Goal: Task Accomplishment & Management: Use online tool/utility

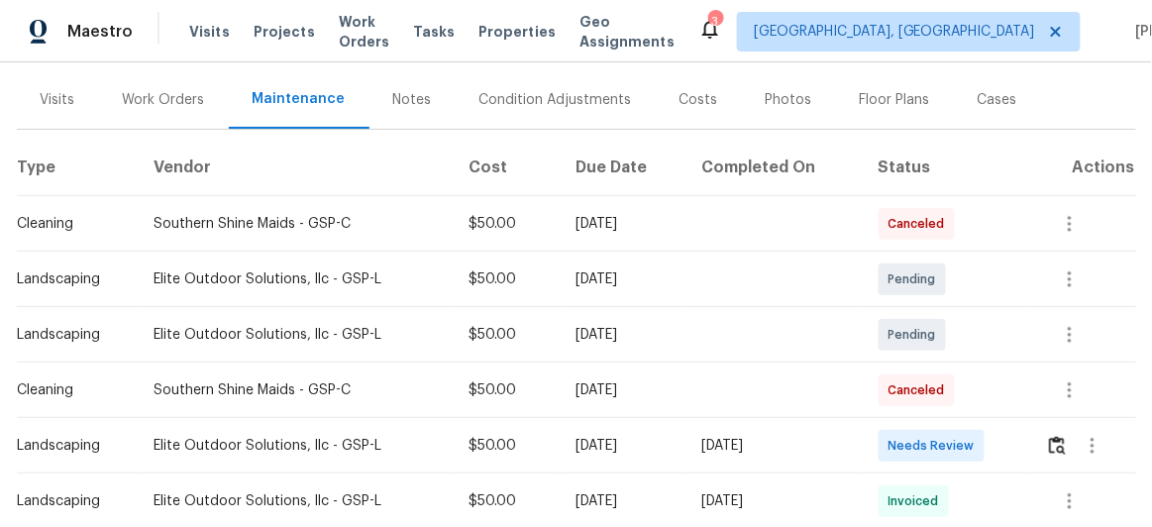
scroll to position [269, 0]
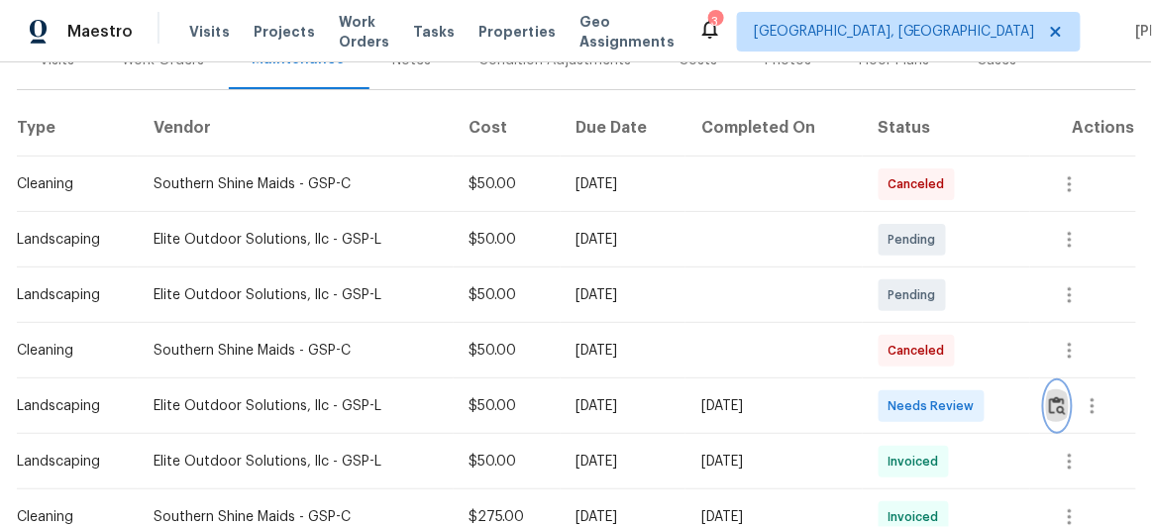
click at [1063, 402] on button "button" at bounding box center [1057, 406] width 23 height 48
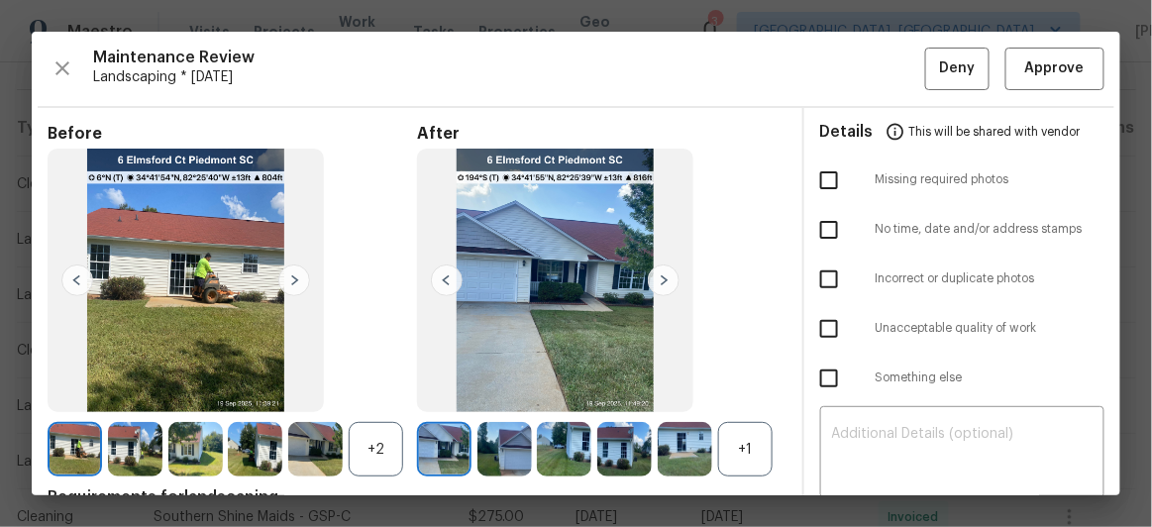
click at [661, 276] on img at bounding box center [664, 280] width 32 height 32
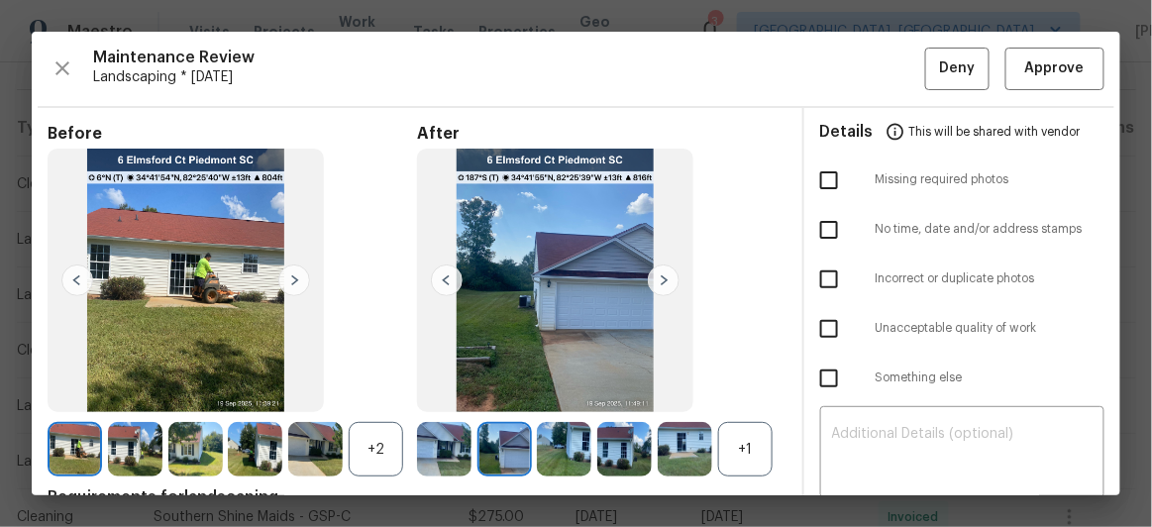
click at [661, 276] on img at bounding box center [664, 280] width 32 height 32
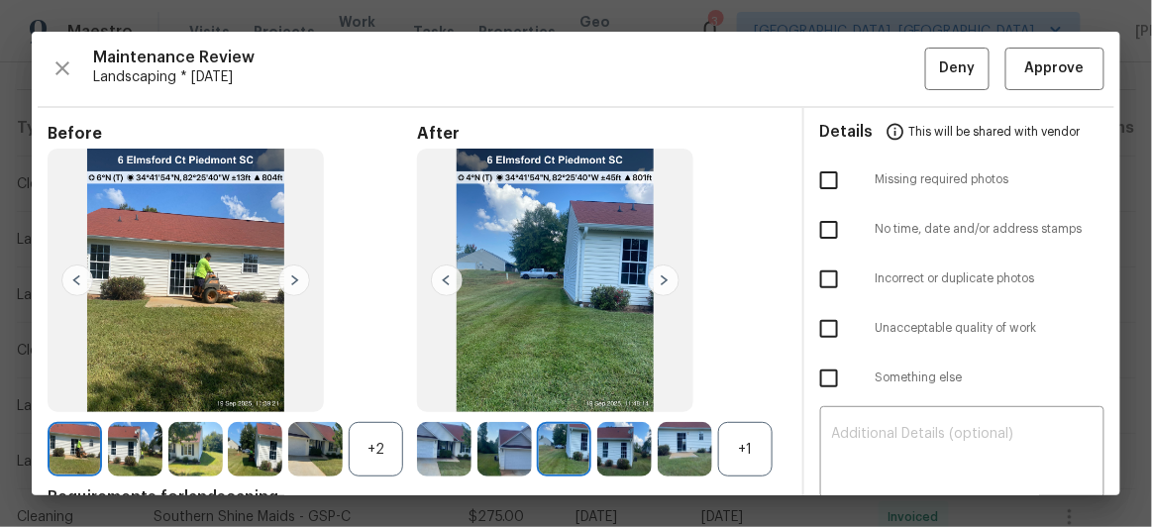
click at [661, 276] on img at bounding box center [664, 280] width 32 height 32
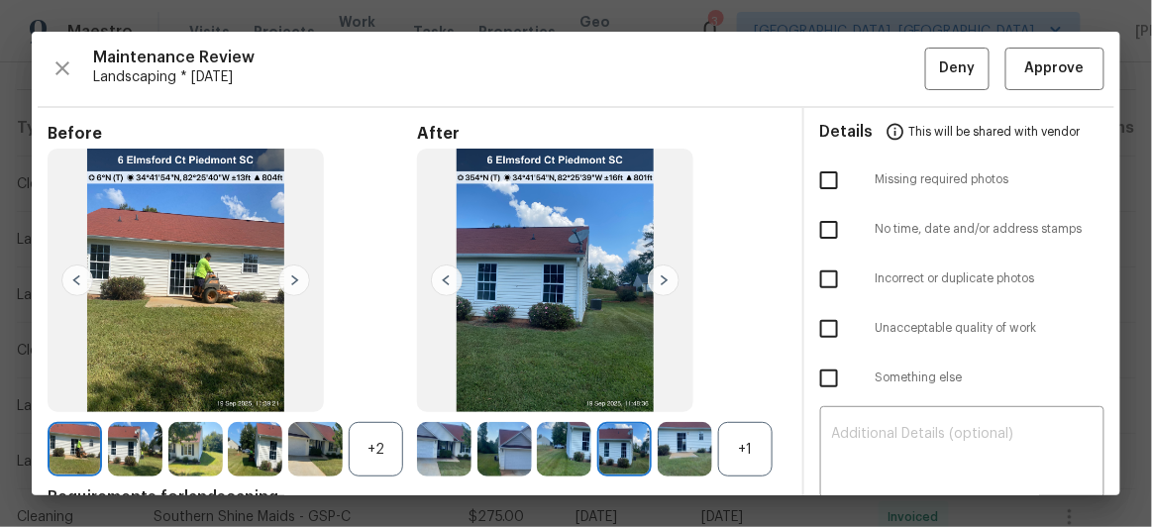
click at [661, 276] on img at bounding box center [664, 280] width 32 height 32
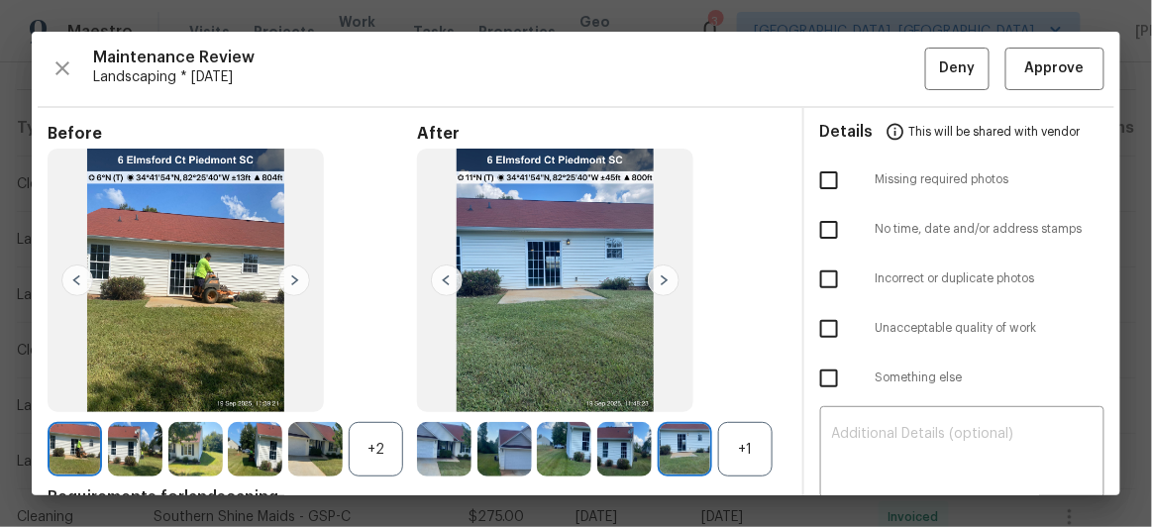
click at [661, 276] on img at bounding box center [664, 280] width 32 height 32
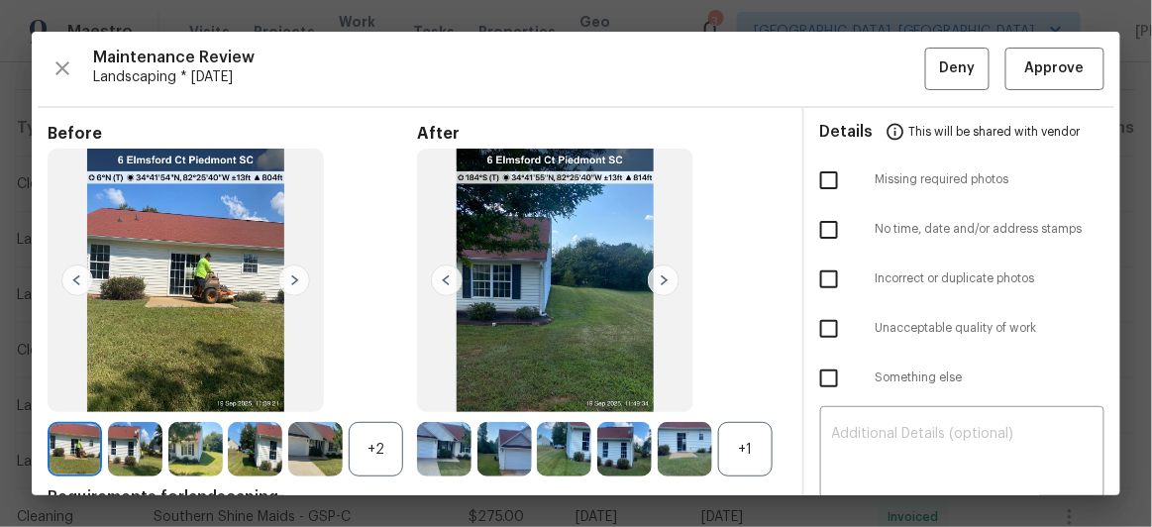
click at [661, 275] on img at bounding box center [664, 280] width 32 height 32
click at [440, 282] on img at bounding box center [447, 280] width 32 height 32
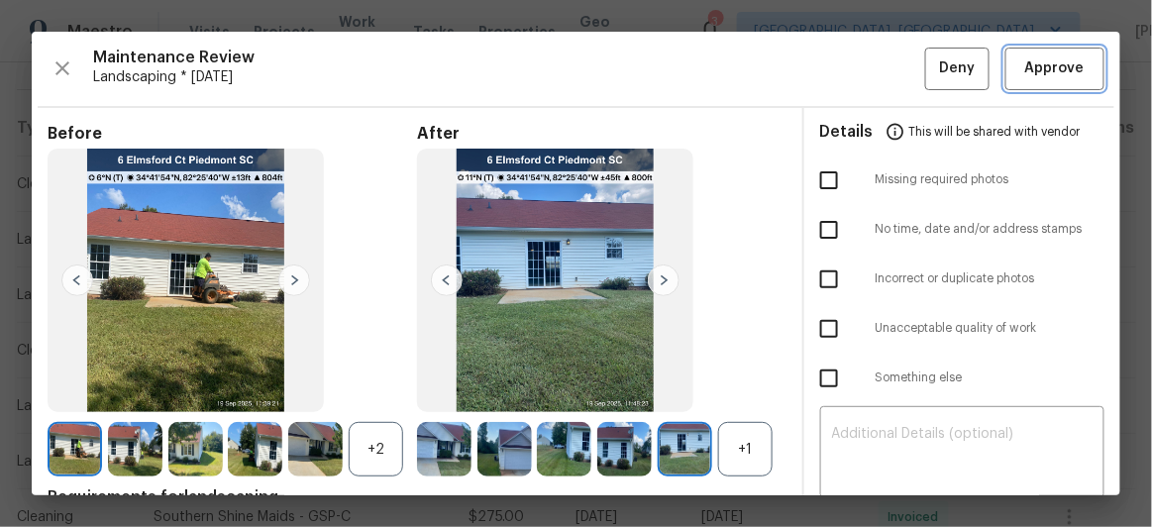
click at [1056, 76] on span "Approve" at bounding box center [1054, 68] width 59 height 25
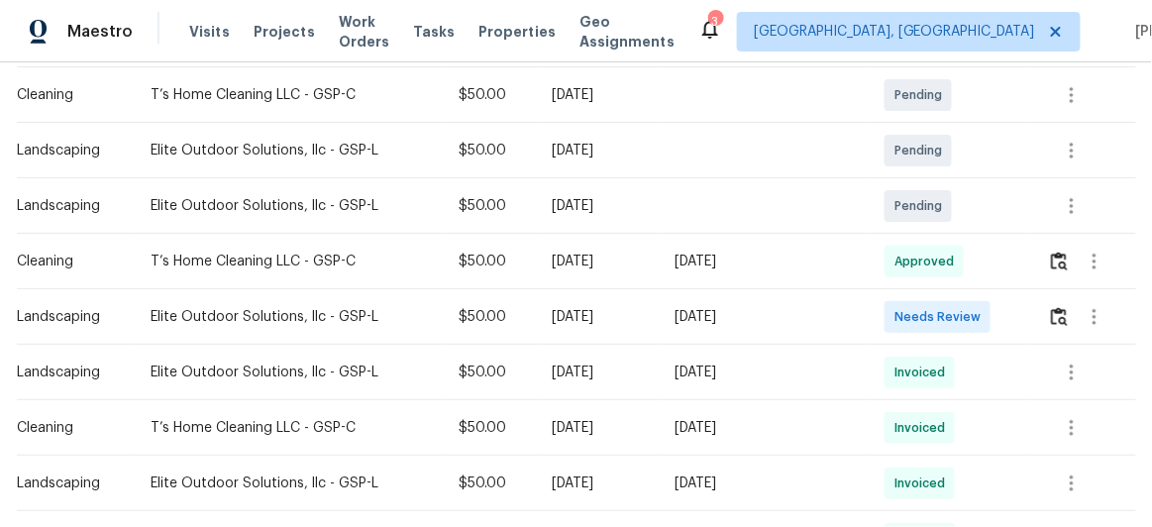
scroll to position [360, 0]
click at [1051, 315] on img "button" at bounding box center [1059, 315] width 17 height 19
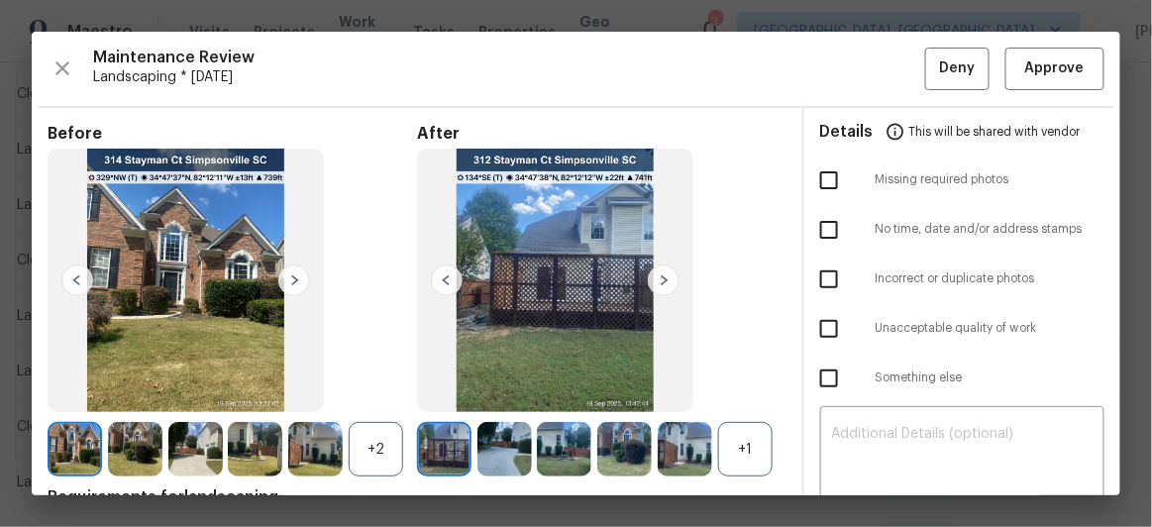
click at [661, 276] on img at bounding box center [664, 280] width 32 height 32
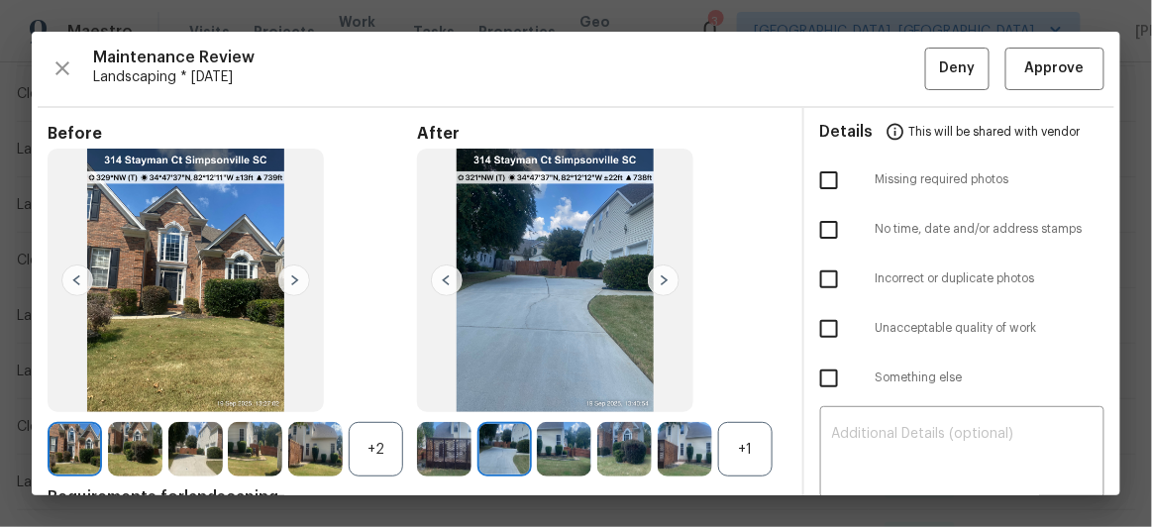
click at [661, 276] on img at bounding box center [664, 280] width 32 height 32
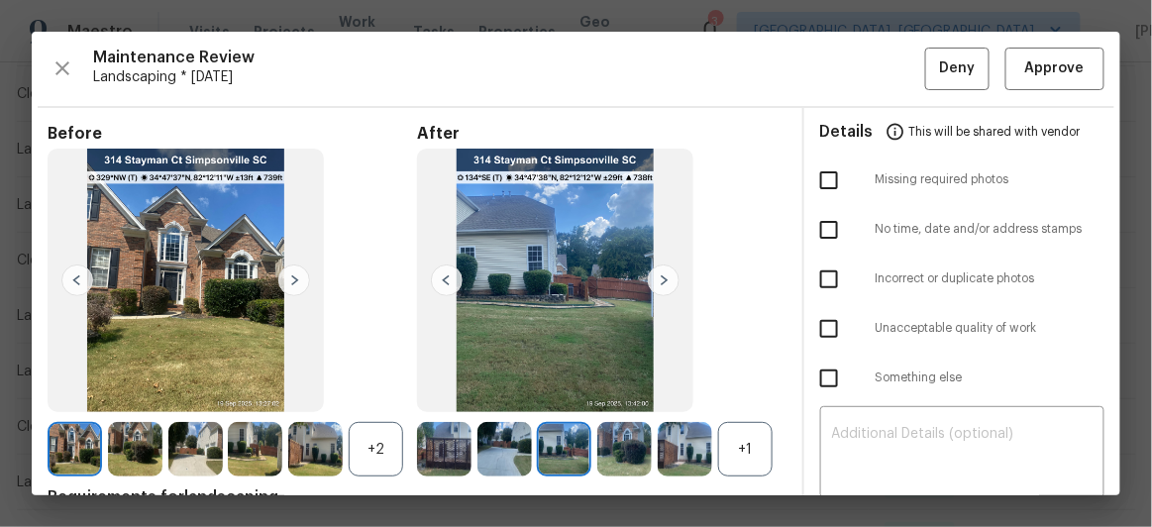
click at [661, 276] on img at bounding box center [664, 280] width 32 height 32
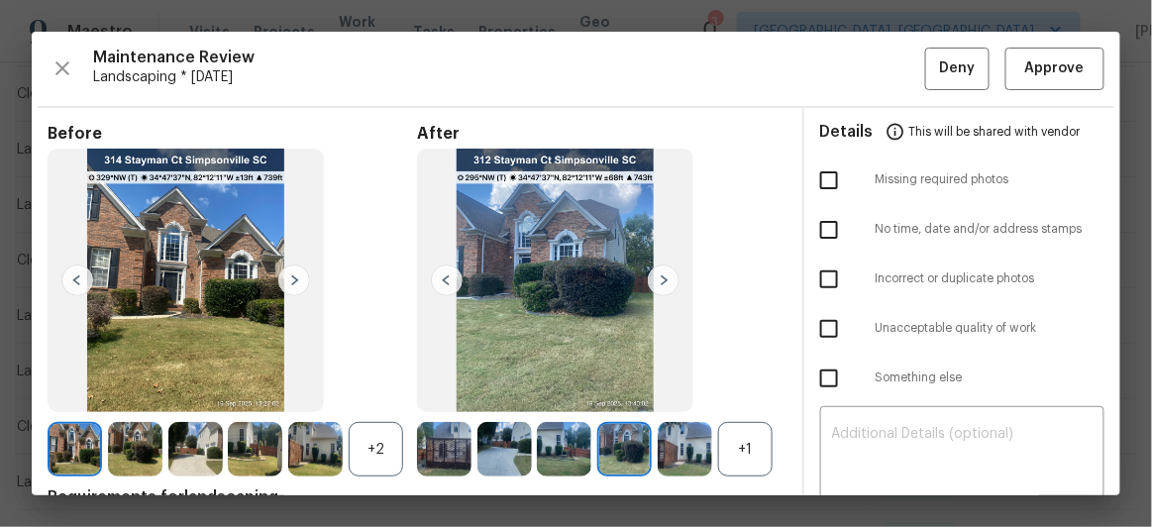
click at [661, 276] on img at bounding box center [664, 280] width 32 height 32
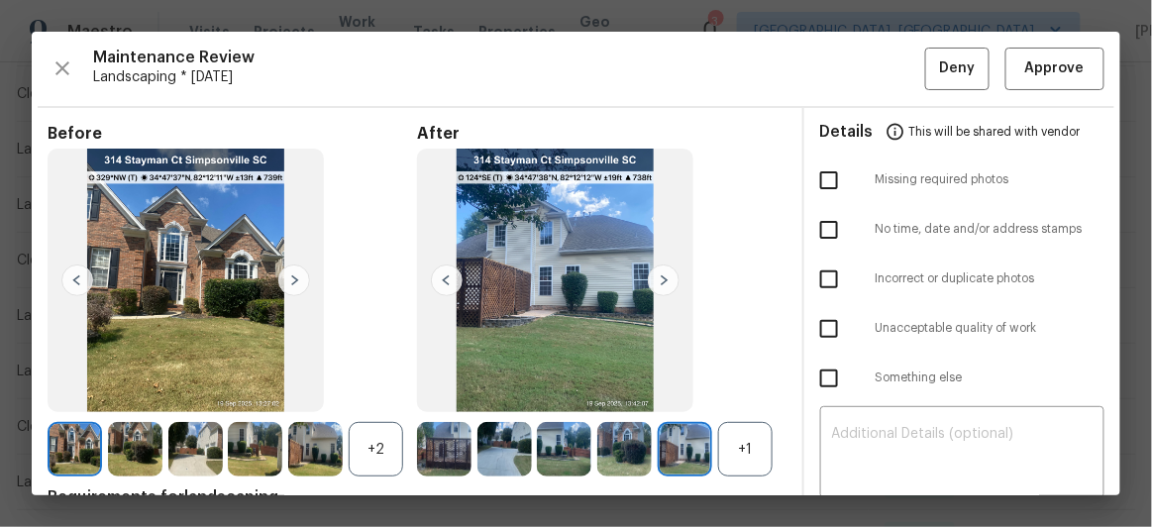
click at [661, 276] on img at bounding box center [664, 280] width 32 height 32
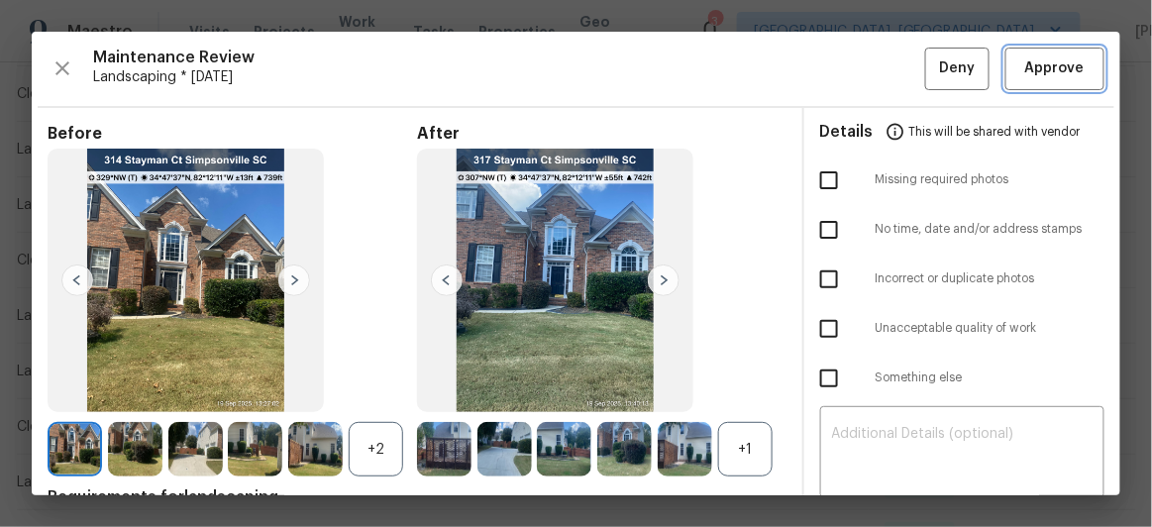
click at [1025, 64] on span "Approve" at bounding box center [1054, 68] width 59 height 25
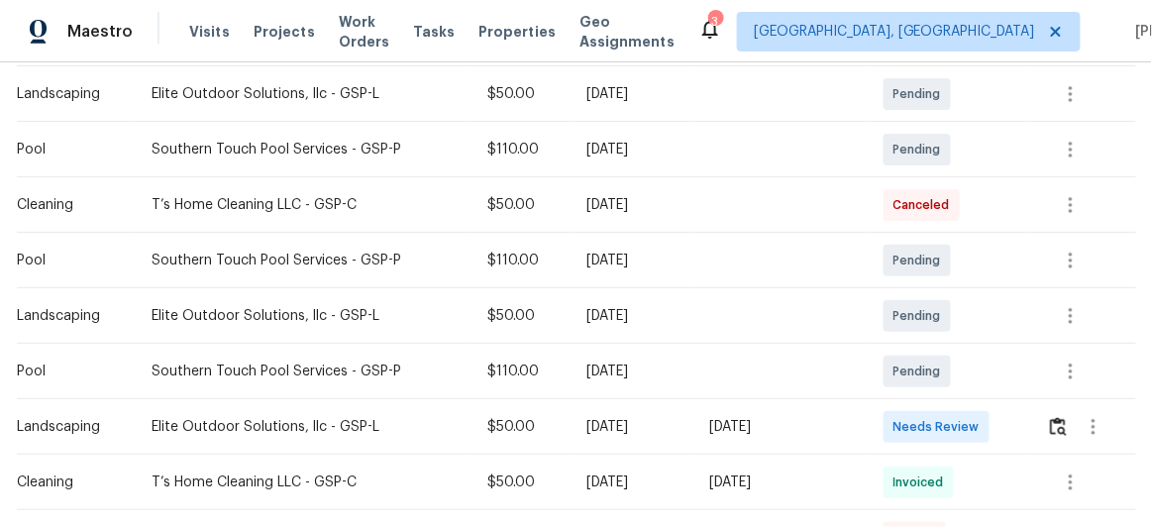
scroll to position [360, 0]
click at [1052, 424] on img "button" at bounding box center [1058, 426] width 17 height 19
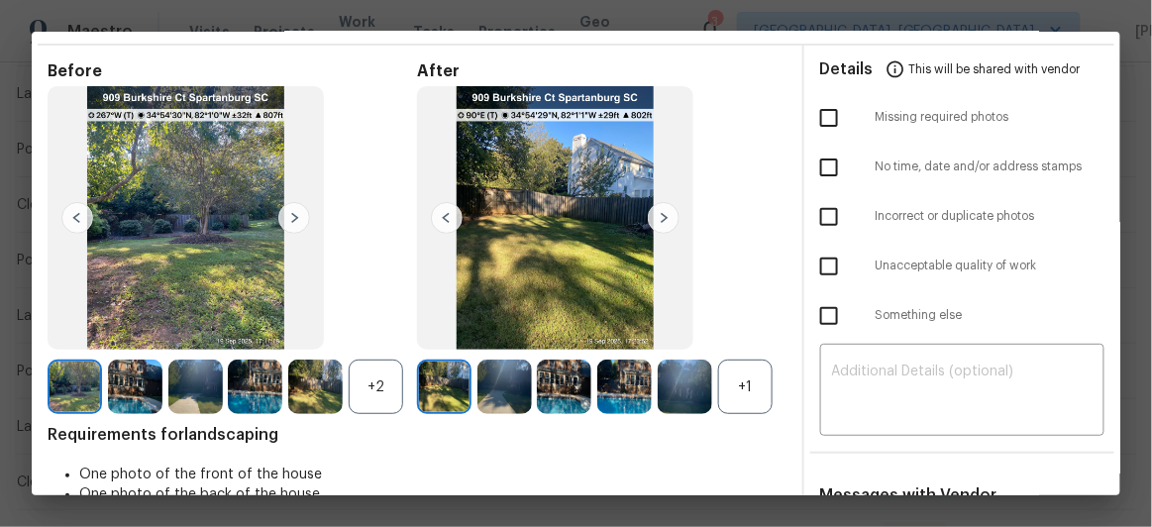
scroll to position [89, 0]
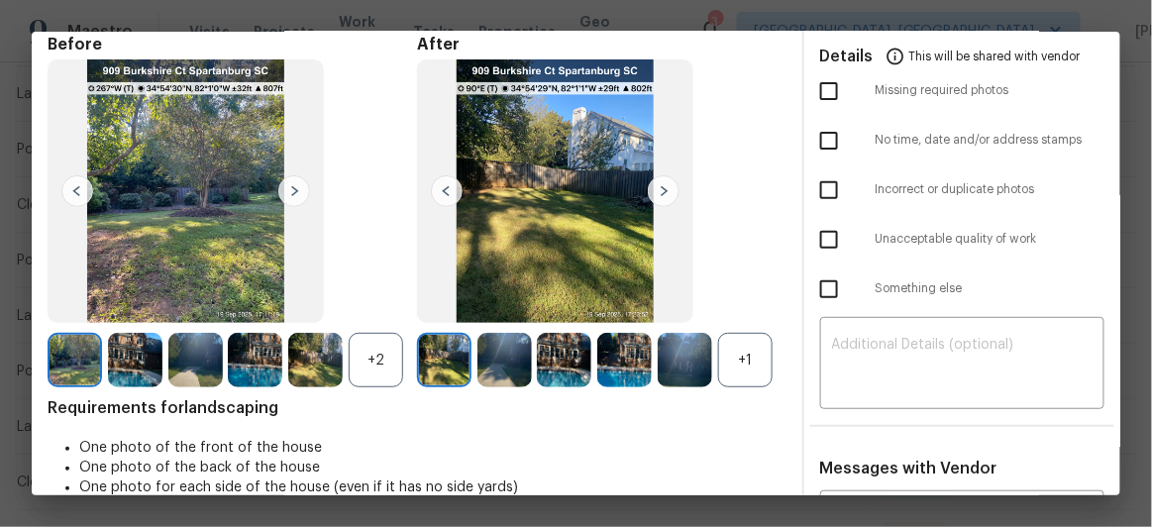
click at [657, 185] on img at bounding box center [664, 191] width 32 height 32
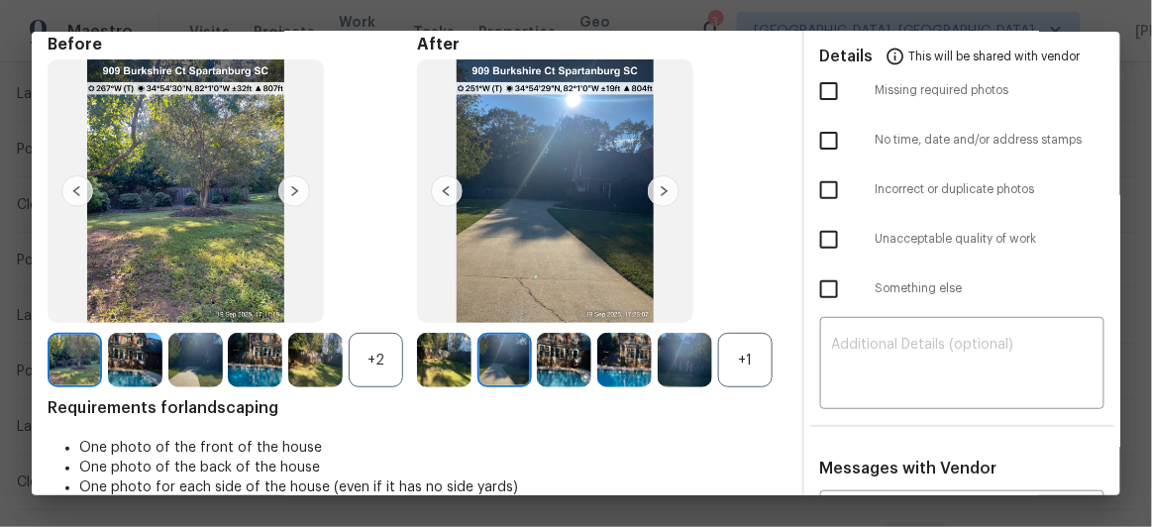
click at [660, 180] on img at bounding box center [664, 191] width 32 height 32
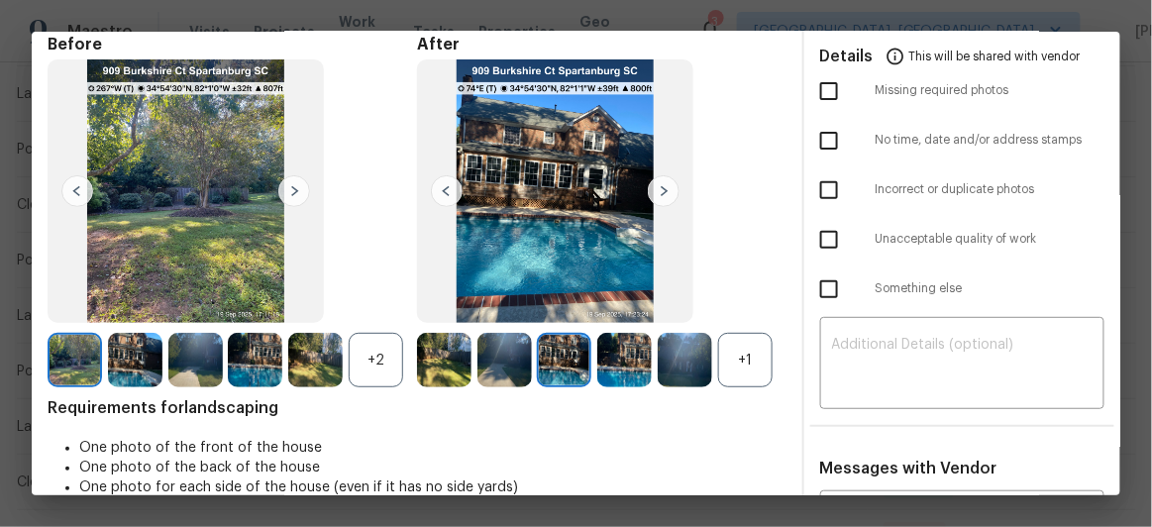
click at [660, 180] on img at bounding box center [664, 191] width 32 height 32
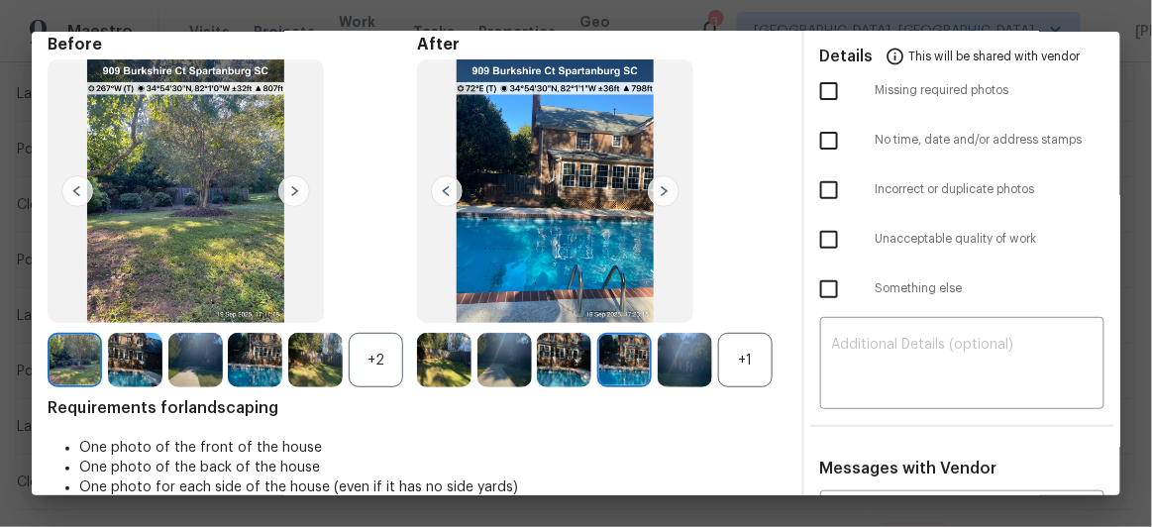
click at [660, 180] on img at bounding box center [664, 191] width 32 height 32
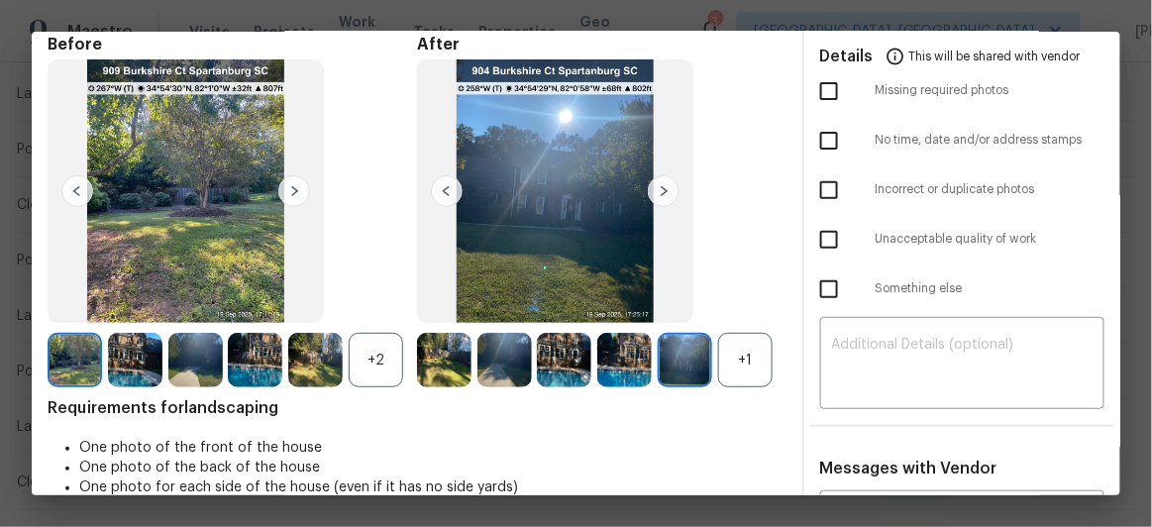
click at [660, 180] on img at bounding box center [664, 191] width 32 height 32
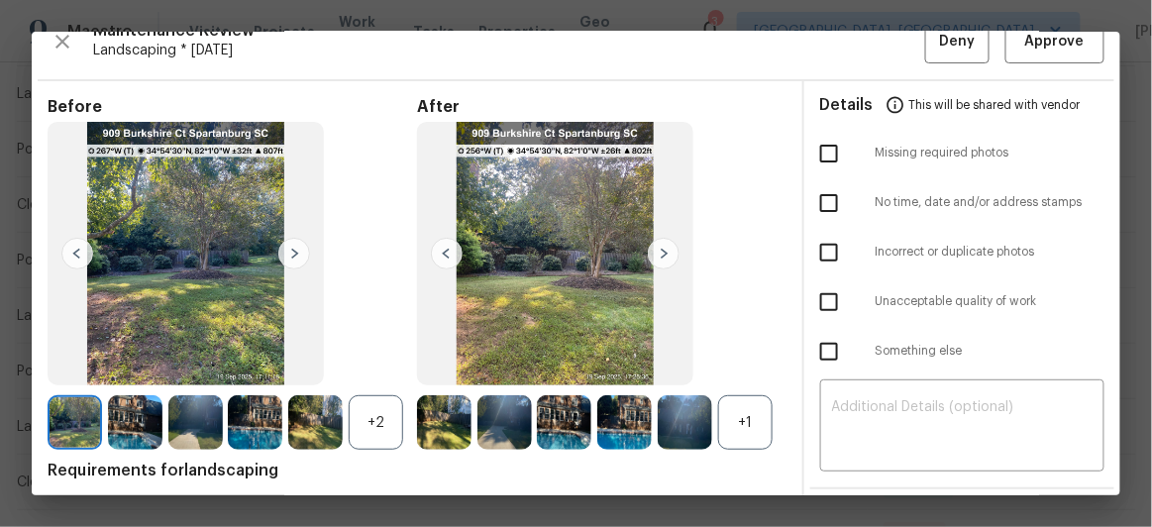
scroll to position [0, 0]
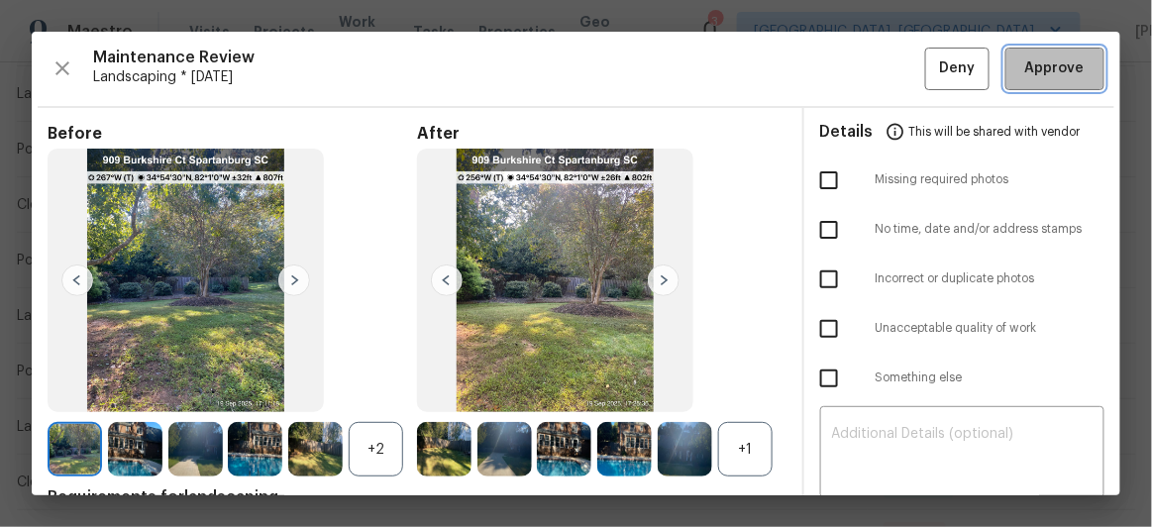
click at [1016, 85] on button "Approve" at bounding box center [1054, 69] width 99 height 43
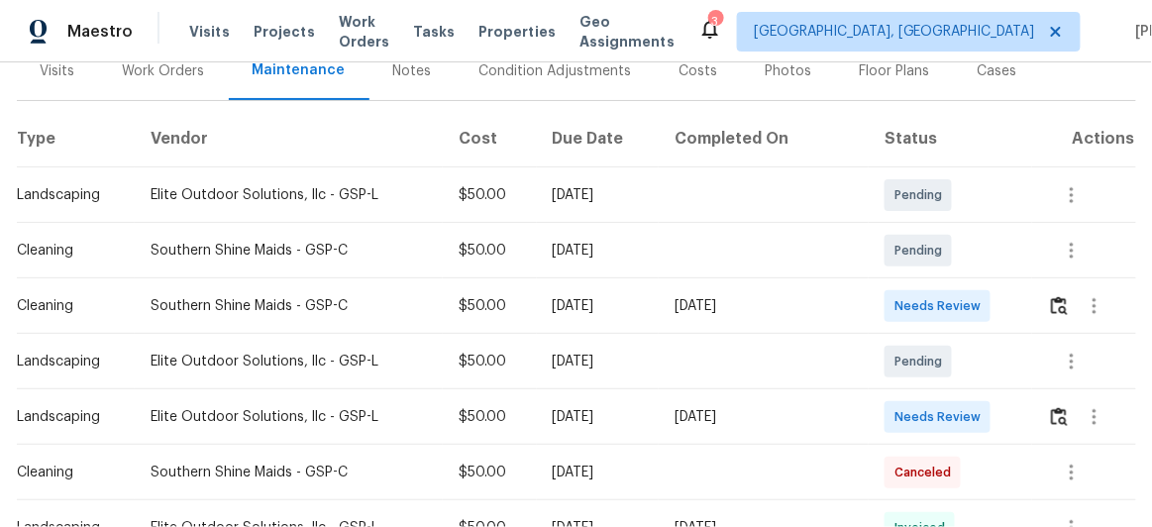
scroll to position [269, 0]
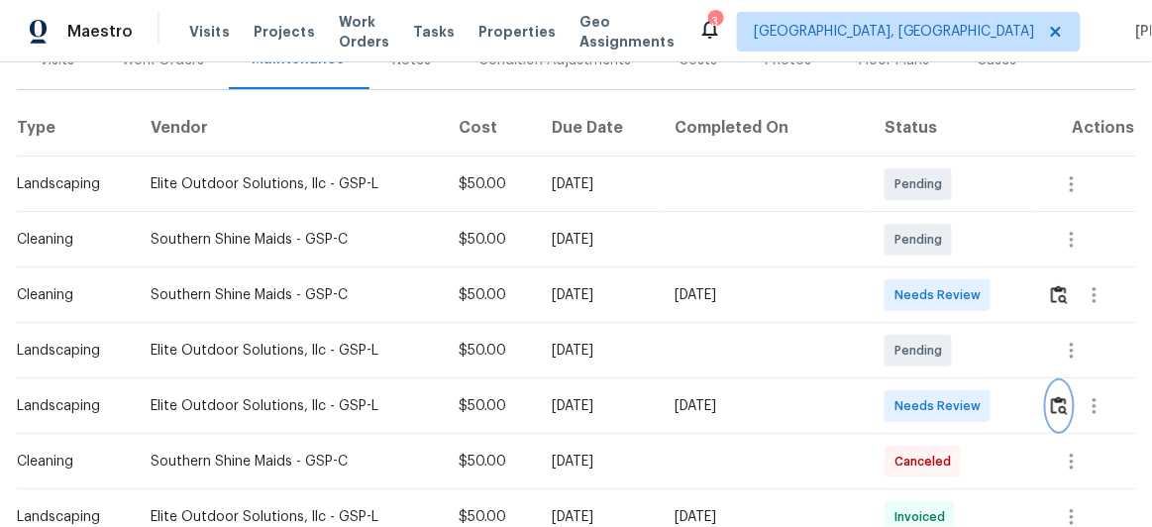
click at [1051, 405] on img "button" at bounding box center [1059, 405] width 17 height 19
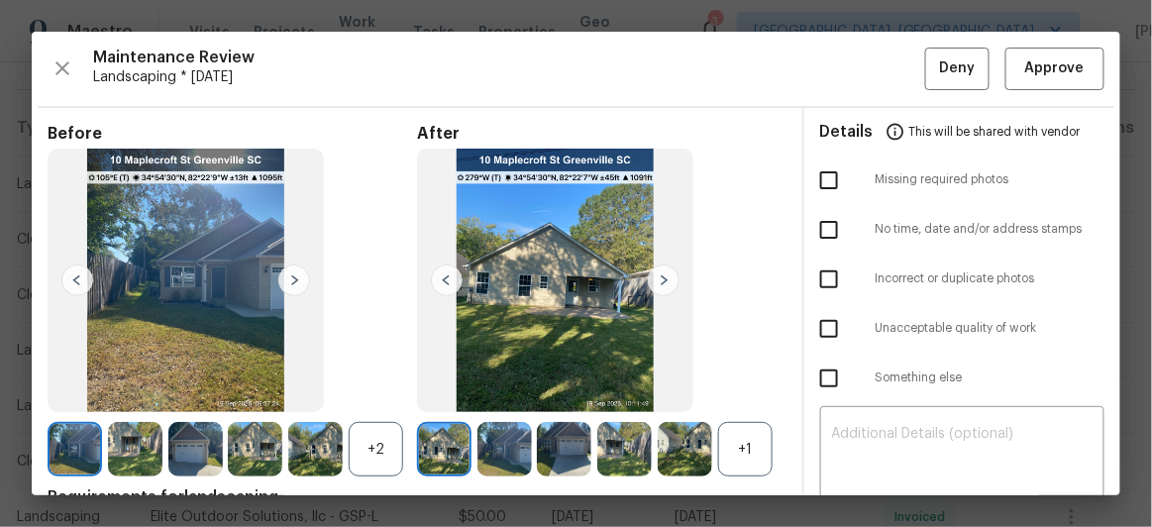
click at [658, 276] on img at bounding box center [664, 280] width 32 height 32
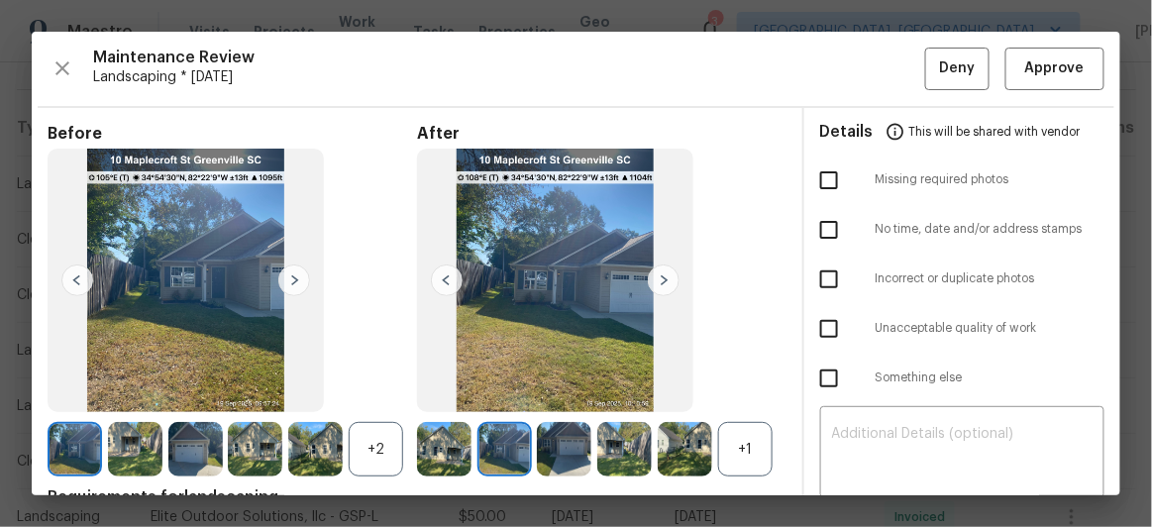
click at [658, 276] on img at bounding box center [664, 280] width 32 height 32
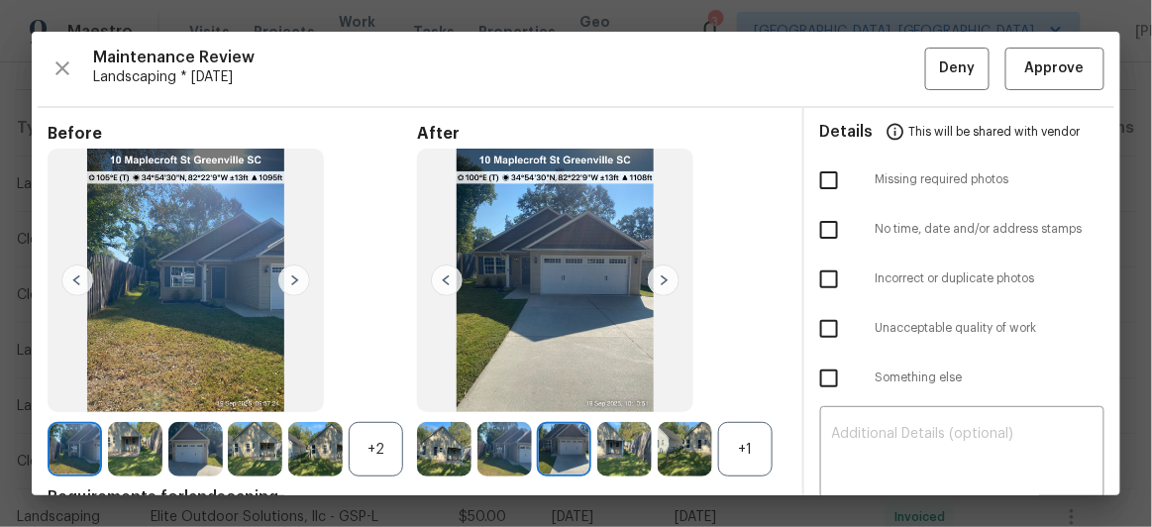
click at [658, 276] on img at bounding box center [664, 280] width 32 height 32
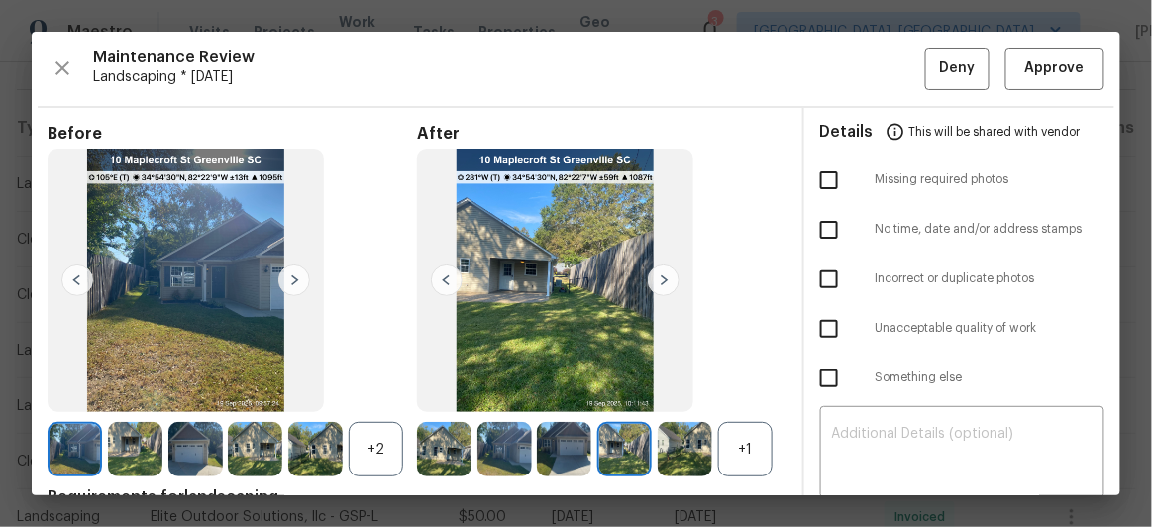
click at [658, 276] on img at bounding box center [664, 280] width 32 height 32
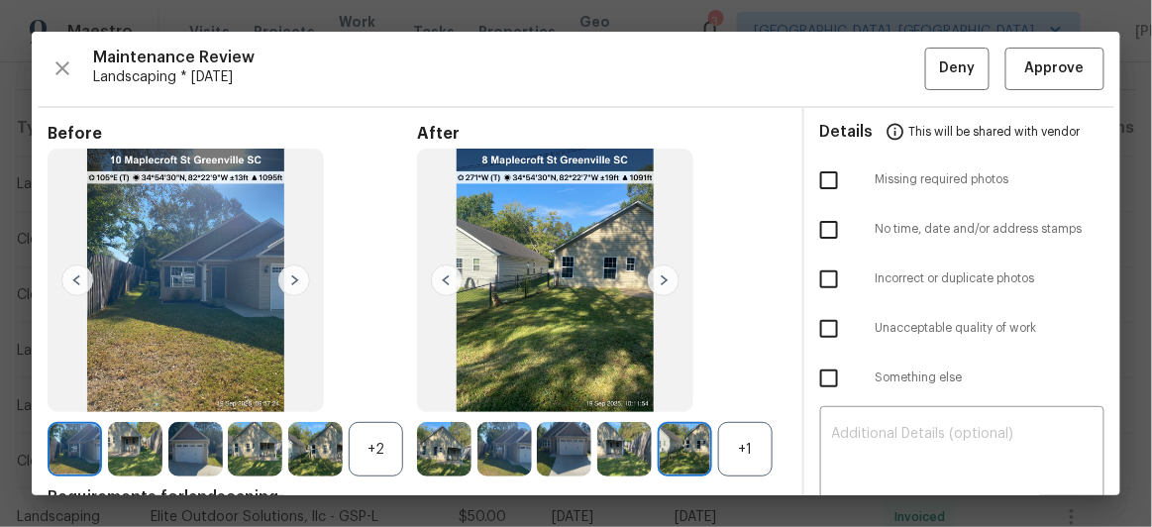
click at [658, 276] on img at bounding box center [664, 280] width 32 height 32
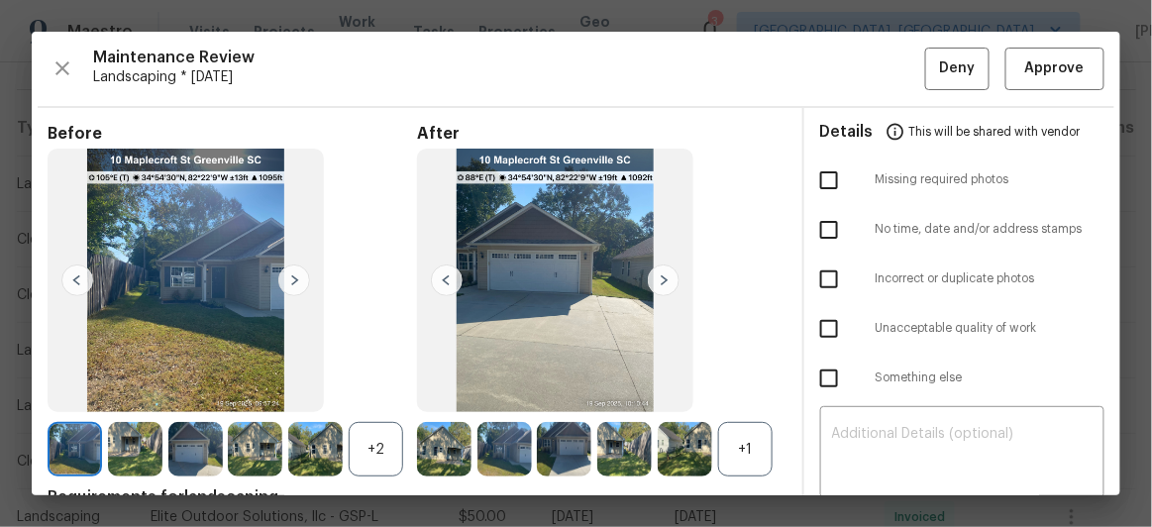
click at [658, 276] on img at bounding box center [664, 280] width 32 height 32
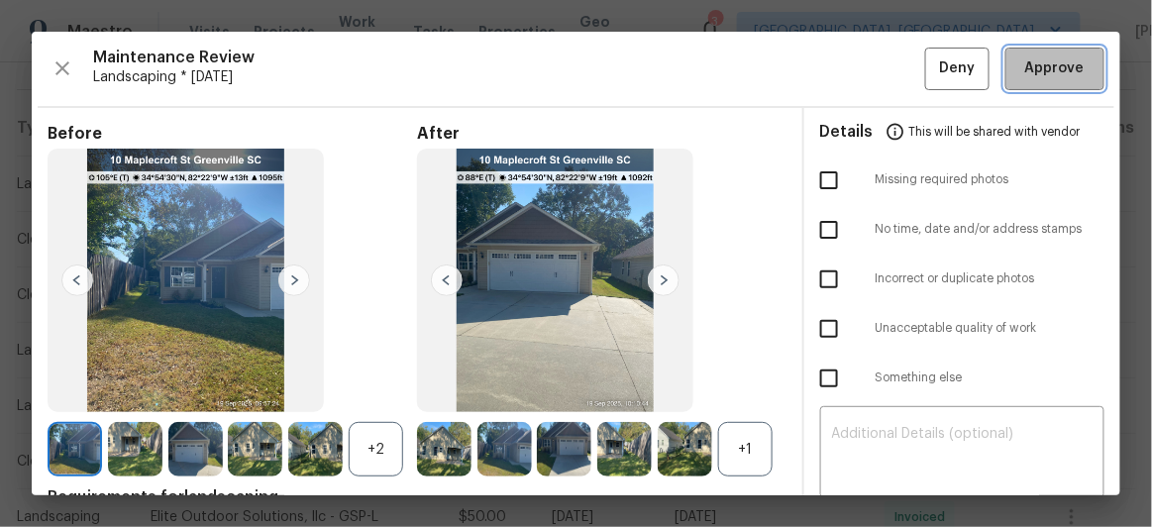
click at [1005, 82] on button "Approve" at bounding box center [1054, 69] width 99 height 43
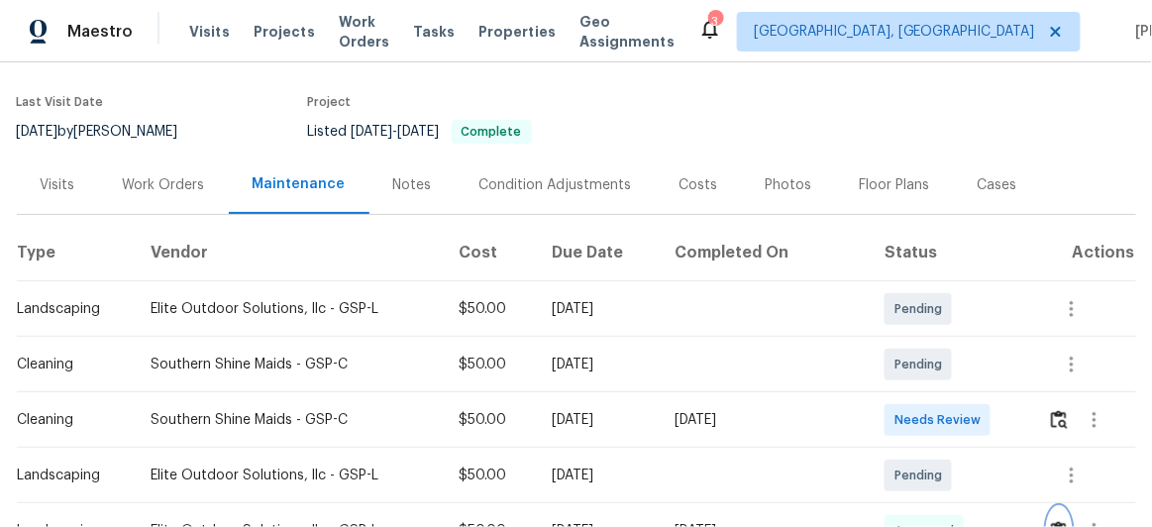
scroll to position [0, 0]
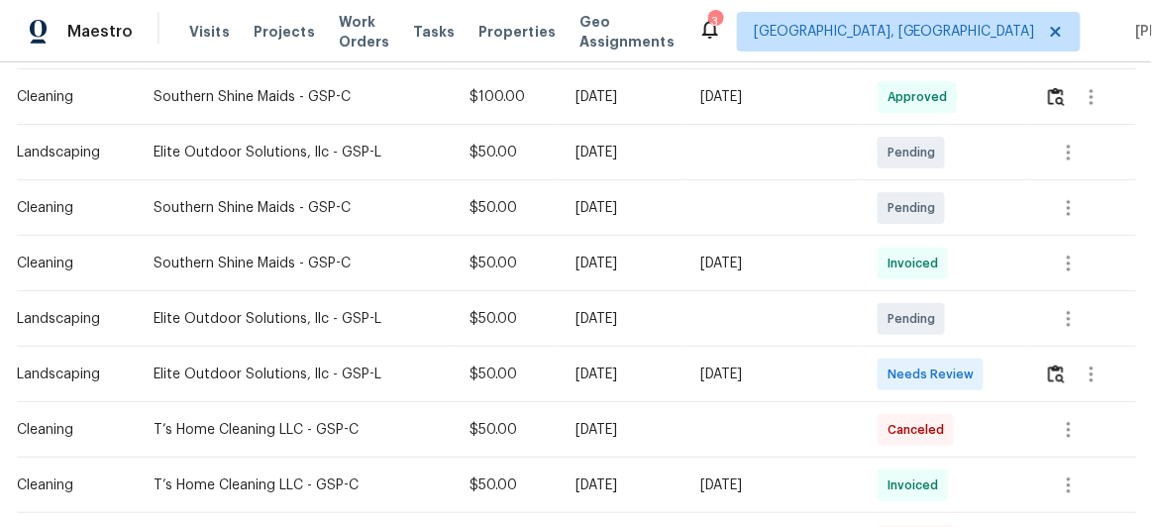
scroll to position [360, 0]
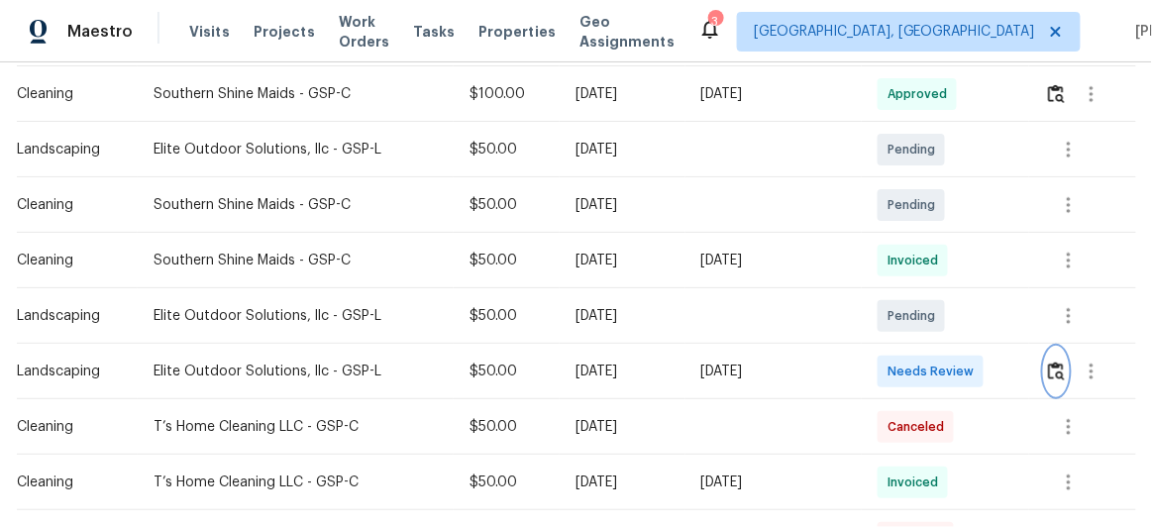
click at [1055, 368] on img "button" at bounding box center [1056, 370] width 17 height 19
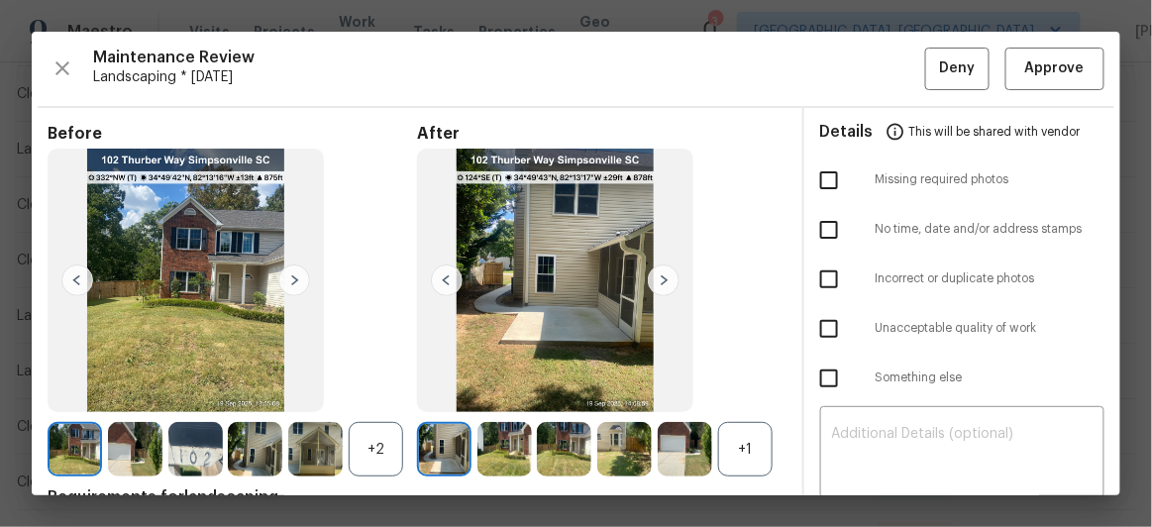
click at [658, 276] on img at bounding box center [664, 280] width 32 height 32
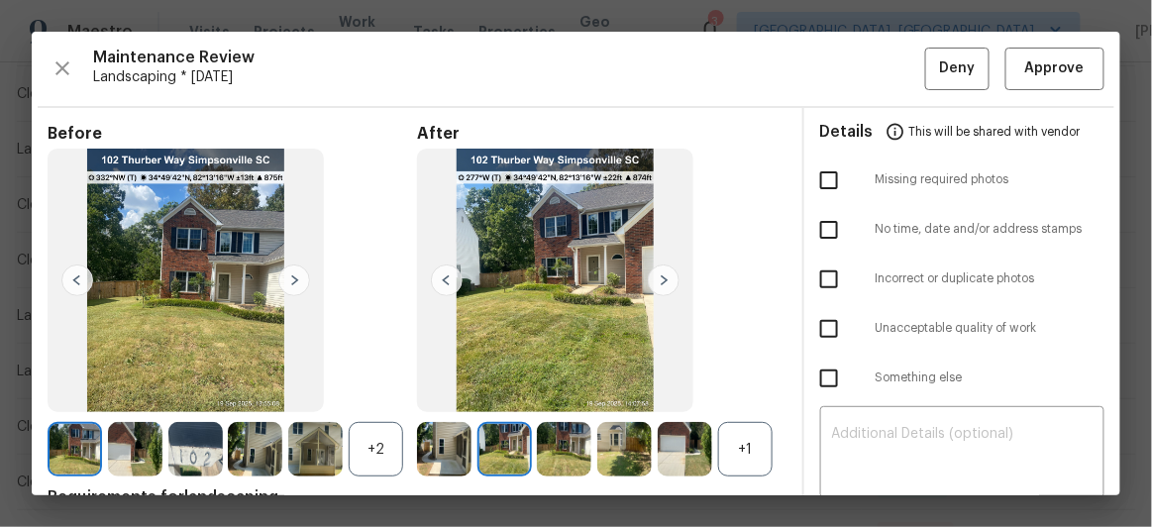
click at [658, 276] on img at bounding box center [664, 280] width 32 height 32
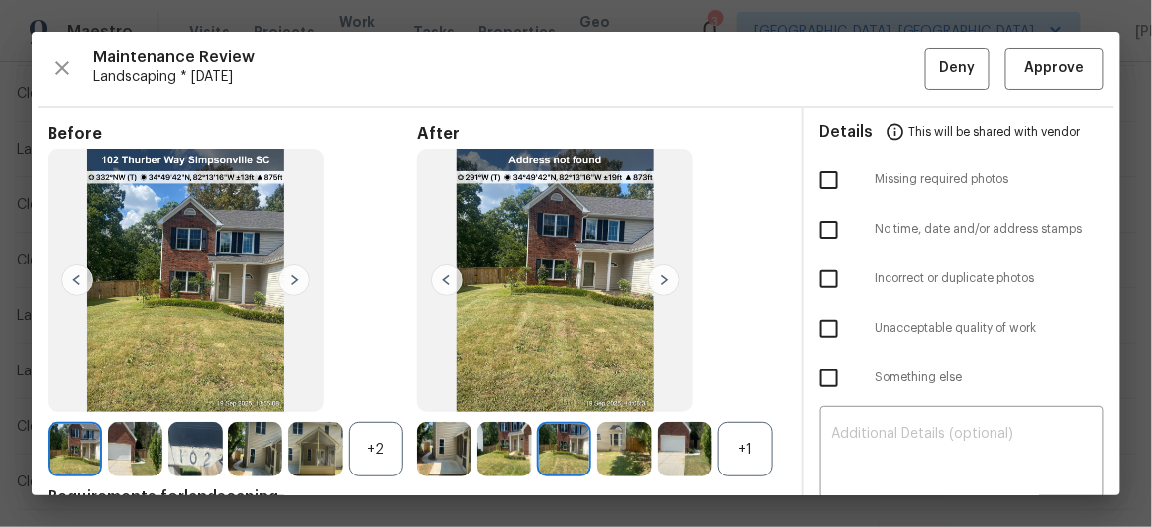
click at [658, 276] on img at bounding box center [664, 280] width 32 height 32
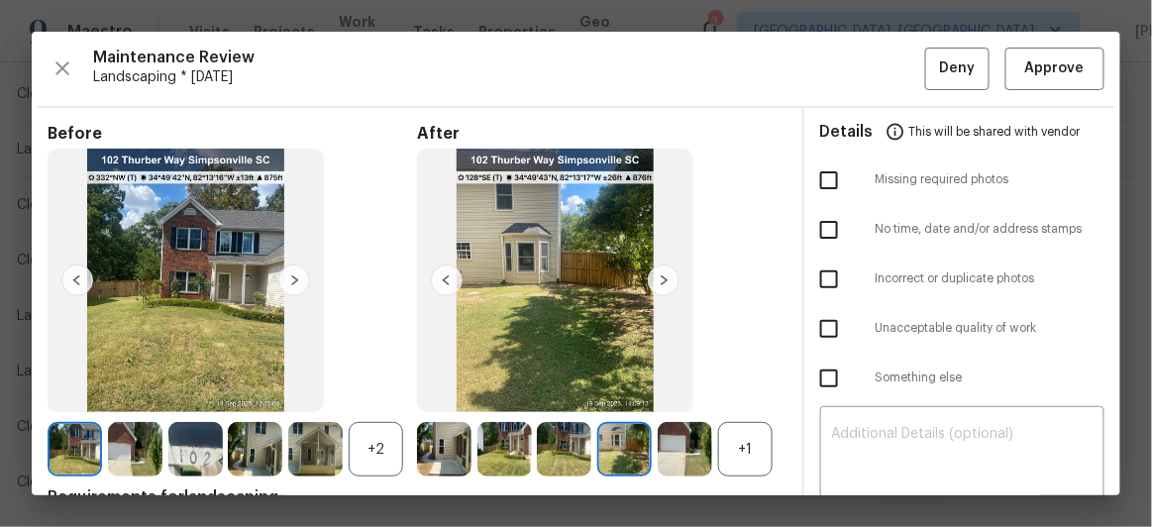
click at [658, 276] on img at bounding box center [664, 280] width 32 height 32
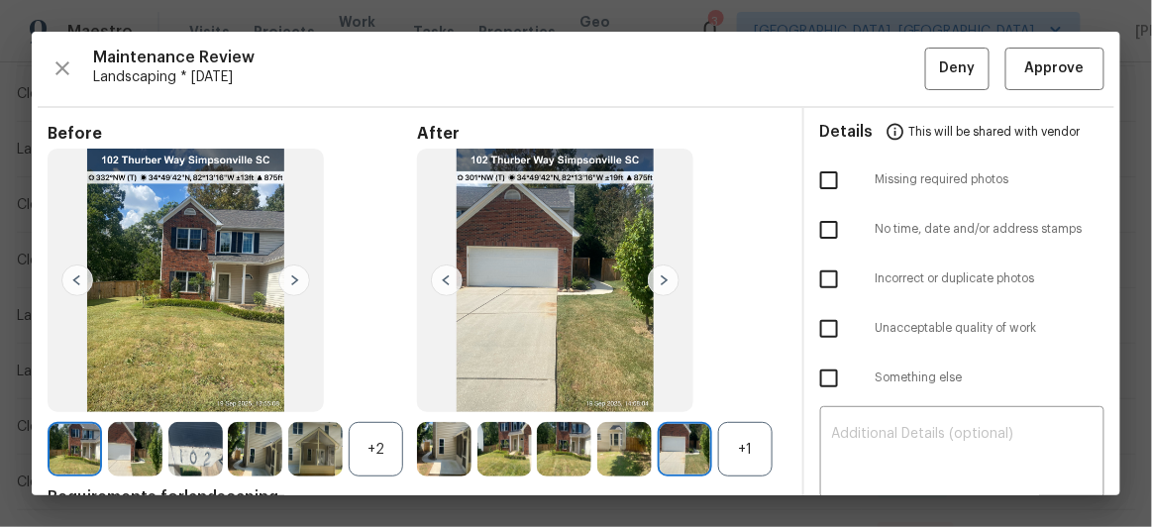
click at [658, 276] on img at bounding box center [664, 280] width 32 height 32
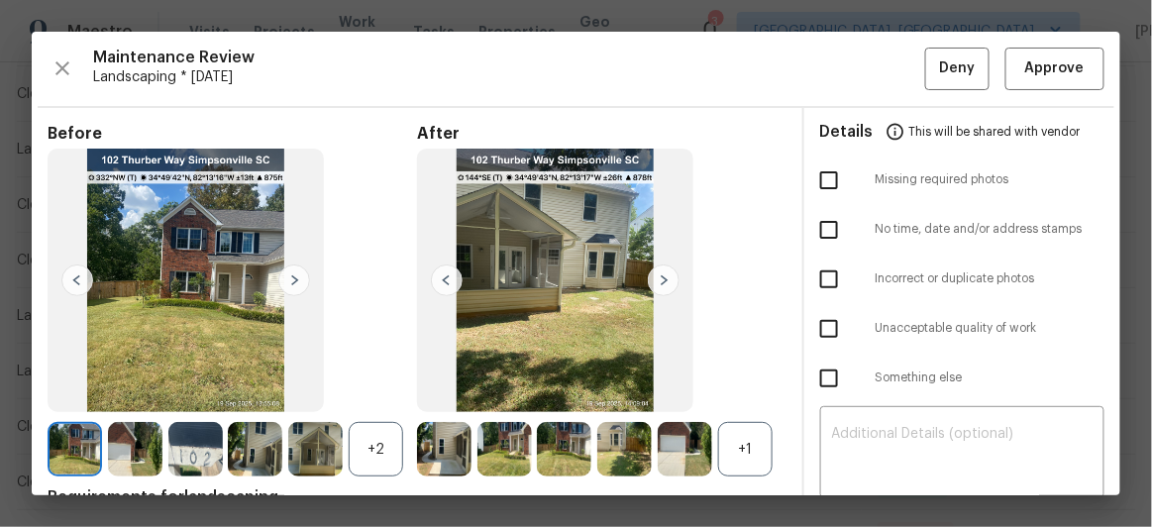
click at [658, 276] on img at bounding box center [664, 280] width 32 height 32
click at [499, 454] on img at bounding box center [504, 449] width 54 height 54
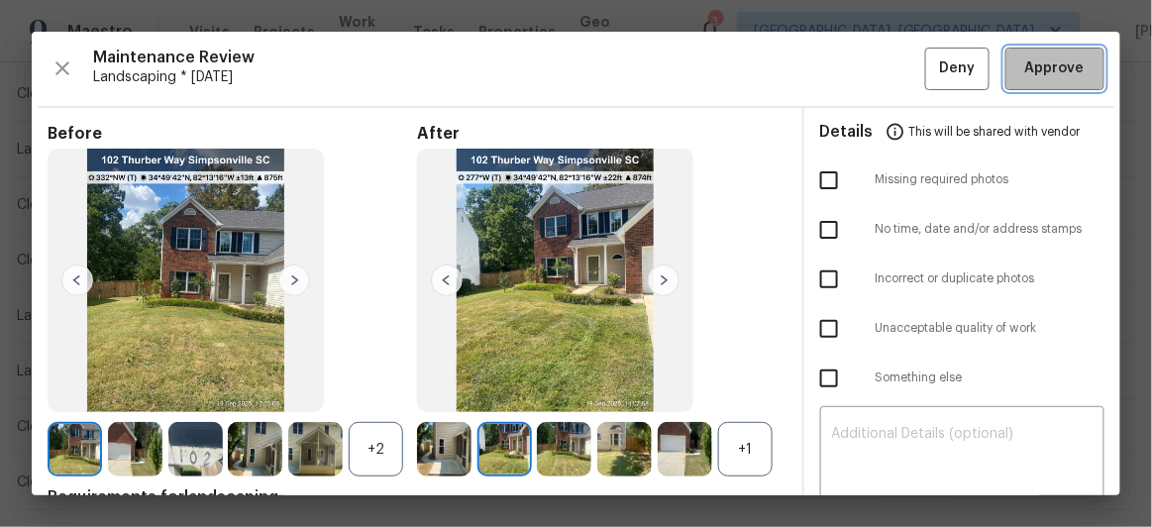
click at [1066, 72] on span "Approve" at bounding box center [1054, 68] width 59 height 25
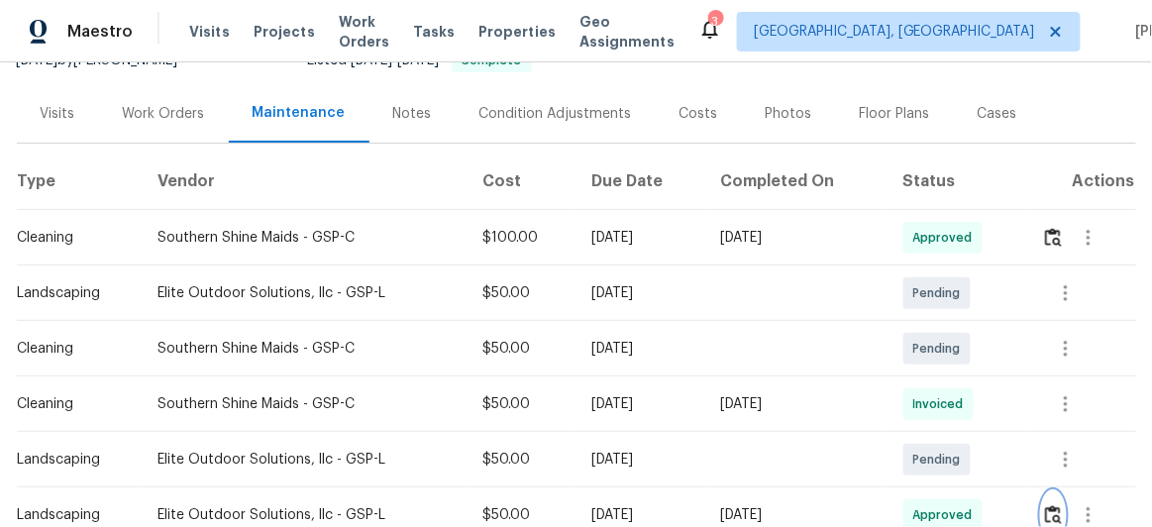
scroll to position [89, 0]
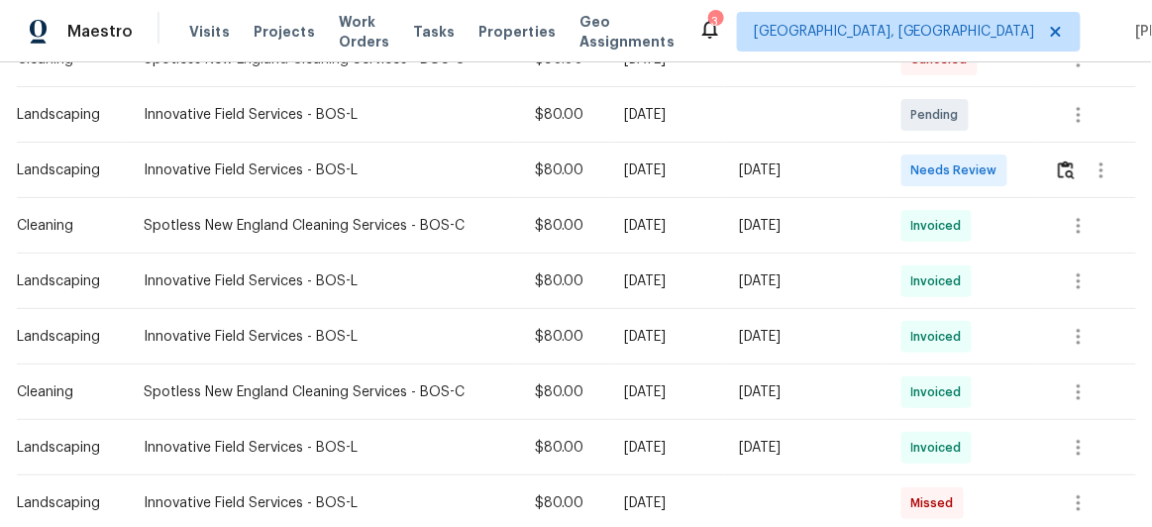
scroll to position [360, 0]
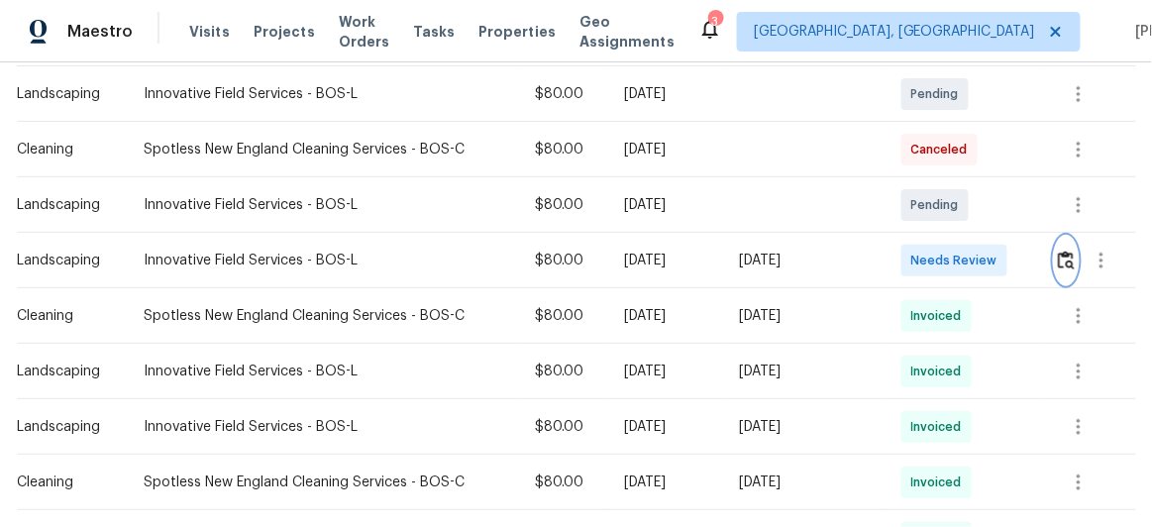
click at [1059, 260] on img "button" at bounding box center [1066, 260] width 17 height 19
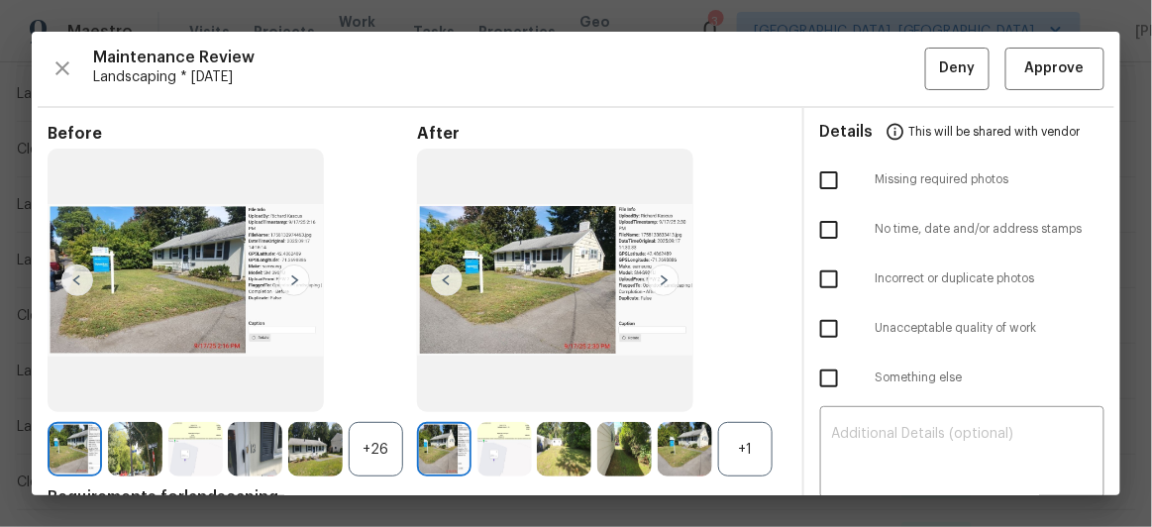
click at [658, 276] on img at bounding box center [664, 280] width 32 height 32
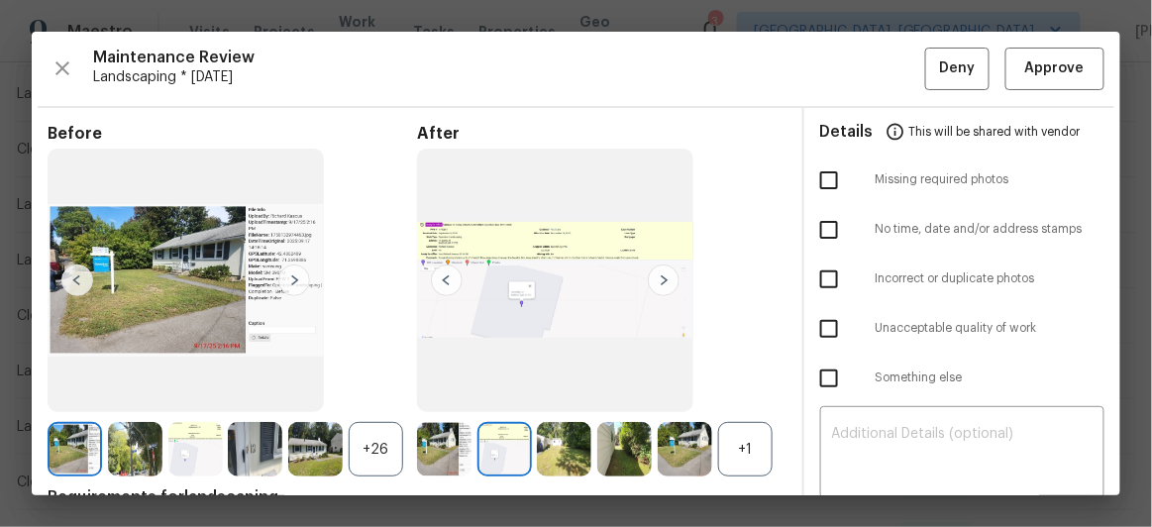
click at [658, 282] on img at bounding box center [664, 280] width 32 height 32
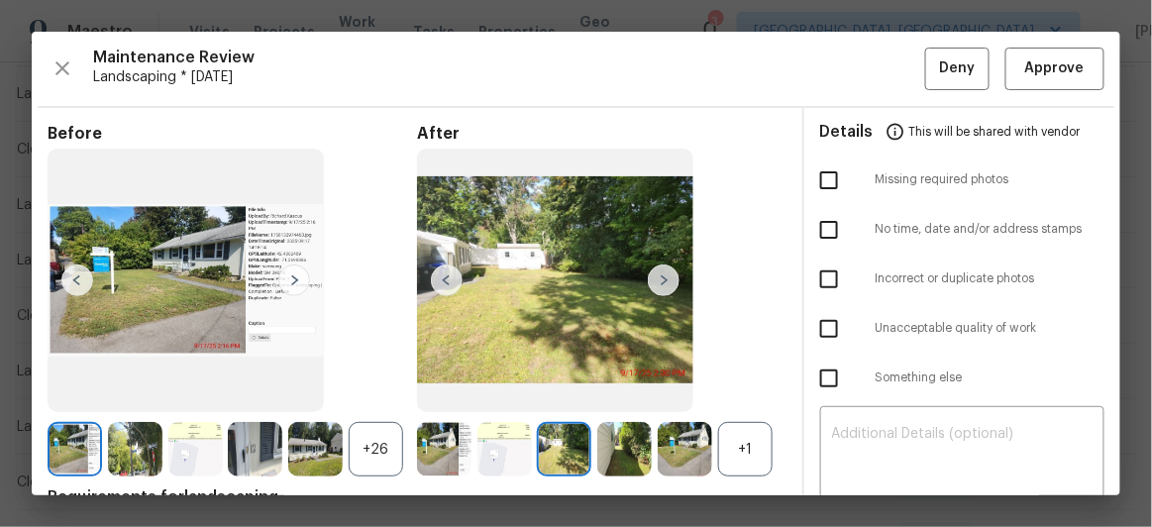
click at [660, 269] on img at bounding box center [664, 280] width 32 height 32
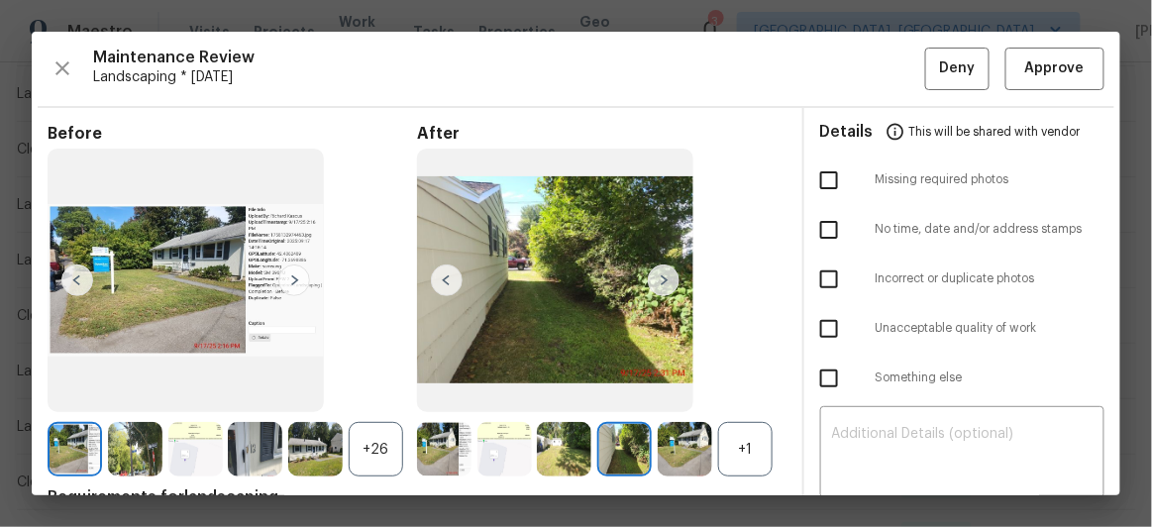
click at [661, 265] on img at bounding box center [664, 280] width 32 height 32
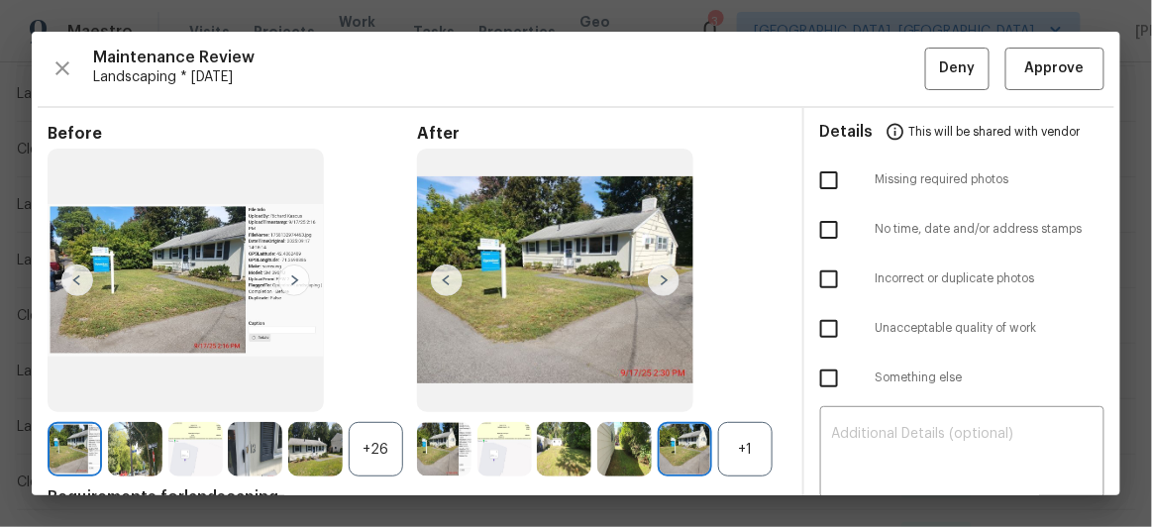
click at [661, 265] on img at bounding box center [664, 280] width 32 height 32
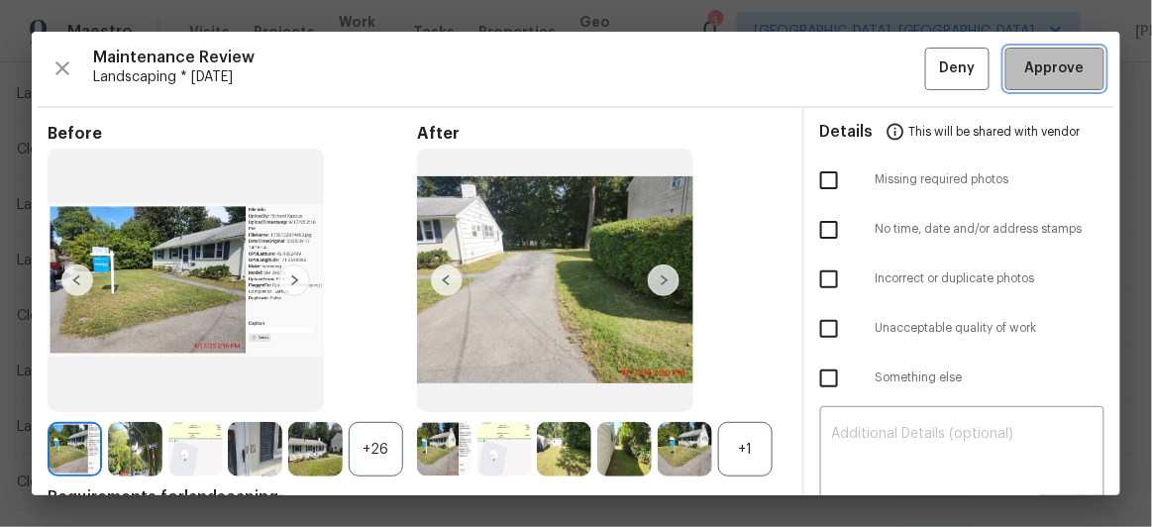
click at [1068, 65] on span "Approve" at bounding box center [1054, 68] width 59 height 25
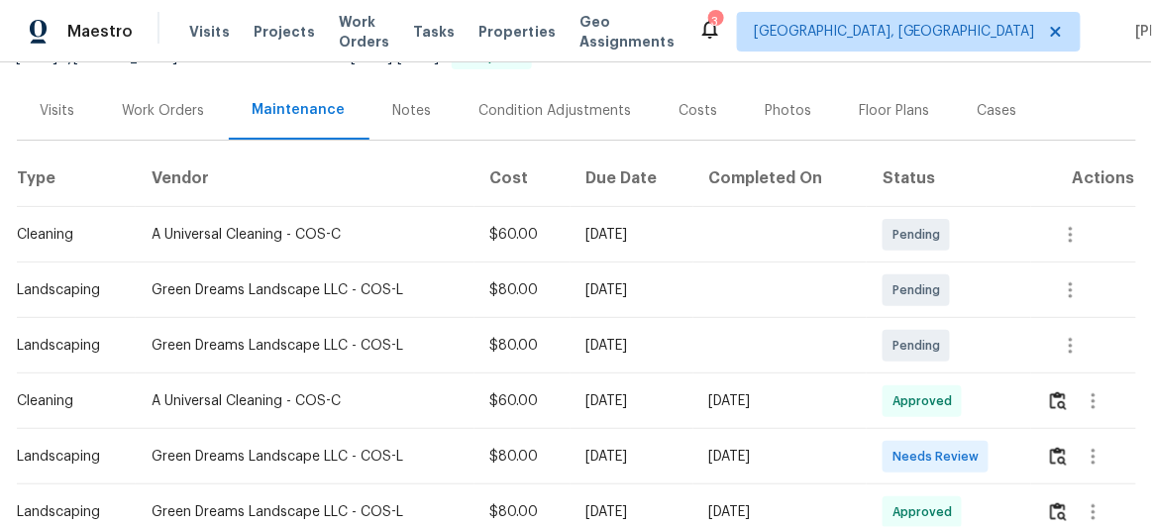
scroll to position [269, 0]
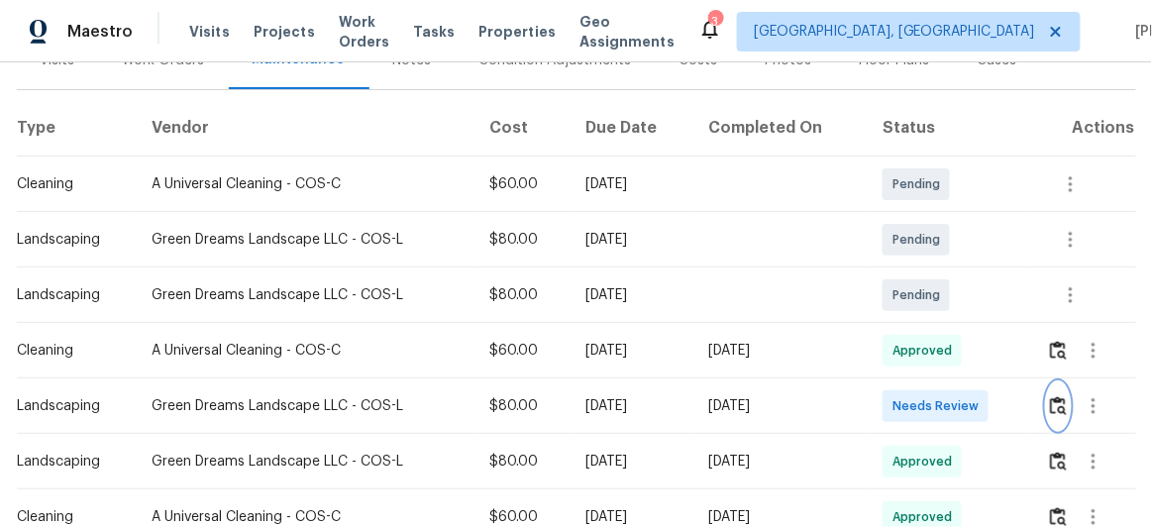
click at [1056, 402] on img "button" at bounding box center [1058, 405] width 17 height 19
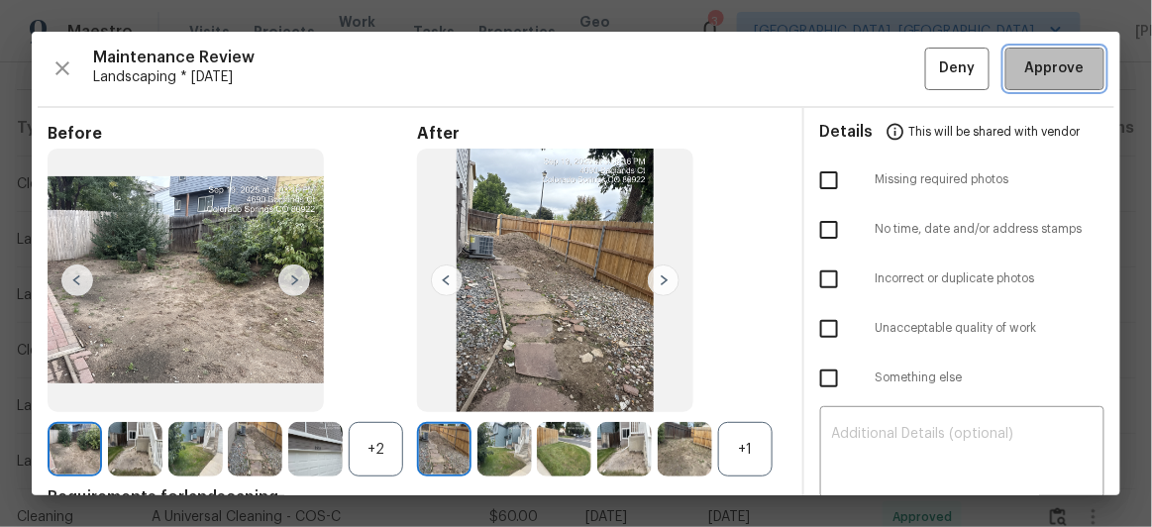
click at [1034, 66] on span "Approve" at bounding box center [1054, 68] width 59 height 25
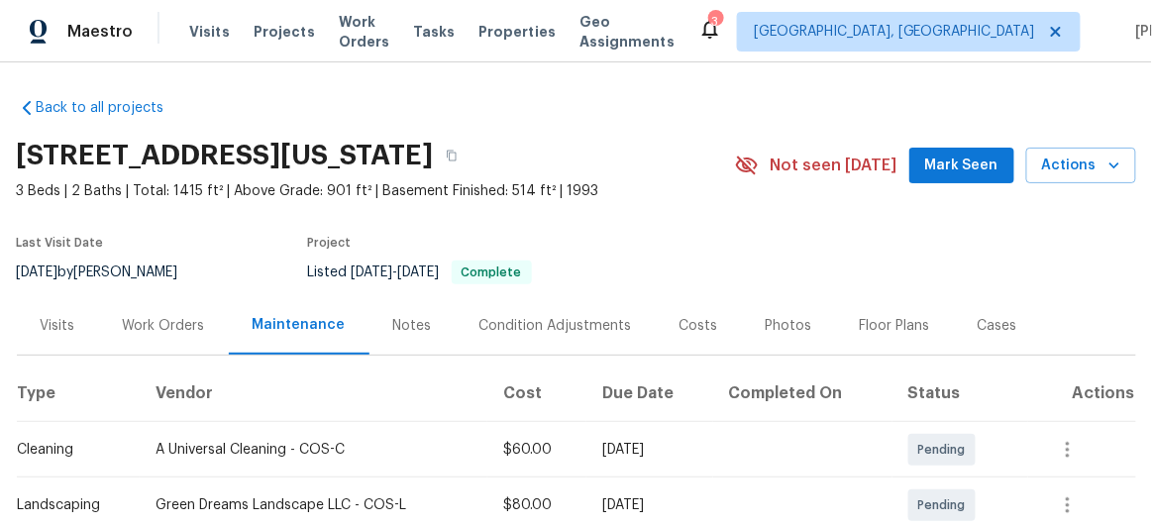
scroll to position [0, 0]
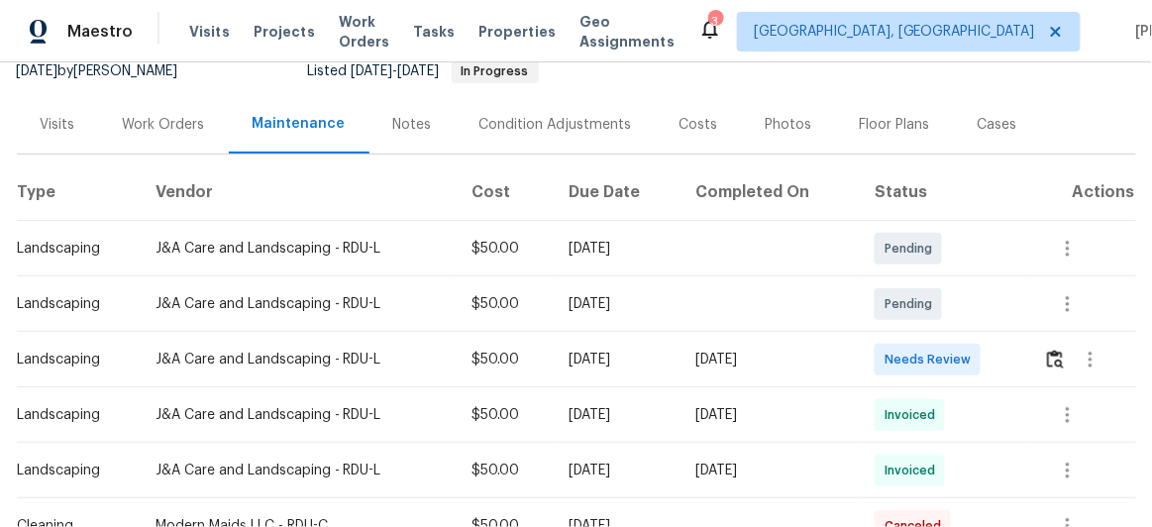
scroll to position [210, 0]
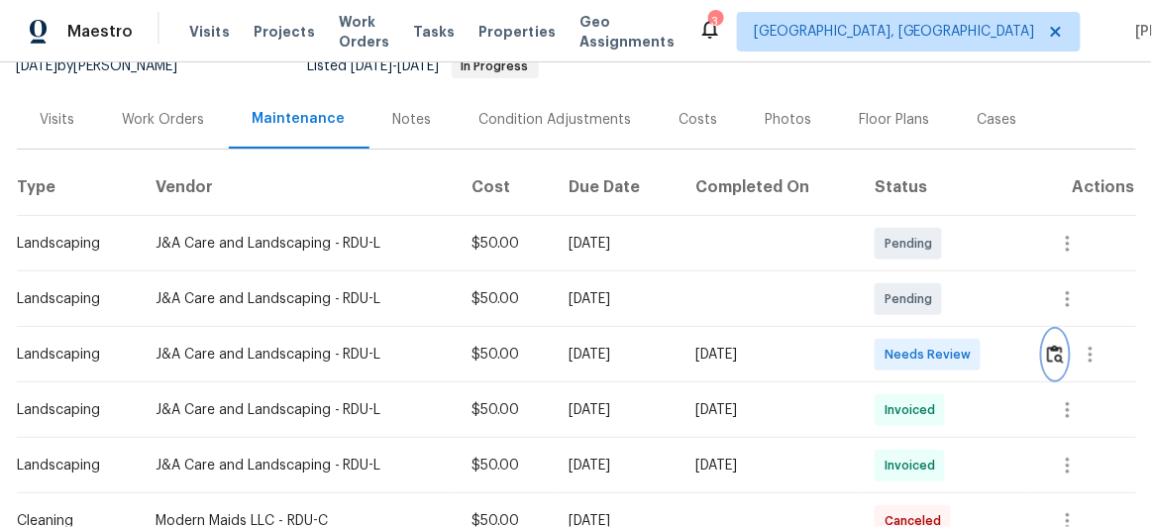
click at [1050, 352] on img "button" at bounding box center [1055, 354] width 17 height 19
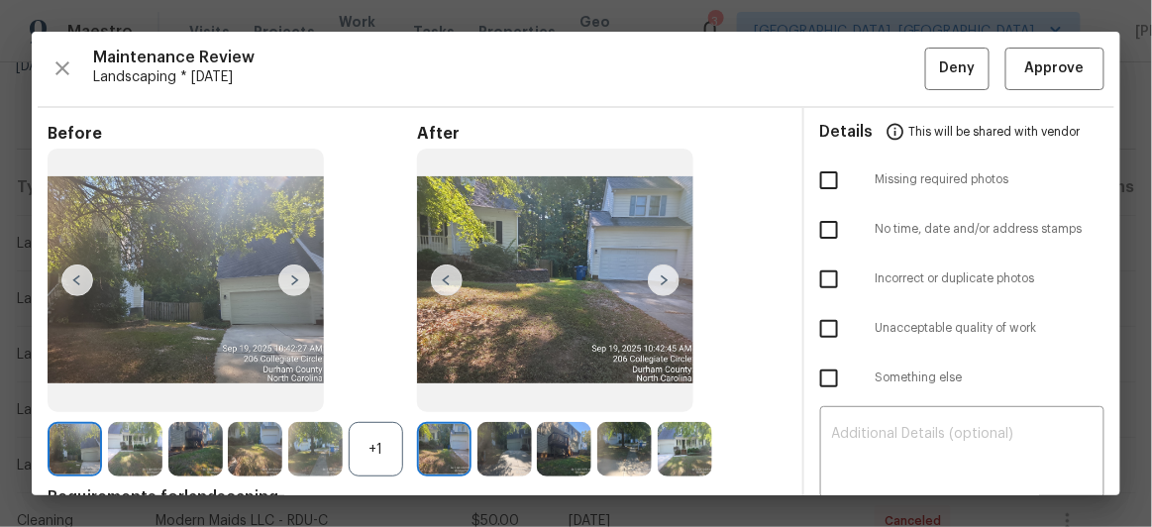
click at [293, 276] on img at bounding box center [294, 280] width 32 height 32
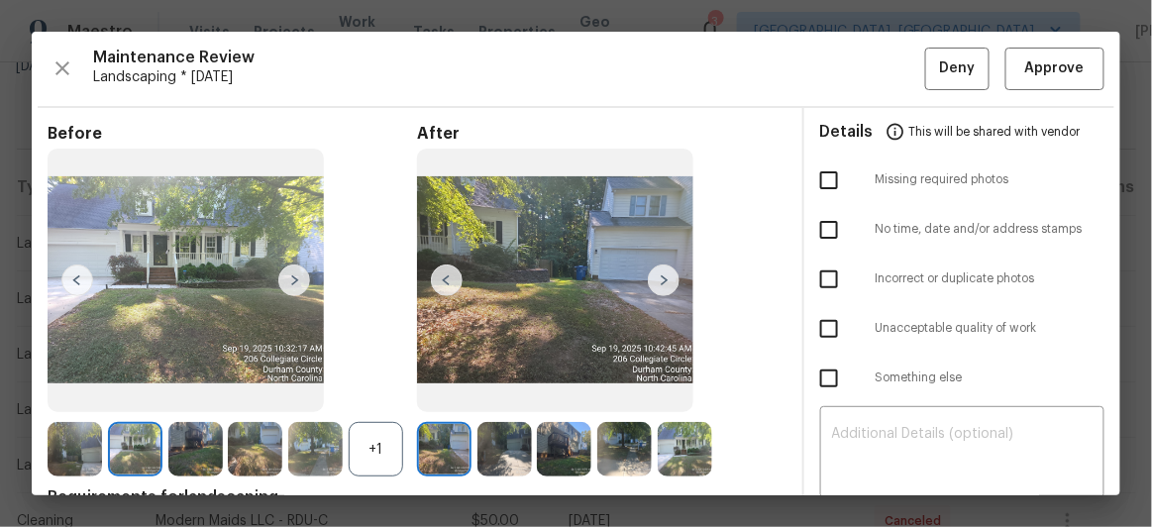
click at [293, 276] on img at bounding box center [294, 280] width 32 height 32
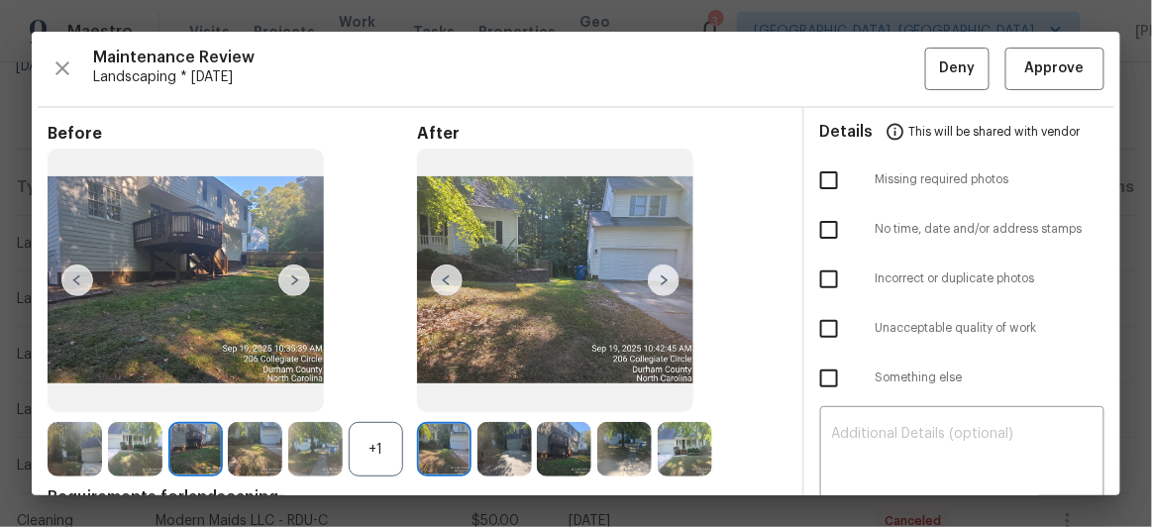
click at [293, 276] on img at bounding box center [294, 280] width 32 height 32
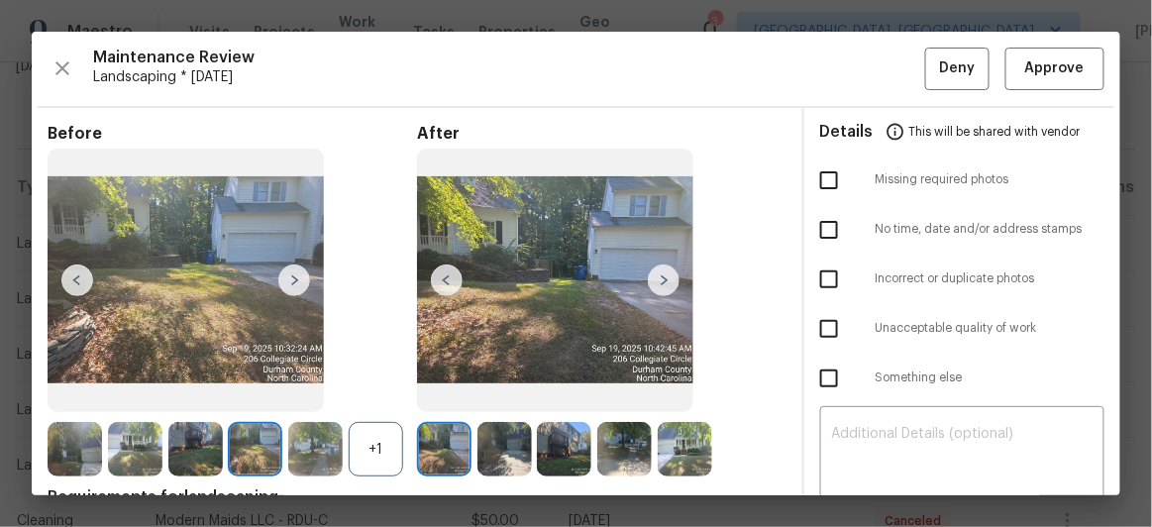
click at [293, 276] on img at bounding box center [294, 280] width 32 height 32
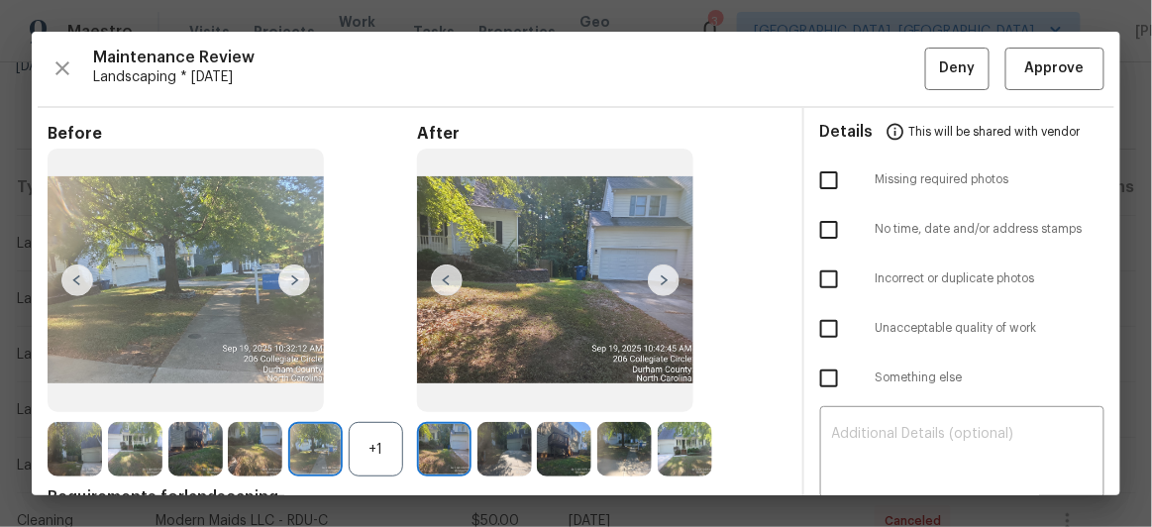
click at [298, 271] on img at bounding box center [294, 280] width 32 height 32
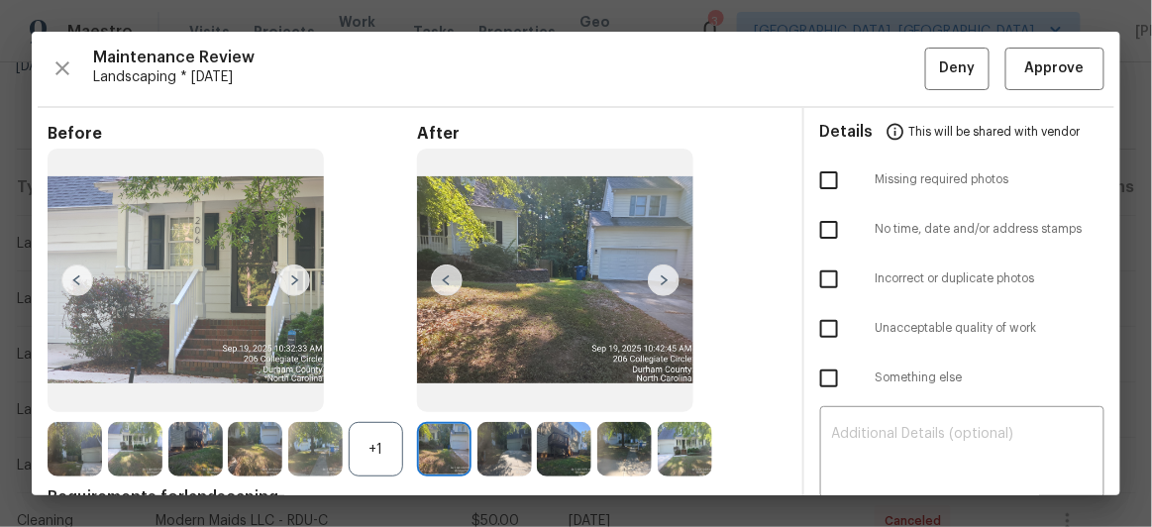
click at [298, 271] on img at bounding box center [294, 280] width 32 height 32
click at [298, 274] on img at bounding box center [294, 280] width 32 height 32
click at [75, 434] on img at bounding box center [75, 449] width 54 height 54
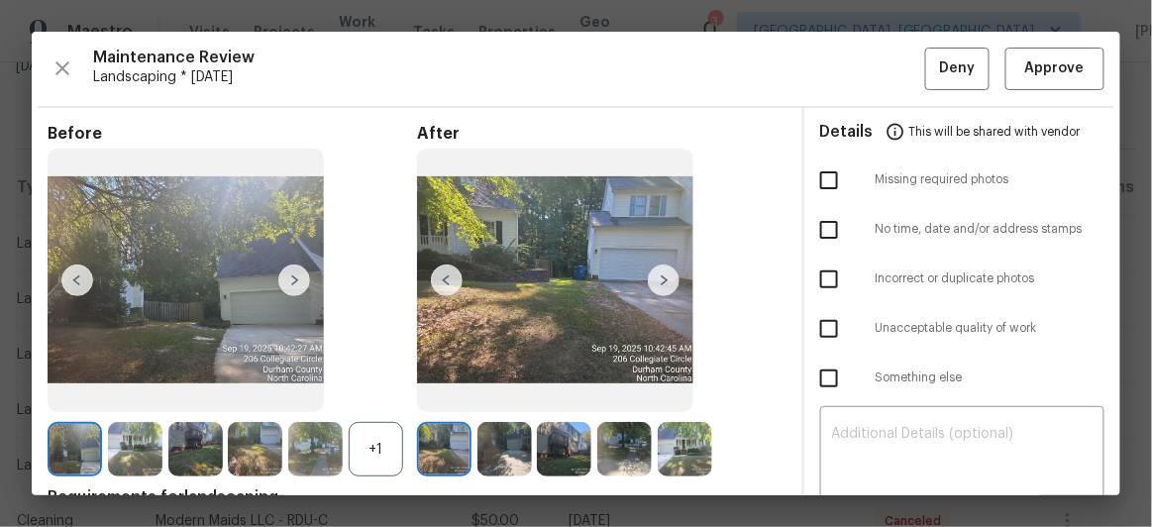
click at [668, 276] on img at bounding box center [664, 280] width 32 height 32
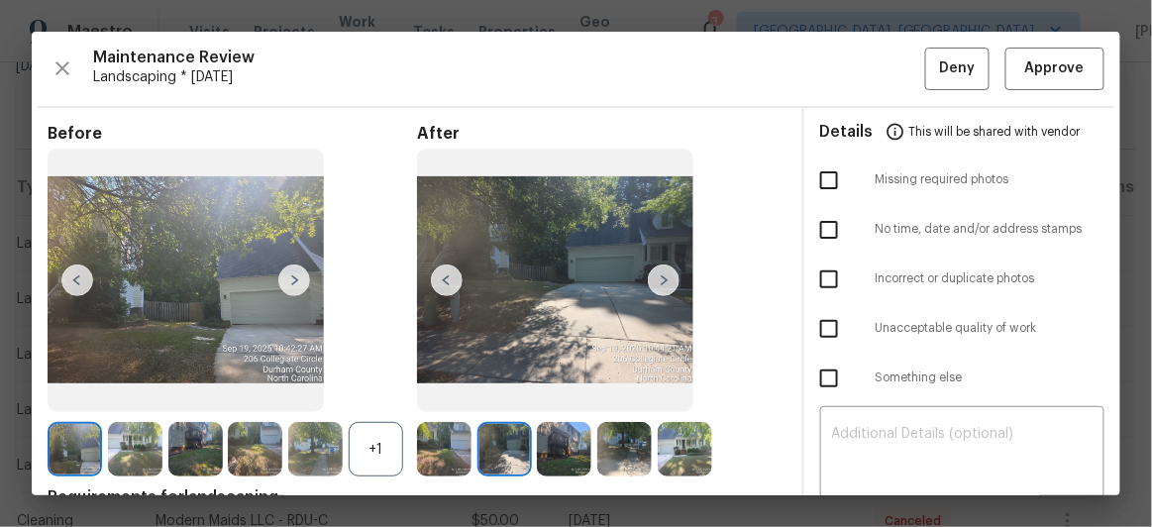
click at [668, 276] on img at bounding box center [664, 280] width 32 height 32
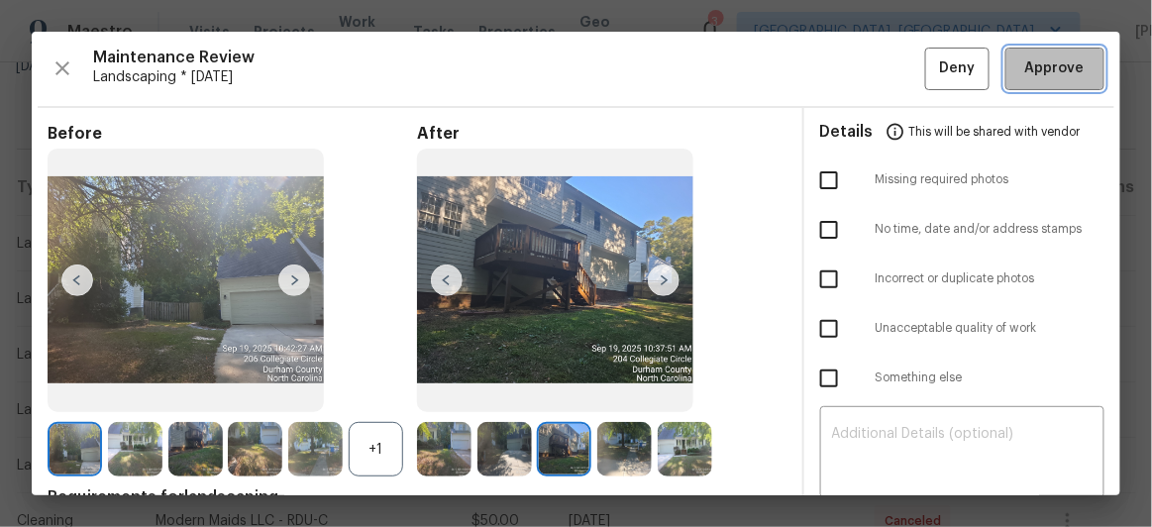
click at [1025, 76] on span "Approve" at bounding box center [1054, 68] width 59 height 25
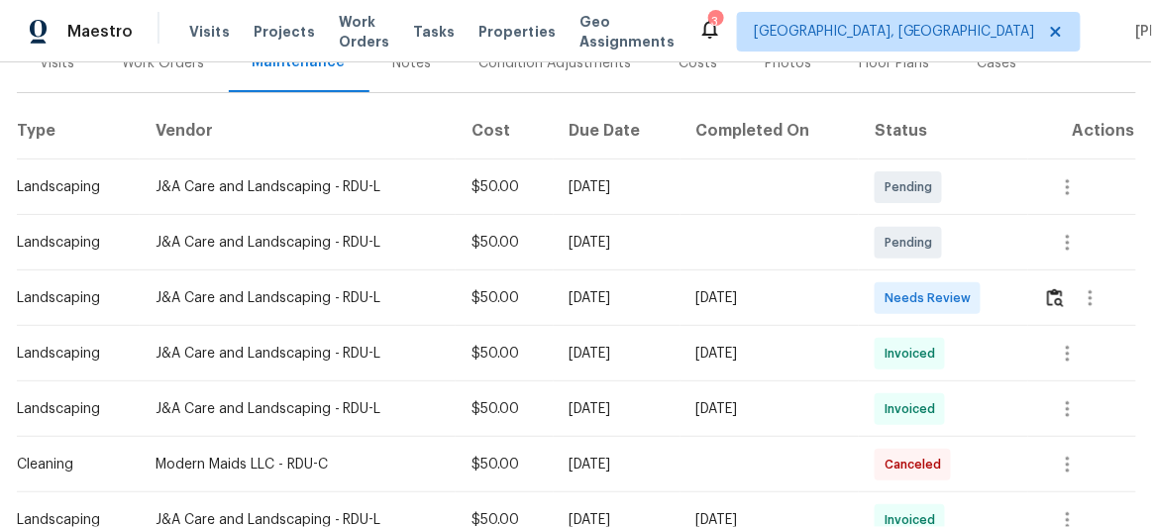
scroll to position [269, 0]
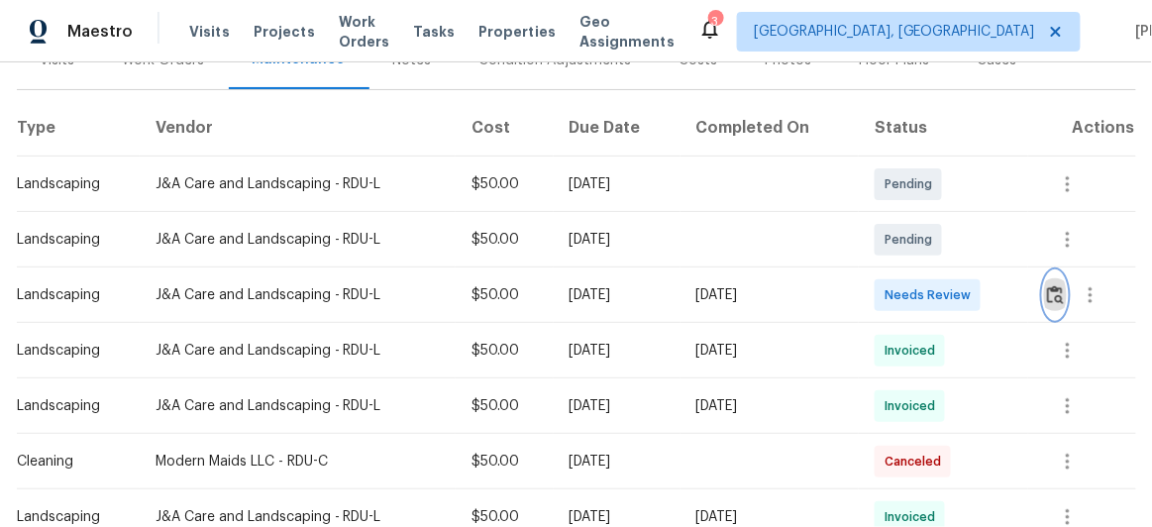
click at [1048, 290] on img "button" at bounding box center [1055, 294] width 17 height 19
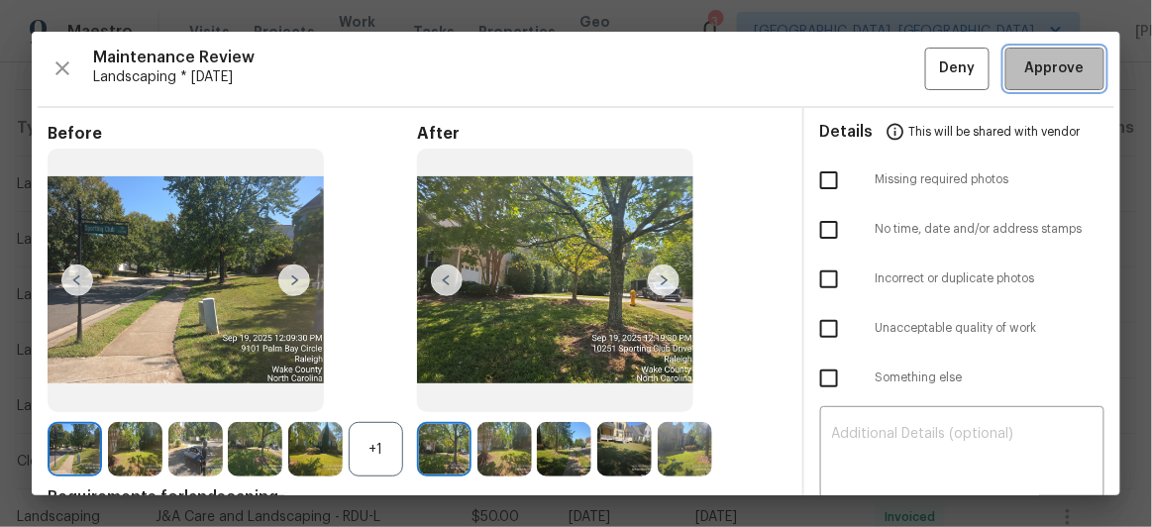
click at [1070, 86] on button "Approve" at bounding box center [1054, 69] width 99 height 43
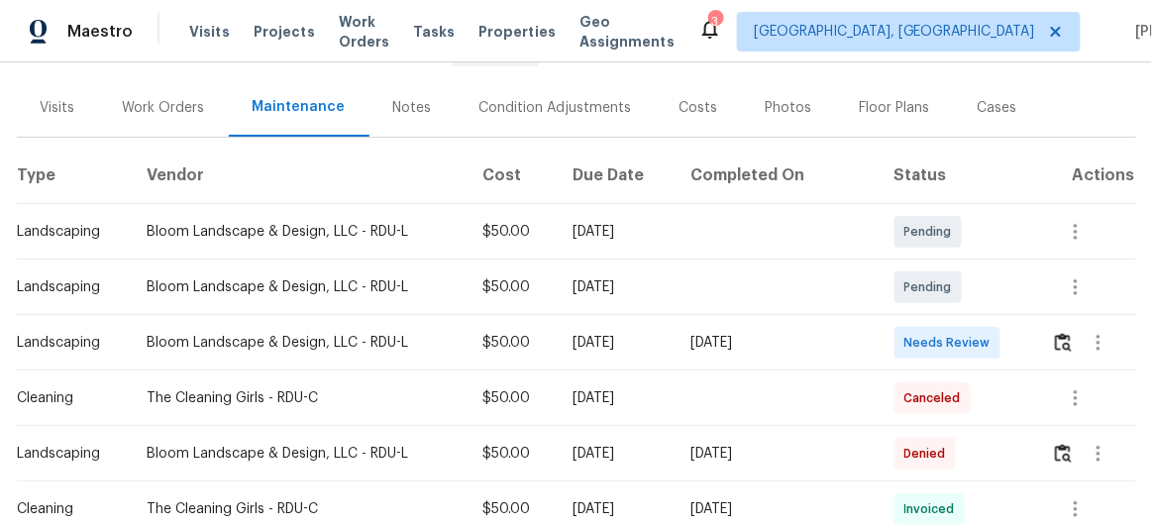
scroll to position [269, 0]
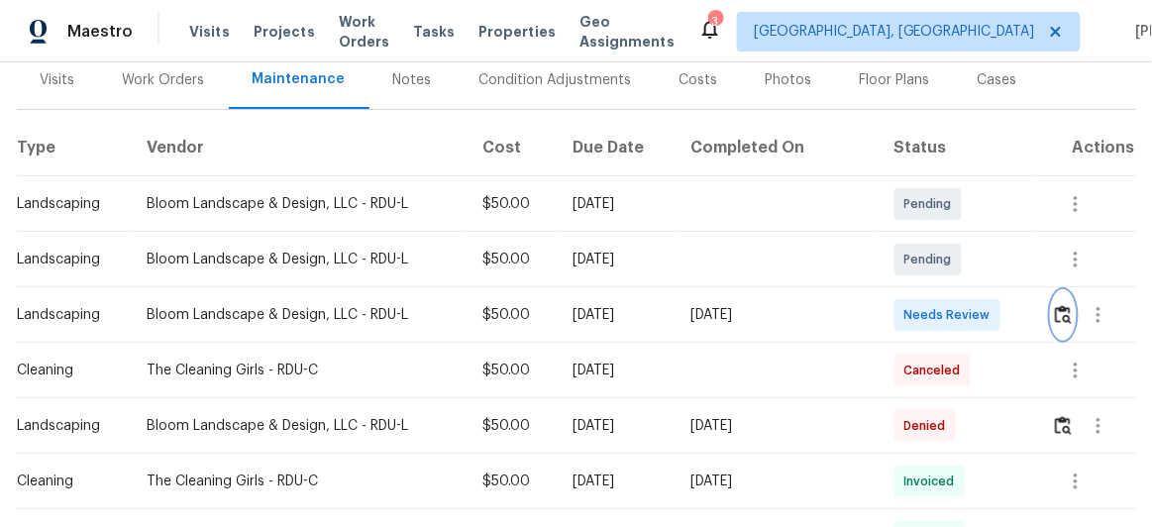
click at [1064, 305] on img "button" at bounding box center [1063, 314] width 17 height 19
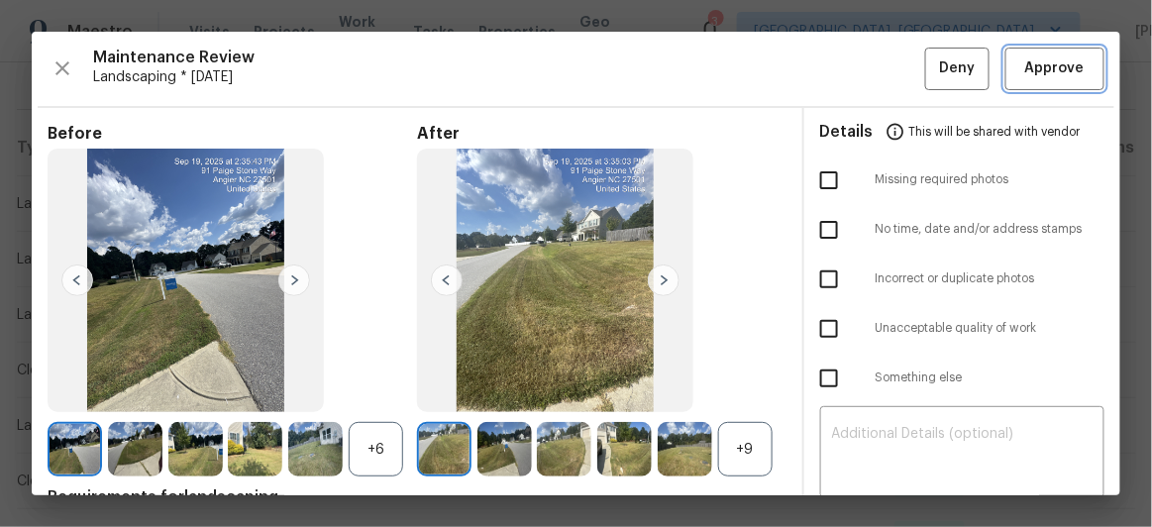
click at [1051, 77] on span "Approve" at bounding box center [1054, 68] width 59 height 25
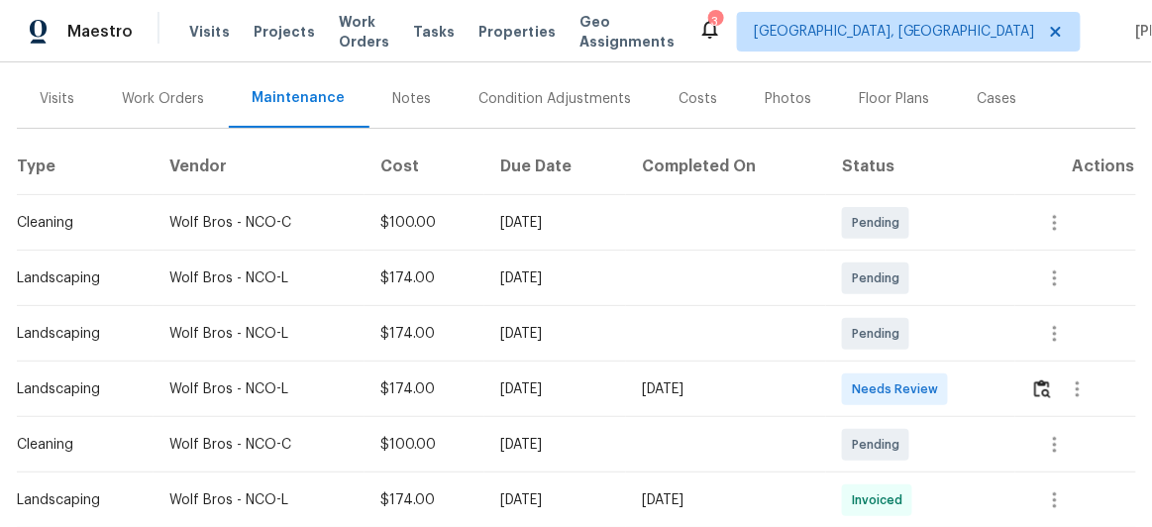
scroll to position [269, 0]
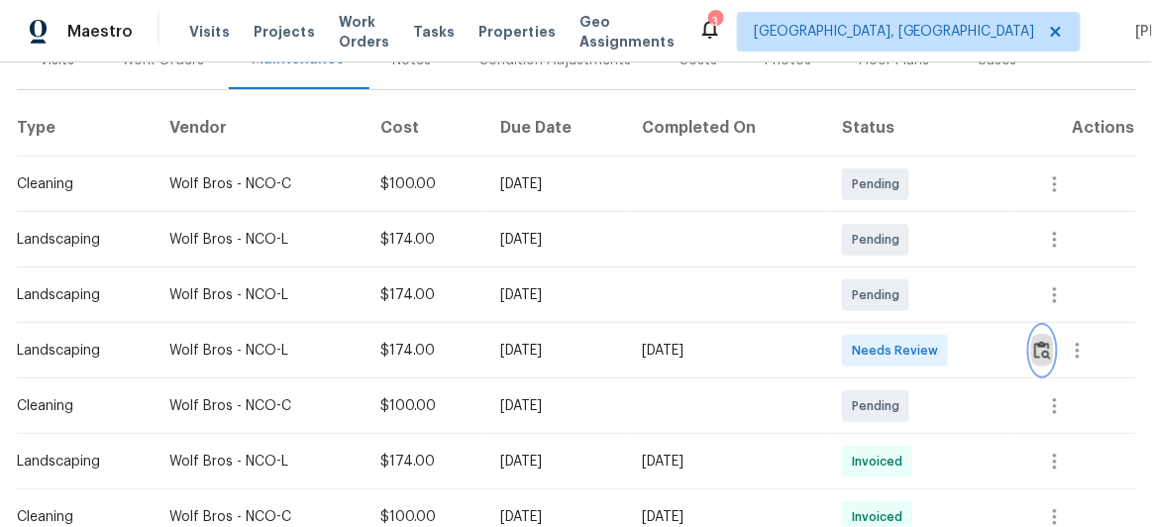
click at [1043, 350] on img "button" at bounding box center [1042, 350] width 17 height 19
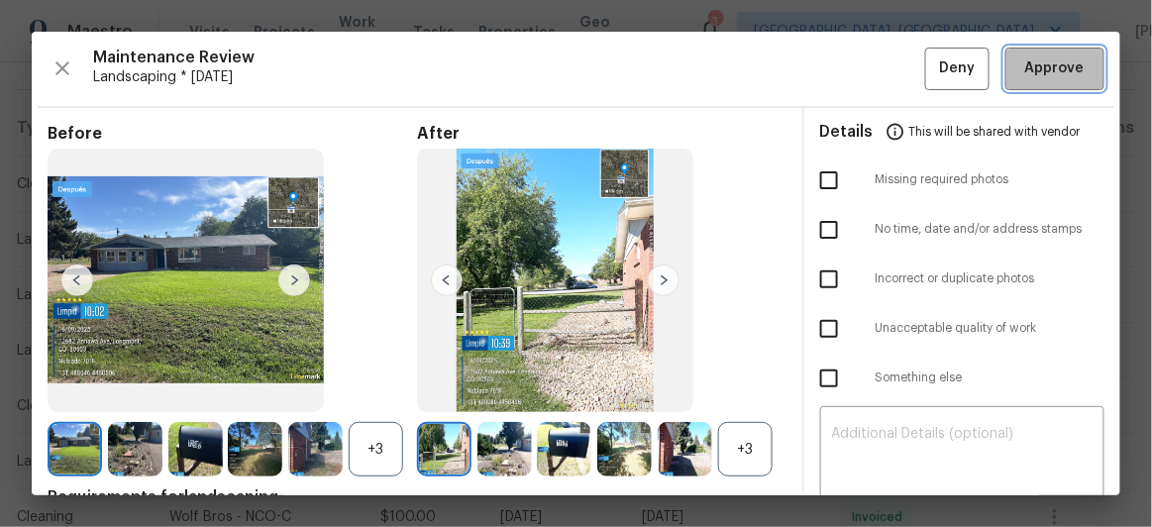
click at [1042, 75] on span "Approve" at bounding box center [1054, 68] width 59 height 25
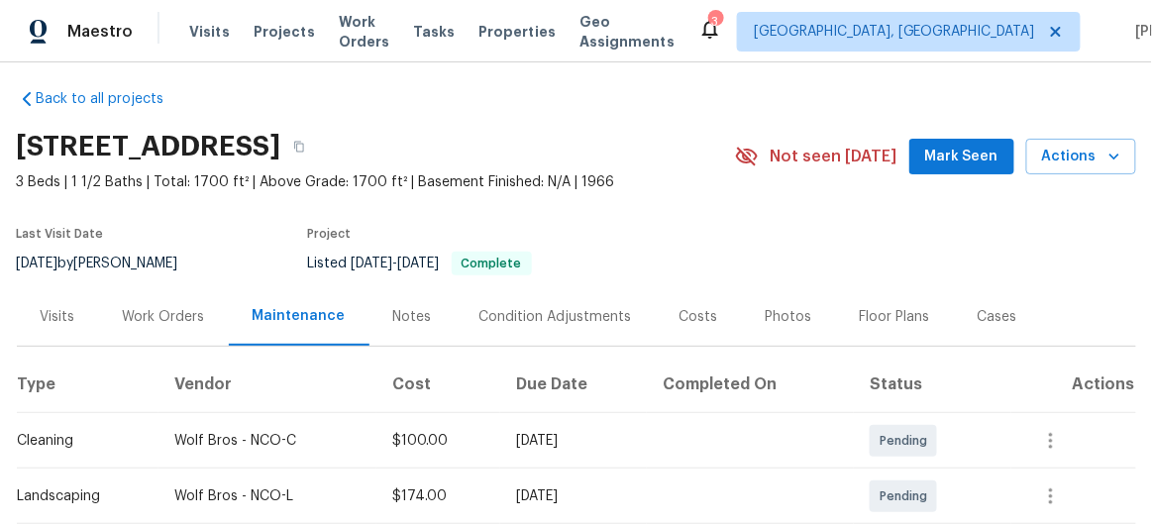
scroll to position [0, 0]
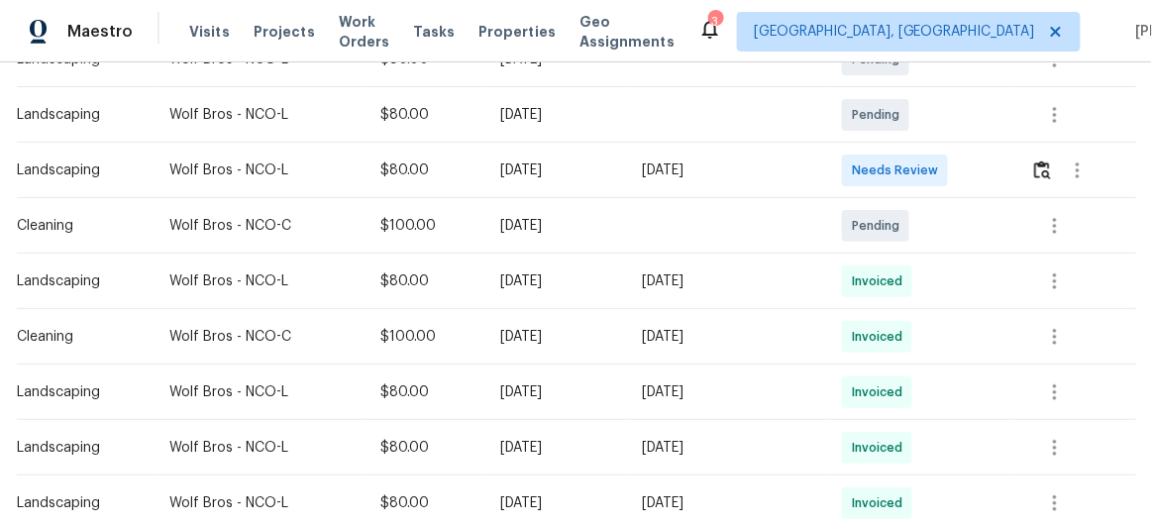
scroll to position [360, 0]
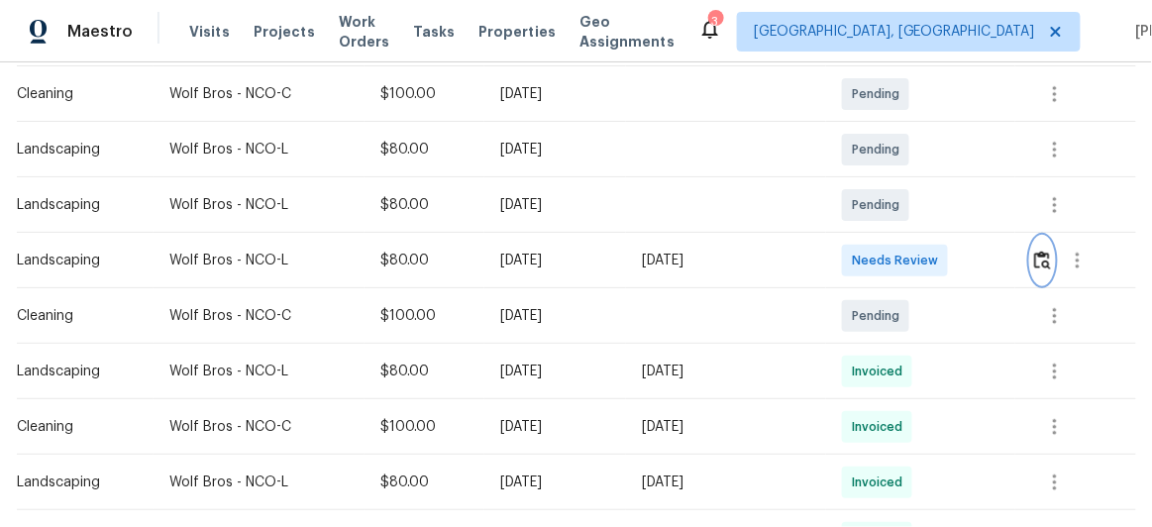
click at [1036, 262] on img "button" at bounding box center [1042, 260] width 17 height 19
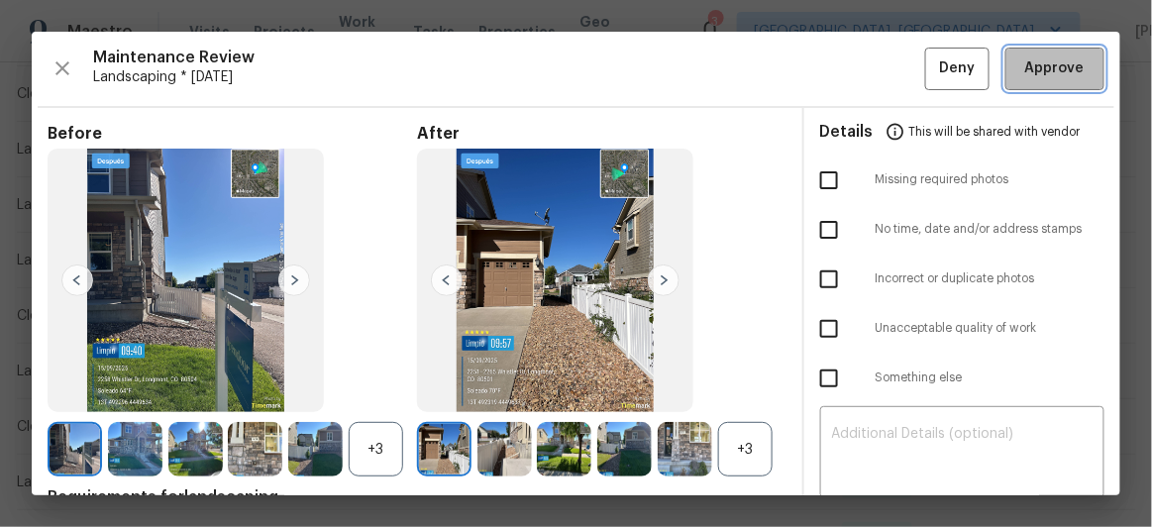
click at [1065, 82] on button "Approve" at bounding box center [1054, 69] width 99 height 43
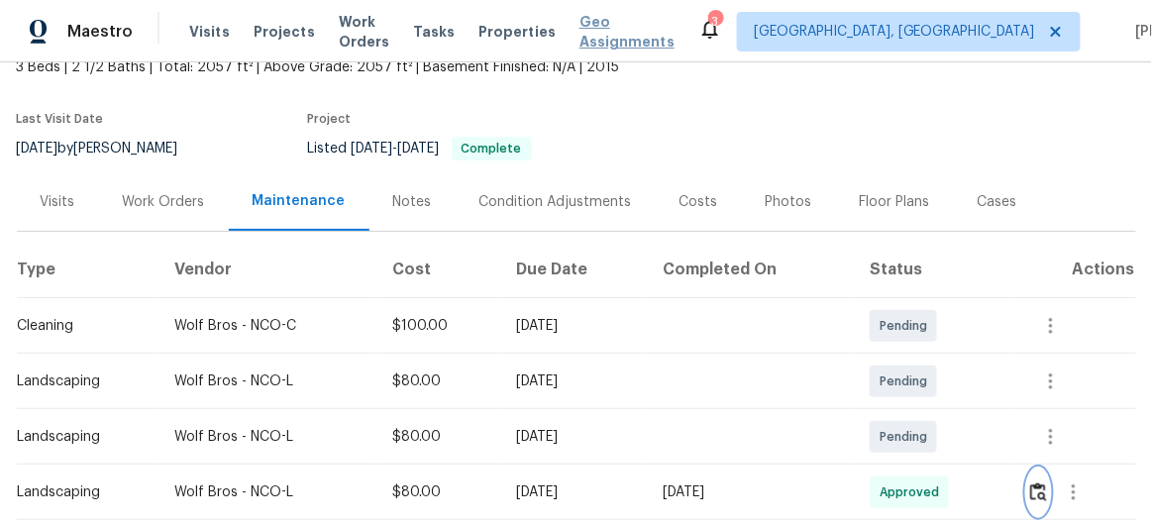
scroll to position [89, 0]
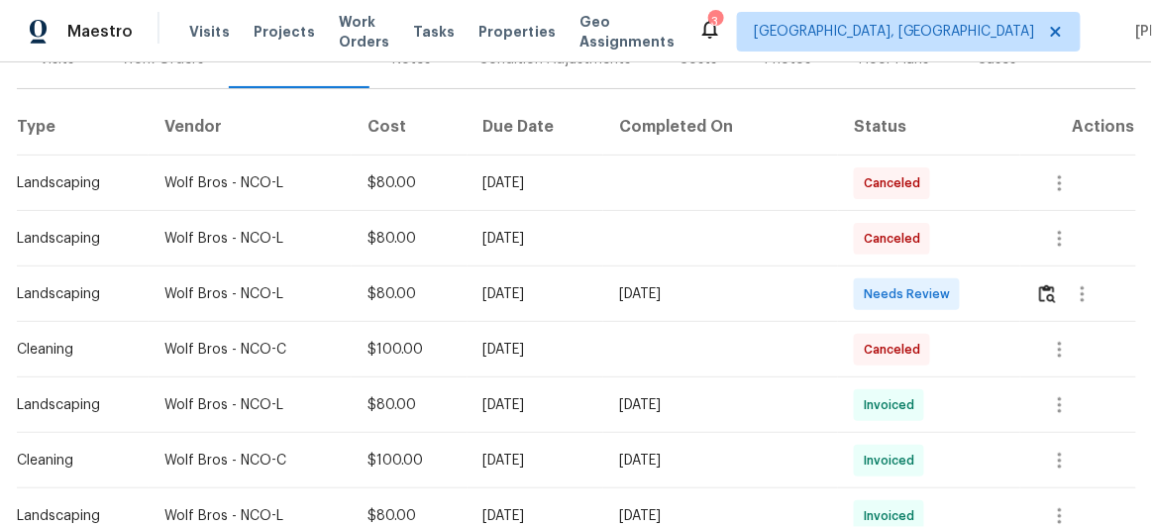
scroll to position [269, 0]
click at [1039, 293] on img "button" at bounding box center [1047, 294] width 17 height 19
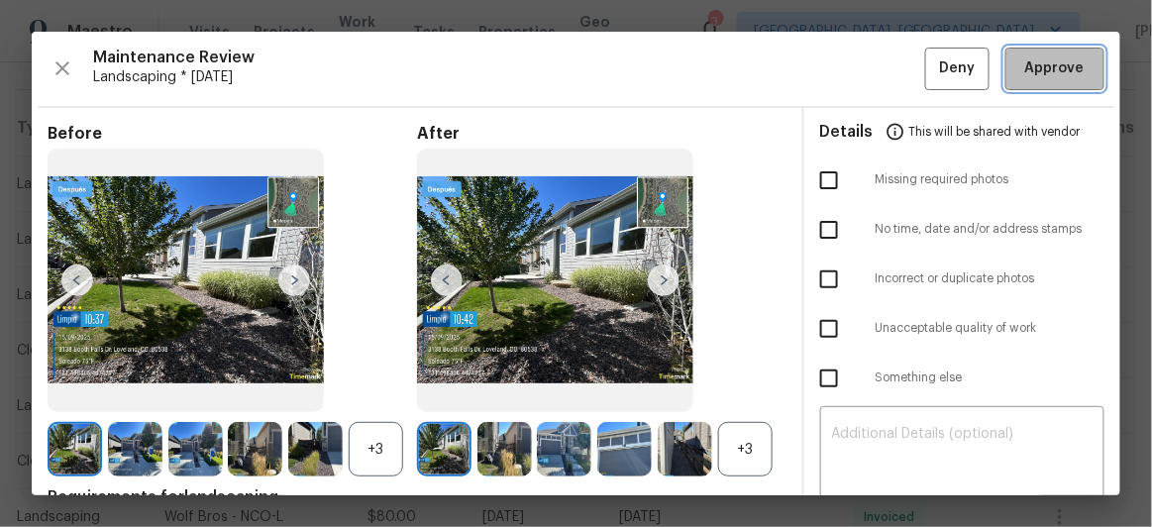
click at [1042, 73] on span "Approve" at bounding box center [1054, 68] width 59 height 25
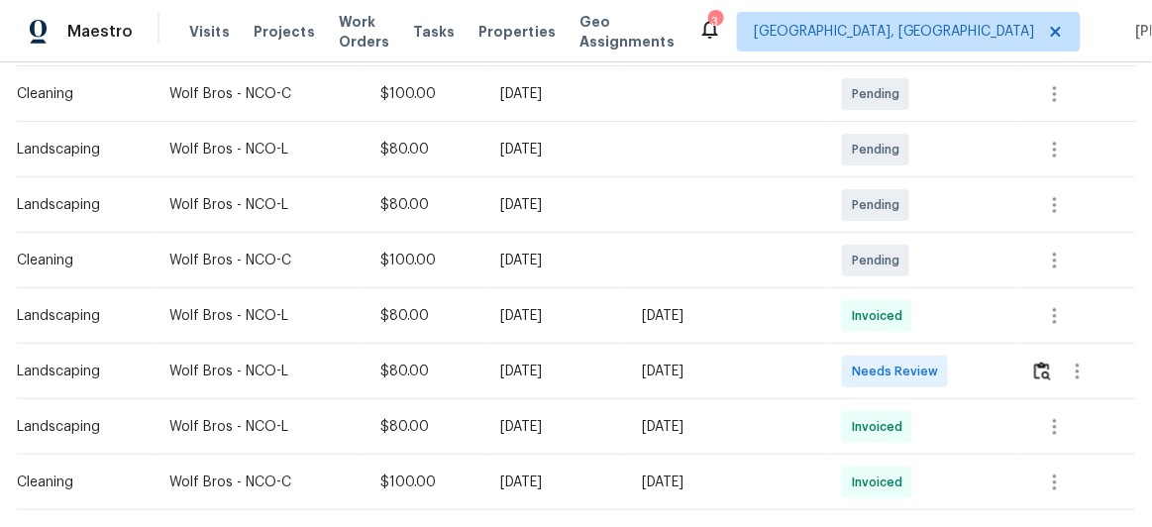
scroll to position [450, 0]
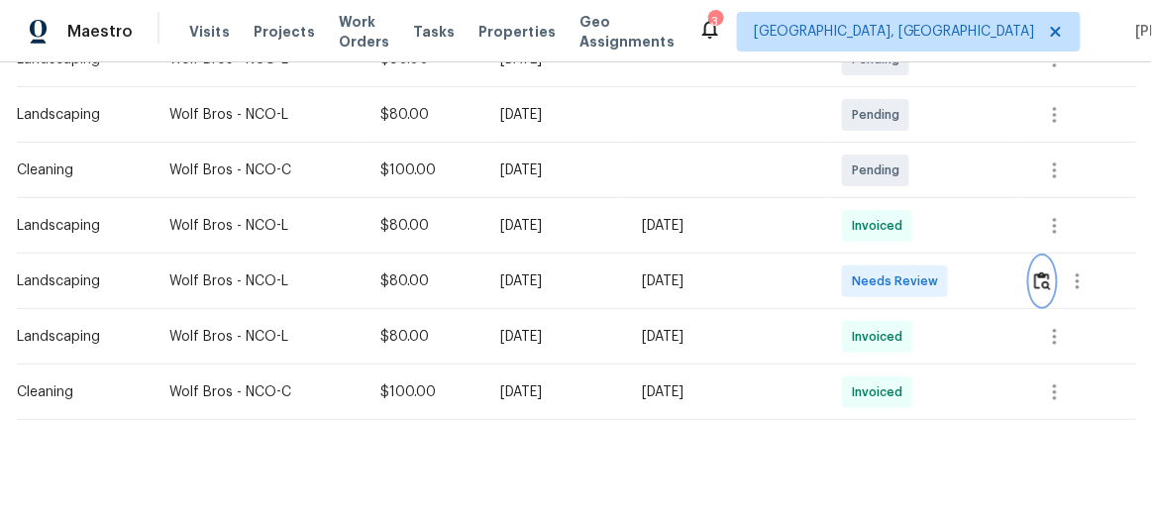
click at [1037, 271] on img "button" at bounding box center [1042, 280] width 17 height 19
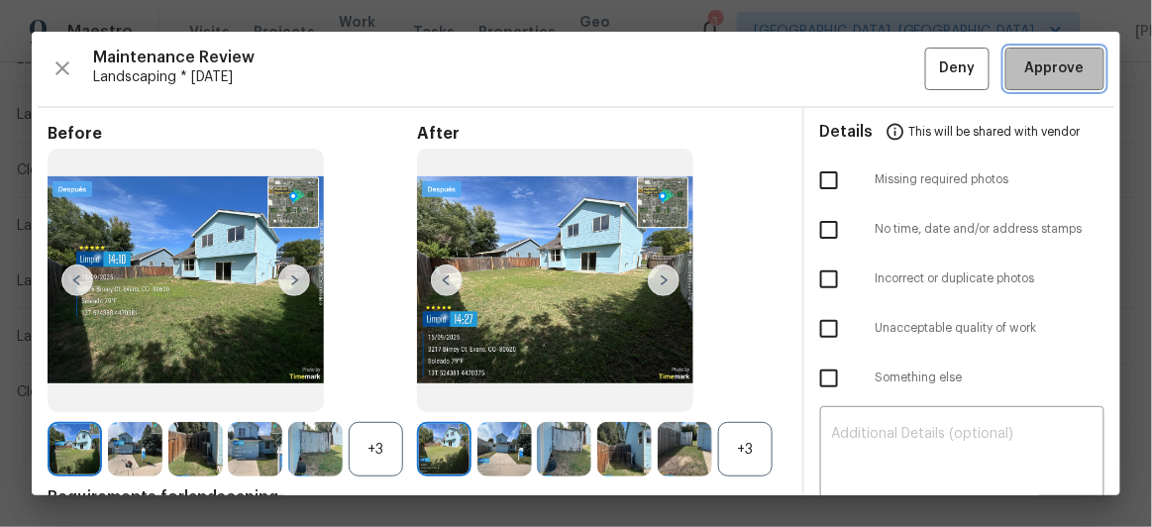
click at [1060, 64] on span "Approve" at bounding box center [1054, 68] width 59 height 25
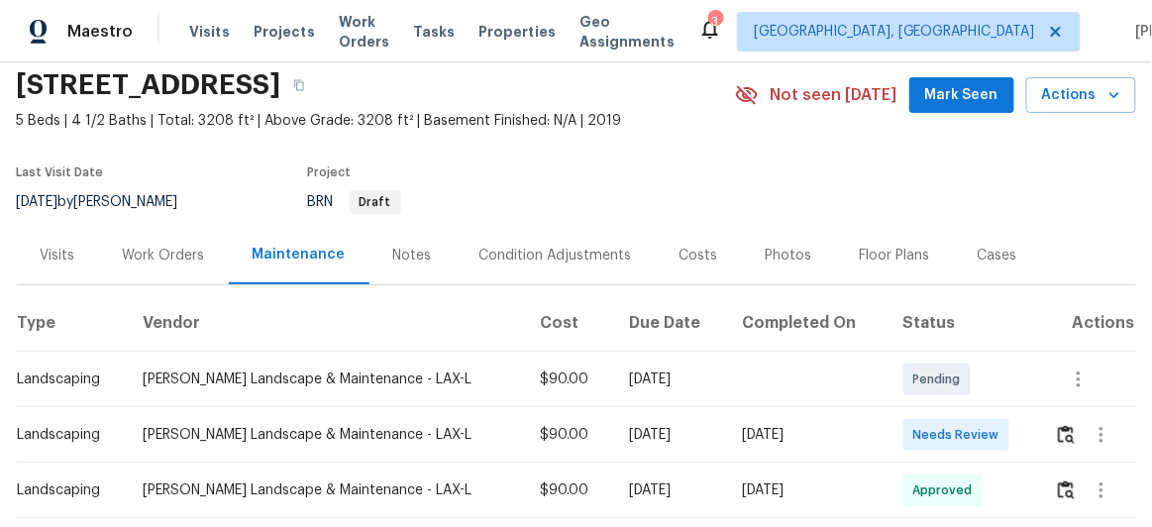
scroll to position [179, 0]
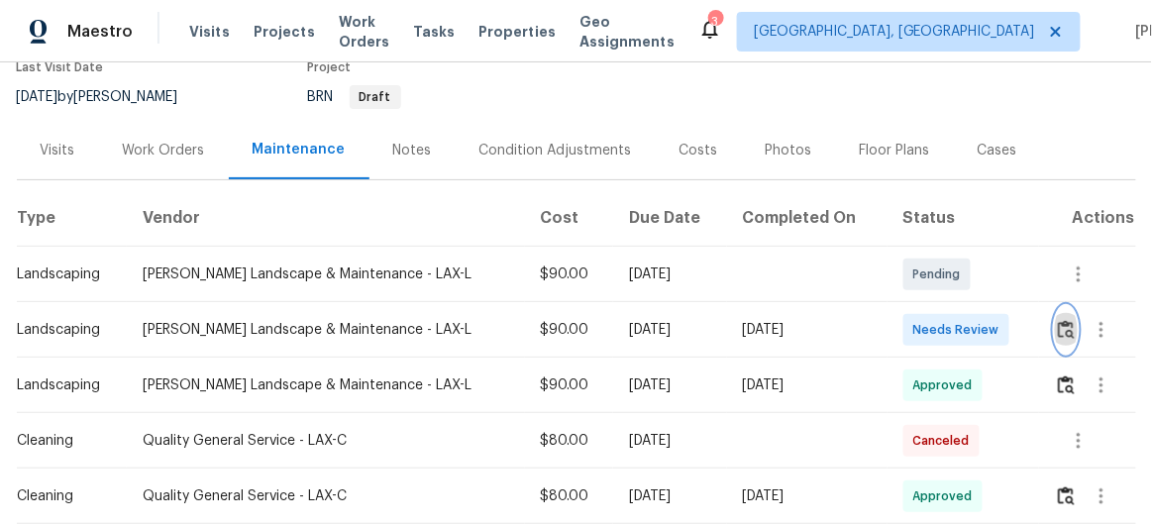
click at [1058, 326] on img "button" at bounding box center [1066, 329] width 17 height 19
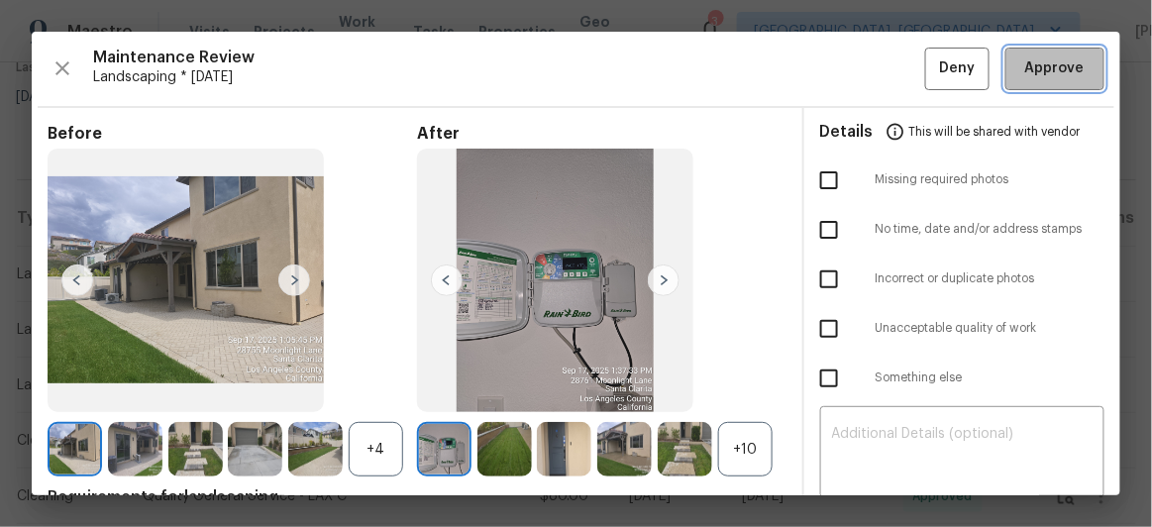
click at [1025, 79] on span "Approve" at bounding box center [1054, 68] width 59 height 25
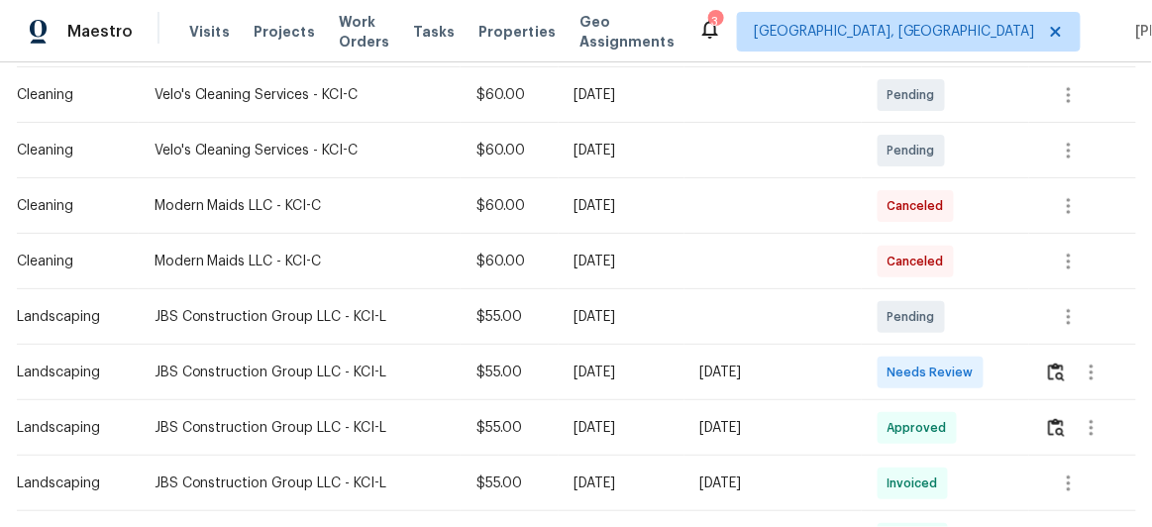
scroll to position [450, 0]
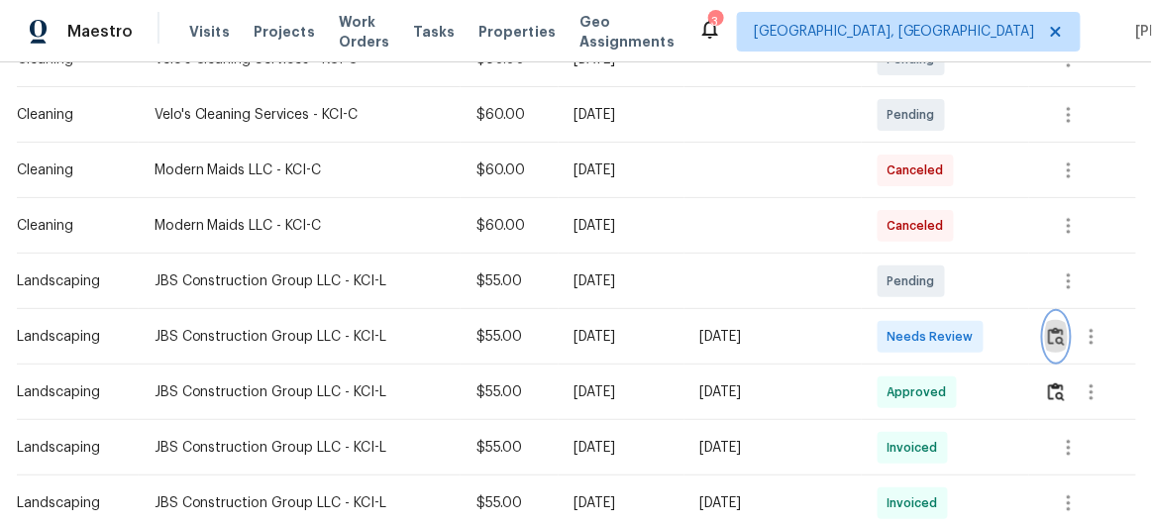
click at [1063, 338] on button "button" at bounding box center [1056, 337] width 23 height 48
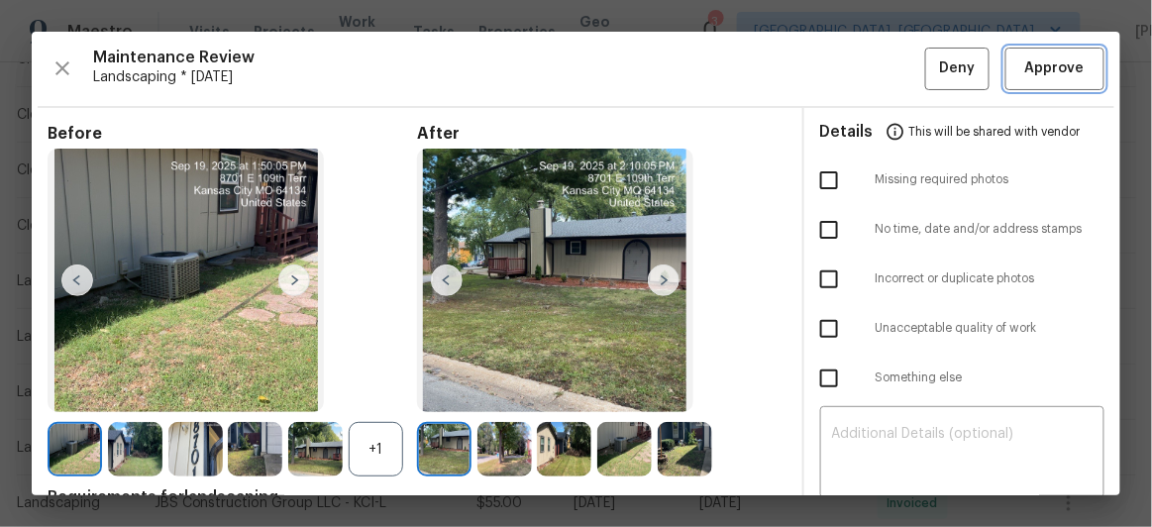
click at [1058, 63] on span "Approve" at bounding box center [1054, 68] width 59 height 25
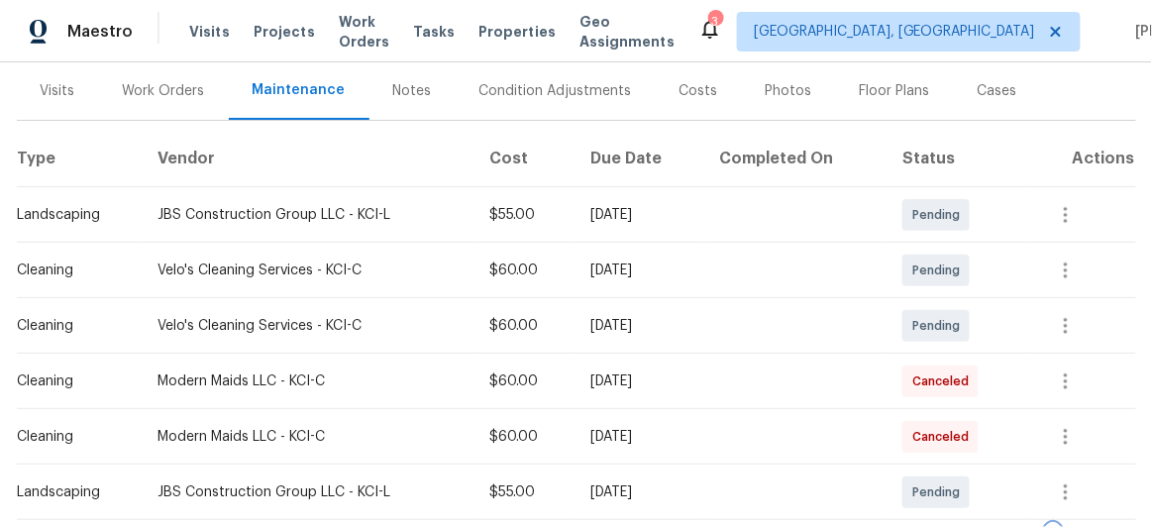
scroll to position [89, 0]
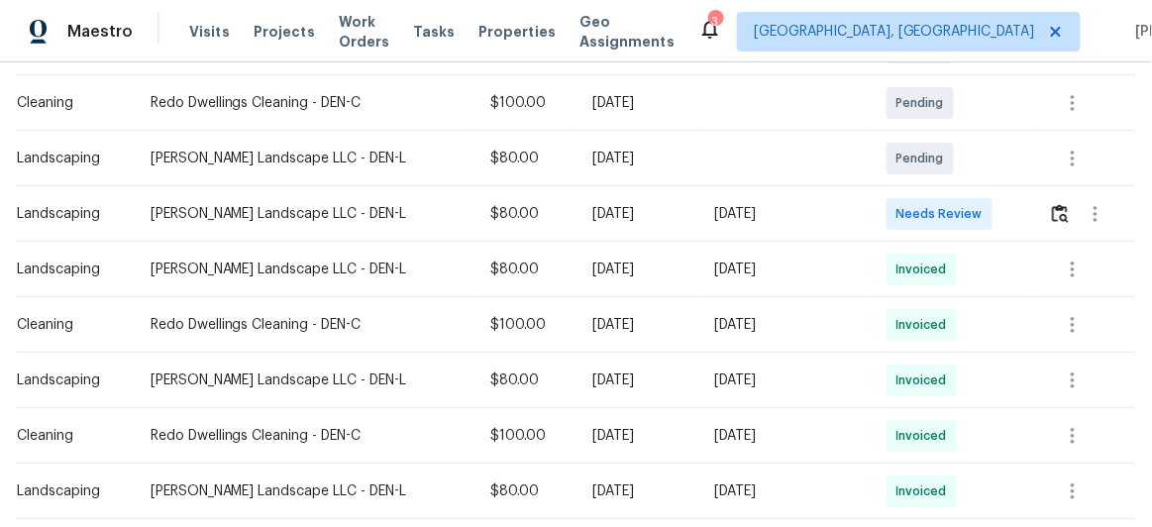
scroll to position [450, 0]
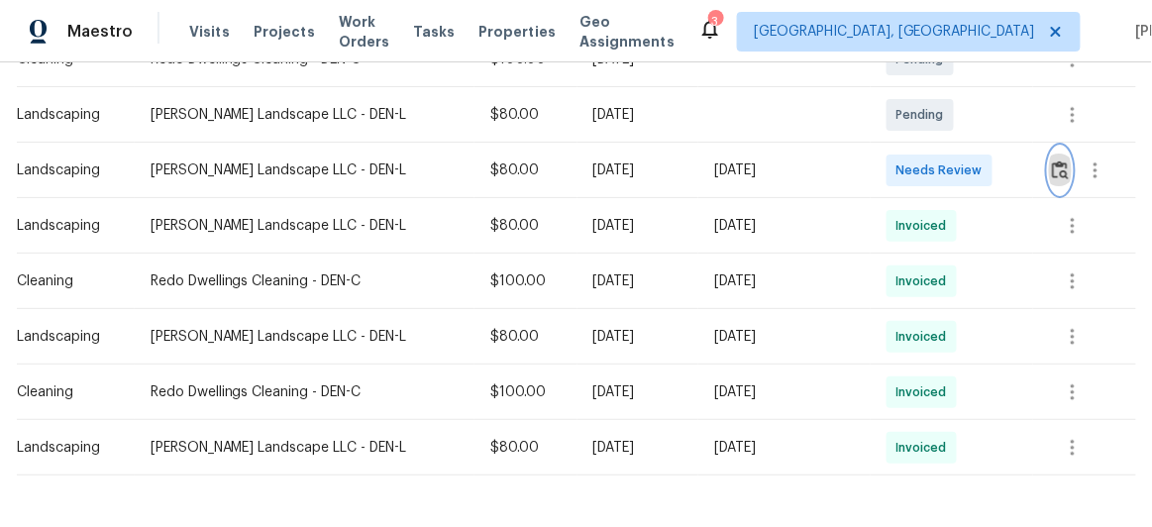
click at [1054, 167] on img "button" at bounding box center [1060, 169] width 17 height 19
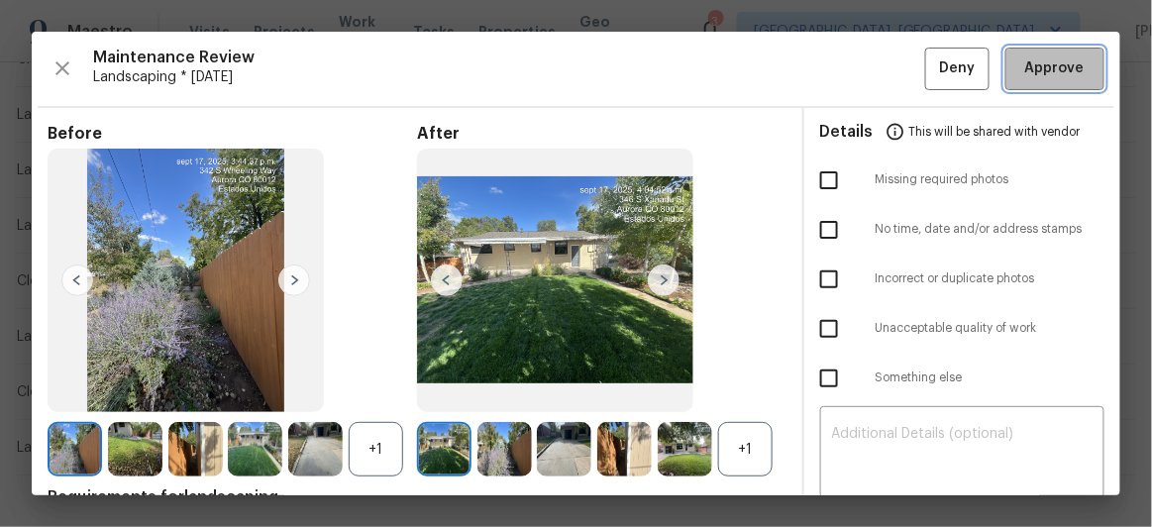
click at [1055, 69] on span "Approve" at bounding box center [1054, 68] width 59 height 25
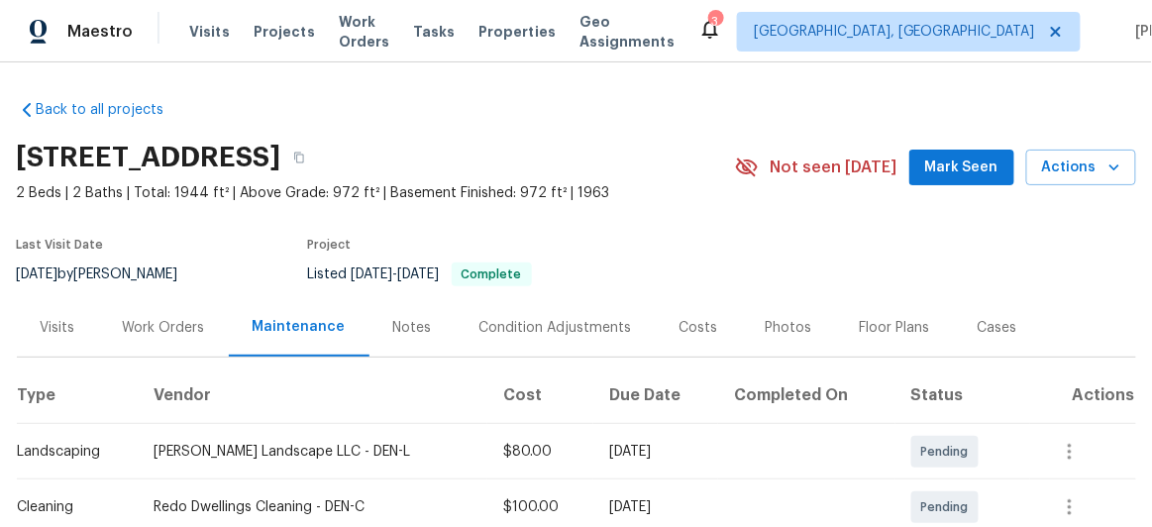
scroll to position [0, 0]
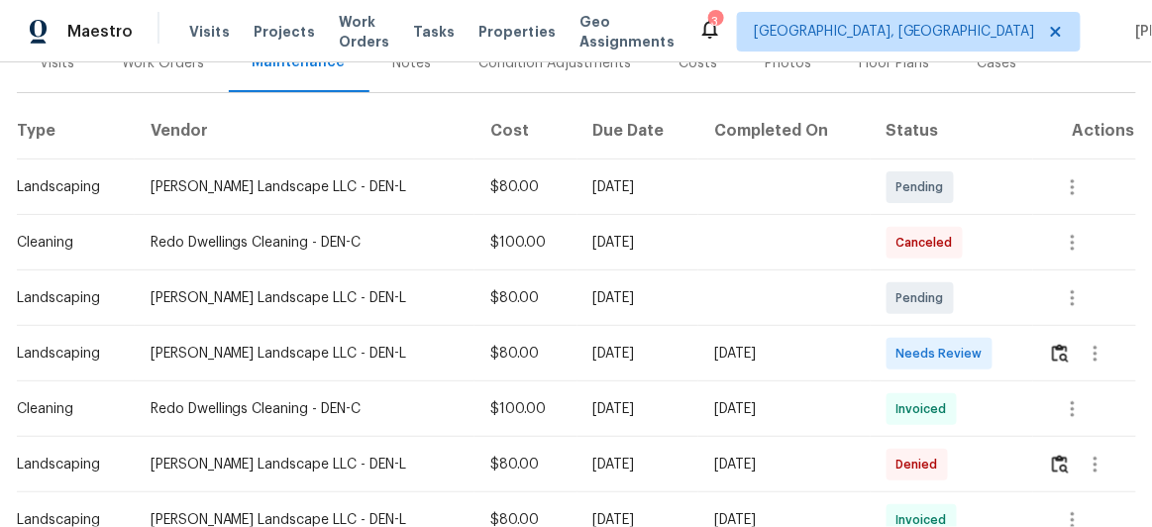
scroll to position [269, 0]
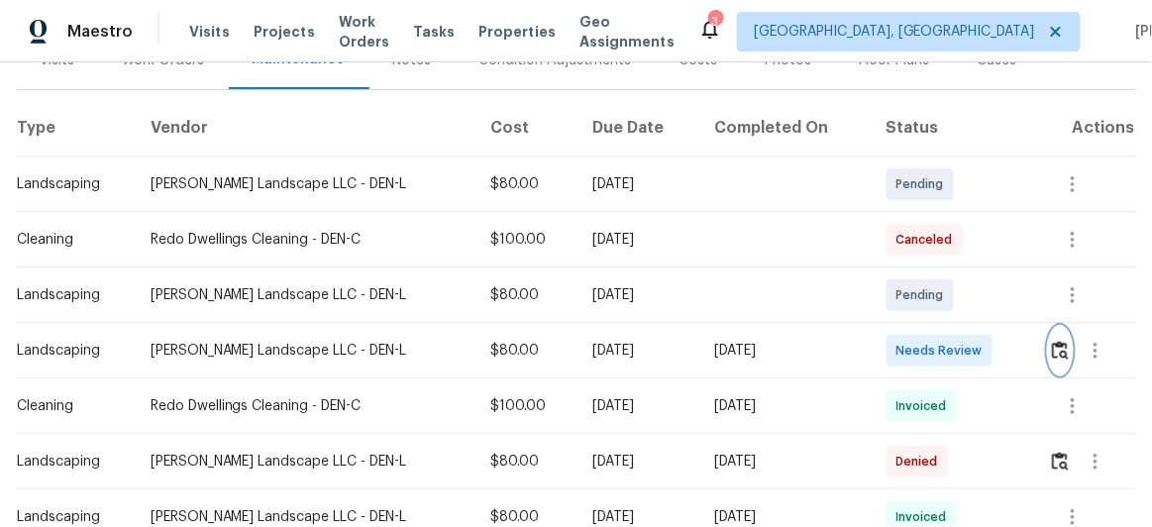
click at [1052, 347] on img "button" at bounding box center [1060, 350] width 17 height 19
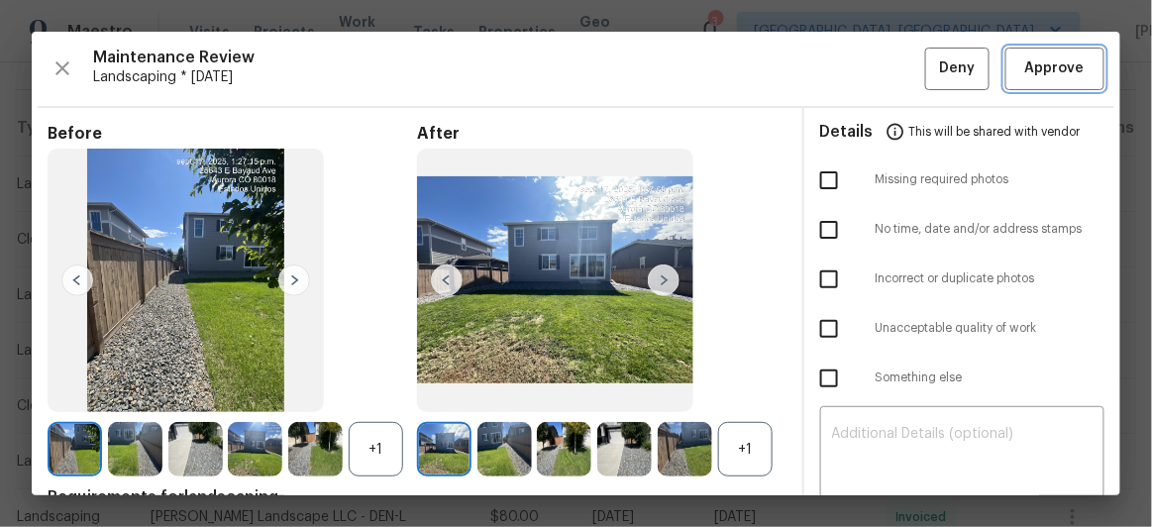
click at [1076, 70] on span "Approve" at bounding box center [1054, 68] width 67 height 25
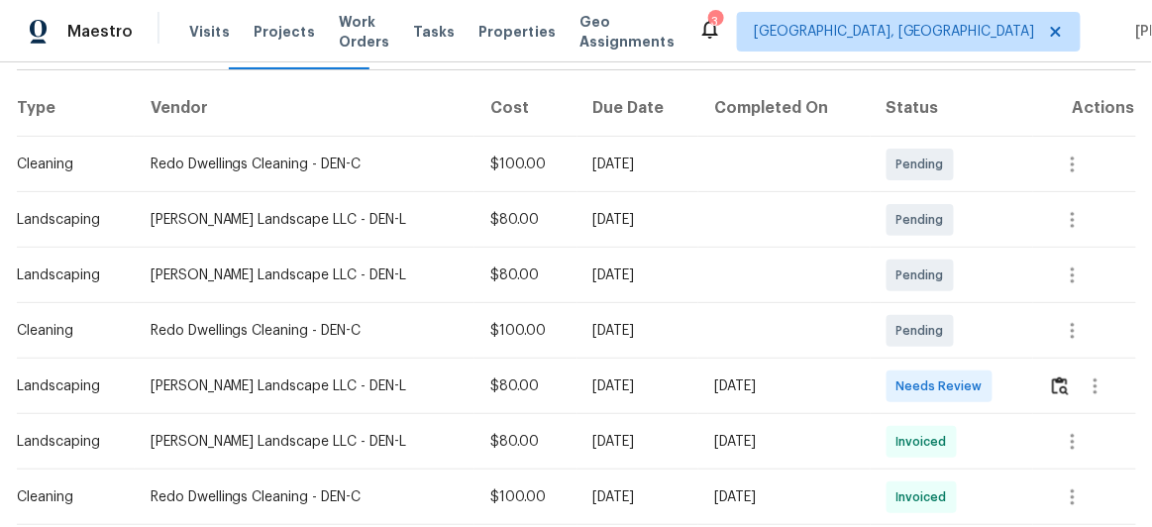
scroll to position [360, 0]
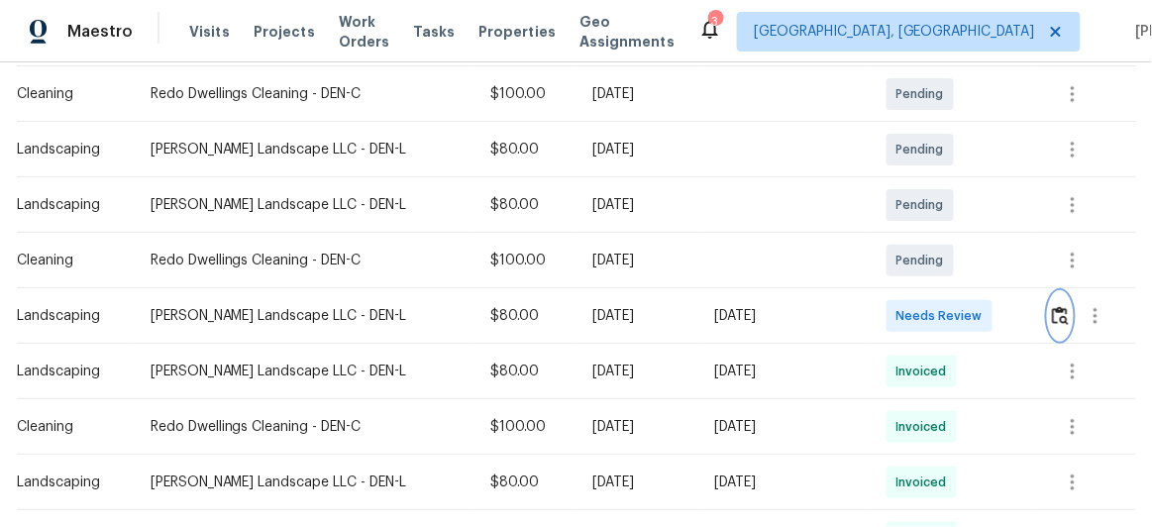
click at [1049, 307] on button "button" at bounding box center [1060, 316] width 23 height 48
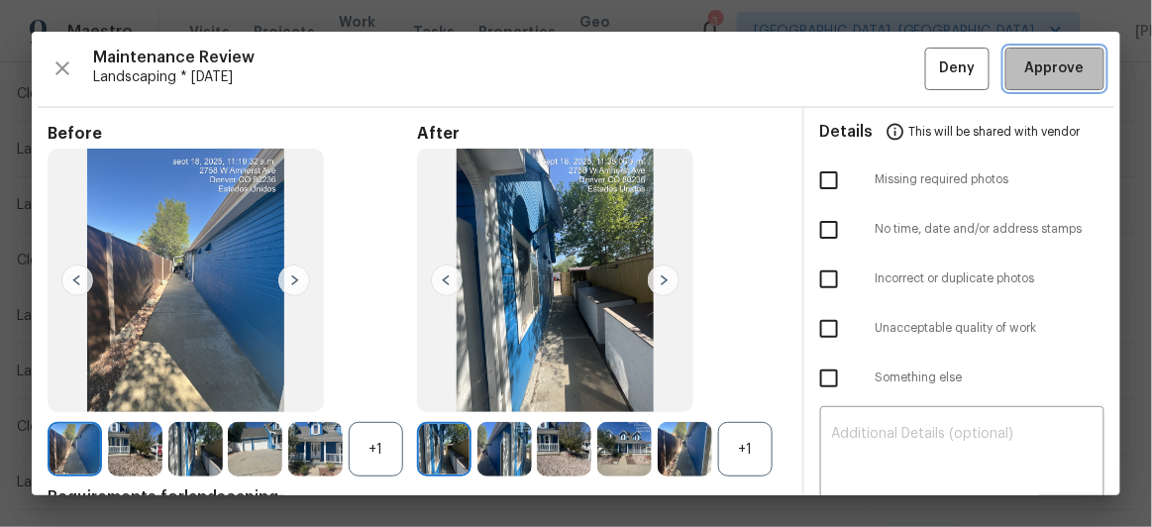
click at [1051, 79] on span "Approve" at bounding box center [1054, 68] width 59 height 25
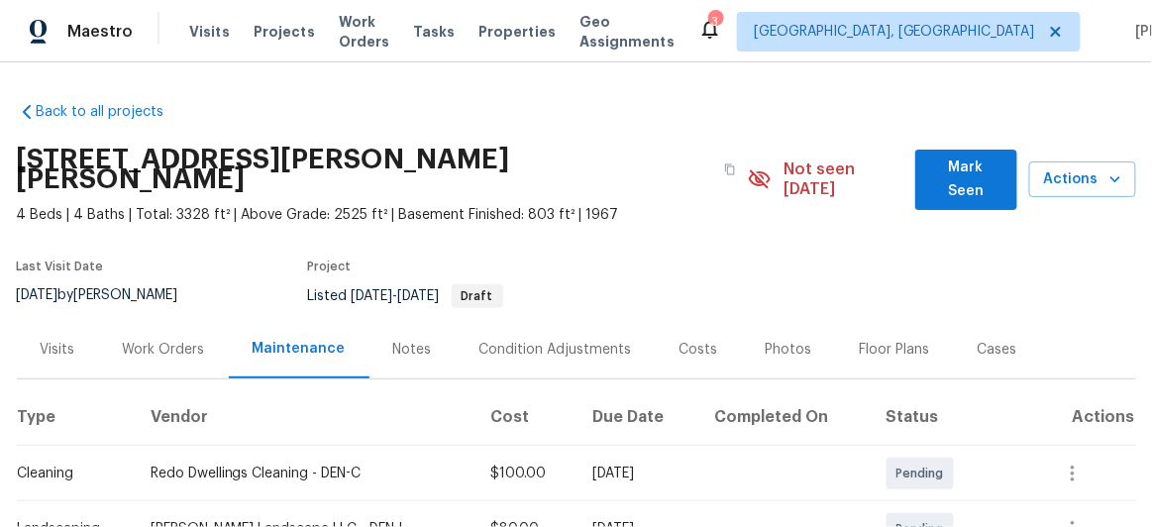
scroll to position [269, 0]
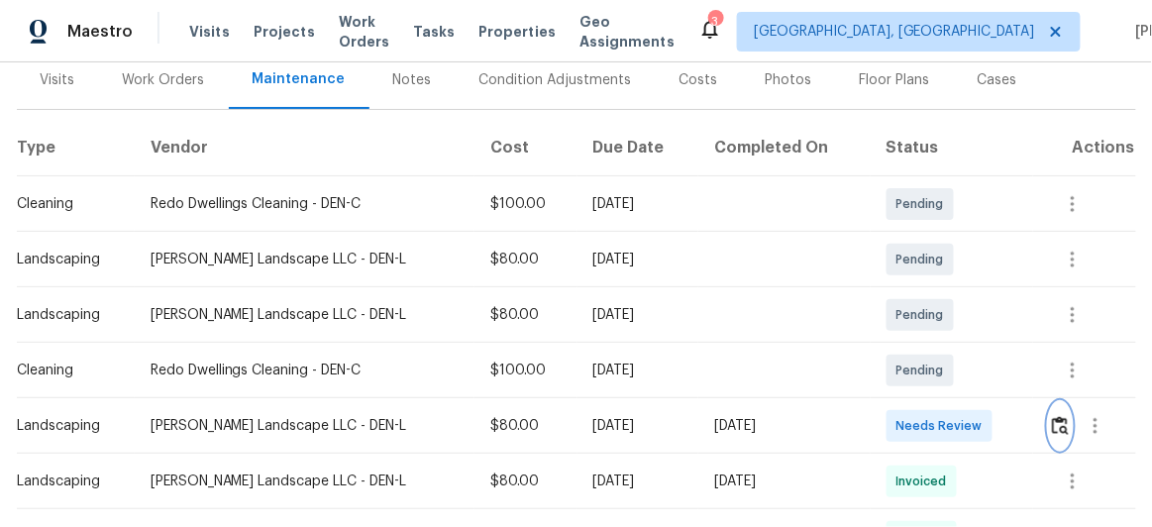
click at [1057, 416] on img "button" at bounding box center [1060, 425] width 17 height 19
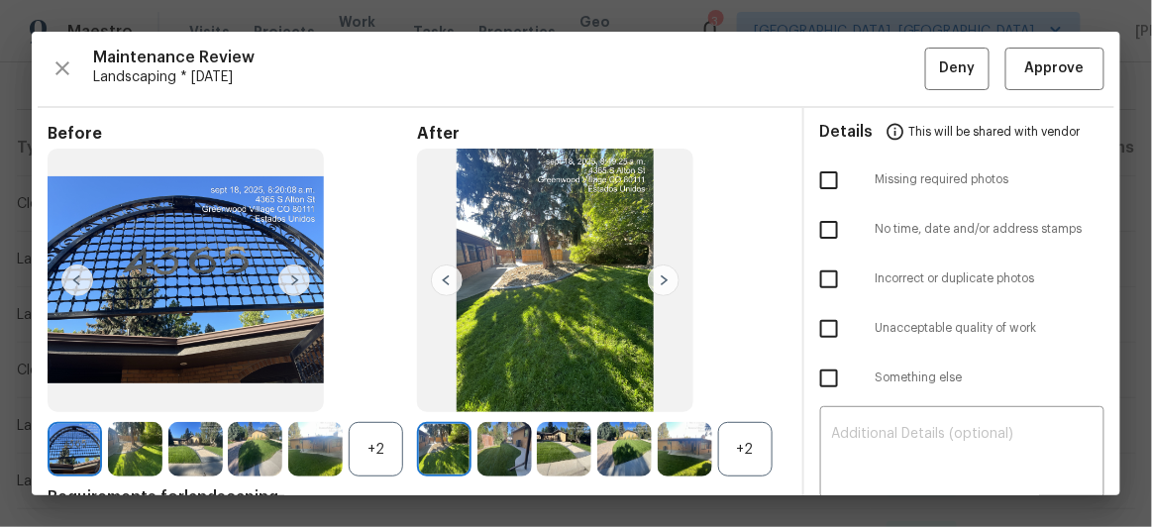
click at [664, 274] on img at bounding box center [664, 280] width 32 height 32
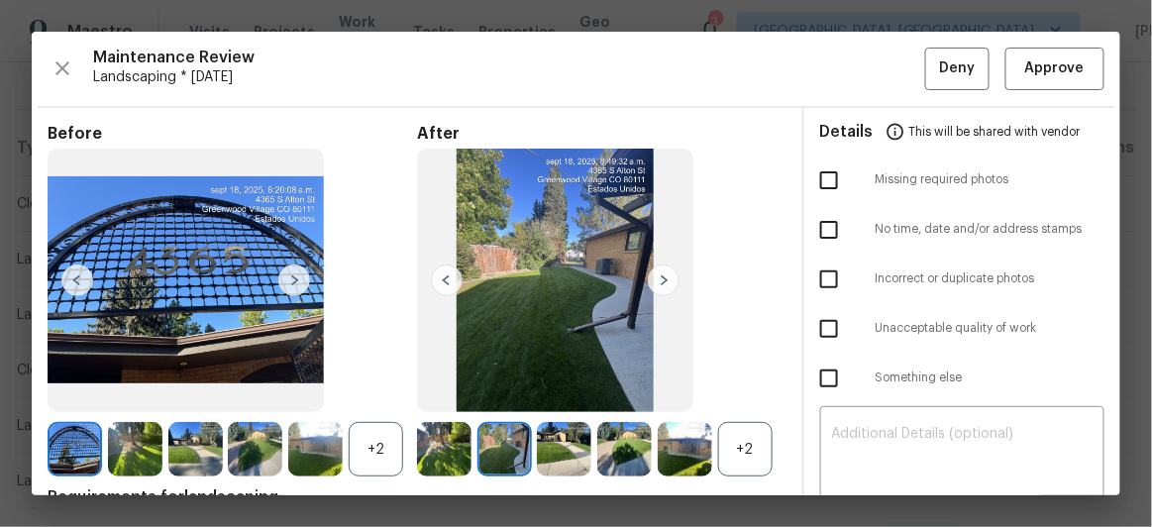
click at [664, 274] on img at bounding box center [664, 280] width 32 height 32
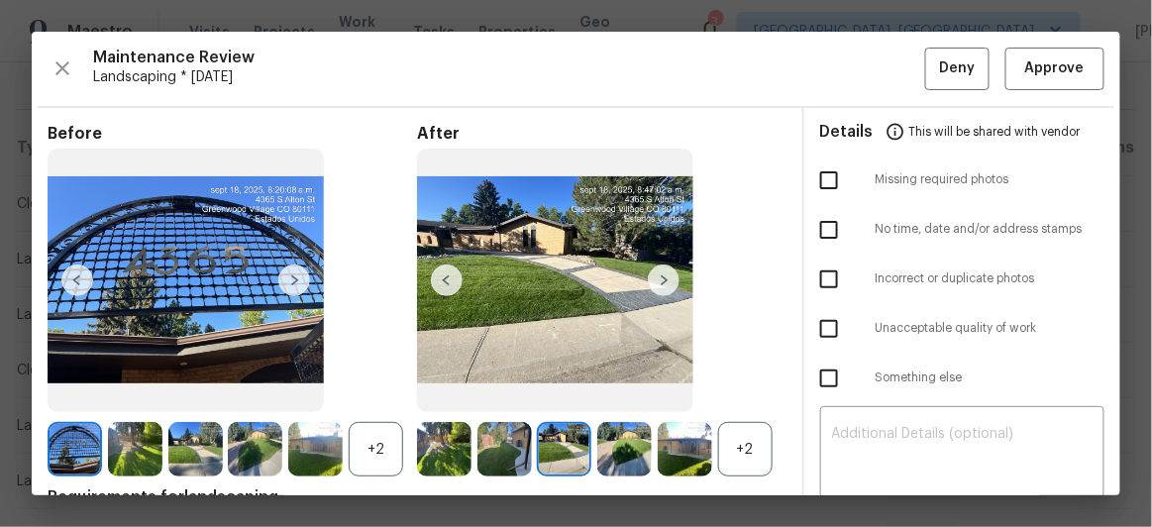
click at [664, 274] on img at bounding box center [664, 280] width 32 height 32
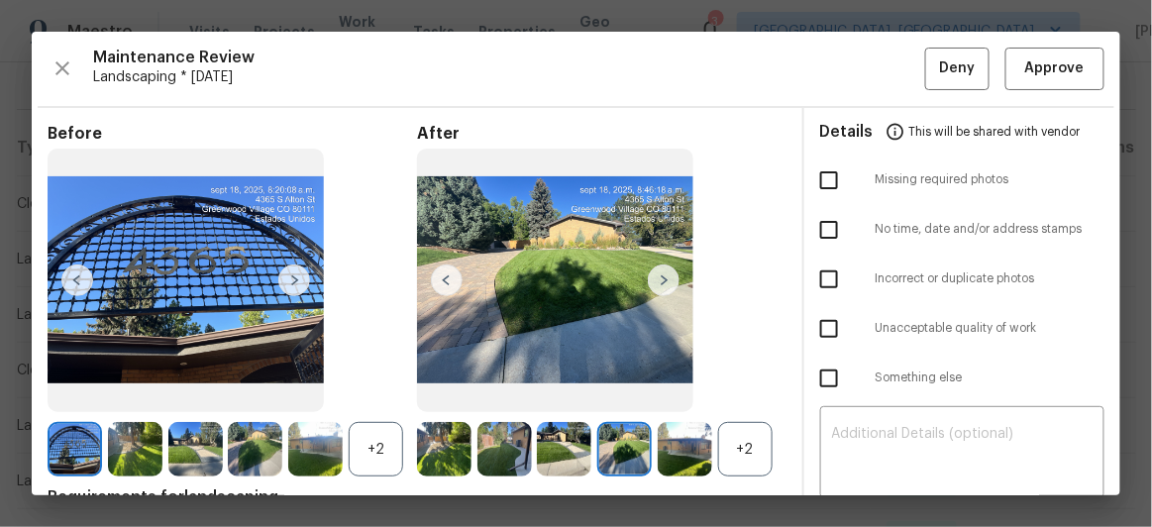
click at [664, 274] on img at bounding box center [664, 280] width 32 height 32
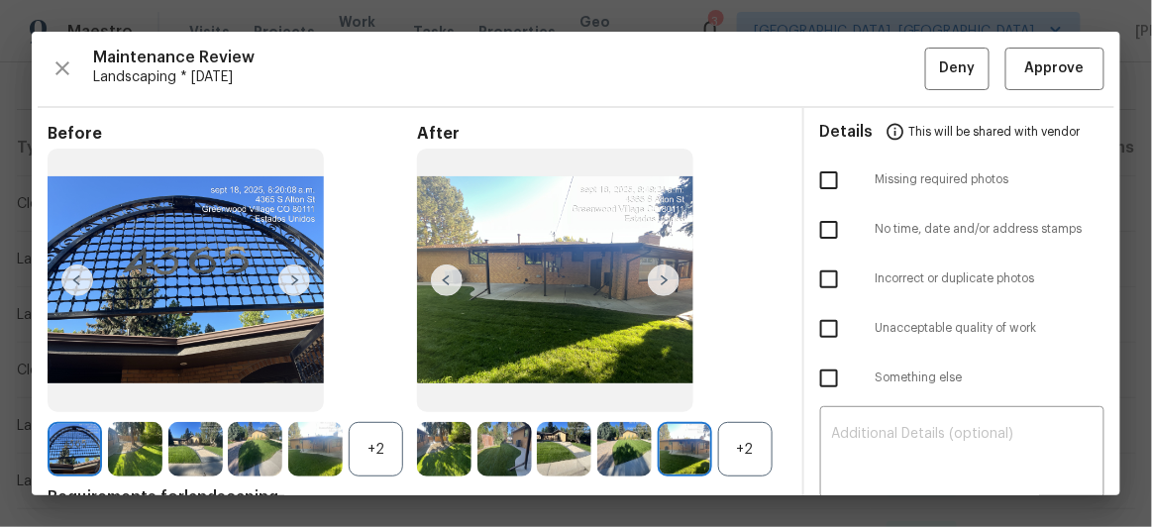
click at [664, 274] on img at bounding box center [664, 280] width 32 height 32
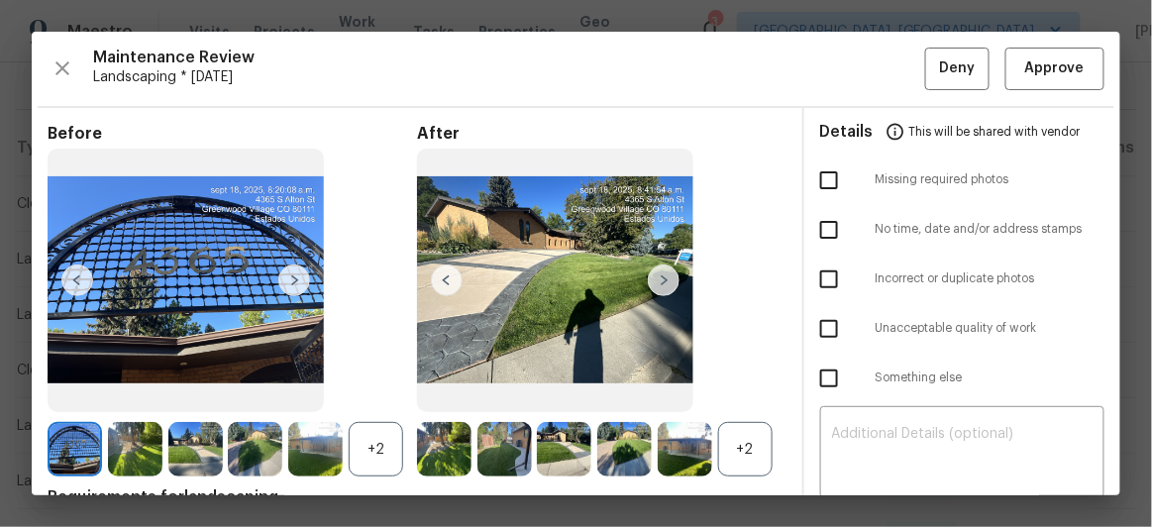
click at [664, 274] on img at bounding box center [664, 280] width 32 height 32
click at [664, 272] on img at bounding box center [664, 280] width 32 height 32
click at [436, 269] on img at bounding box center [447, 280] width 32 height 32
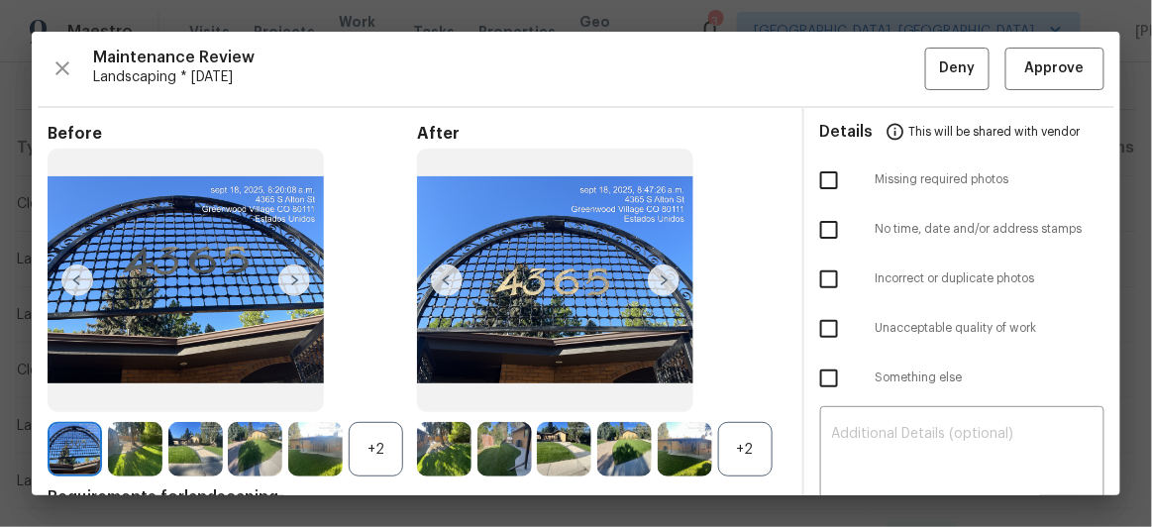
click at [436, 269] on img at bounding box center [447, 280] width 32 height 32
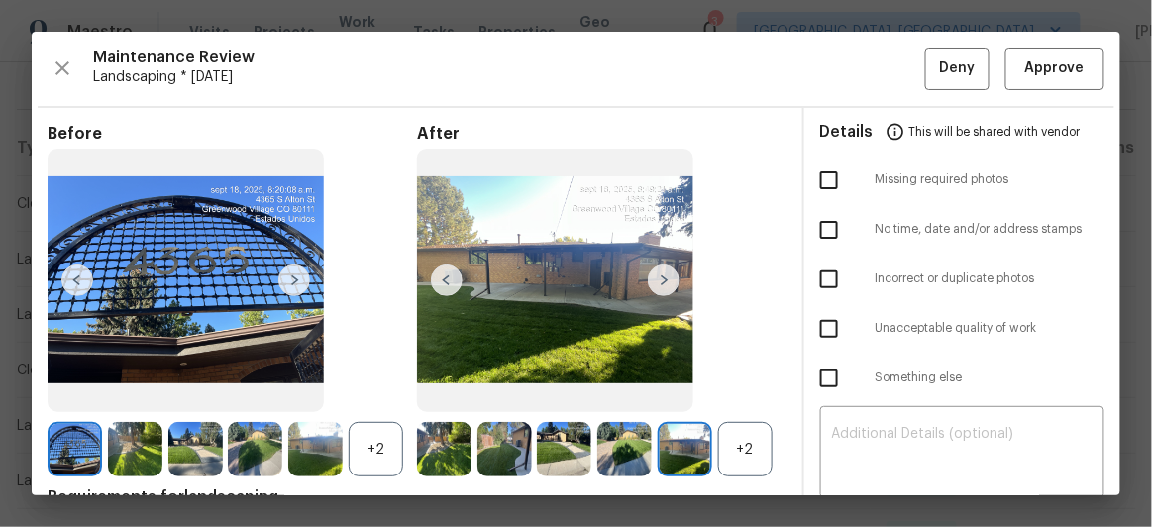
click at [436, 269] on img at bounding box center [447, 280] width 32 height 32
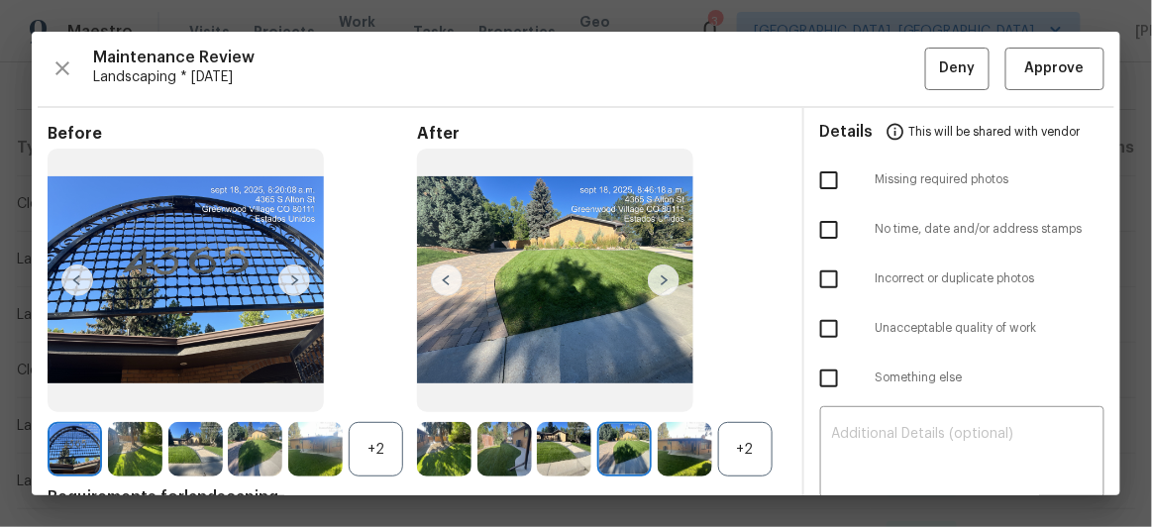
click at [436, 269] on img at bounding box center [447, 280] width 32 height 32
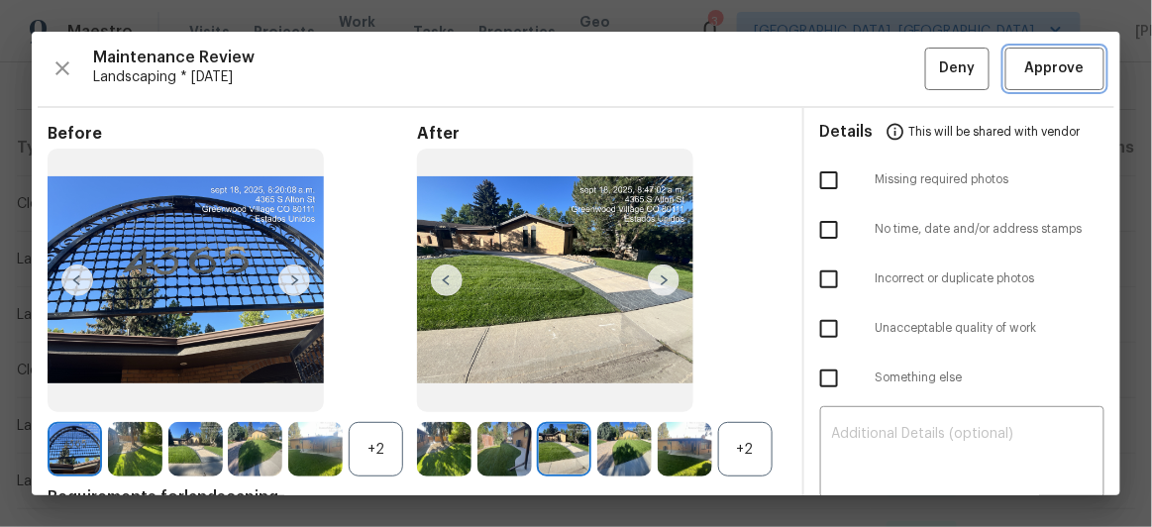
click at [1074, 68] on span "Approve" at bounding box center [1054, 68] width 67 height 25
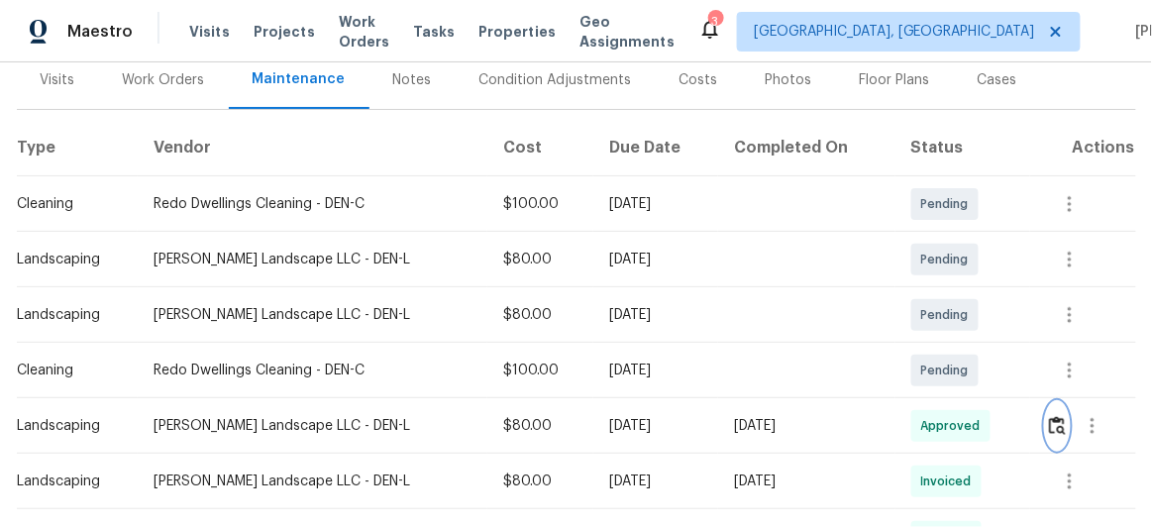
scroll to position [0, 0]
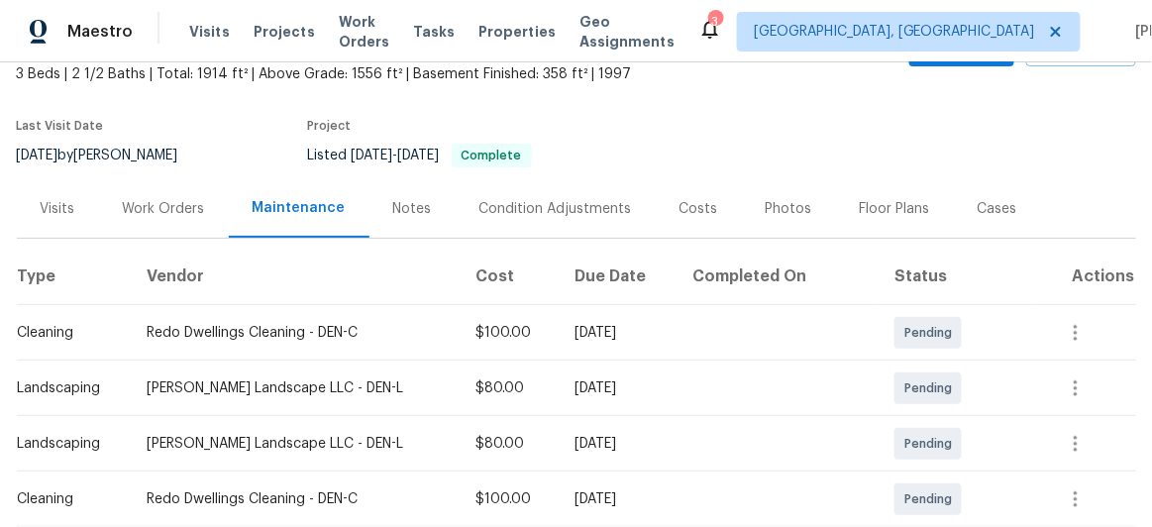
scroll to position [360, 0]
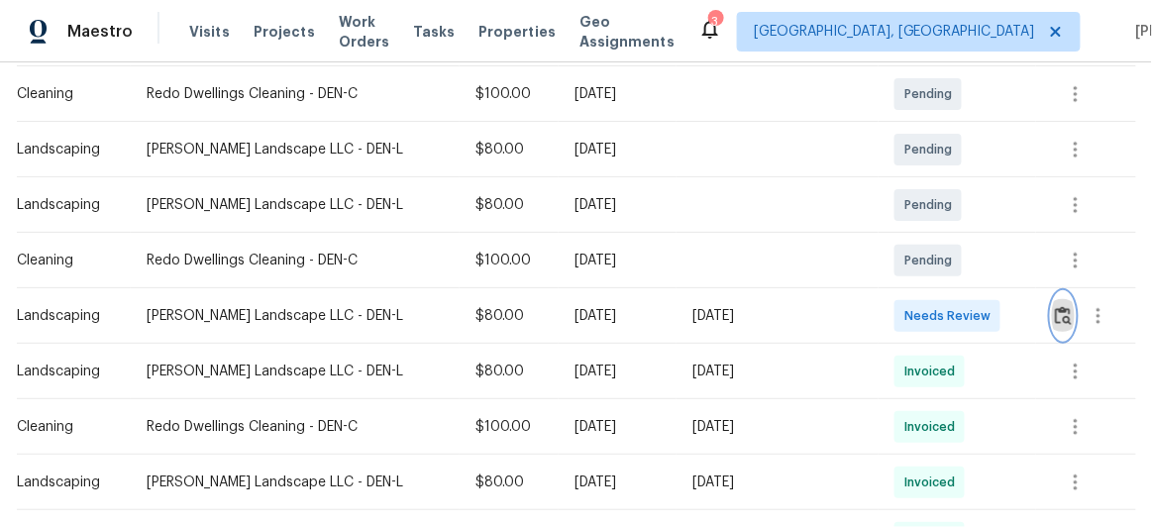
click at [1055, 321] on img "button" at bounding box center [1063, 315] width 17 height 19
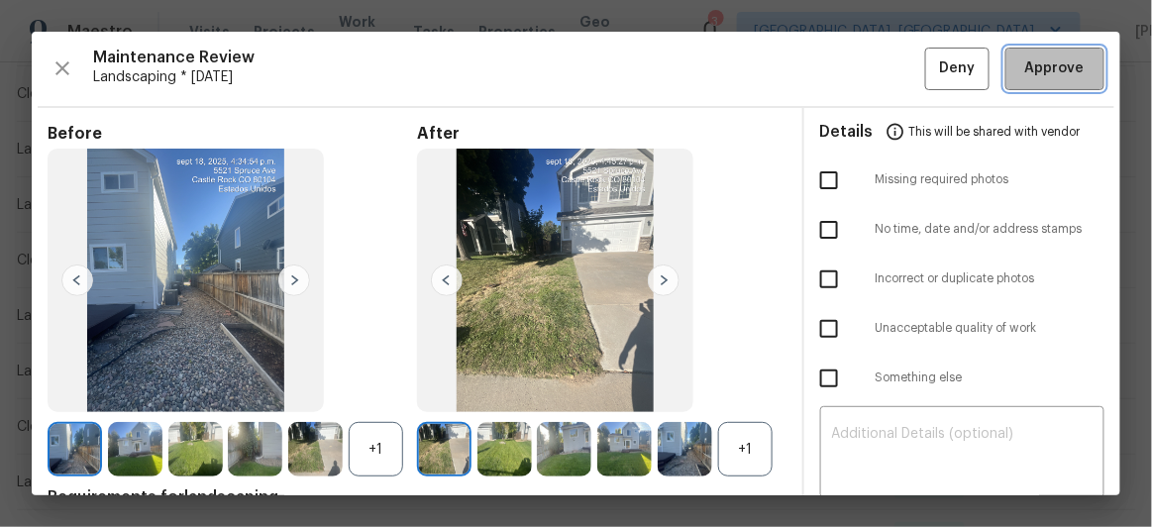
click at [1035, 62] on span "Approve" at bounding box center [1054, 68] width 59 height 25
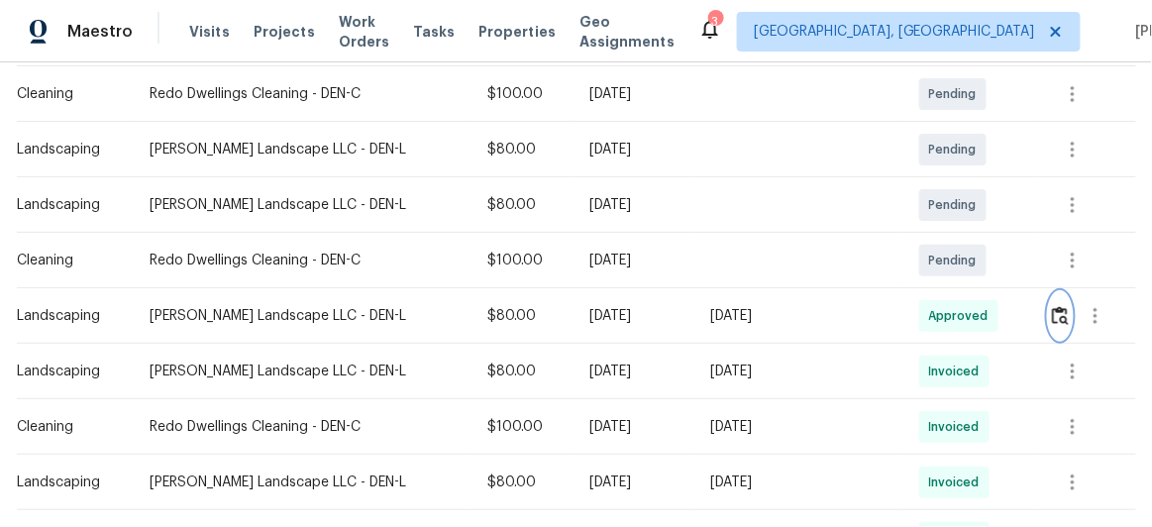
scroll to position [0, 0]
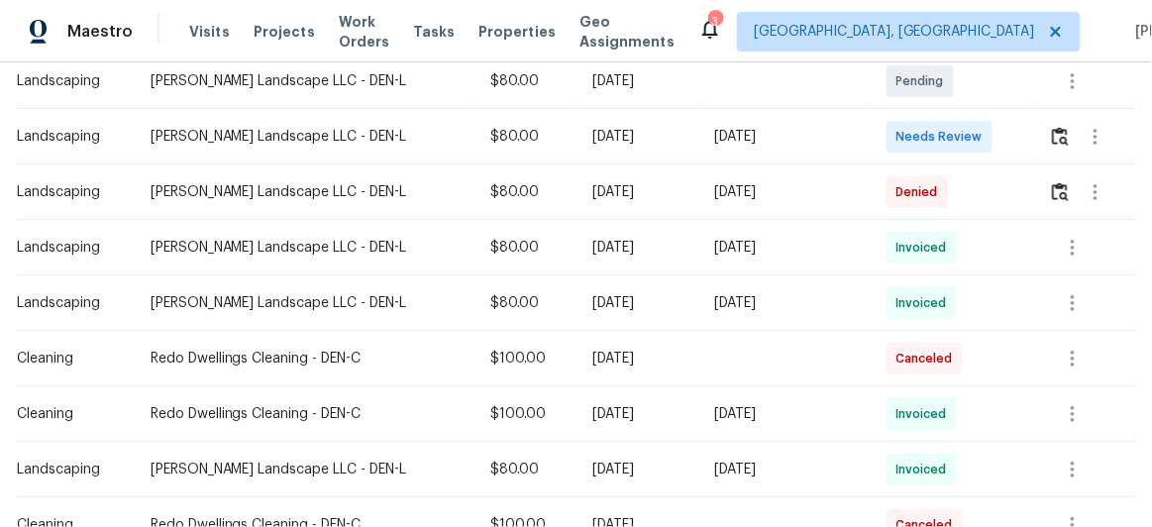
scroll to position [450, 0]
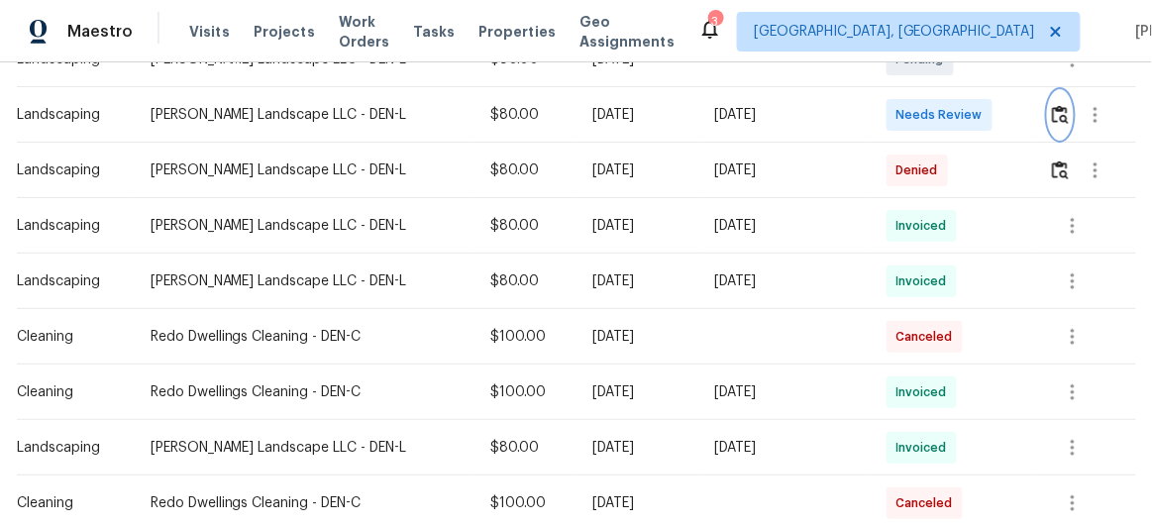
click at [1060, 106] on img "button" at bounding box center [1060, 114] width 17 height 19
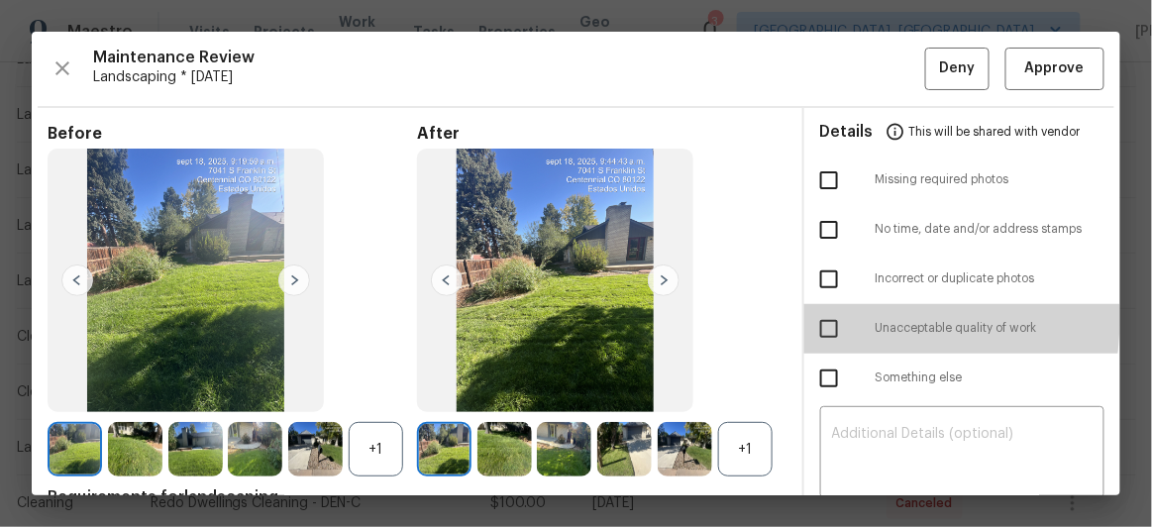
click at [824, 319] on input "checkbox" at bounding box center [829, 329] width 42 height 42
checkbox input "true"
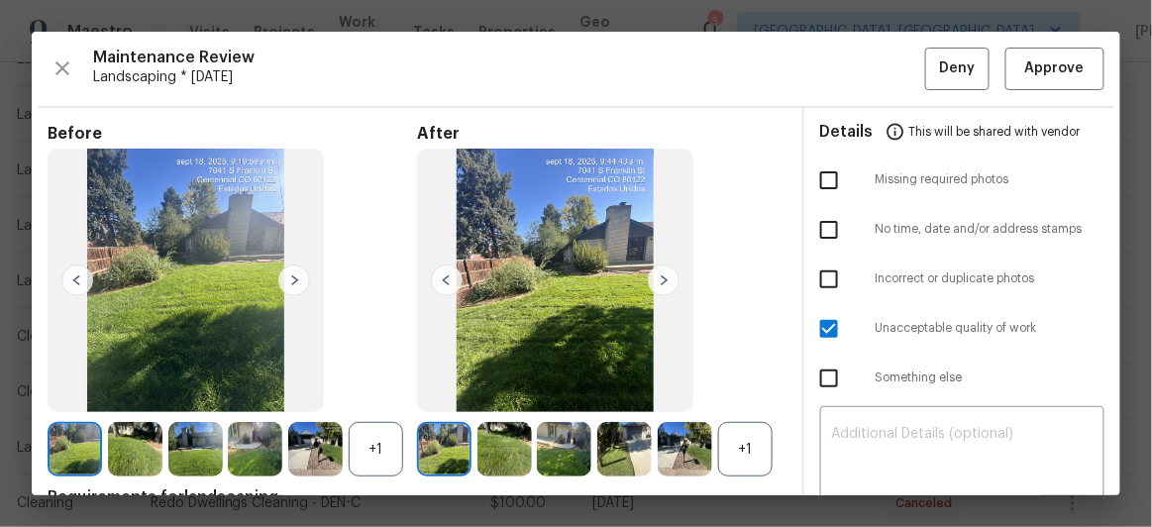
scroll to position [179, 0]
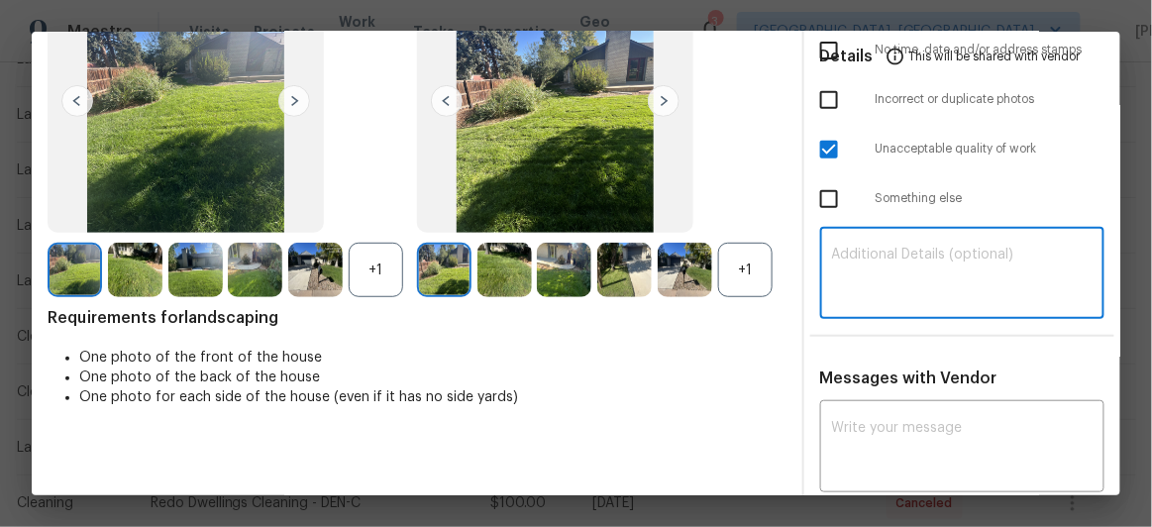
click at [832, 248] on textarea at bounding box center [962, 275] width 261 height 55
click at [820, 251] on div "​" at bounding box center [962, 275] width 285 height 87
paste textarea "Maintenance Audit Team: Hello! Unfortunately, this landscaping visit completed …"
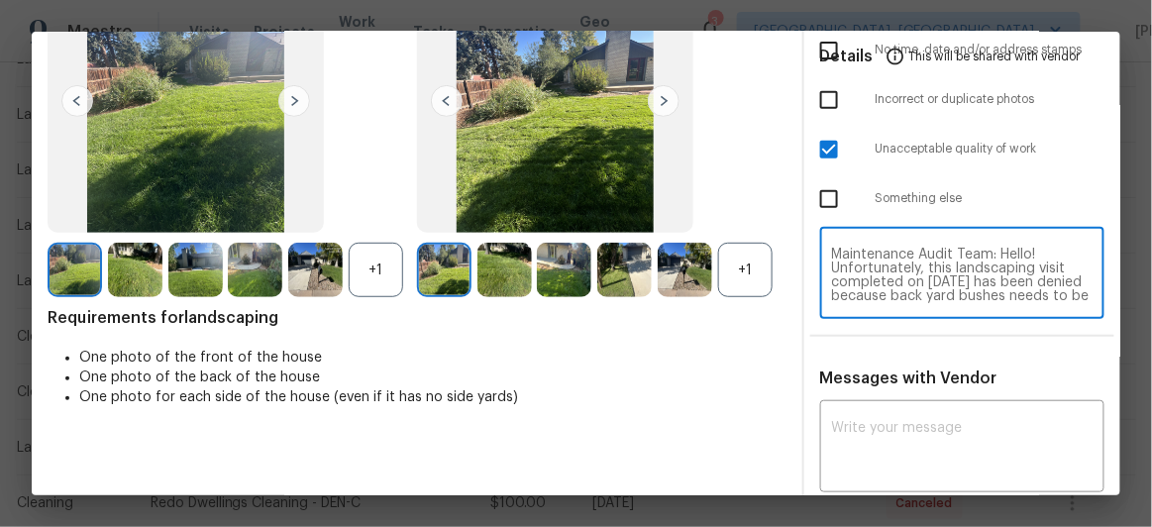
scroll to position [207, 0]
type textarea "Maintenance Audit Team: Hello! Unfortunately, this landscaping visit completed …"
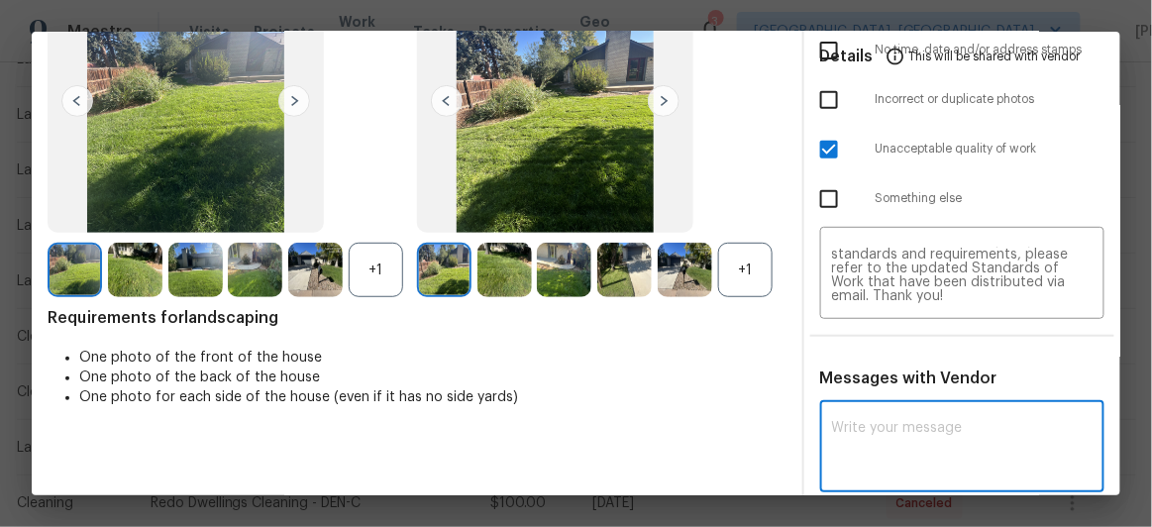
click at [878, 421] on textarea at bounding box center [962, 448] width 261 height 55
paste textarea "Maintenance Audit Team: Hello! Unfortunately, this landscaping visit completed …"
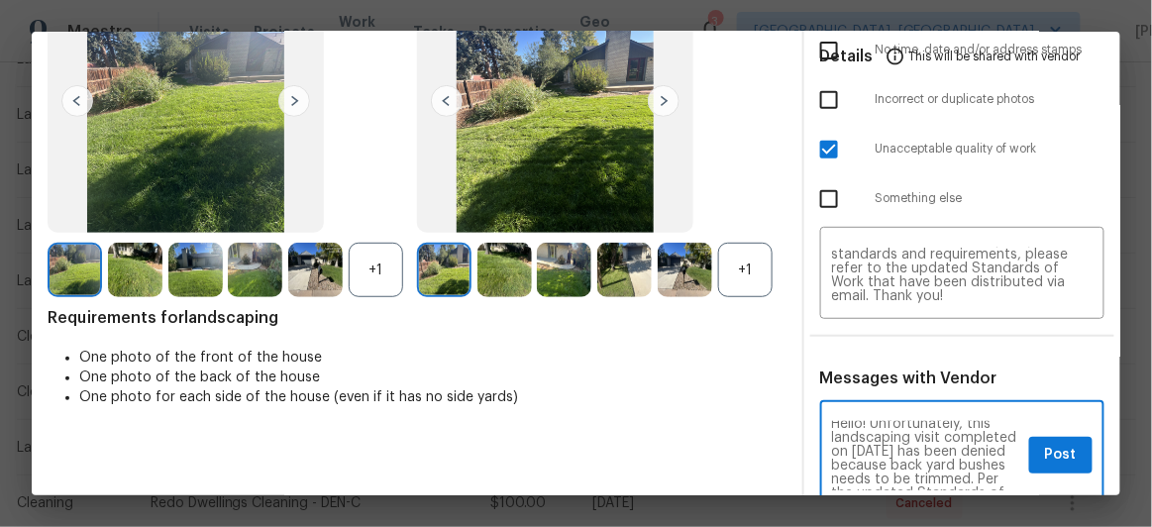
scroll to position [36, 0]
type textarea "Maintenance Audit Team: Hello! Unfortunately, this landscaping visit completed …"
click at [1045, 450] on span "Post" at bounding box center [1061, 455] width 32 height 25
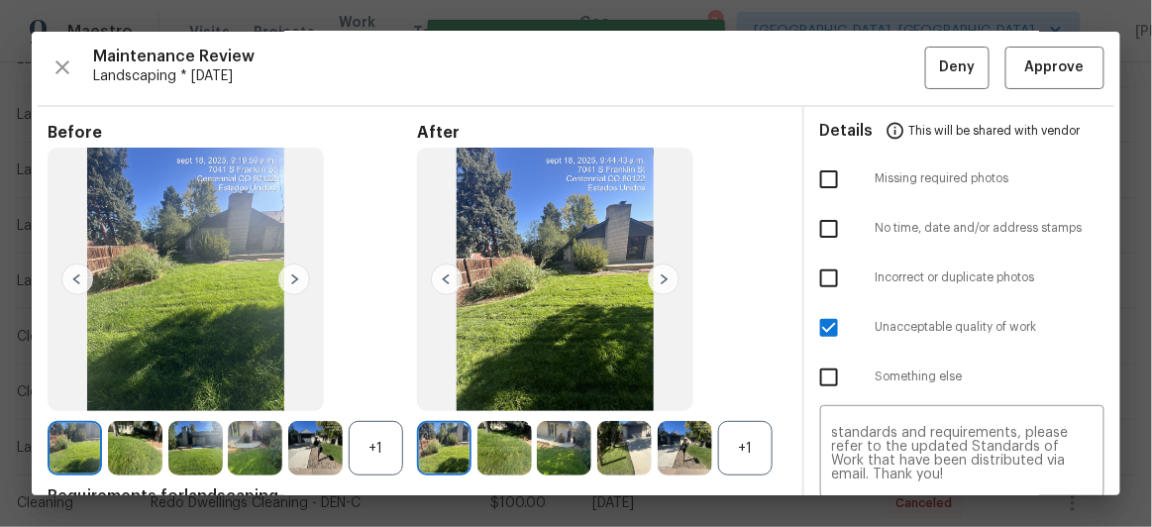
scroll to position [0, 0]
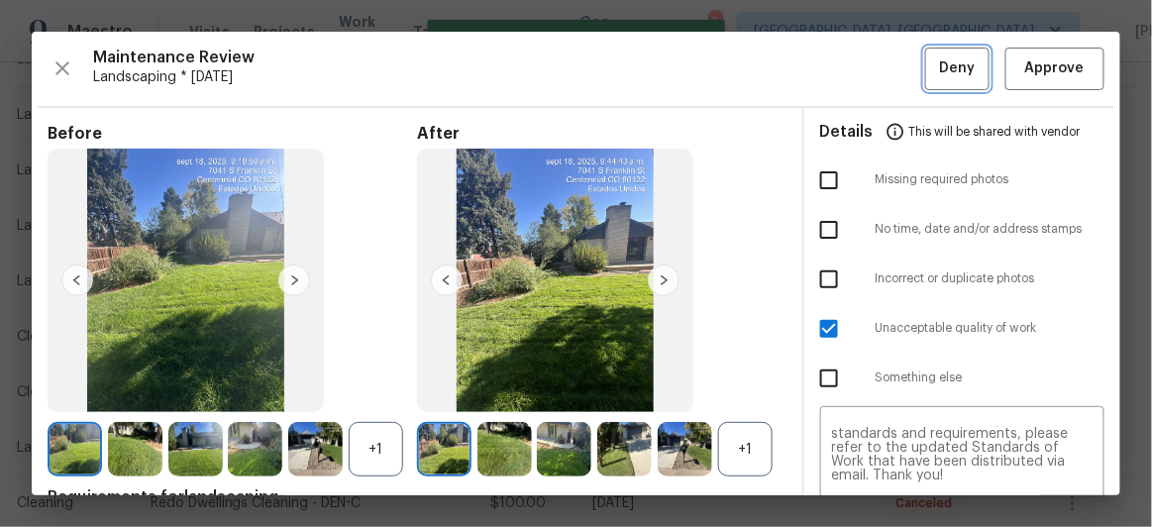
click at [940, 58] on span "Deny" at bounding box center [958, 68] width 36 height 25
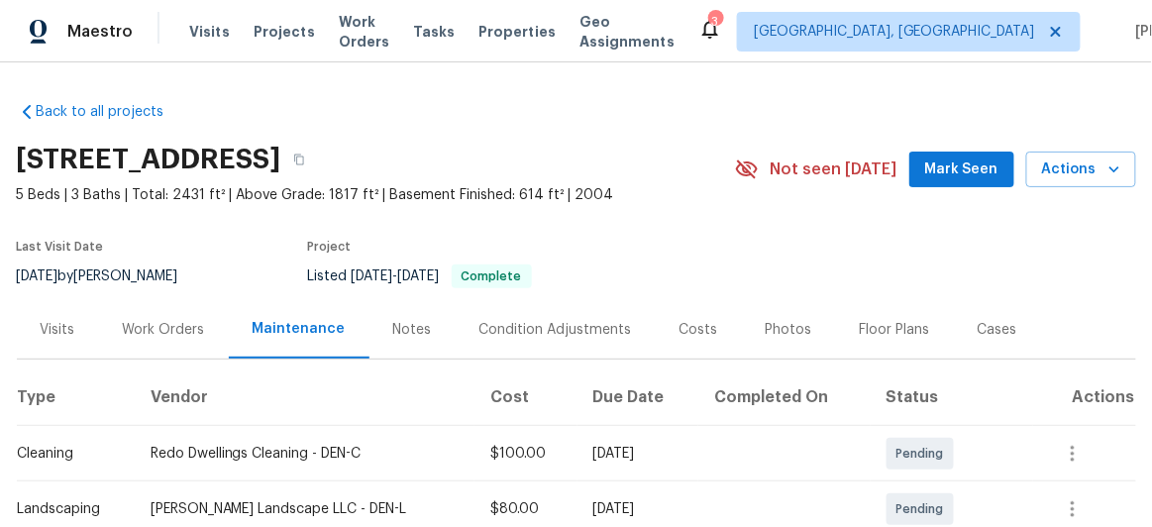
scroll to position [360, 0]
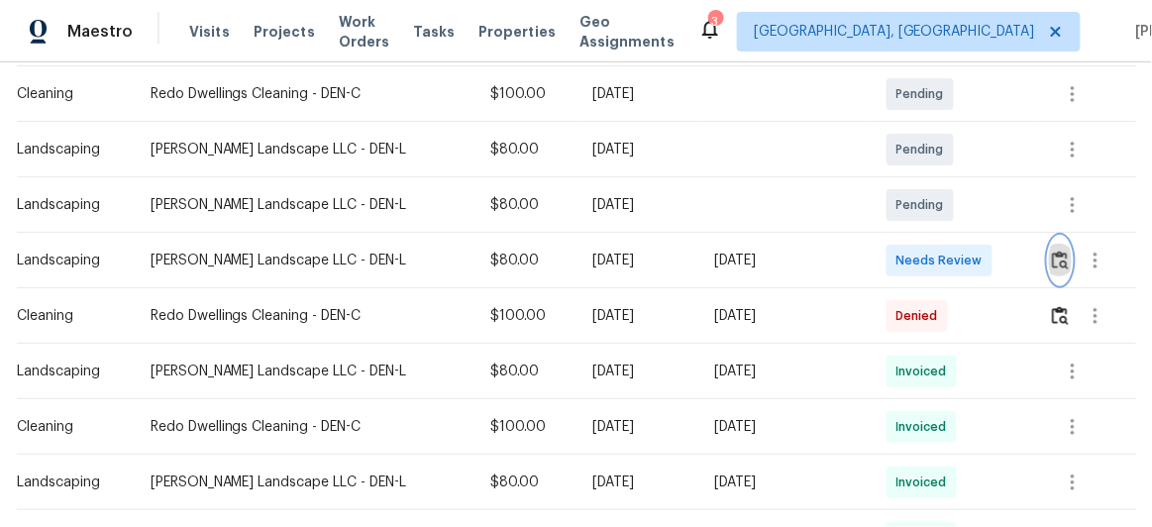
click at [1054, 255] on img "button" at bounding box center [1060, 260] width 17 height 19
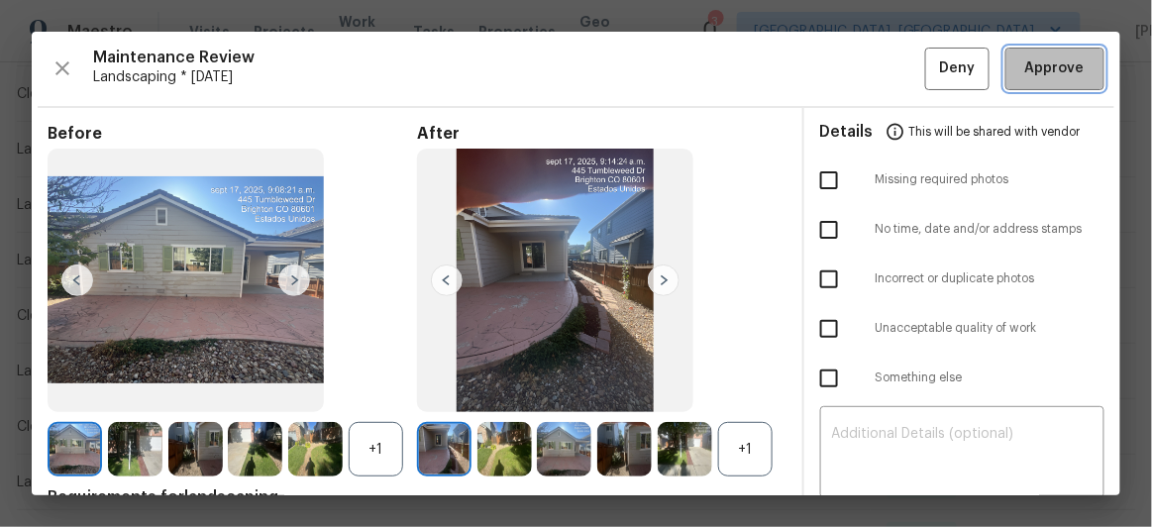
click at [1031, 60] on span "Approve" at bounding box center [1054, 68] width 59 height 25
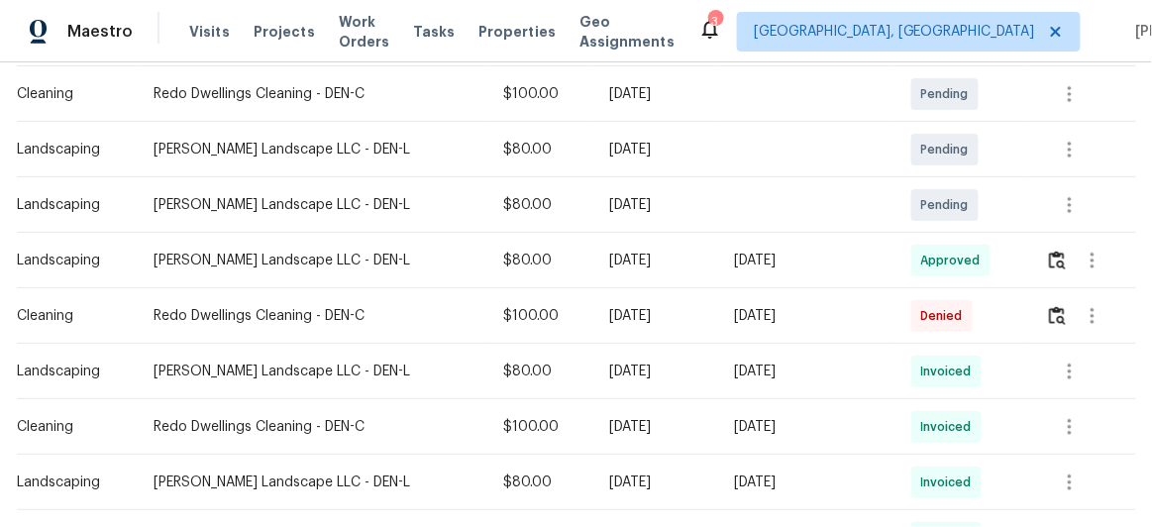
click at [816, 251] on div "[DATE]" at bounding box center [806, 261] width 145 height 20
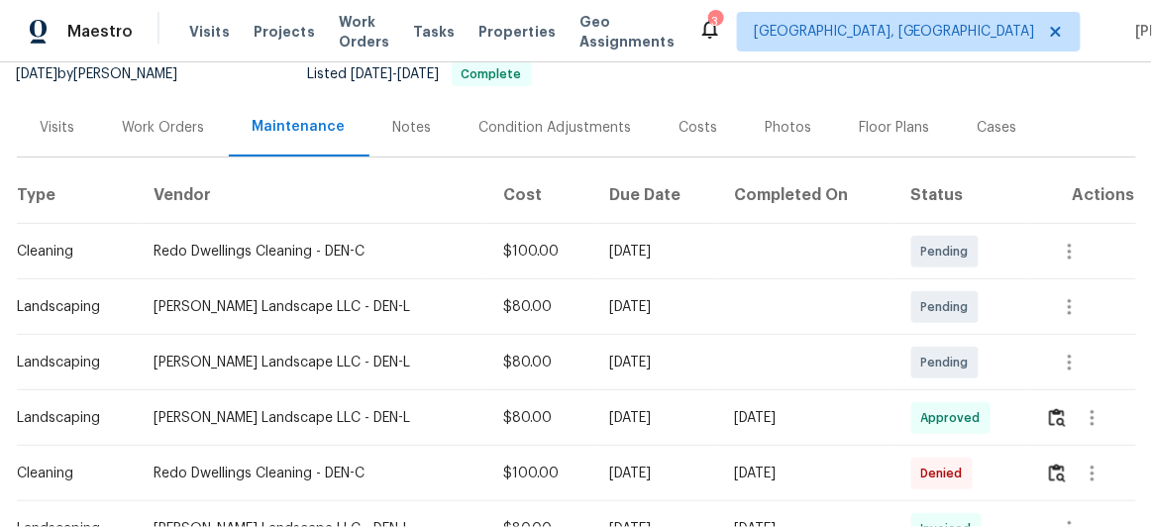
scroll to position [0, 0]
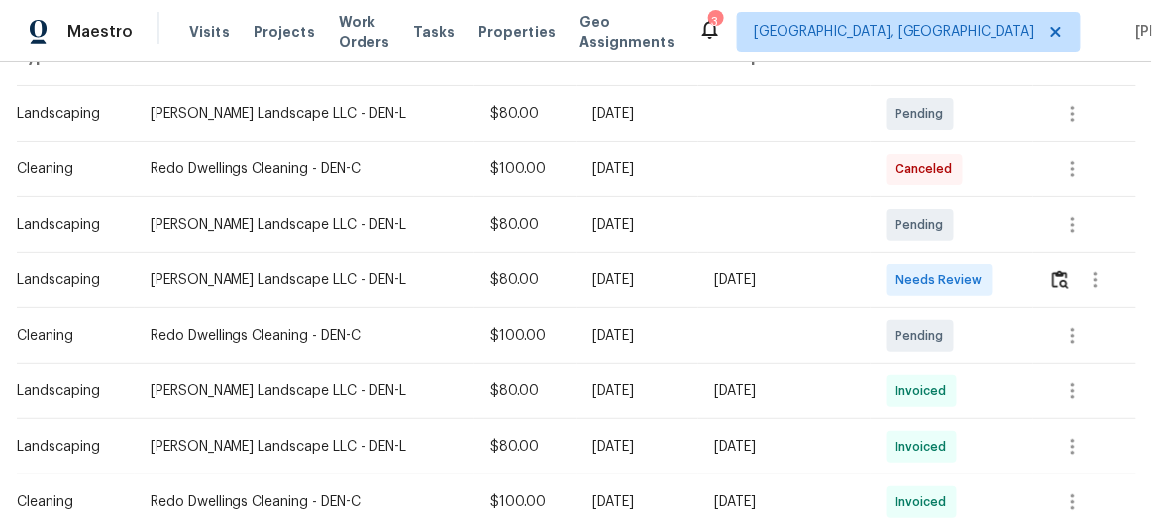
scroll to position [360, 0]
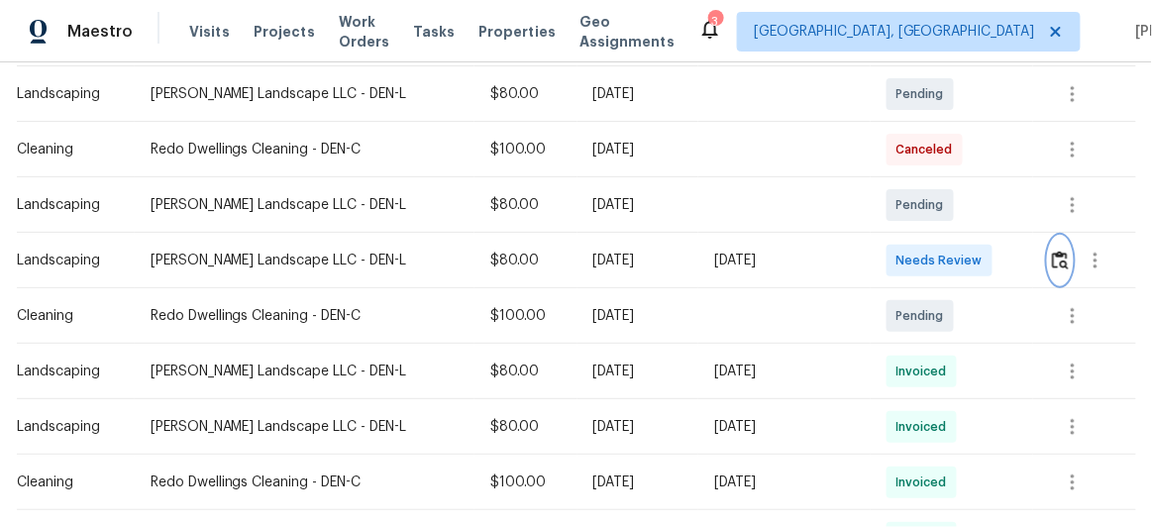
click at [1058, 265] on img "button" at bounding box center [1060, 260] width 17 height 19
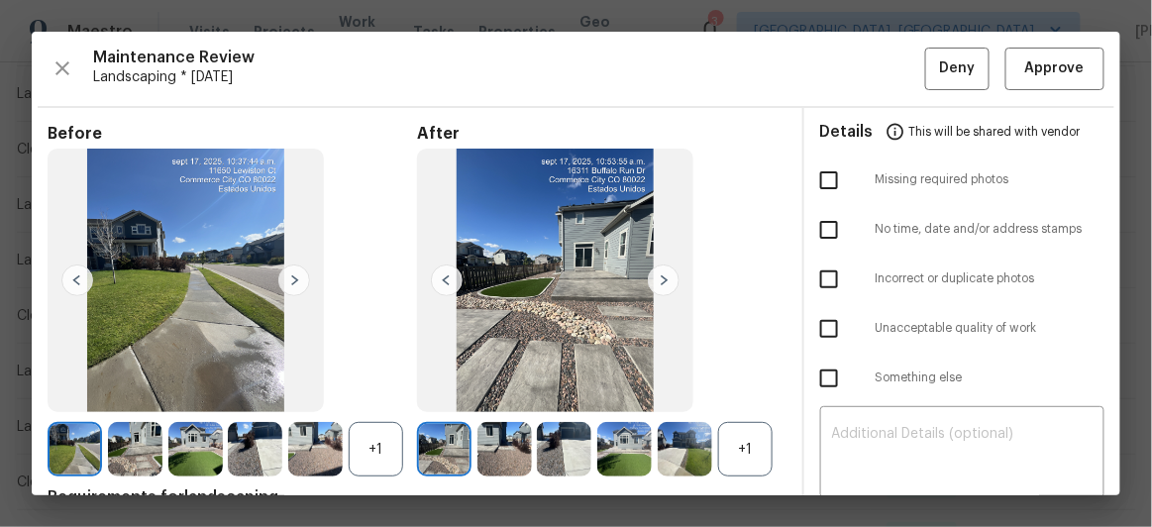
click at [813, 322] on input "checkbox" at bounding box center [829, 329] width 42 height 42
checkbox input "true"
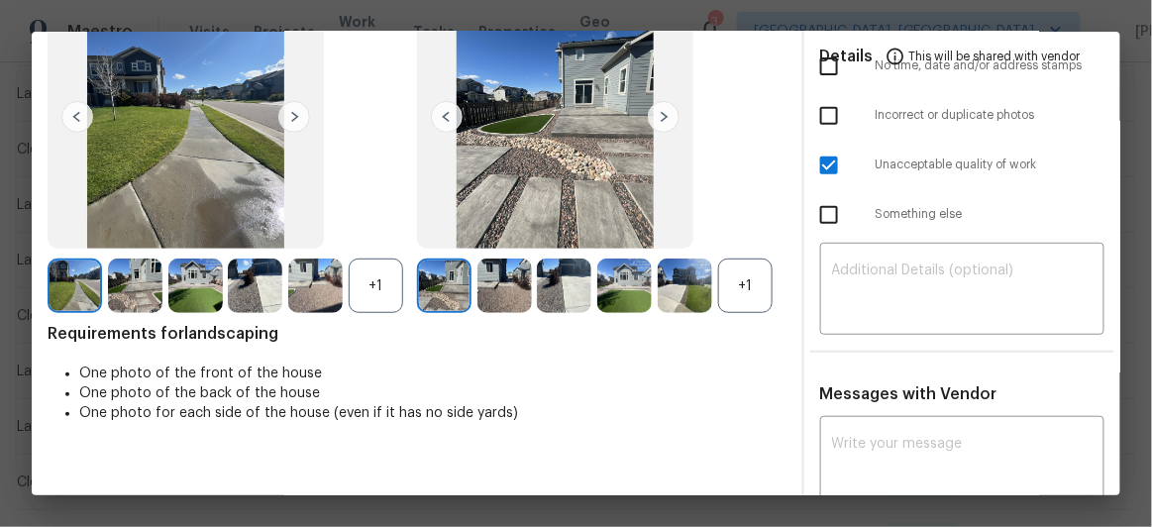
scroll to position [179, 0]
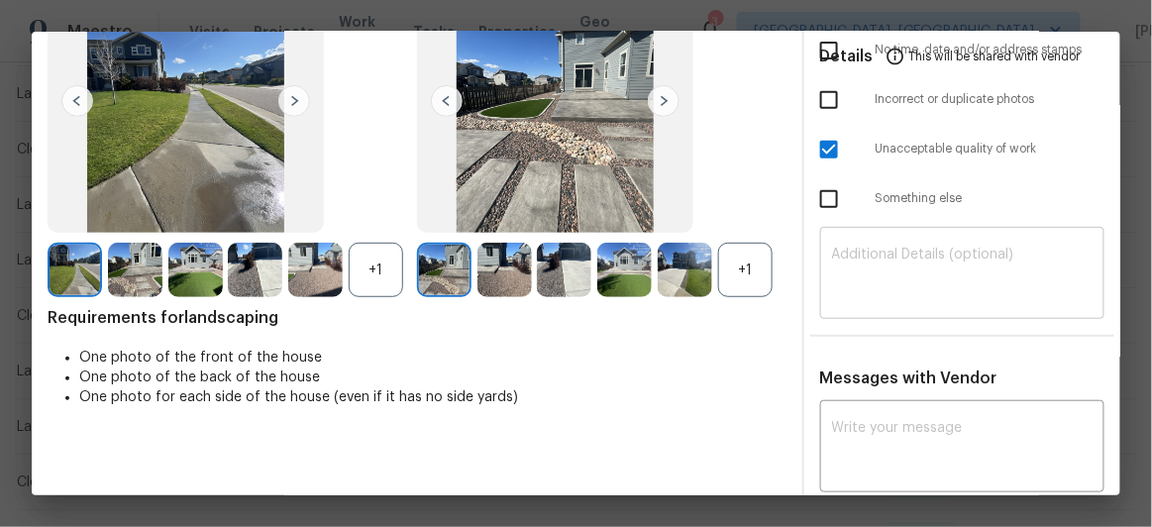
click at [886, 249] on textarea at bounding box center [962, 275] width 261 height 55
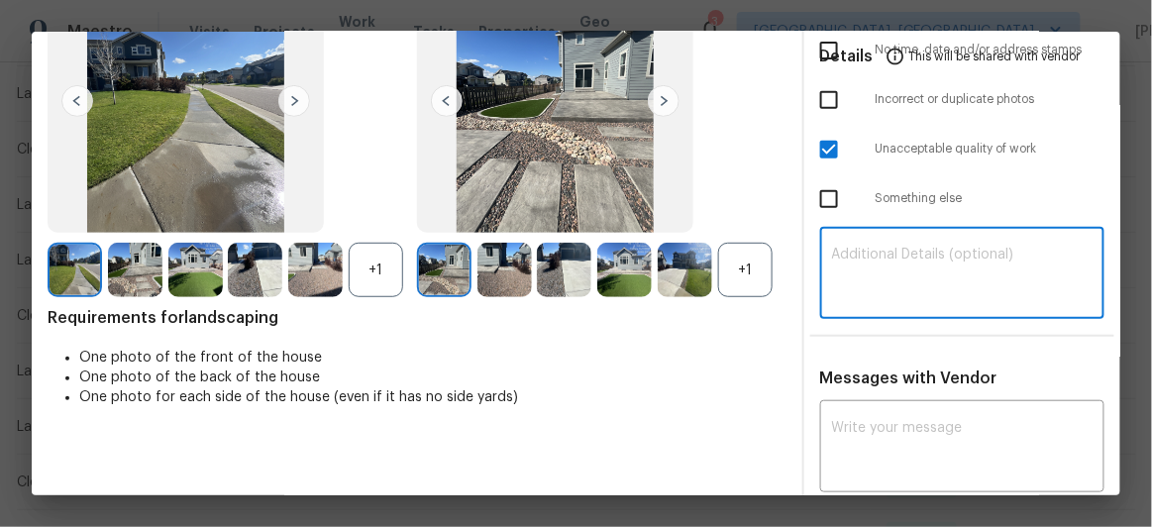
paste textarea "Maintenance Audit Team: Hello! Unfortunately, this landscaping visit completed …"
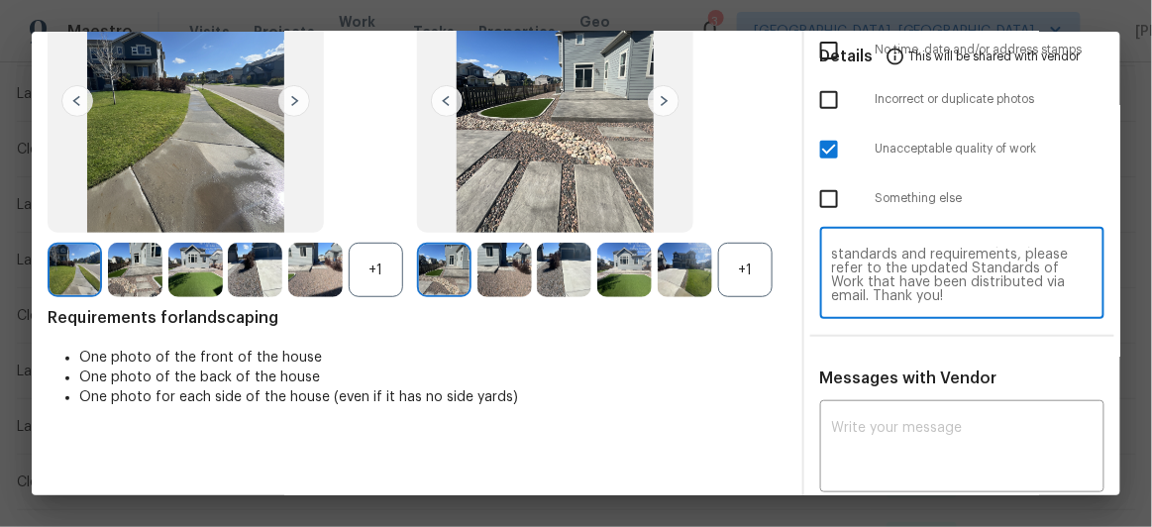
scroll to position [234, 0]
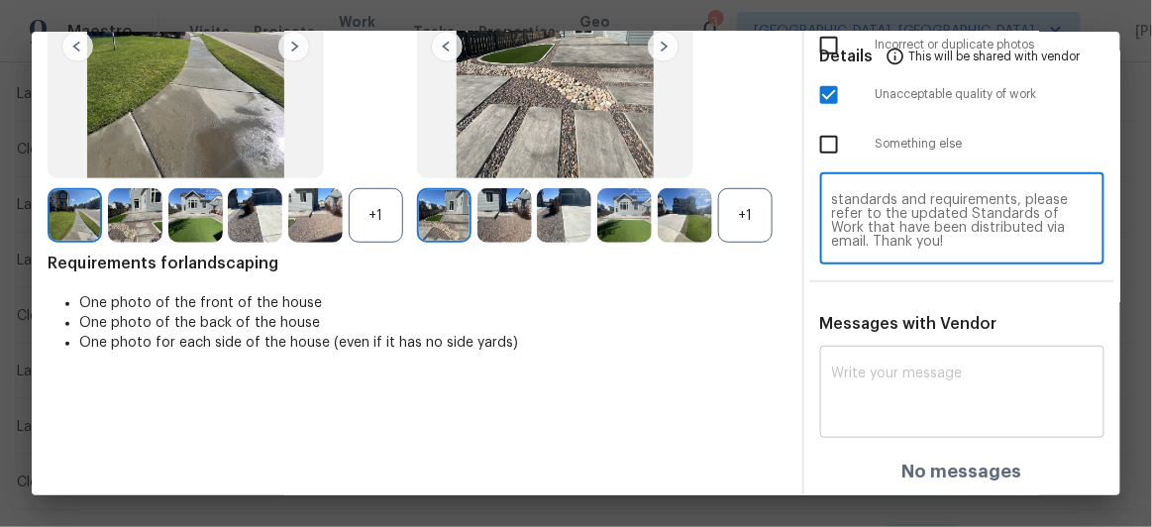
type textarea "Maintenance Audit Team: Hello! Unfortunately, this landscaping visit completed …"
click at [858, 360] on div "x ​" at bounding box center [962, 394] width 285 height 87
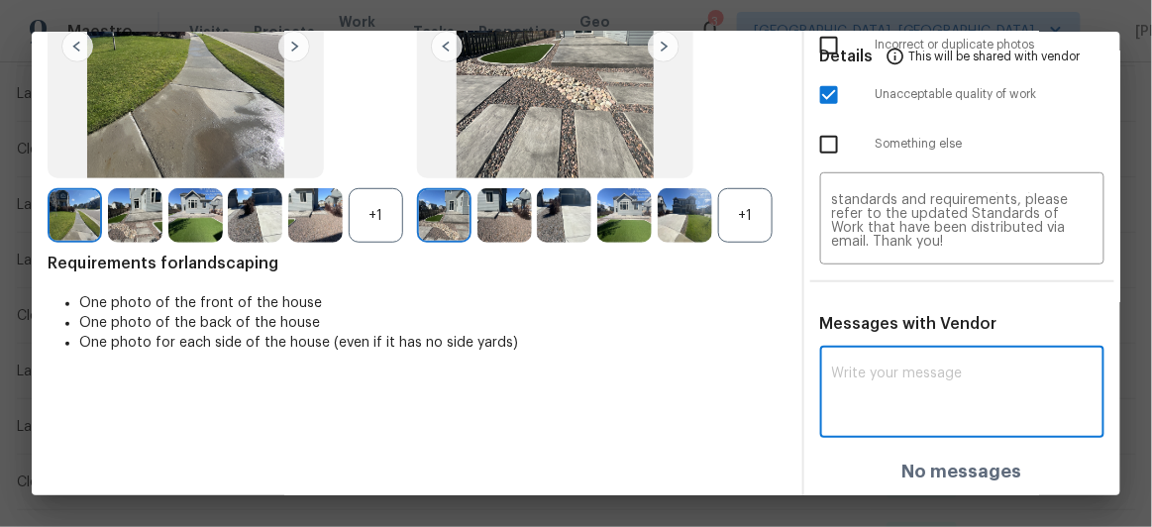
paste textarea "Maintenance Audit Team: Hello! Unfortunately, this landscaping visit completed …"
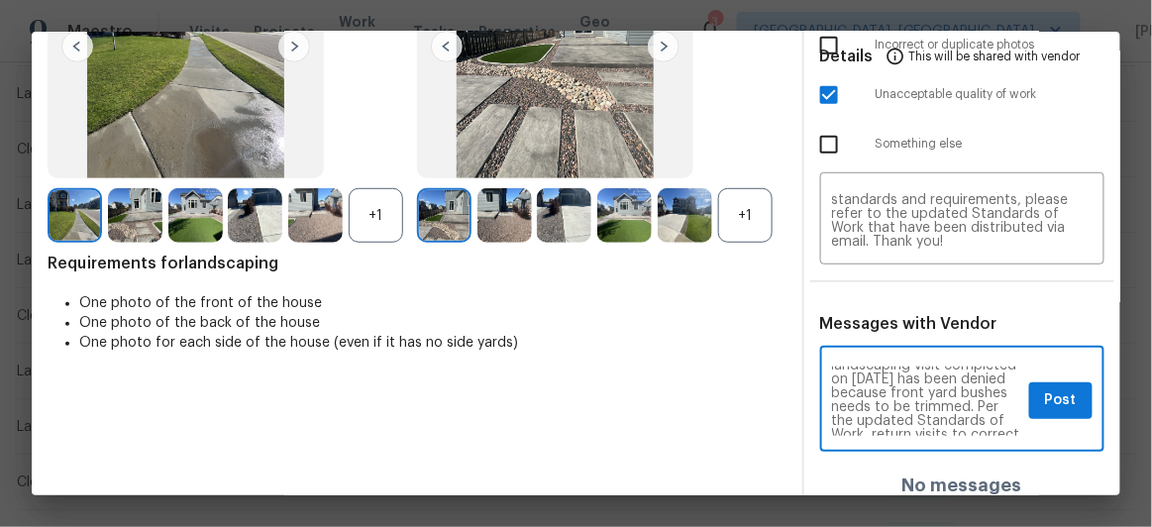
scroll to position [71, 0]
type textarea "Maintenance Audit Team: Hello! Unfortunately, this landscaping visit completed …"
click at [1049, 398] on span "Post" at bounding box center [1061, 400] width 32 height 25
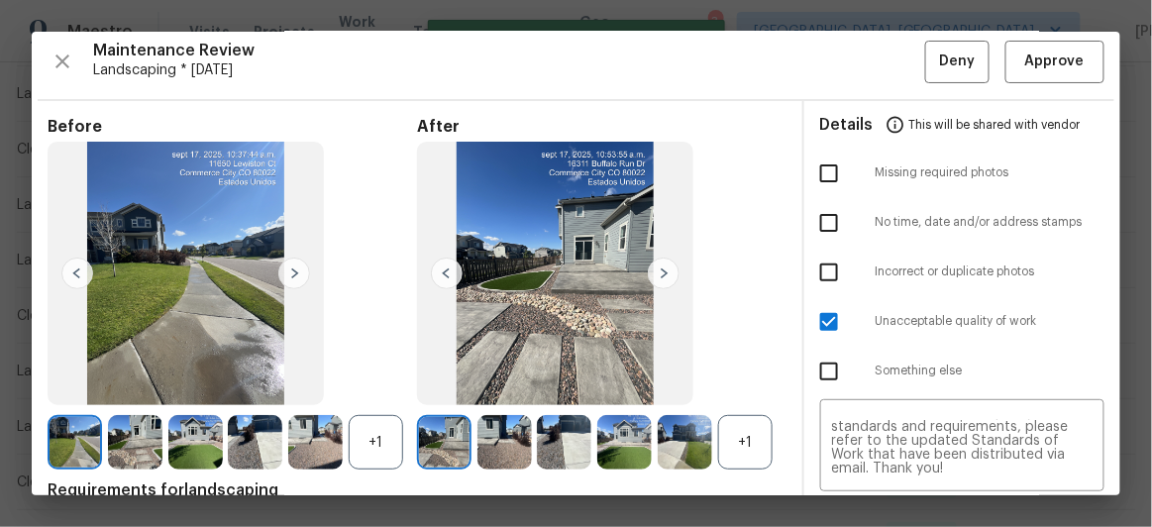
scroll to position [0, 0]
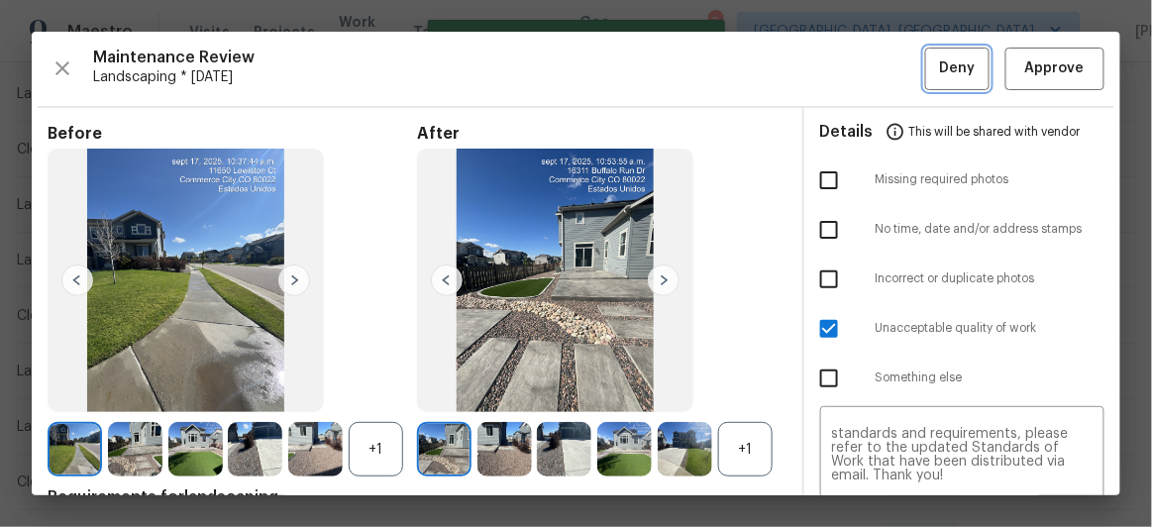
click at [940, 59] on span "Deny" at bounding box center [958, 68] width 36 height 25
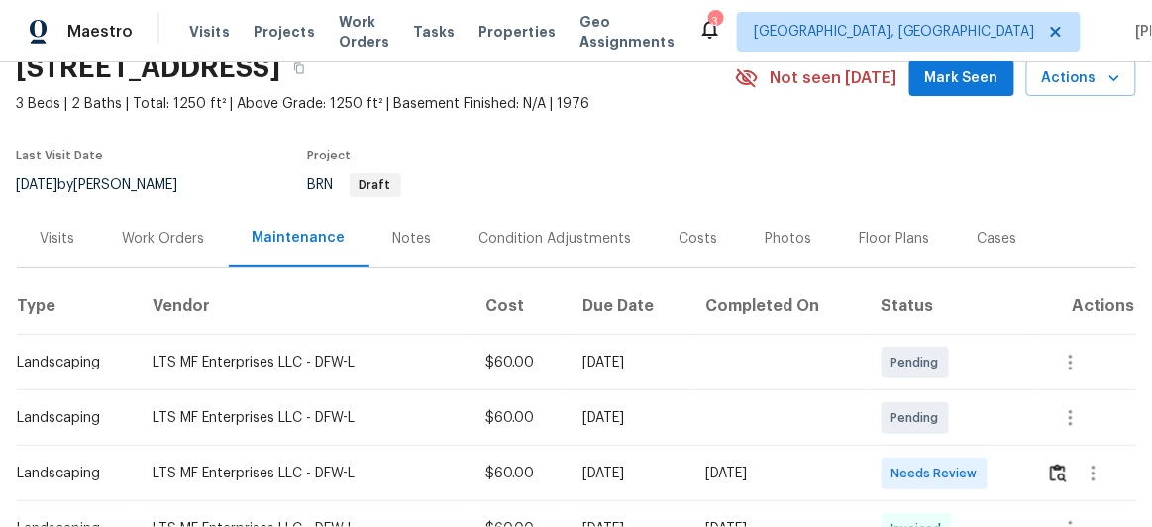
scroll to position [179, 0]
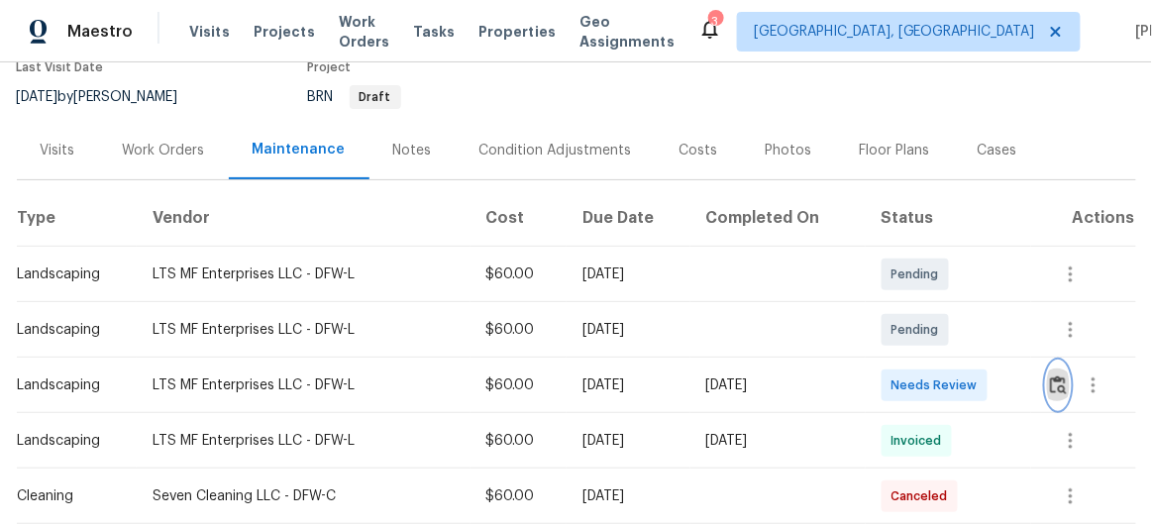
click at [1052, 381] on img "button" at bounding box center [1058, 384] width 17 height 19
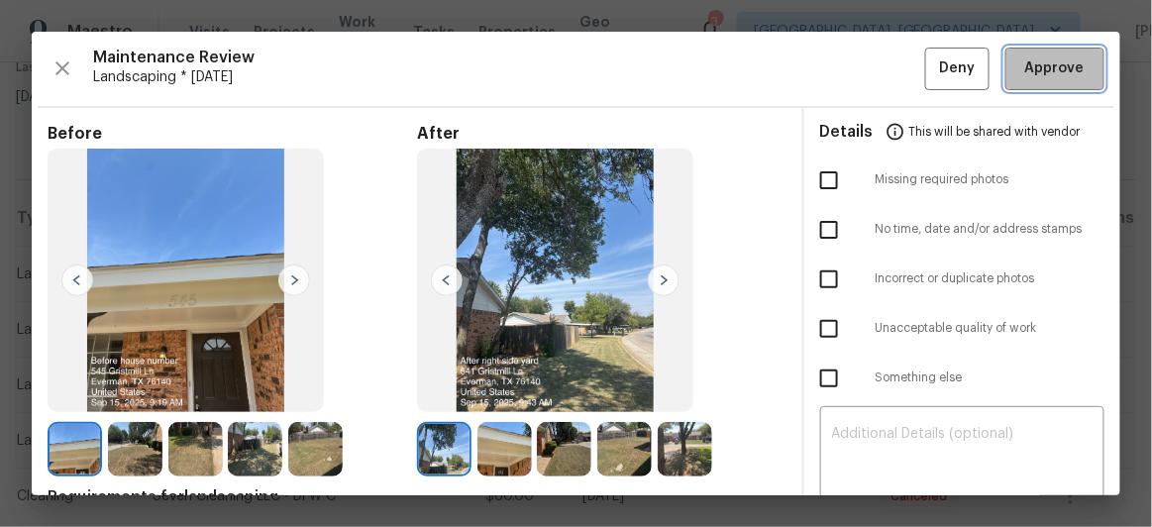
click at [1034, 78] on span "Approve" at bounding box center [1054, 68] width 59 height 25
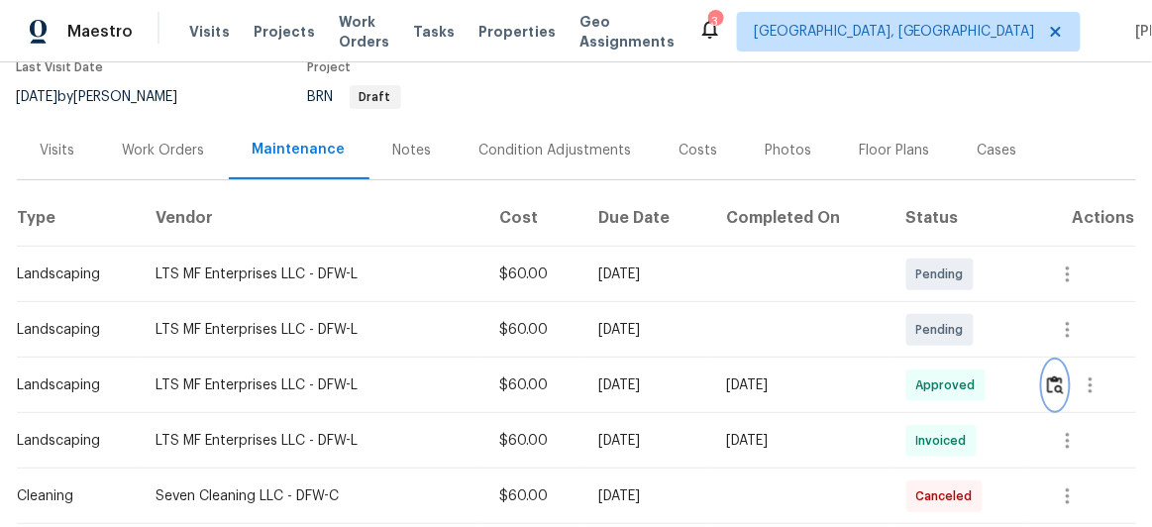
scroll to position [0, 0]
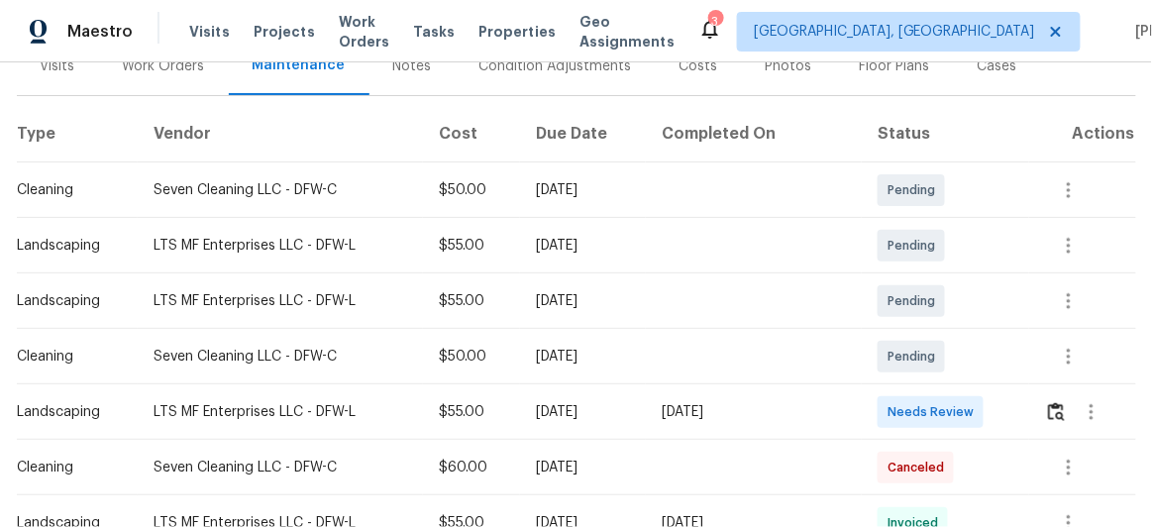
scroll to position [269, 0]
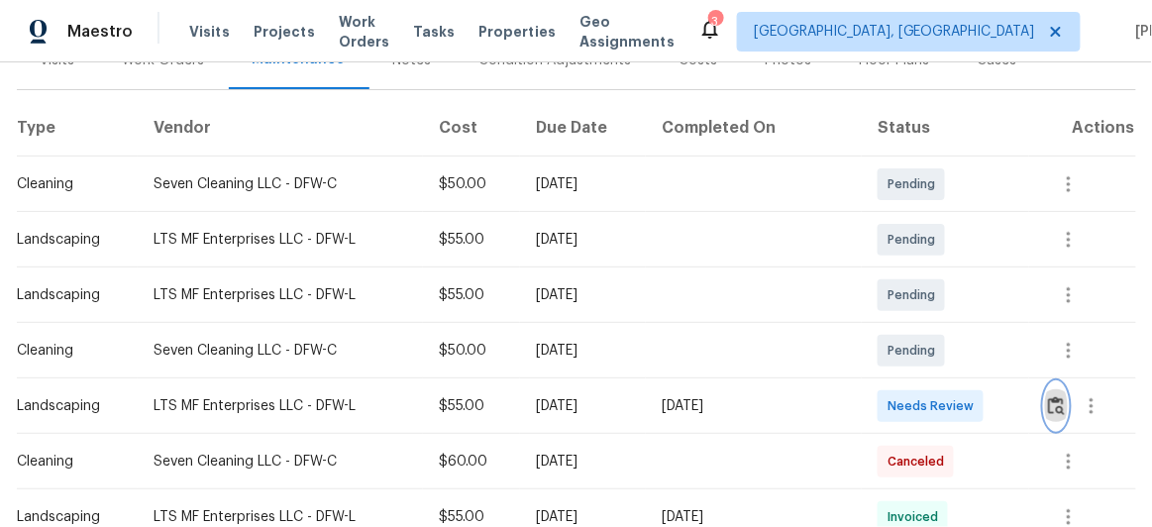
click at [1051, 400] on img "button" at bounding box center [1056, 405] width 17 height 19
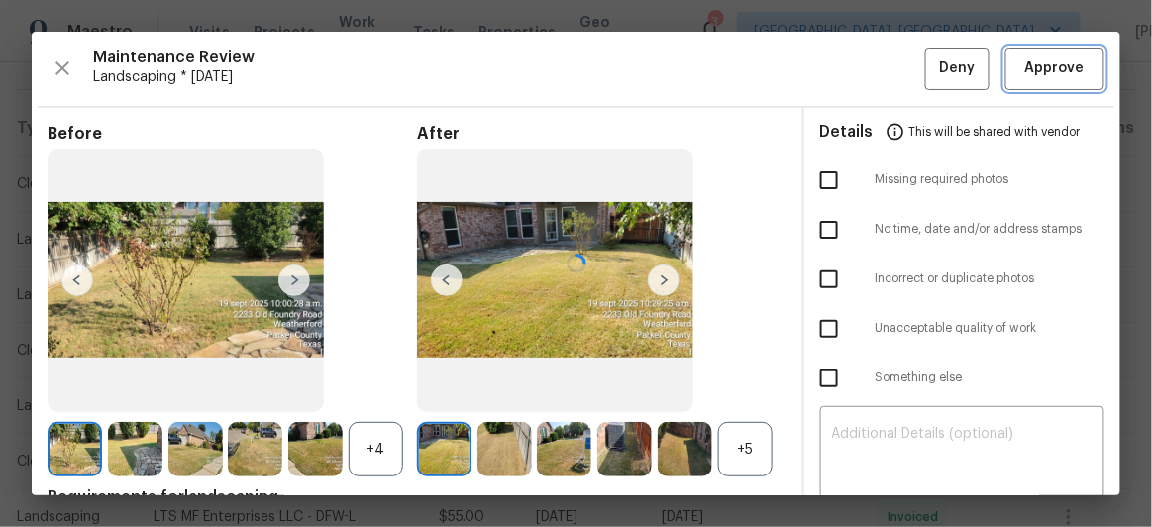
click at [1025, 70] on span "Approve" at bounding box center [1054, 68] width 59 height 25
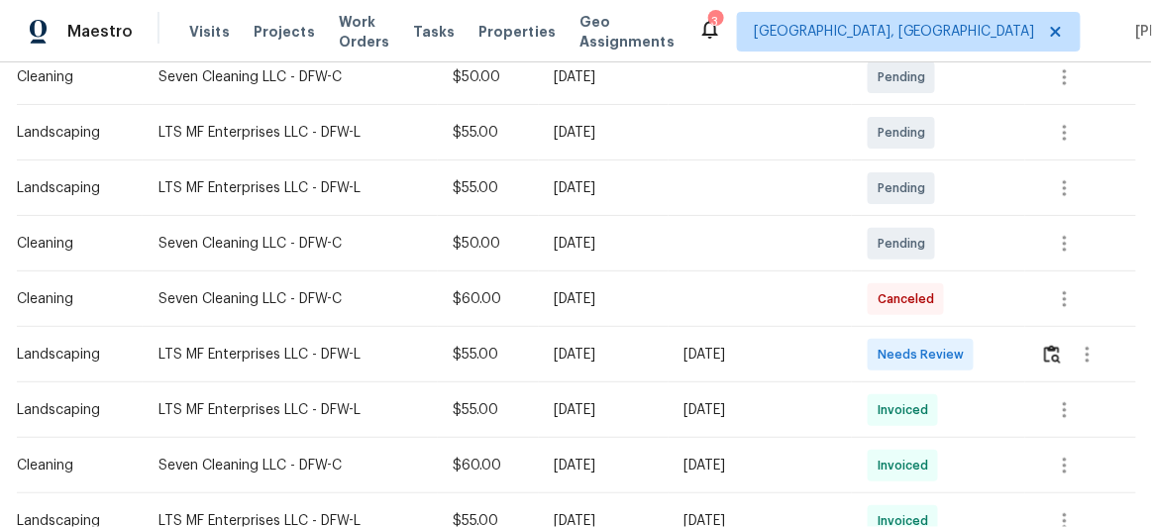
scroll to position [540, 0]
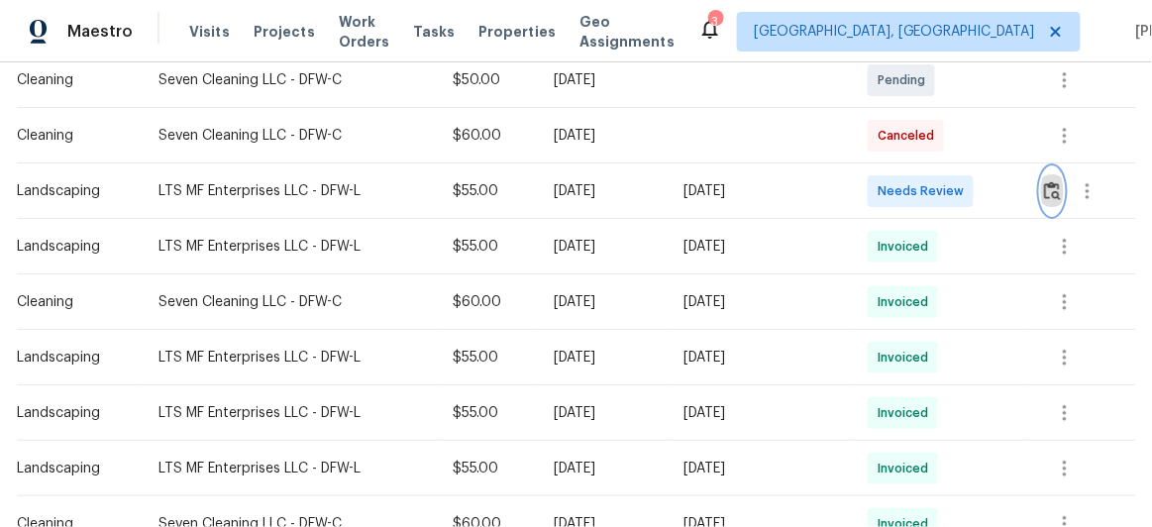
click at [1057, 192] on img "button" at bounding box center [1052, 190] width 17 height 19
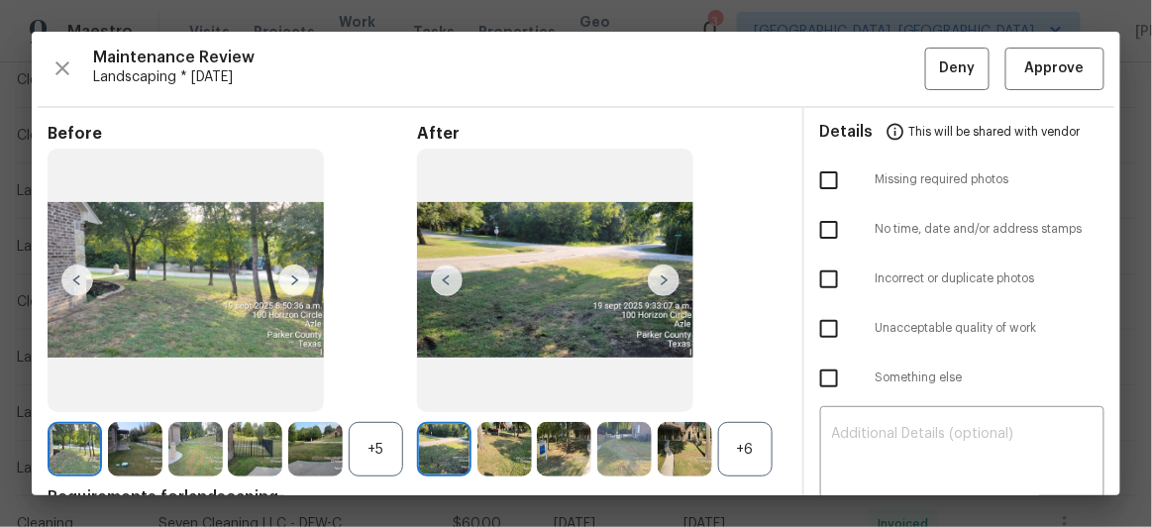
click at [822, 181] on input "checkbox" at bounding box center [829, 180] width 42 height 42
checkbox input "true"
click at [820, 428] on div "​" at bounding box center [962, 454] width 285 height 87
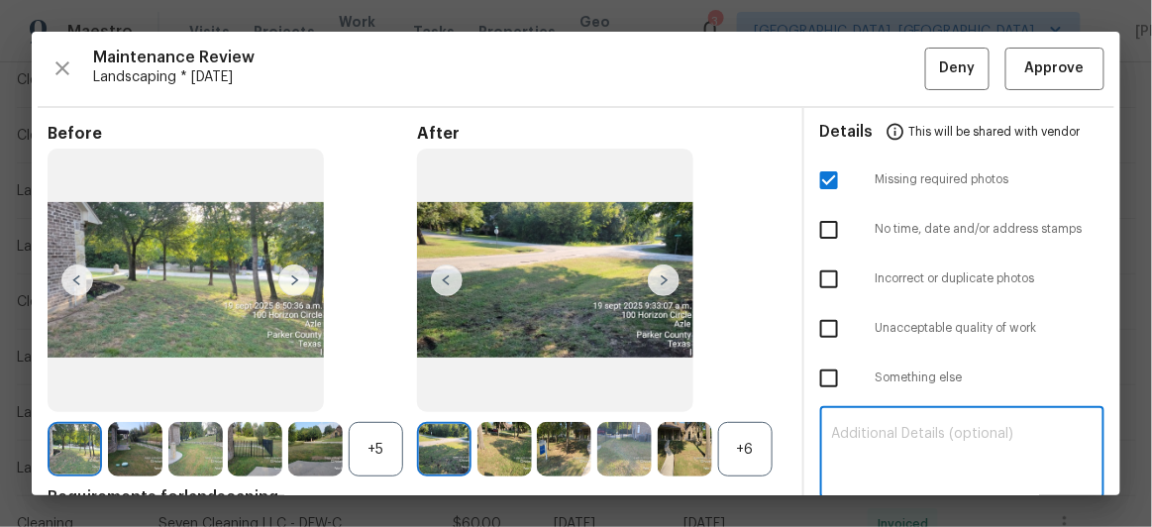
paste textarea "Maintenance Audit Team: Hello! Unfortunately, this Landscaping visit completed …"
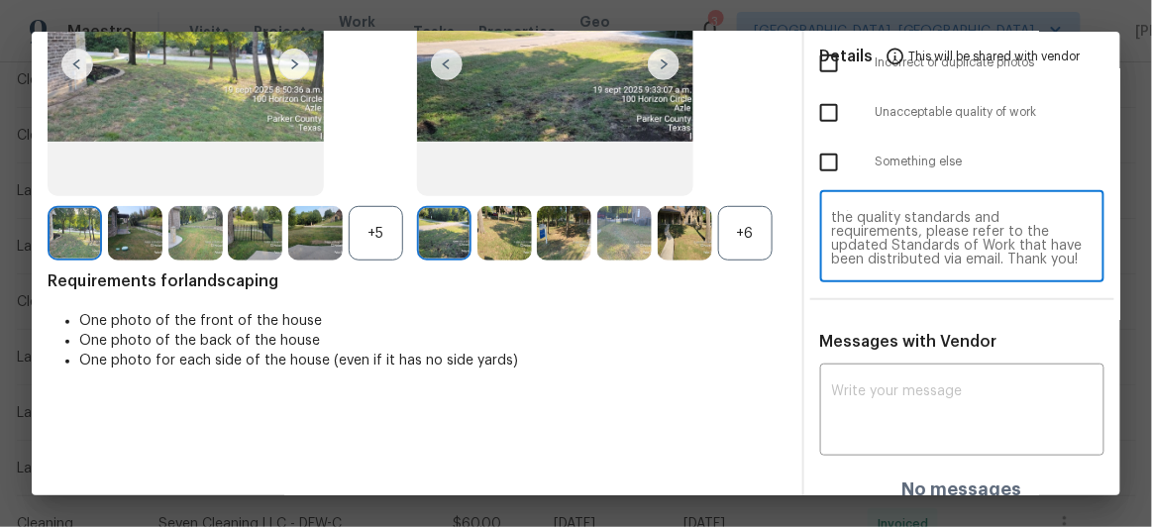
scroll to position [234, 0]
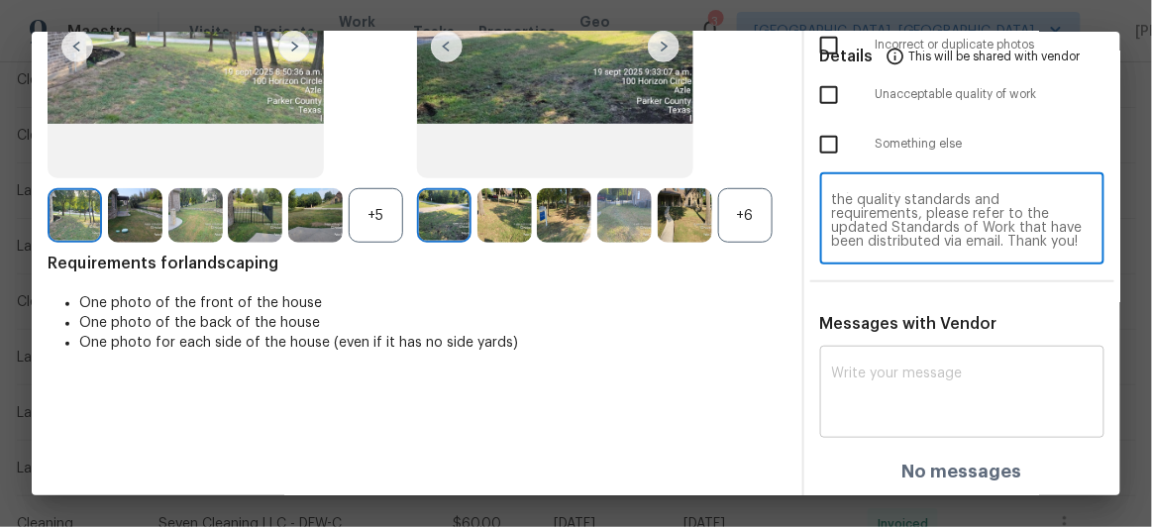
type textarea "Maintenance Audit Team: Hello! Unfortunately, this Landscaping visit completed …"
click at [862, 369] on textarea at bounding box center [962, 393] width 261 height 55
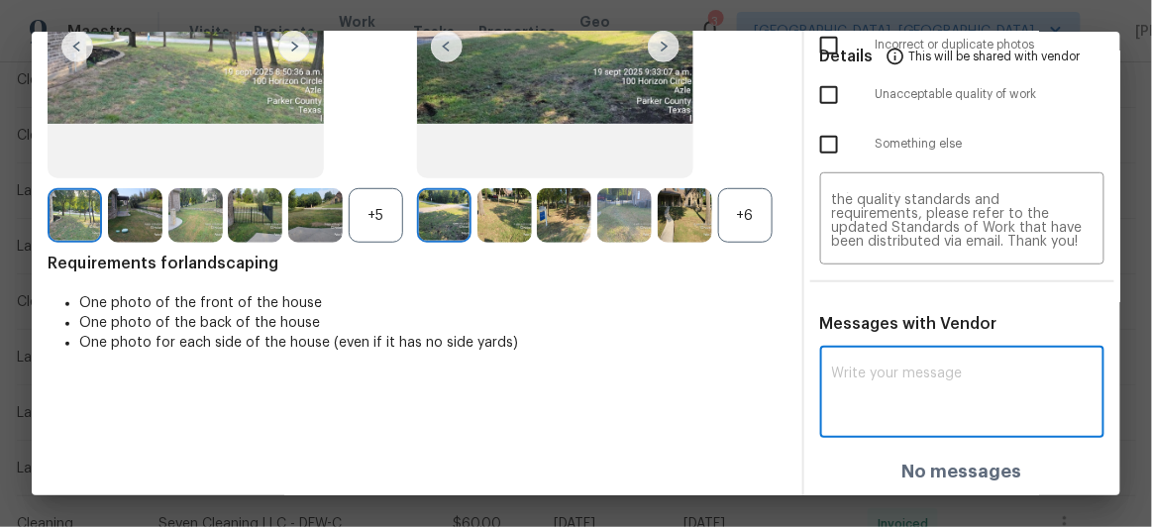
paste textarea "Maintenance Audit Team: Hello! Unfortunately, this Landscaping visit completed …"
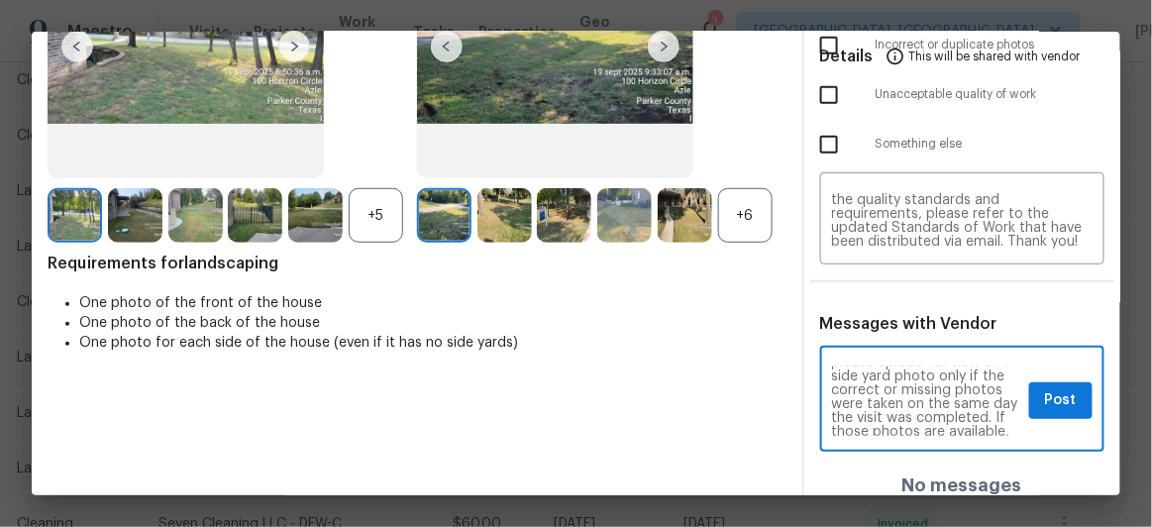
scroll to position [144, 0]
type textarea "Maintenance Audit Team: Hello! Unfortunately, this Landscaping visit completed …"
click at [1029, 402] on button "Post" at bounding box center [1060, 400] width 63 height 37
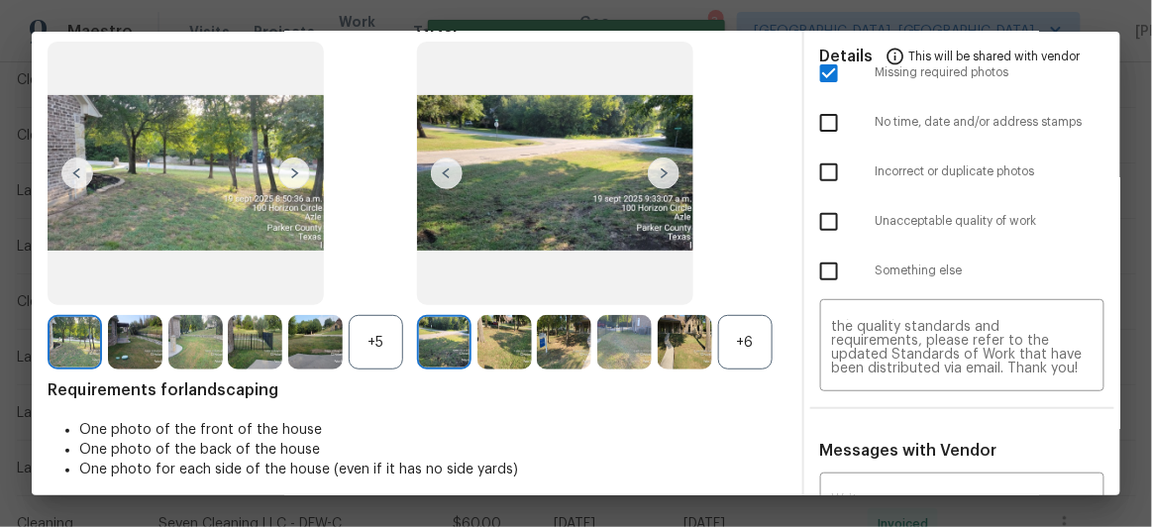
scroll to position [0, 0]
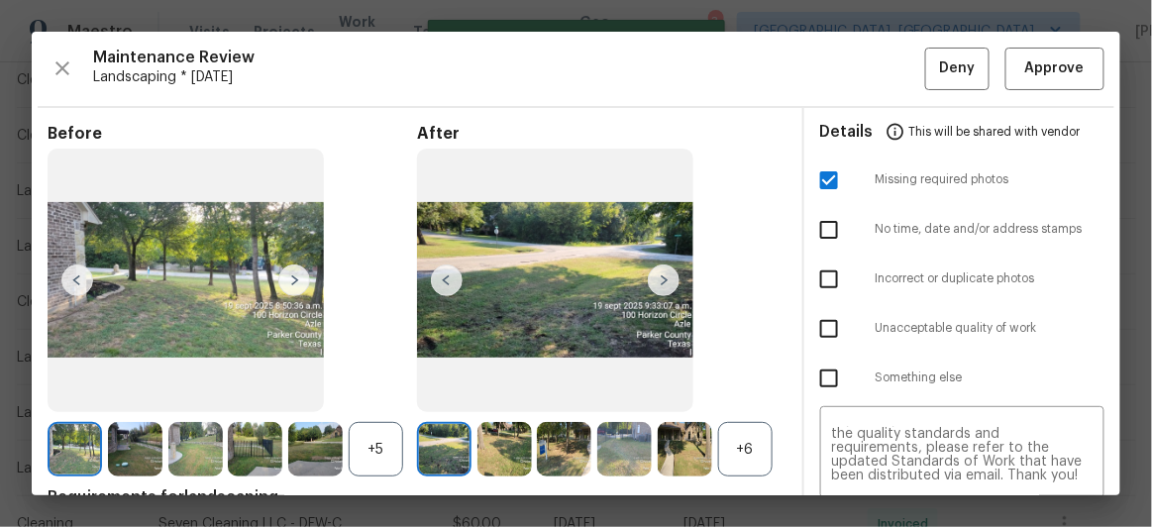
click at [907, 75] on span "Landscaping * Mon, Sep 15" at bounding box center [509, 77] width 832 height 20
click at [925, 73] on button "Deny" at bounding box center [957, 69] width 64 height 43
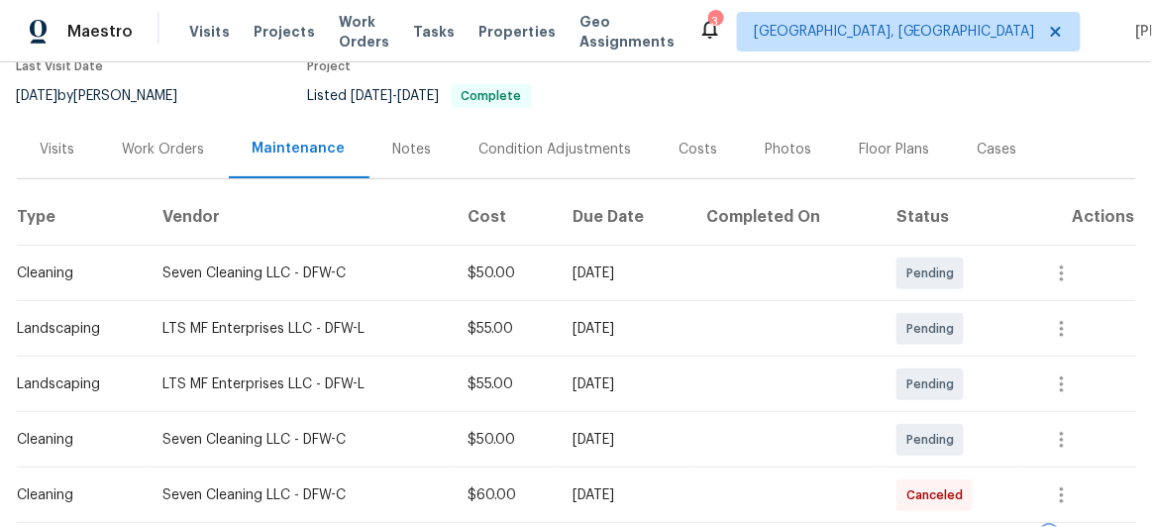
scroll to position [179, 0]
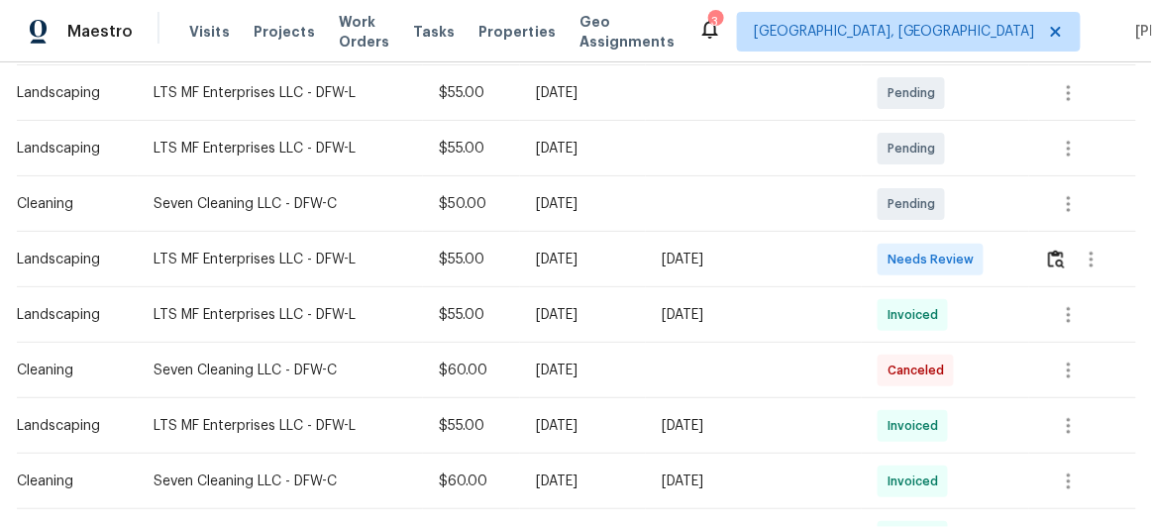
scroll to position [450, 0]
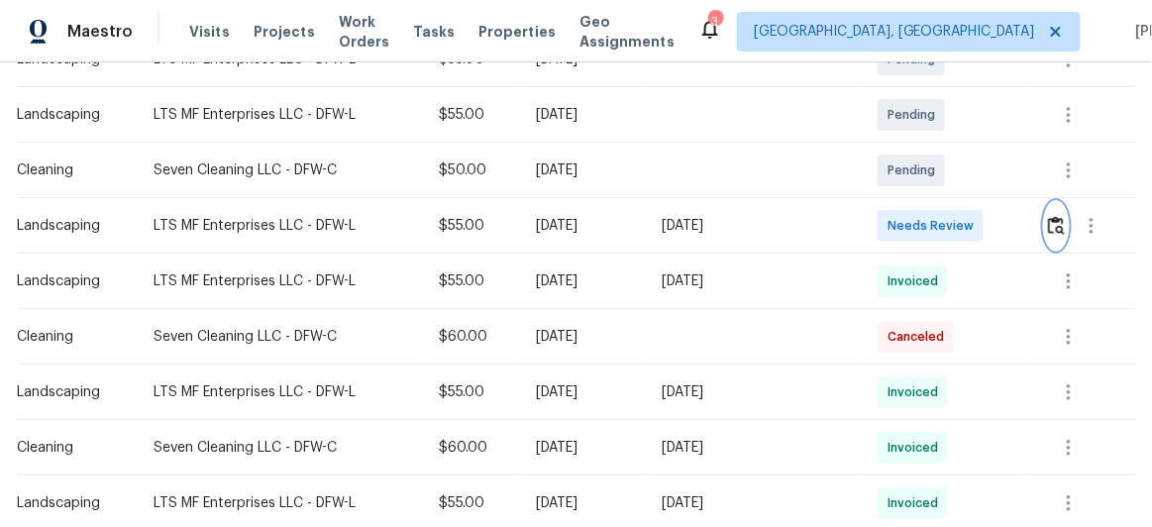
click at [1048, 226] on img "button" at bounding box center [1056, 225] width 17 height 19
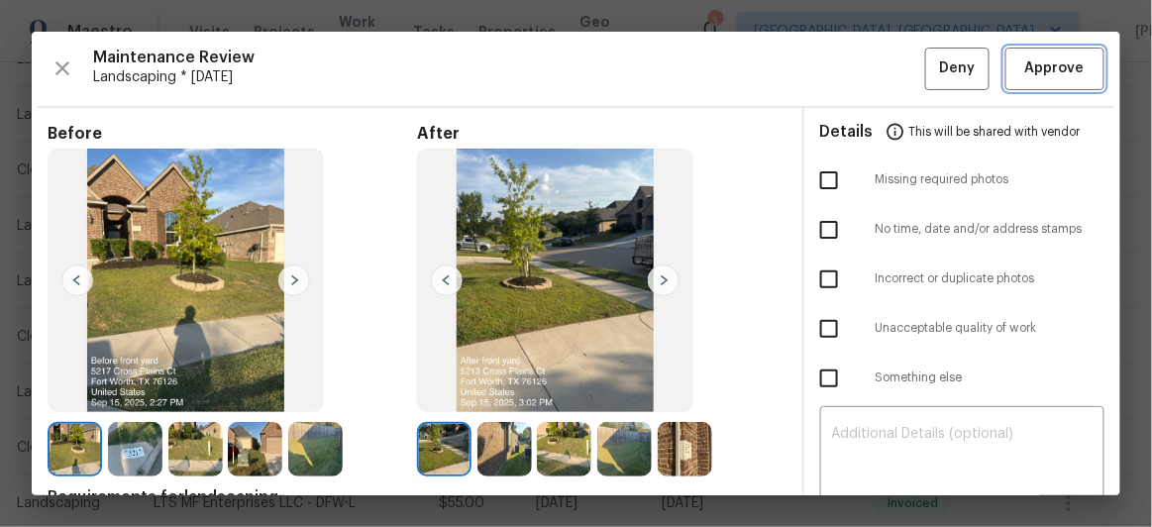
click at [1043, 72] on span "Approve" at bounding box center [1054, 68] width 59 height 25
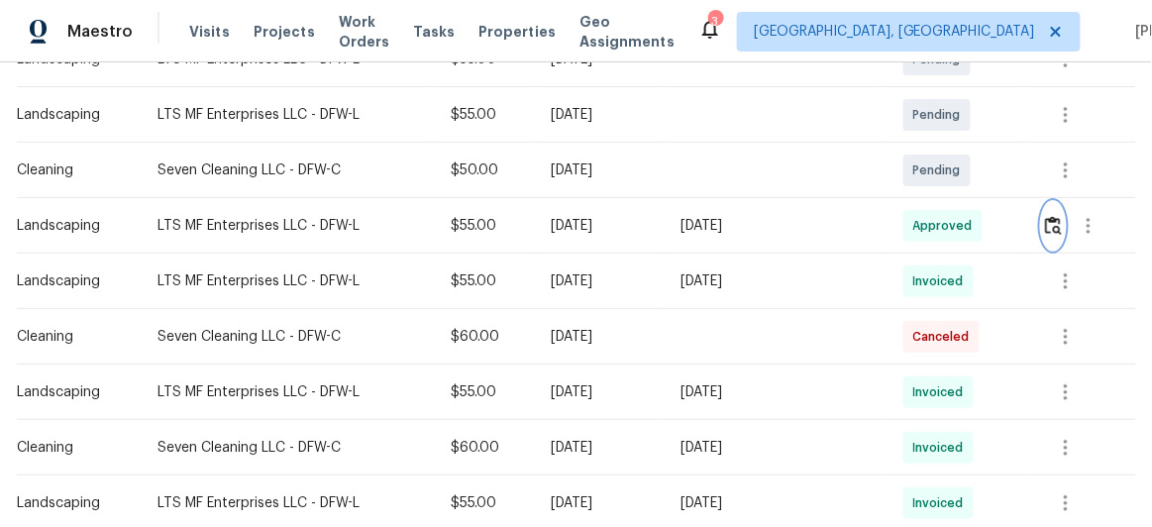
scroll to position [0, 0]
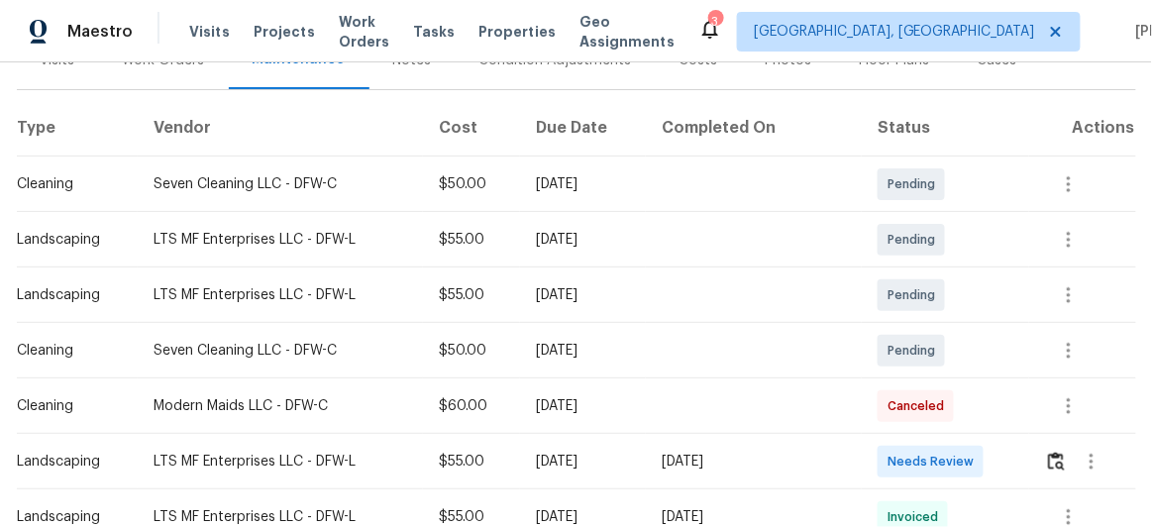
scroll to position [360, 0]
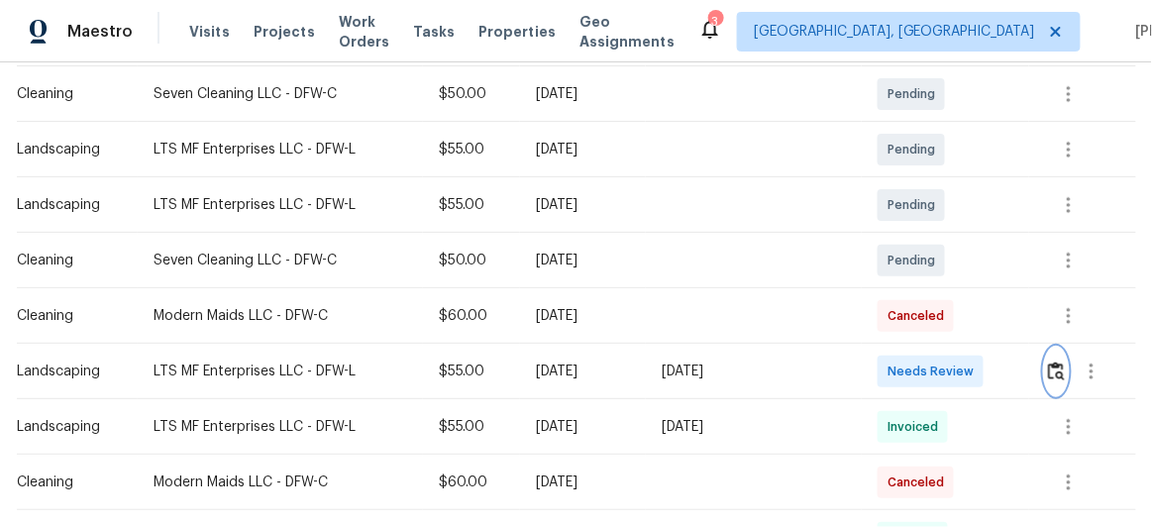
click at [1052, 369] on img "button" at bounding box center [1056, 370] width 17 height 19
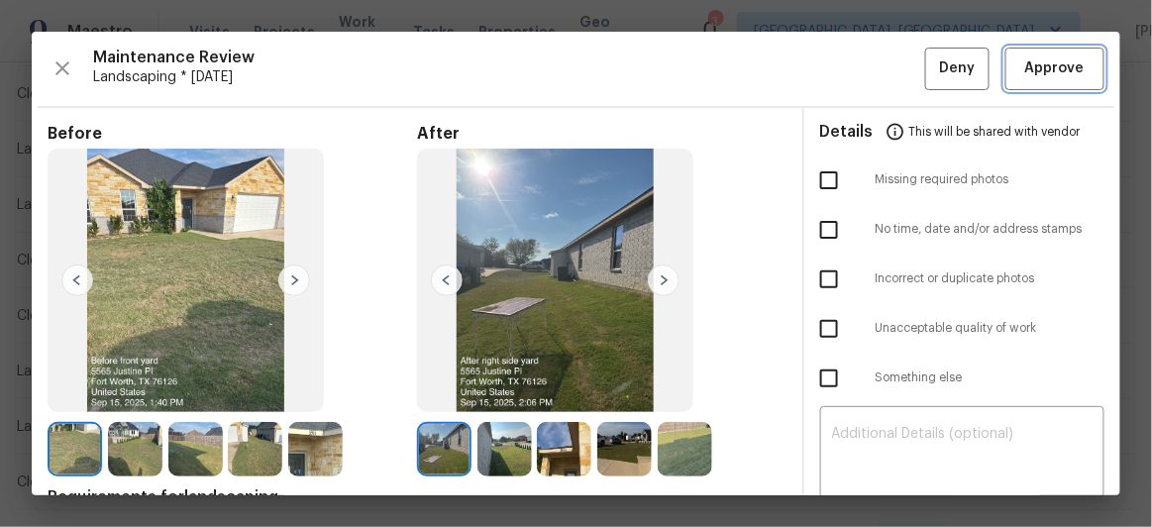
click at [1028, 79] on span "Approve" at bounding box center [1054, 68] width 59 height 25
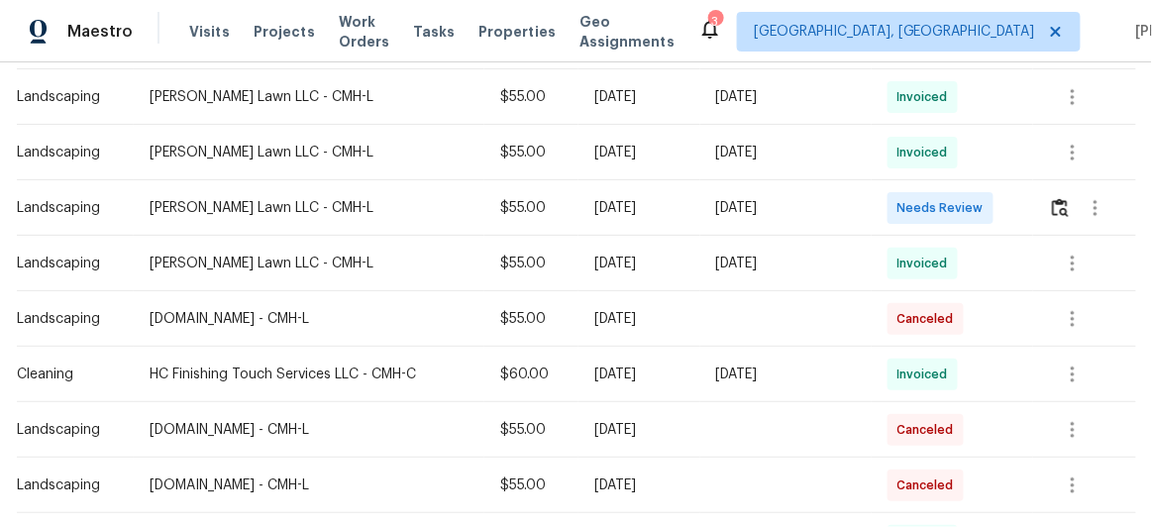
scroll to position [540, 0]
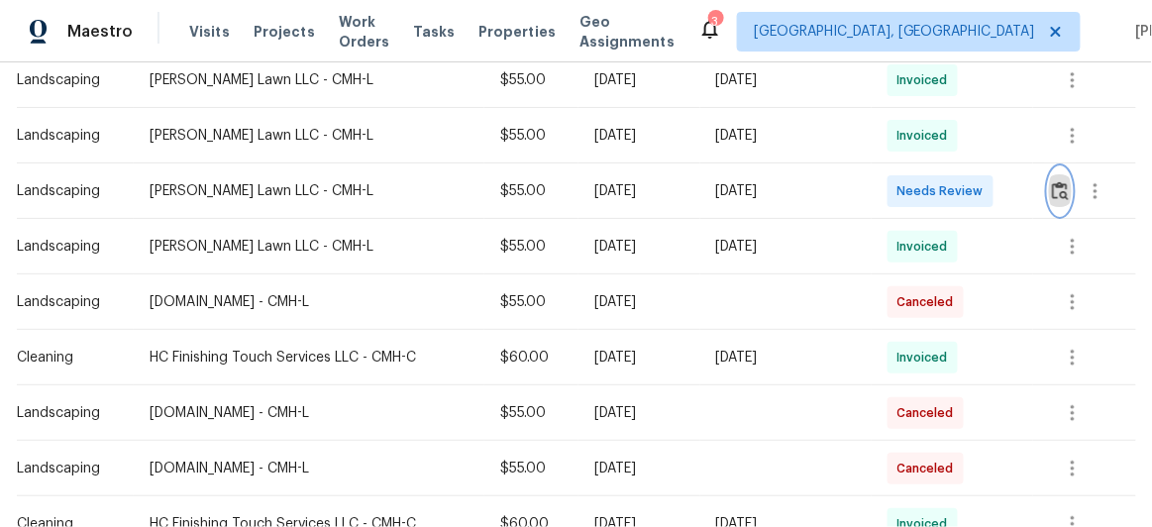
click at [1061, 187] on img "button" at bounding box center [1060, 190] width 17 height 19
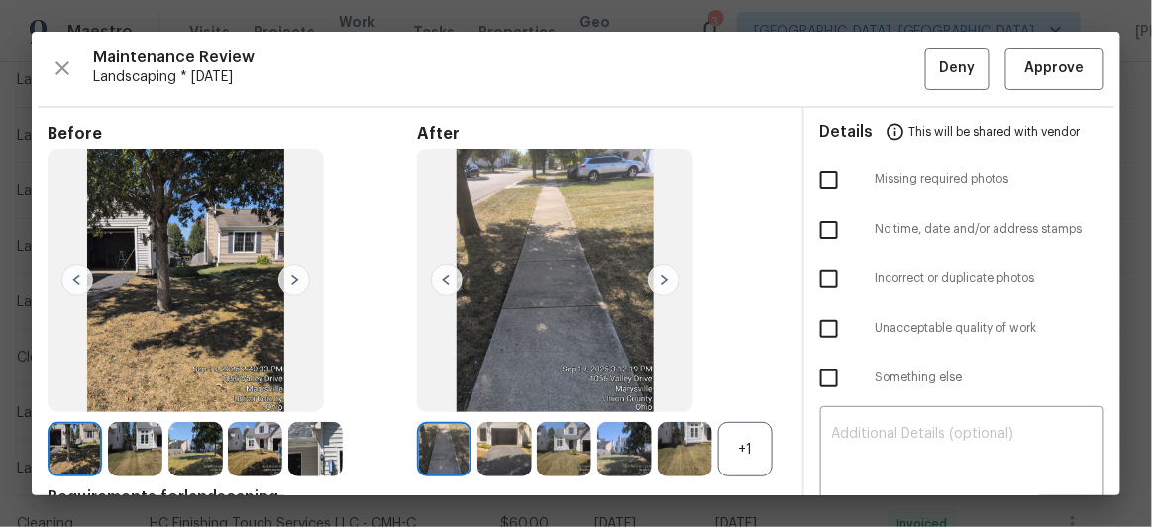
click at [656, 278] on img at bounding box center [664, 280] width 32 height 32
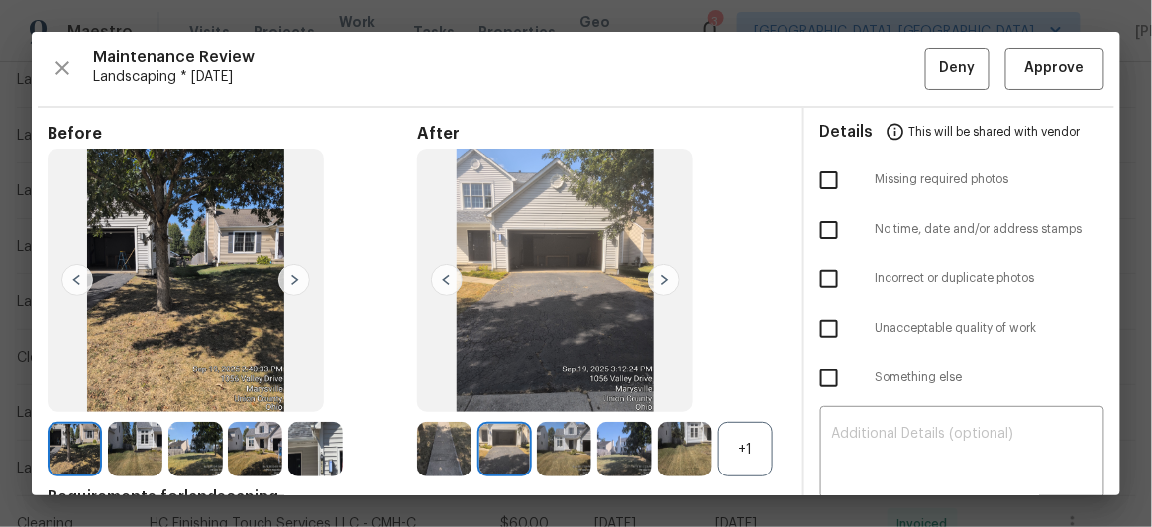
click at [652, 269] on img at bounding box center [664, 280] width 32 height 32
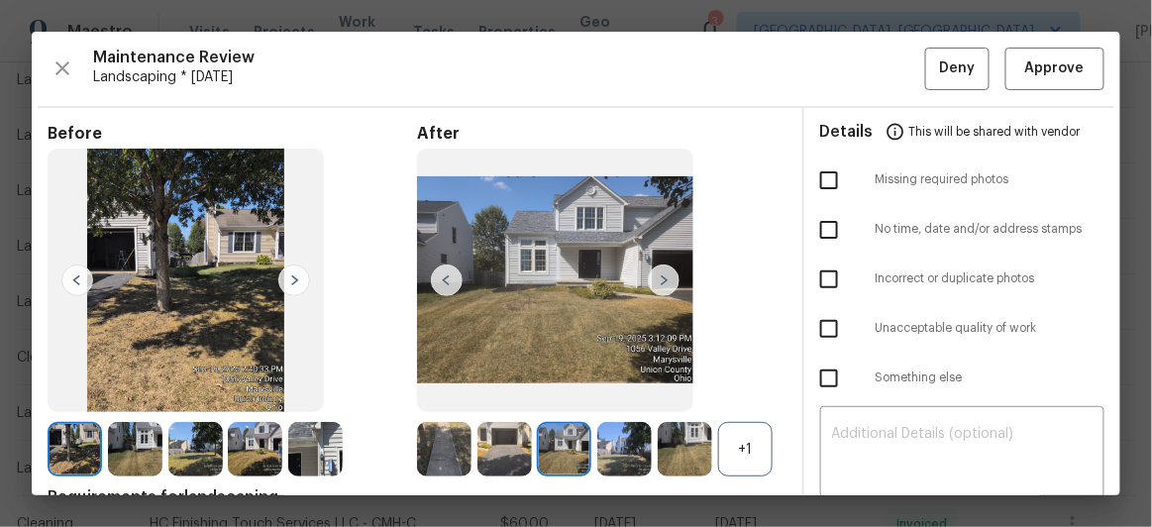
click at [652, 269] on img at bounding box center [664, 280] width 32 height 32
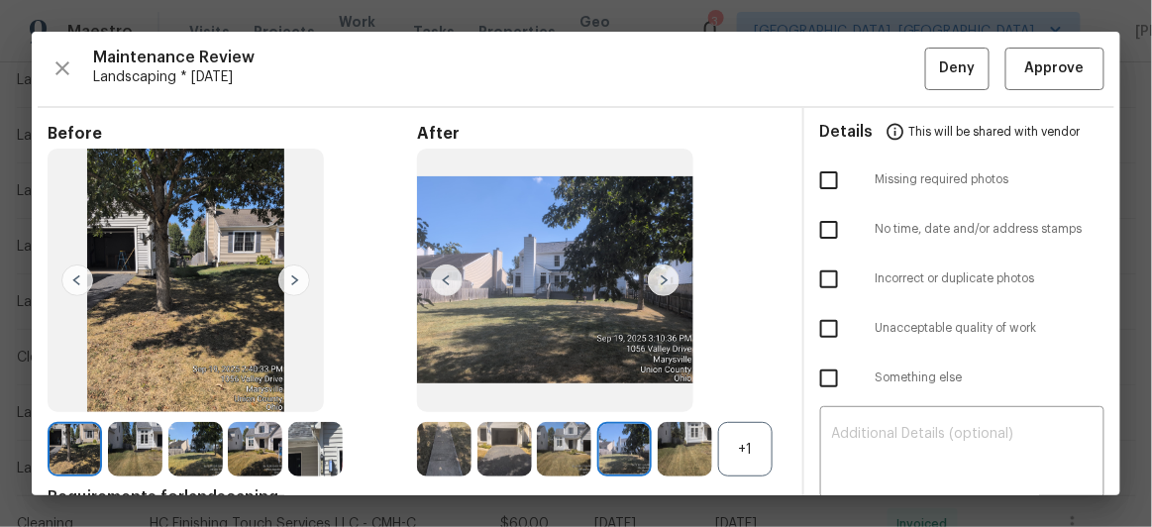
click at [652, 269] on img at bounding box center [664, 280] width 32 height 32
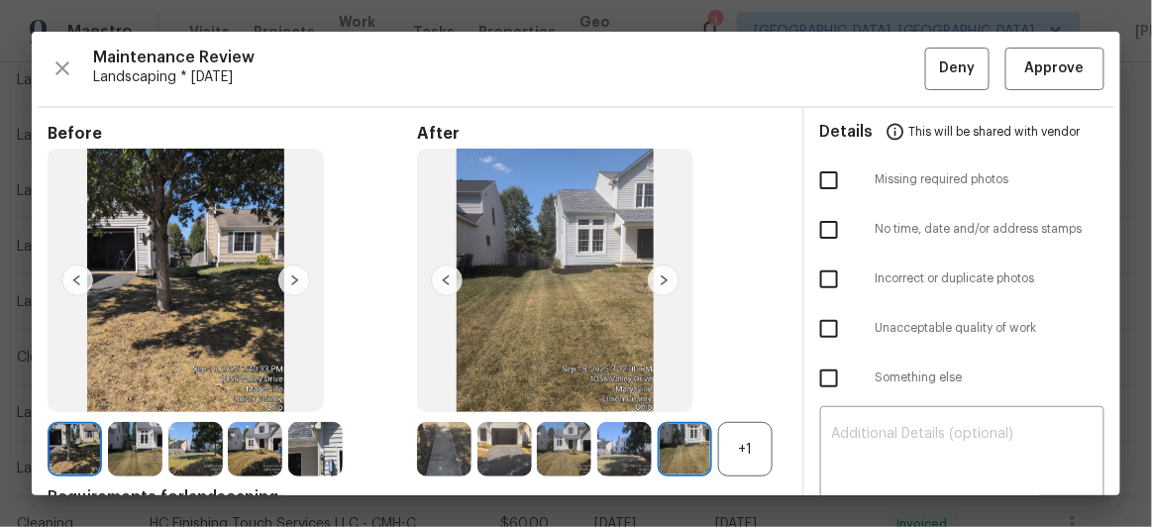
click at [652, 269] on img at bounding box center [664, 280] width 32 height 32
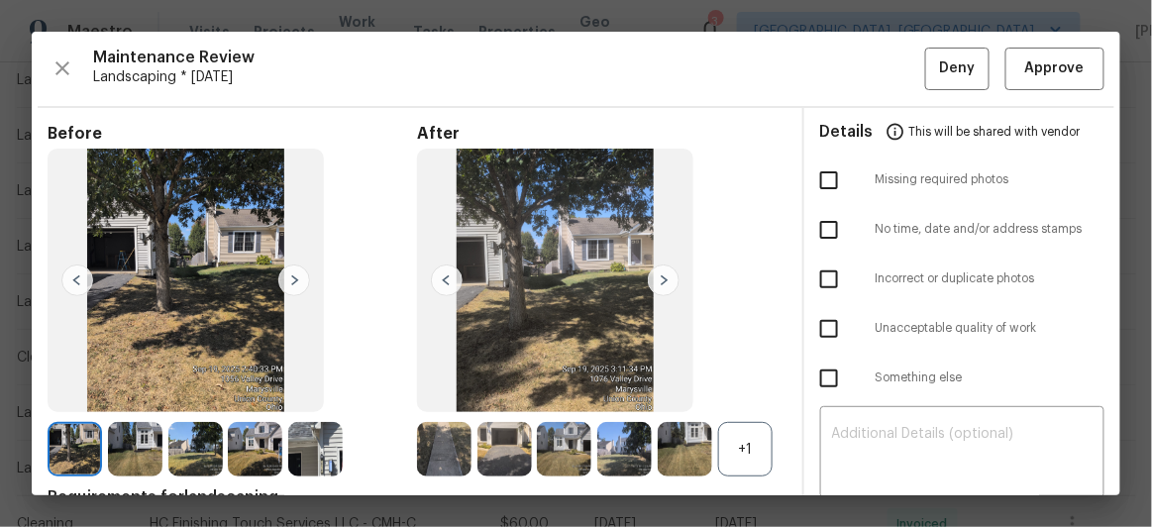
click at [652, 268] on img at bounding box center [664, 280] width 32 height 32
click at [1056, 73] on span "Approve" at bounding box center [1054, 68] width 59 height 25
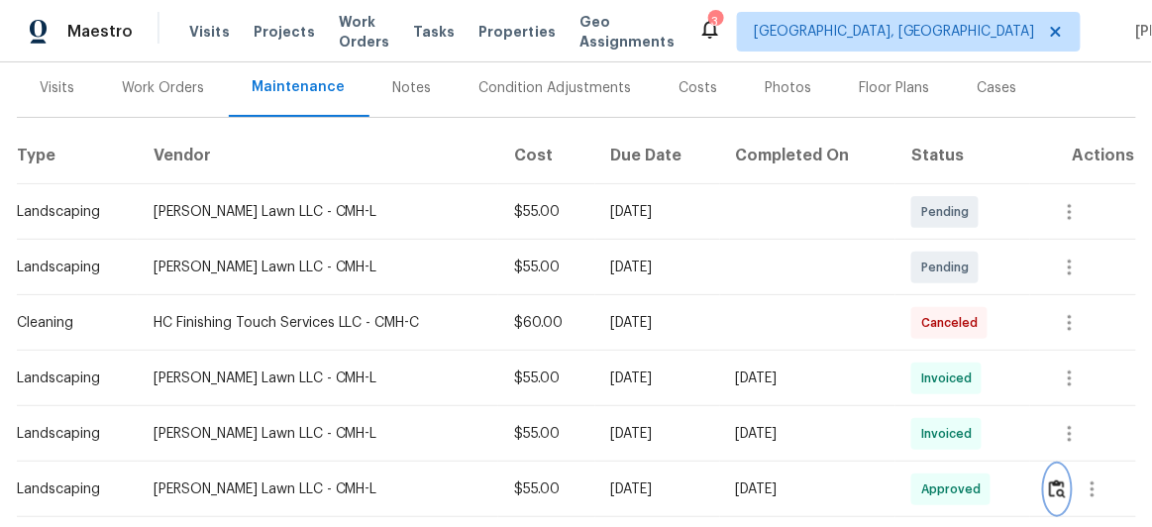
scroll to position [269, 0]
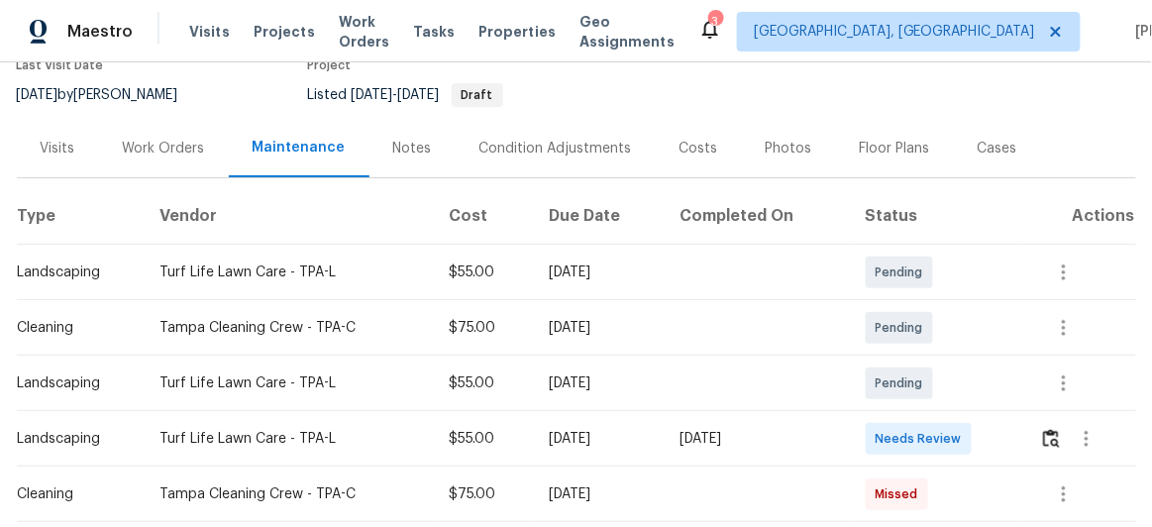
scroll to position [269, 0]
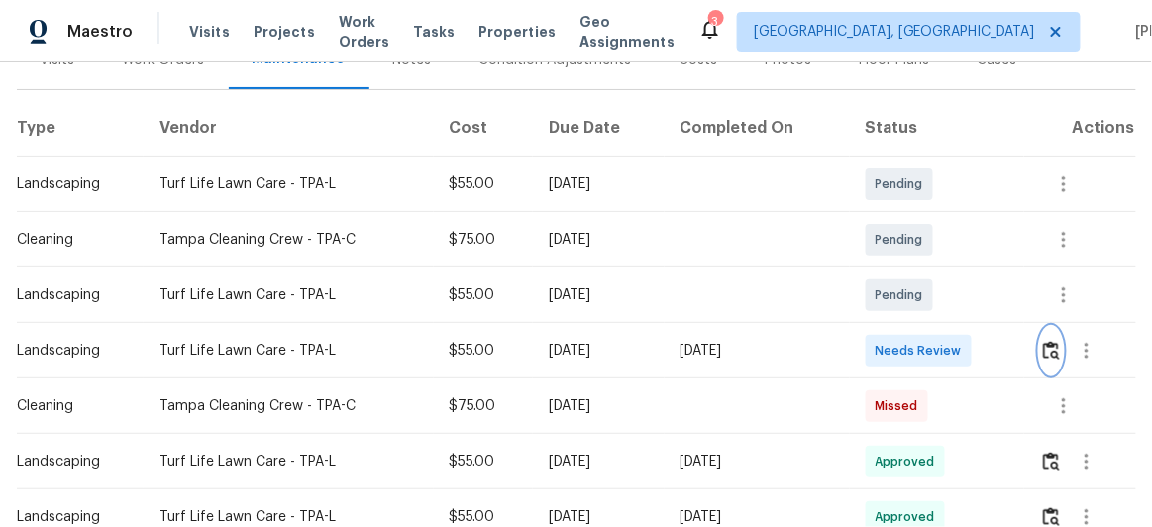
click at [1049, 345] on img "button" at bounding box center [1051, 350] width 17 height 19
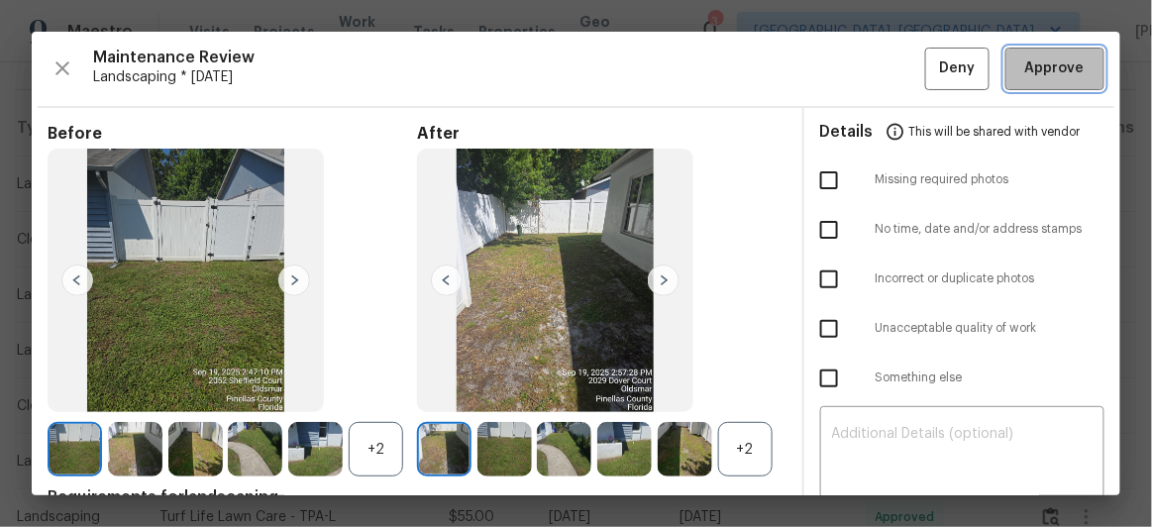
click at [1056, 67] on span "Approve" at bounding box center [1054, 68] width 59 height 25
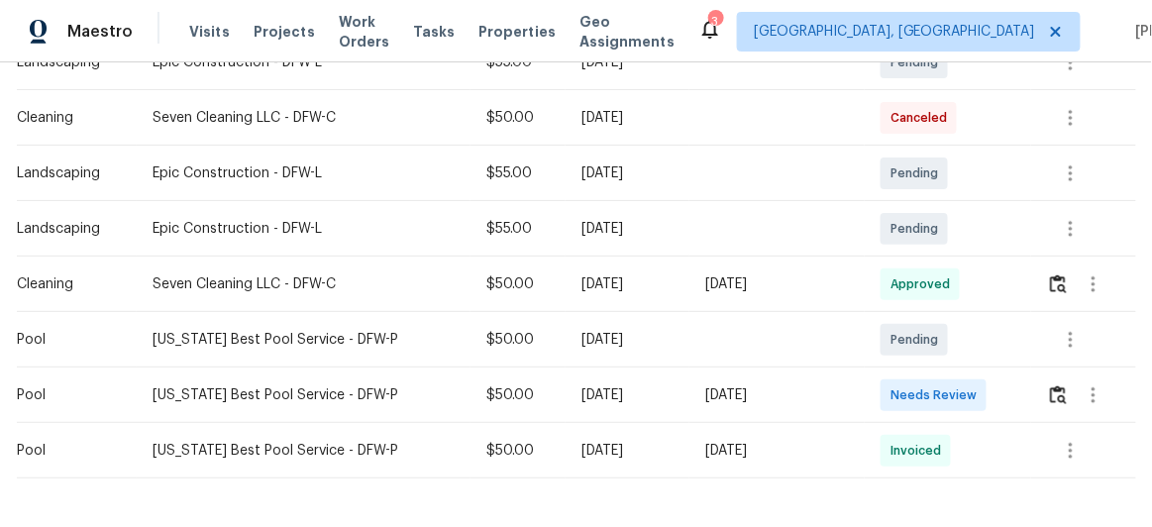
scroll to position [530, 0]
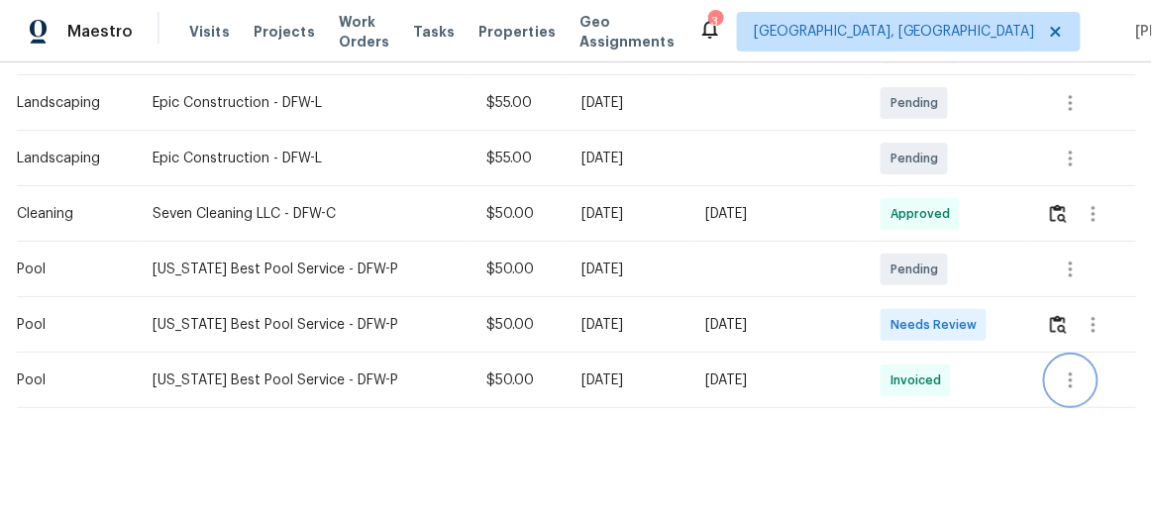
click at [1064, 368] on icon "button" at bounding box center [1071, 380] width 24 height 24
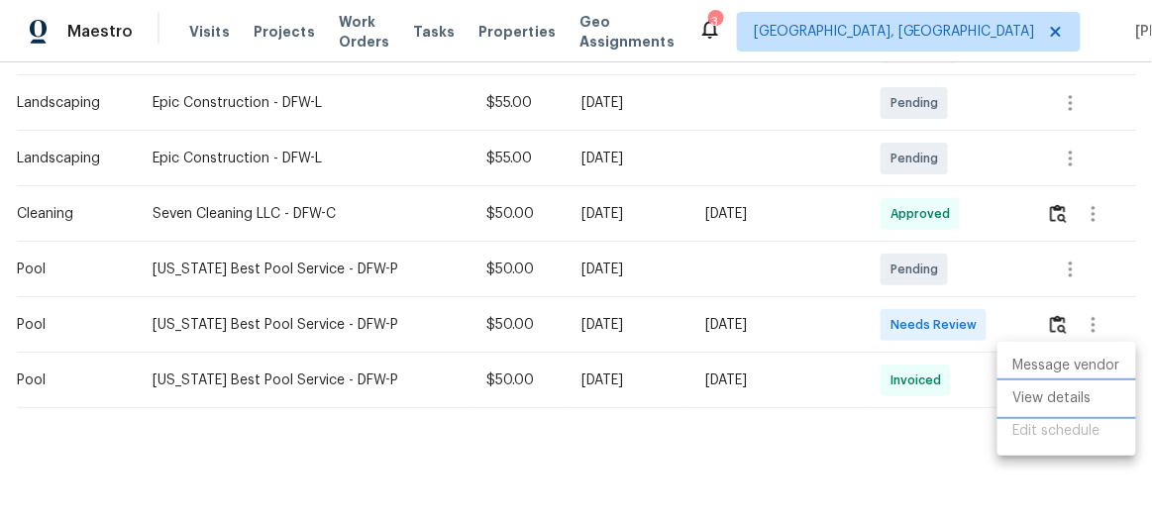
click at [1054, 394] on li "View details" at bounding box center [1066, 398] width 139 height 33
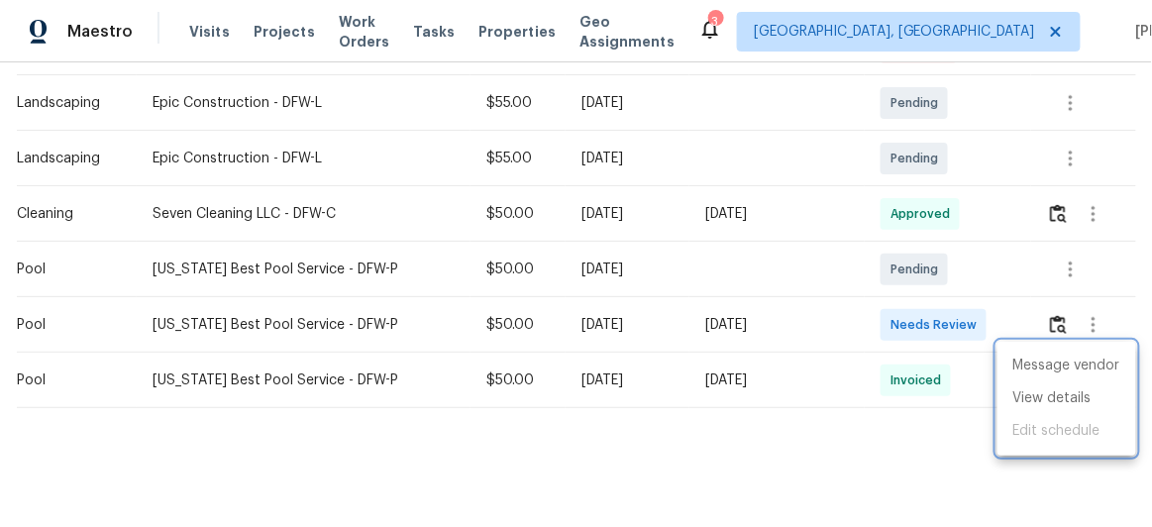
click at [1054, 310] on div at bounding box center [576, 263] width 1152 height 527
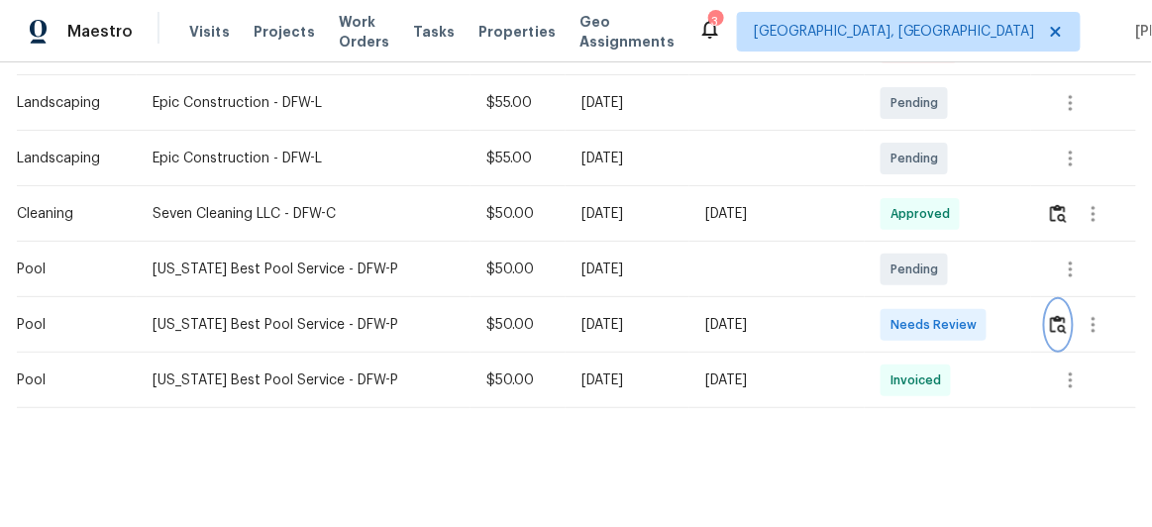
click at [1056, 315] on img "button" at bounding box center [1058, 324] width 17 height 19
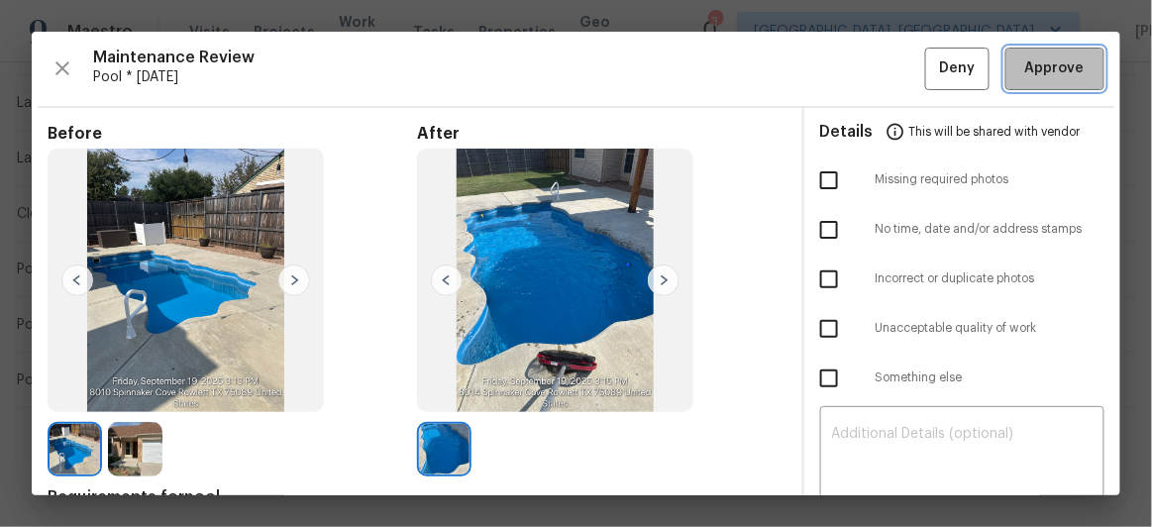
click at [1041, 69] on span "Approve" at bounding box center [1054, 68] width 59 height 25
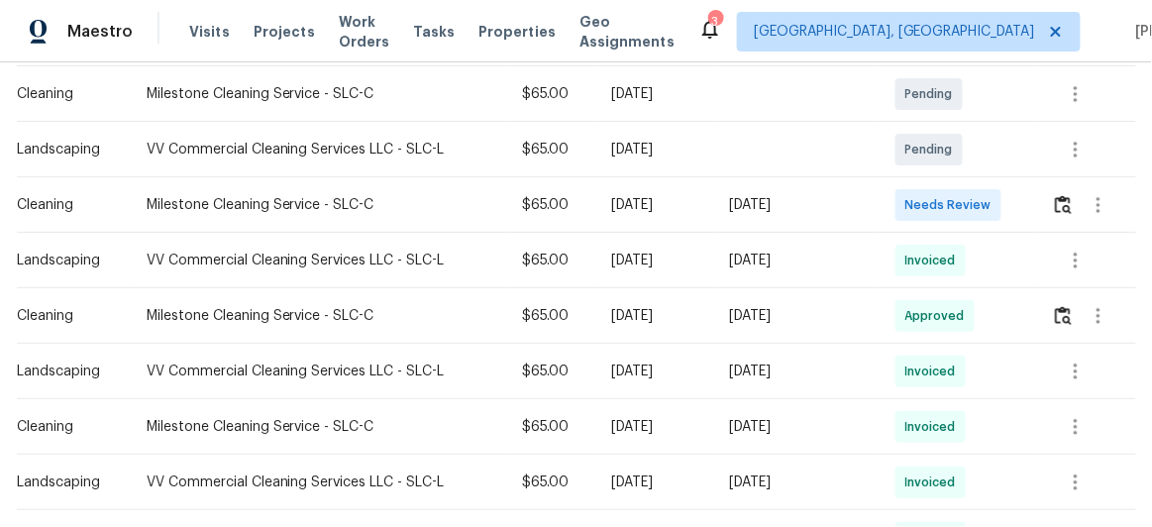
scroll to position [360, 0]
click at [1063, 206] on img "button" at bounding box center [1063, 204] width 17 height 19
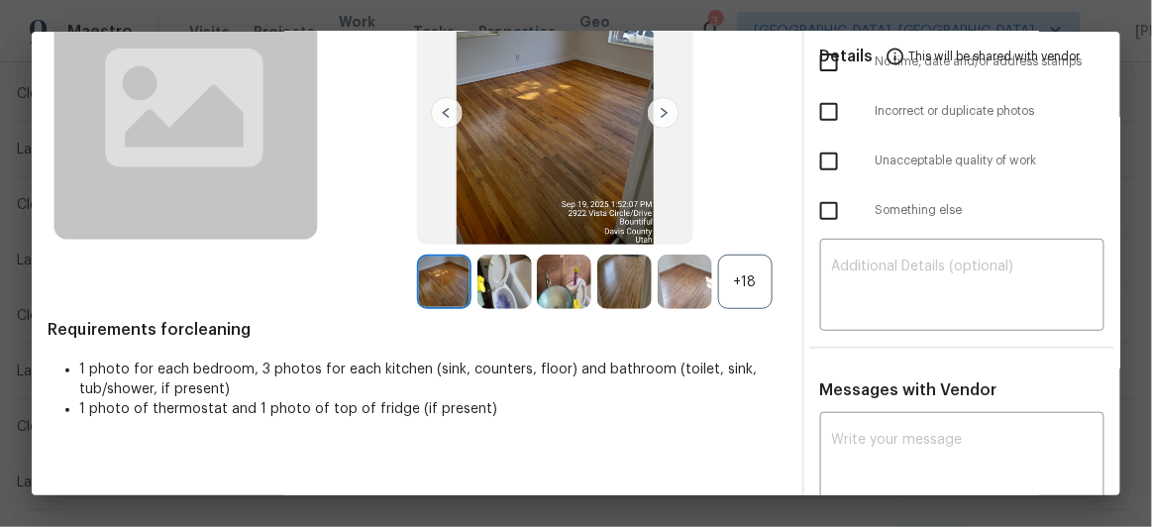
scroll to position [269, 0]
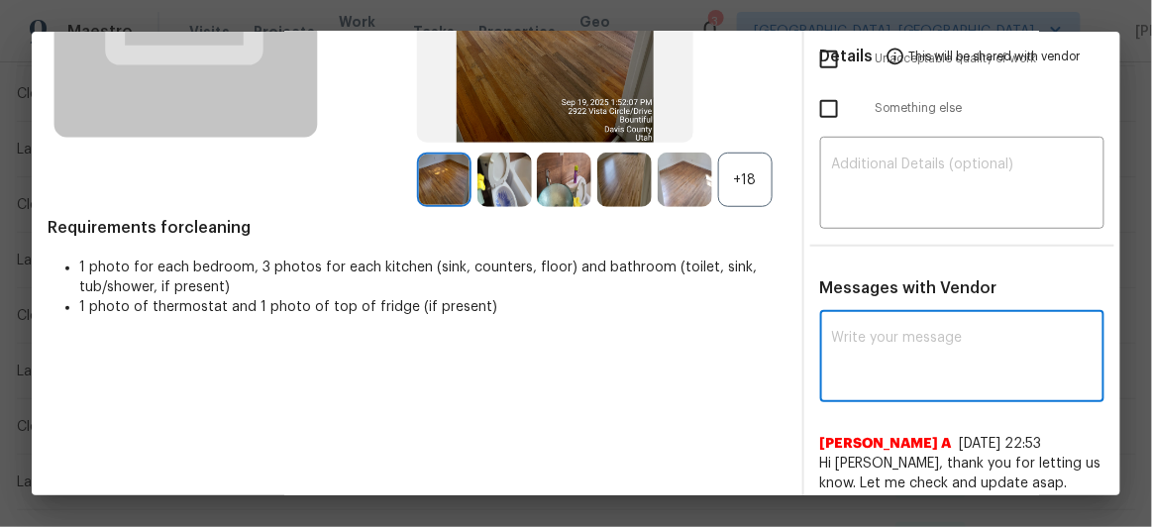
click at [855, 331] on textarea at bounding box center [962, 358] width 261 height 55
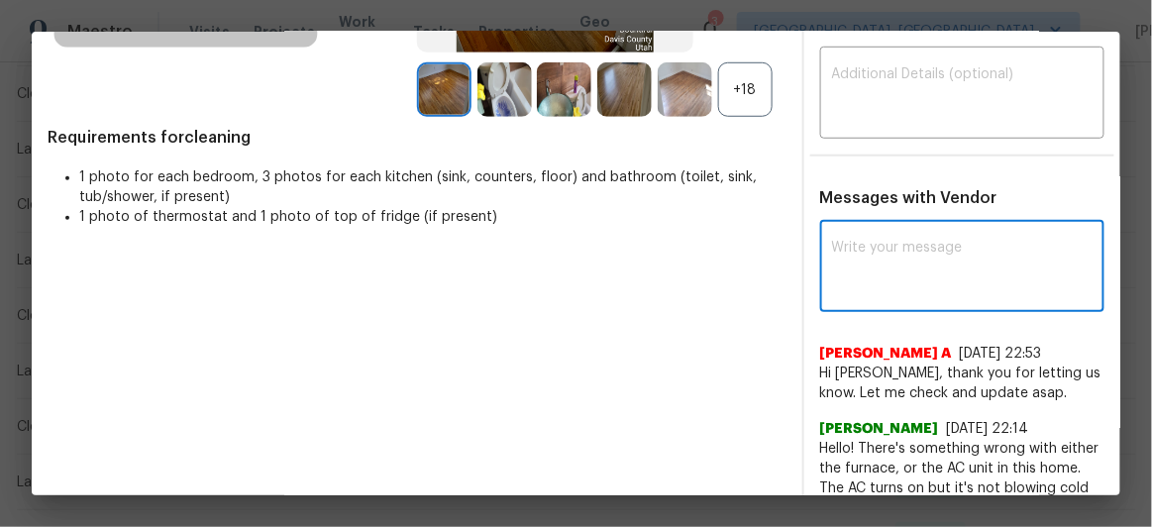
paste textarea "Maintenance Audit Team: Hello! After further review, the visit(06/09/2025) has …"
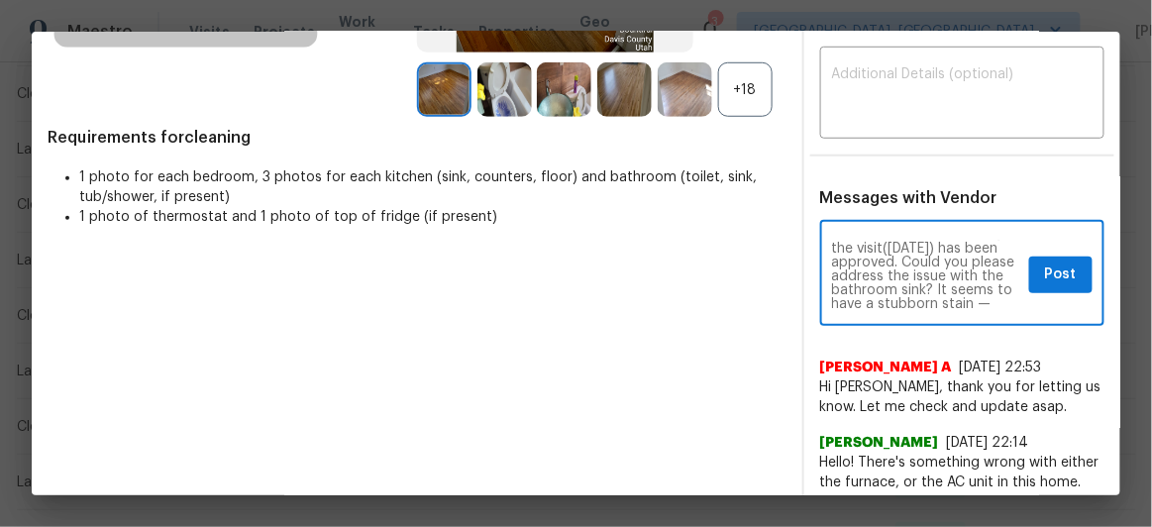
scroll to position [0, 0]
click at [910, 272] on textarea "Maintenance Audit Team: Hello! After further review, the visit(06/09/2025) has …" at bounding box center [927, 275] width 190 height 69
click at [847, 293] on textarea "Maintenance Audit Team: Hello! After further review, the visit(09/19/2025) has …" at bounding box center [927, 275] width 190 height 69
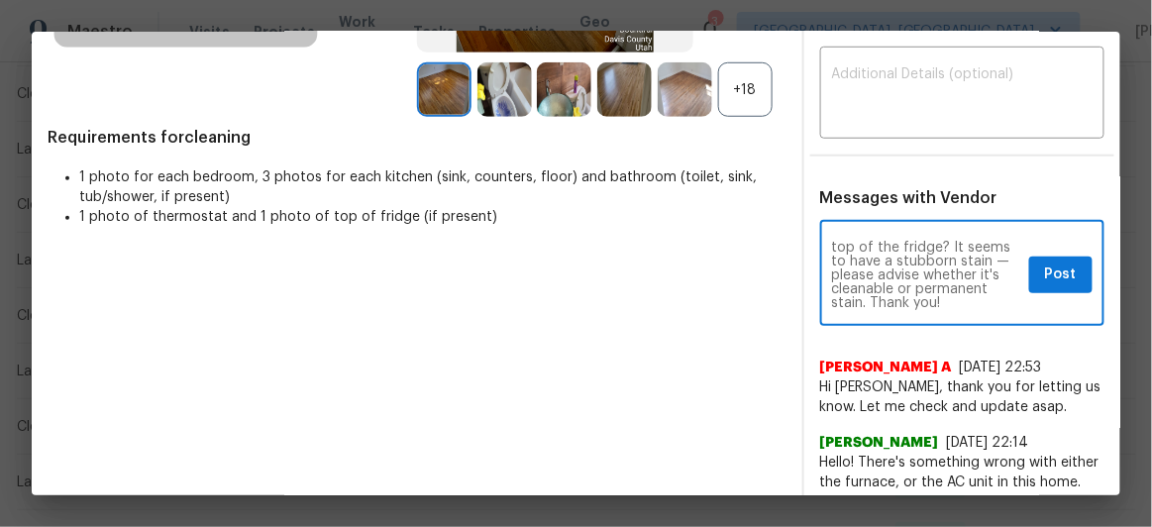
click at [917, 269] on textarea "Maintenance Audit Team: Hello! After further review, the visit(09/19/2025) has …" at bounding box center [927, 275] width 190 height 69
type textarea "Maintenance Audit Team: Hello! After further review, the visit(09/19/2025) has …"
click at [1045, 266] on span "Post" at bounding box center [1061, 274] width 32 height 25
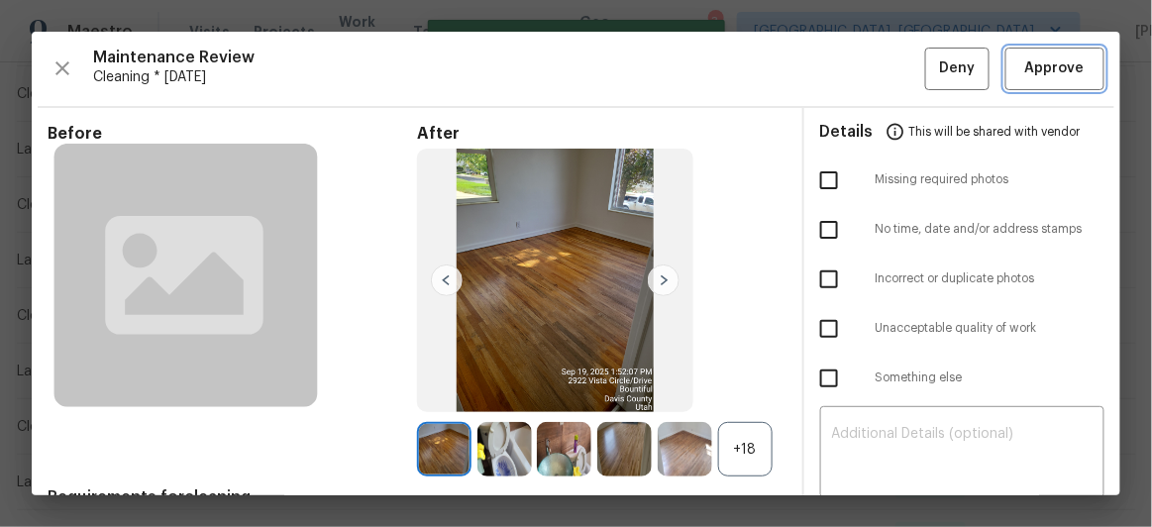
click at [1029, 83] on button "Approve" at bounding box center [1054, 69] width 99 height 43
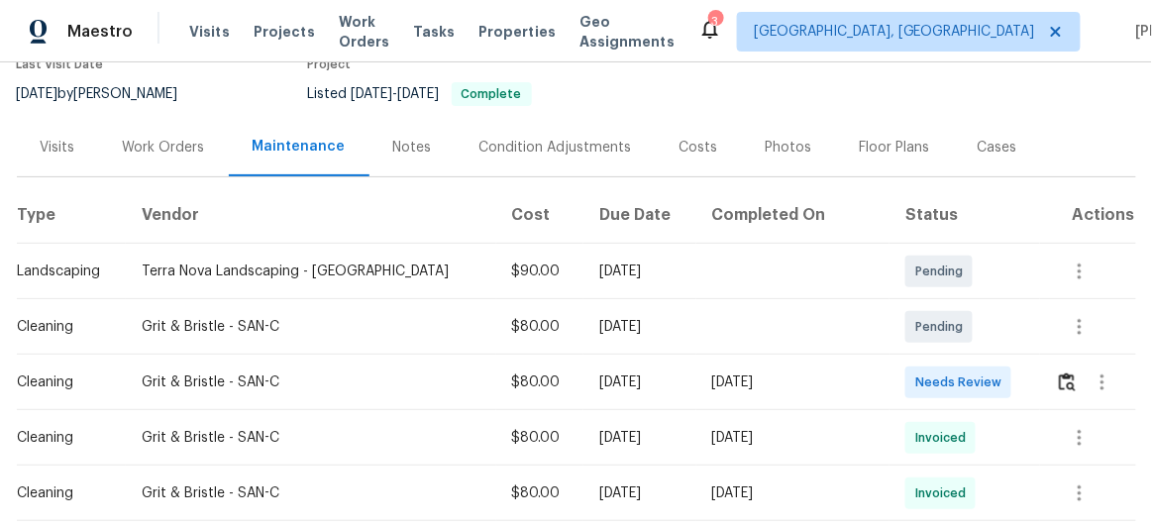
scroll to position [360, 0]
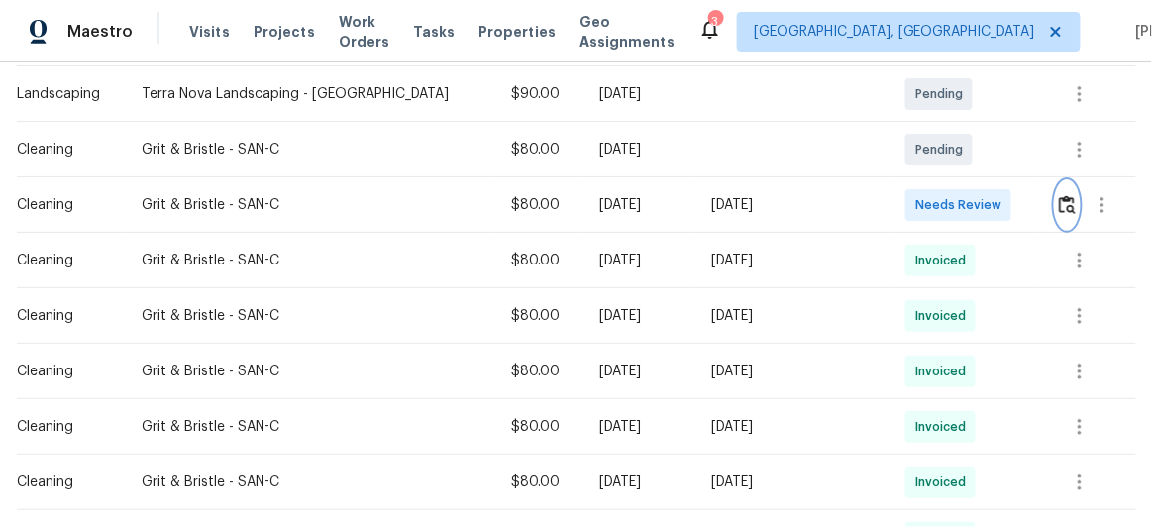
click at [1059, 201] on img "button" at bounding box center [1067, 204] width 17 height 19
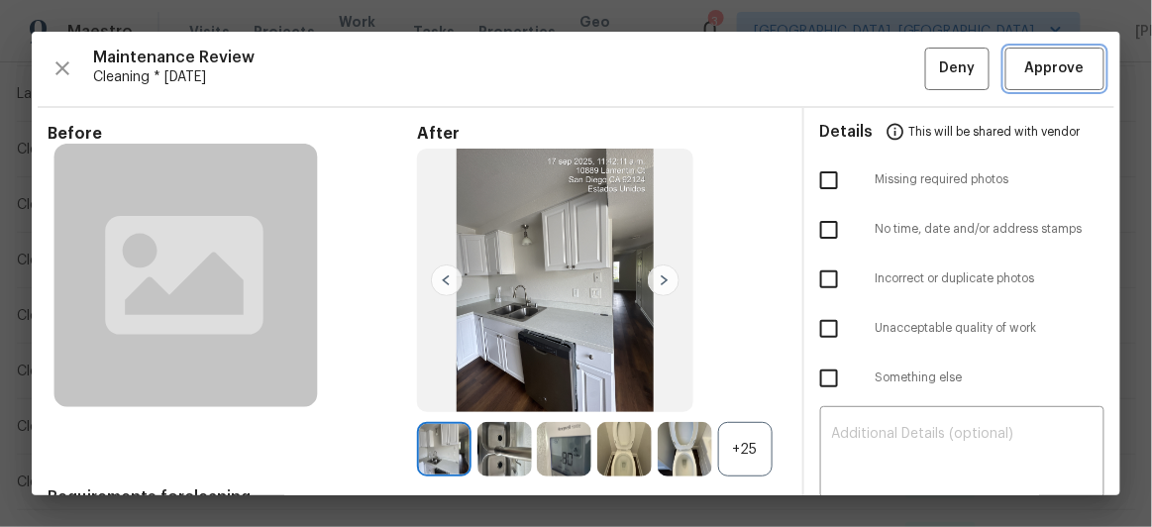
click at [1034, 67] on span "Approve" at bounding box center [1054, 68] width 59 height 25
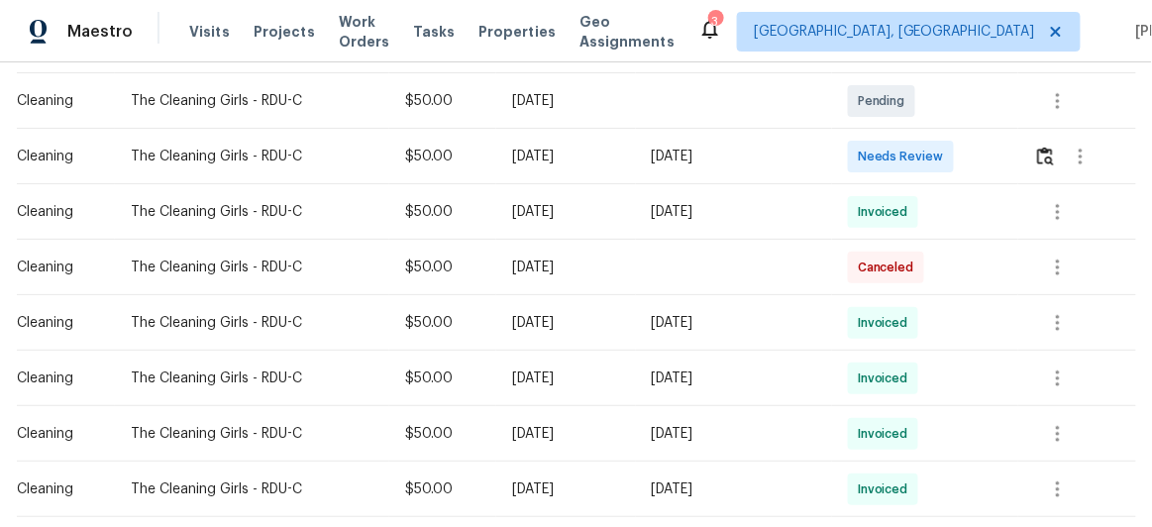
scroll to position [360, 0]
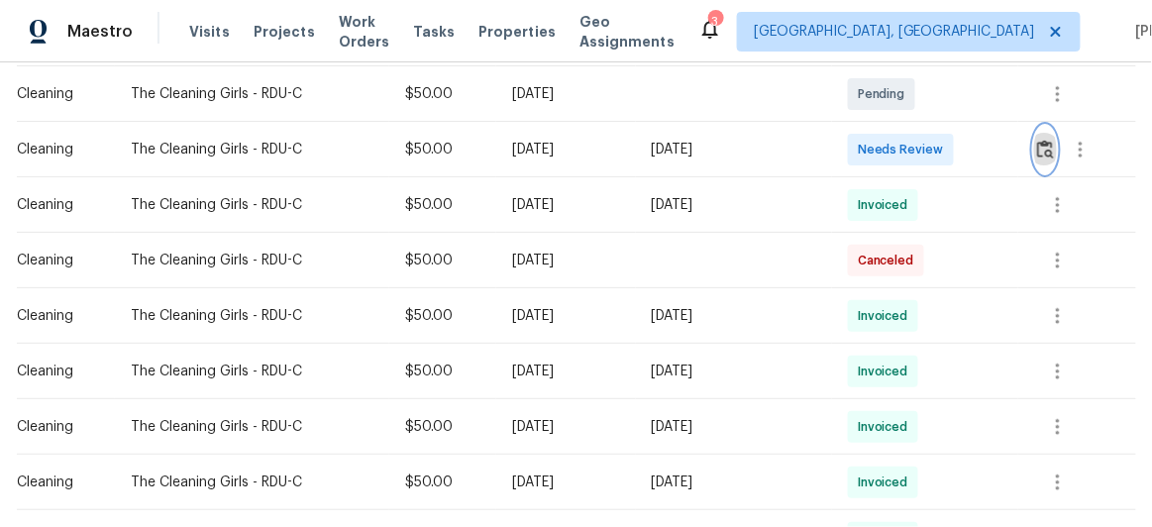
click at [1043, 152] on img "button" at bounding box center [1045, 149] width 17 height 19
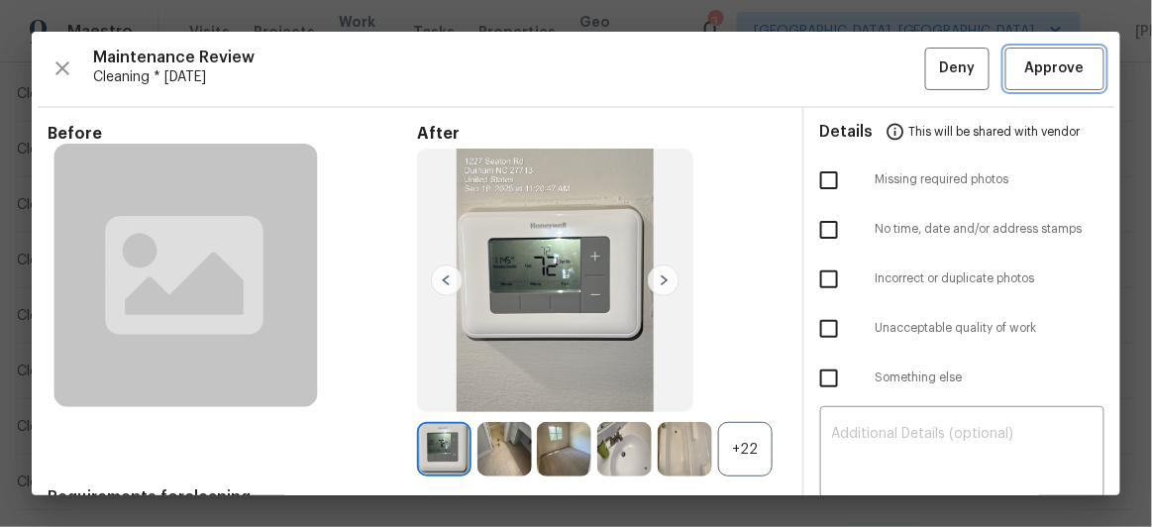
click at [1046, 72] on span "Approve" at bounding box center [1054, 68] width 59 height 25
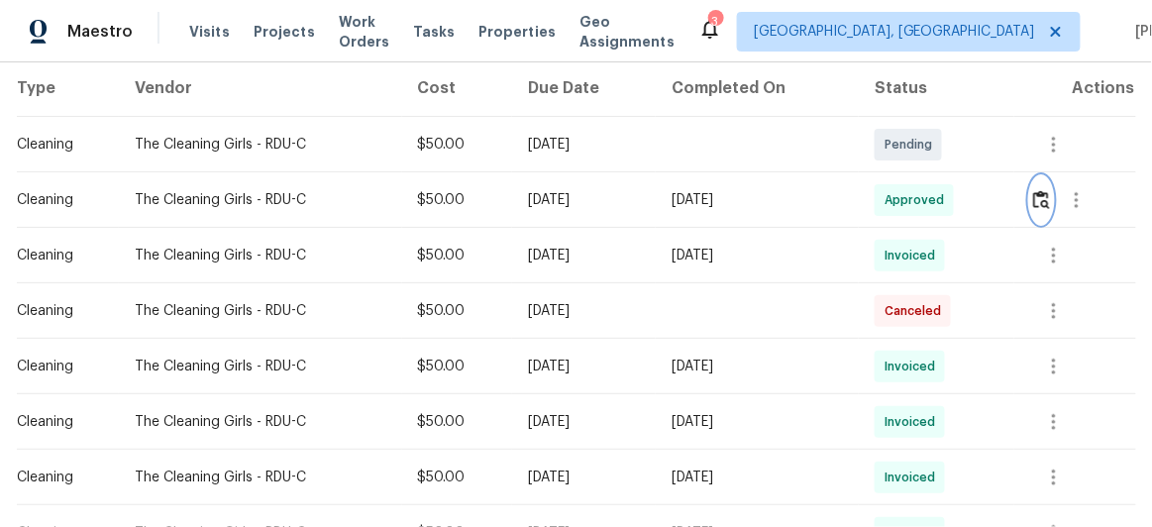
scroll to position [269, 0]
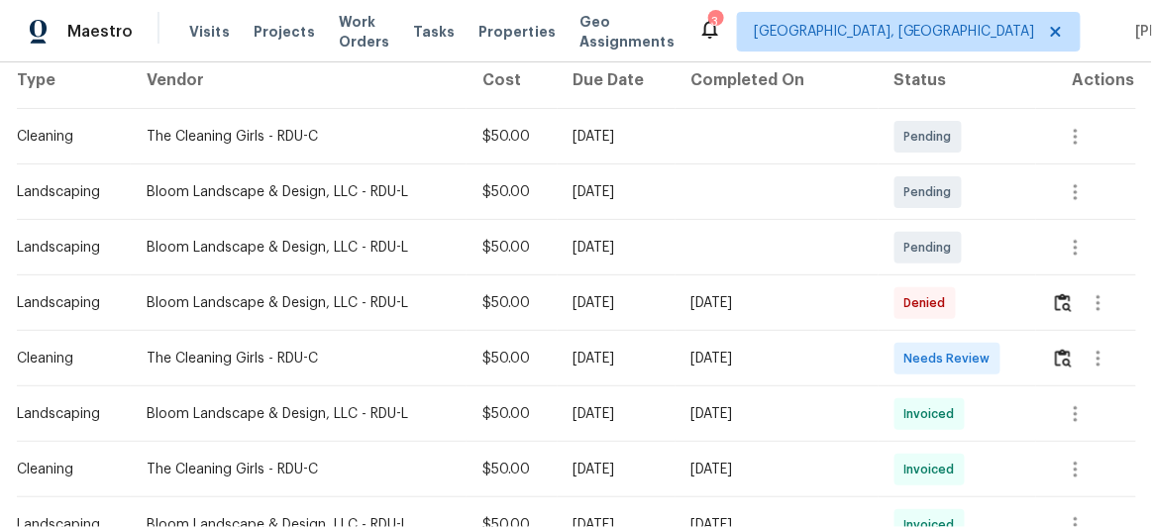
scroll to position [450, 0]
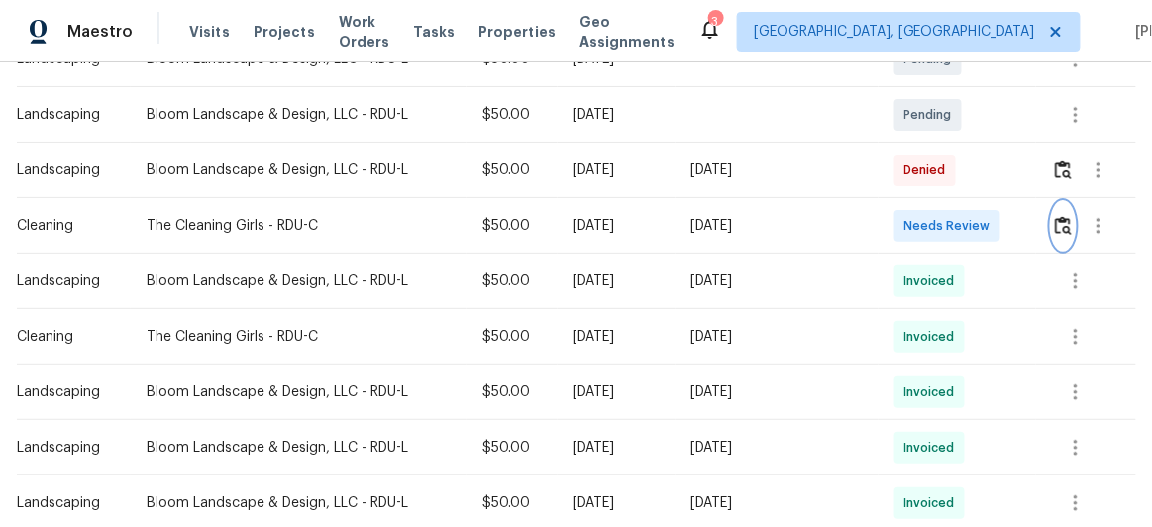
click at [1055, 221] on img "button" at bounding box center [1063, 225] width 17 height 19
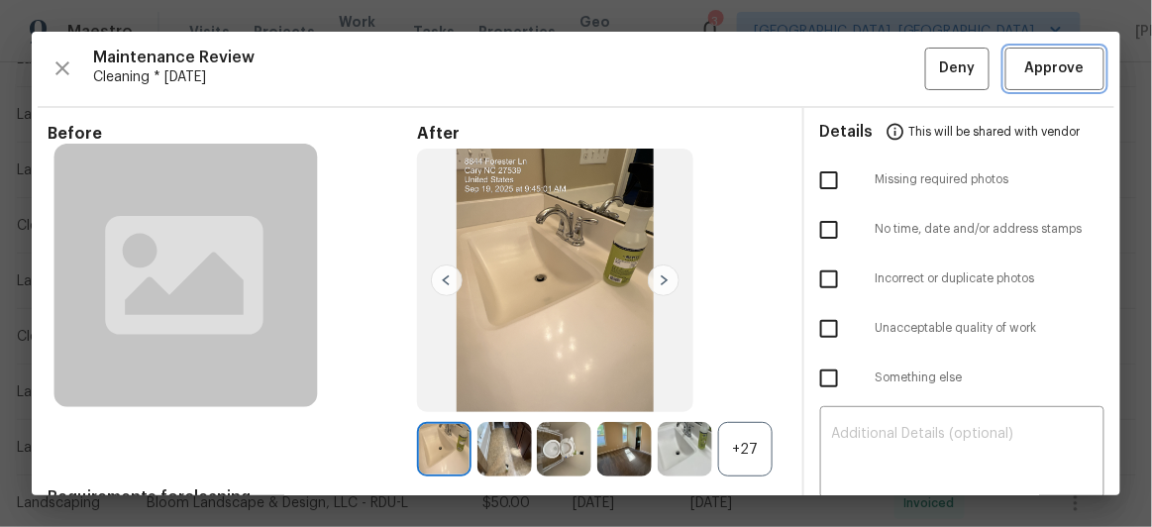
click at [1026, 65] on span "Approve" at bounding box center [1054, 68] width 59 height 25
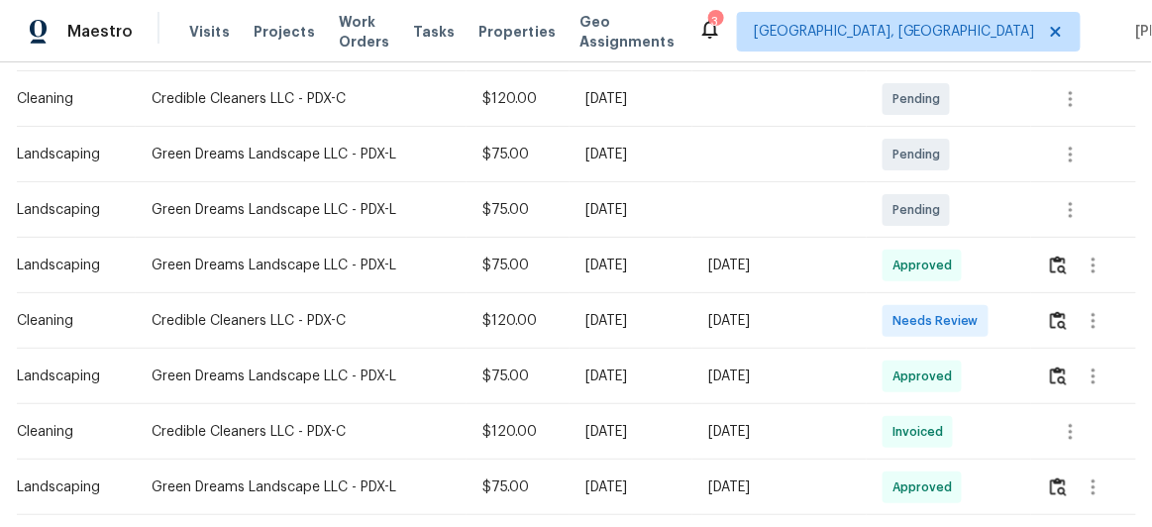
scroll to position [360, 0]
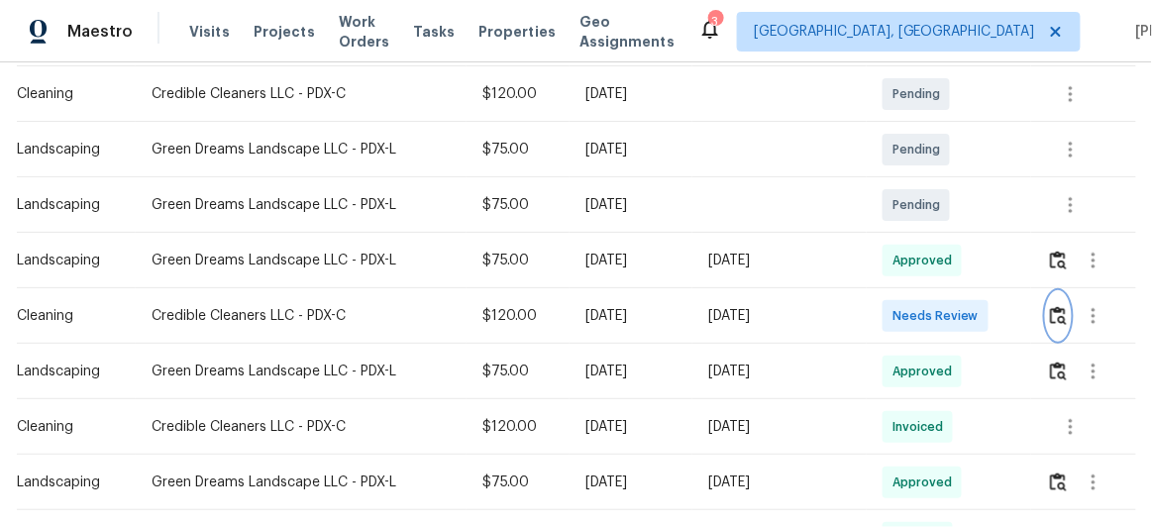
click at [1050, 310] on img "button" at bounding box center [1058, 315] width 17 height 19
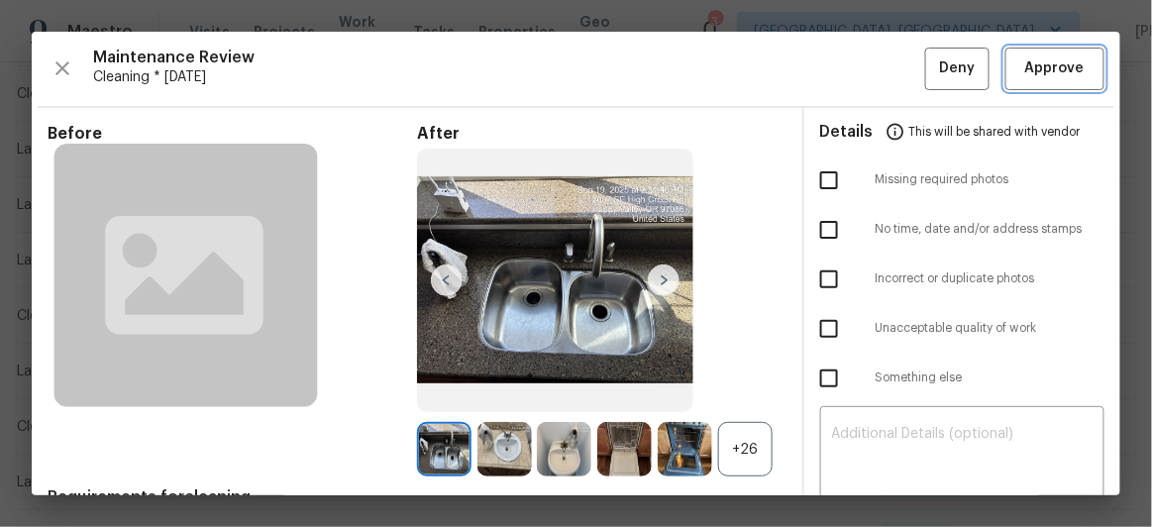
click at [1053, 70] on span "Approve" at bounding box center [1054, 68] width 59 height 25
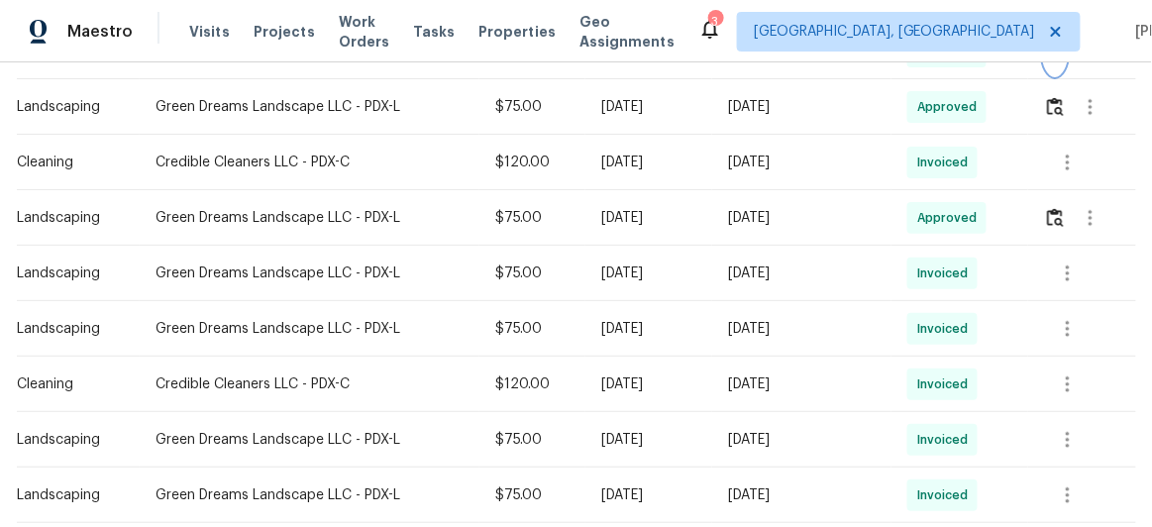
scroll to position [630, 0]
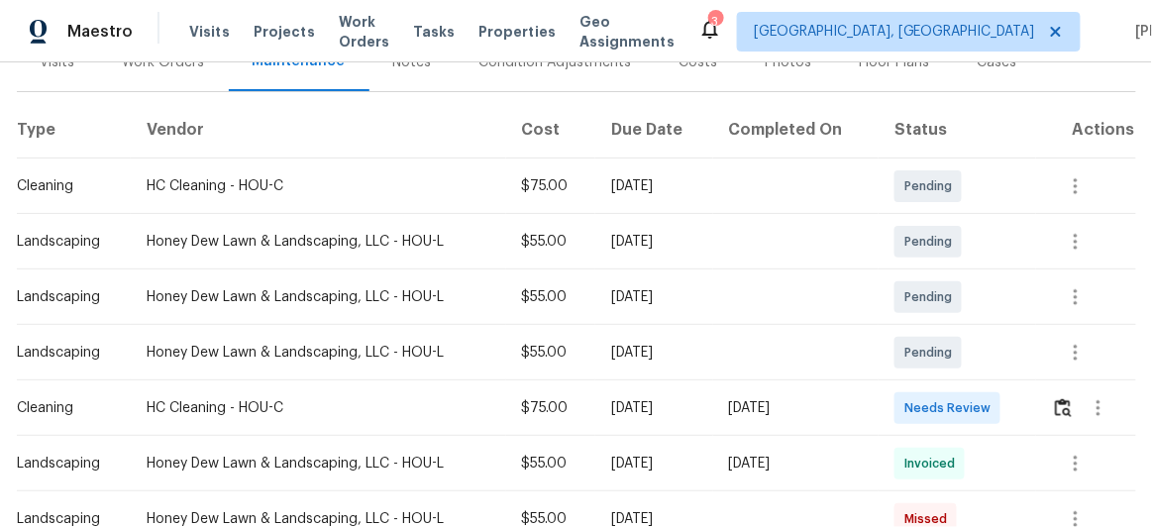
scroll to position [370, 0]
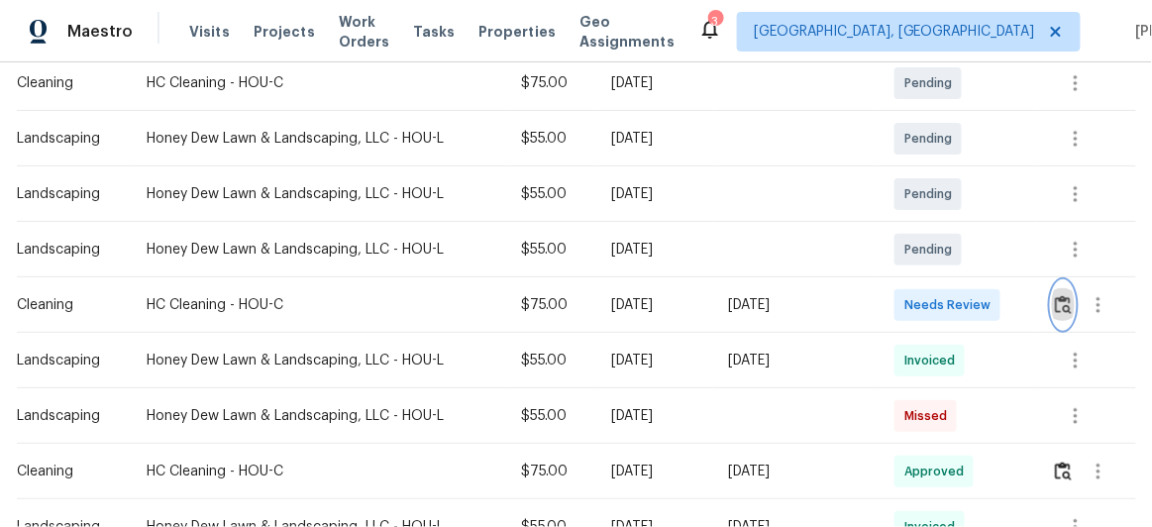
click at [1060, 302] on img "button" at bounding box center [1063, 304] width 17 height 19
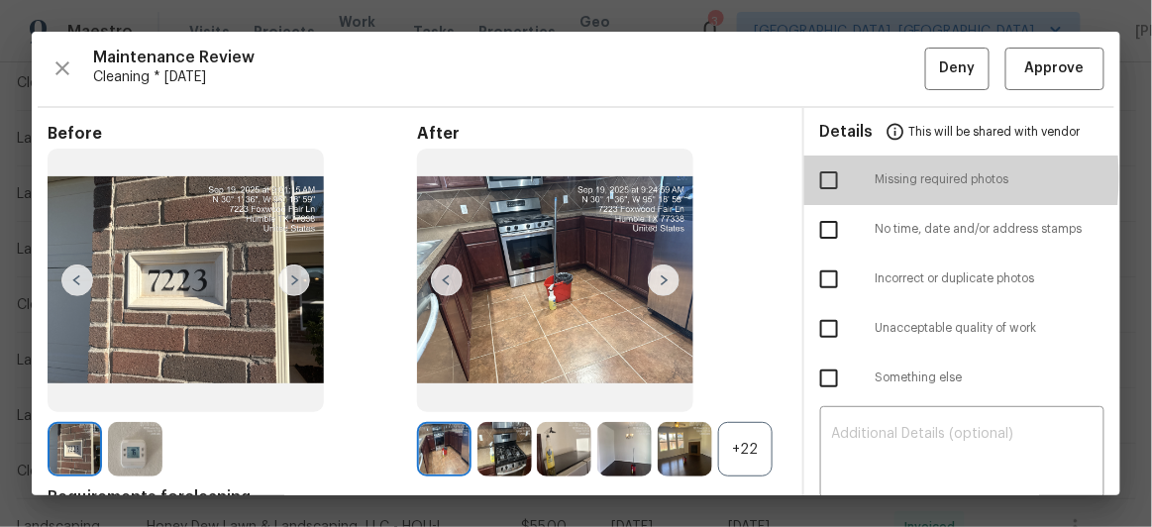
click at [815, 177] on input "checkbox" at bounding box center [829, 180] width 42 height 42
checkbox input "true"
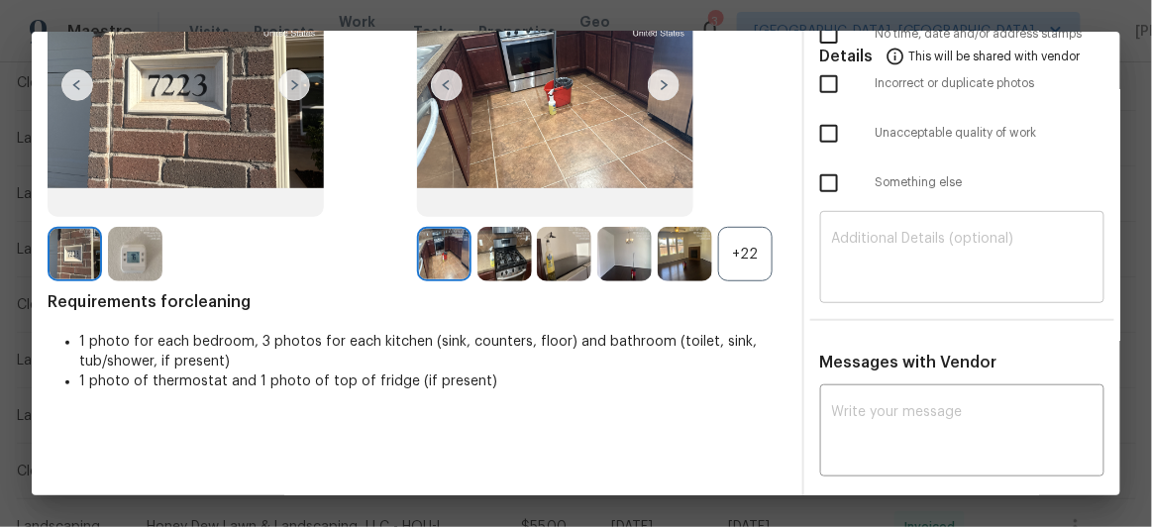
scroll to position [179, 0]
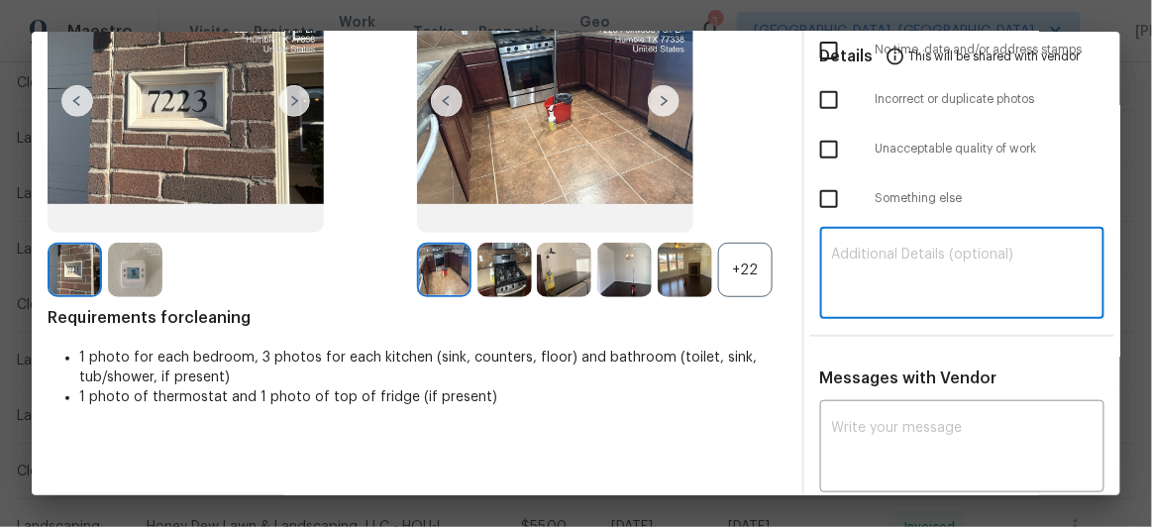
click at [869, 274] on textarea at bounding box center [962, 275] width 261 height 55
paste textarea "Maintenance Audit Team: Hello! Unfortunately, this Cleaning visit completed on …"
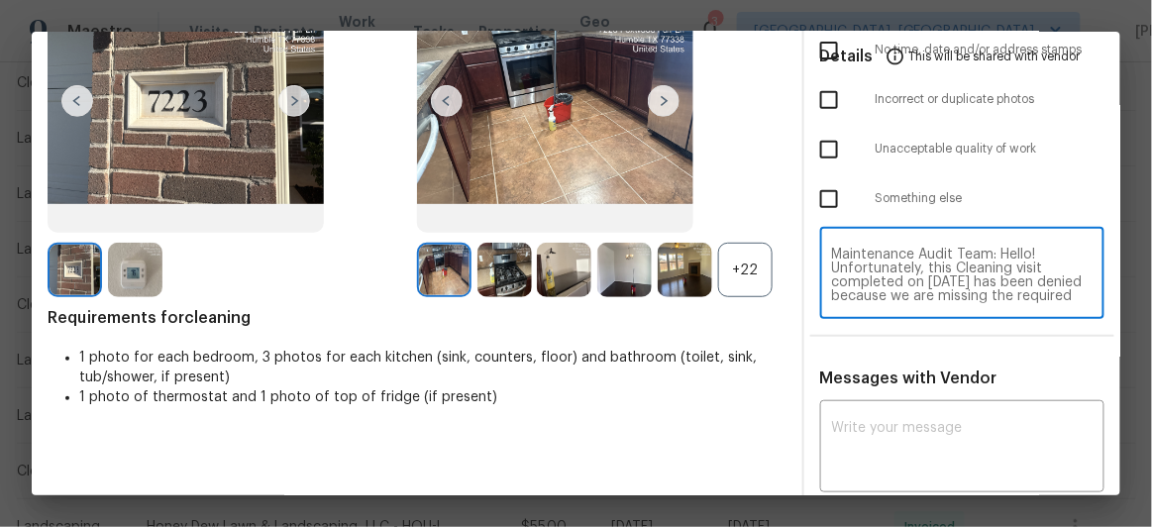
scroll to position [222, 0]
type textarea "Maintenance Audit Team: Hello! Unfortunately, this Cleaning visit completed on …"
click at [865, 412] on div "x ​" at bounding box center [962, 448] width 285 height 87
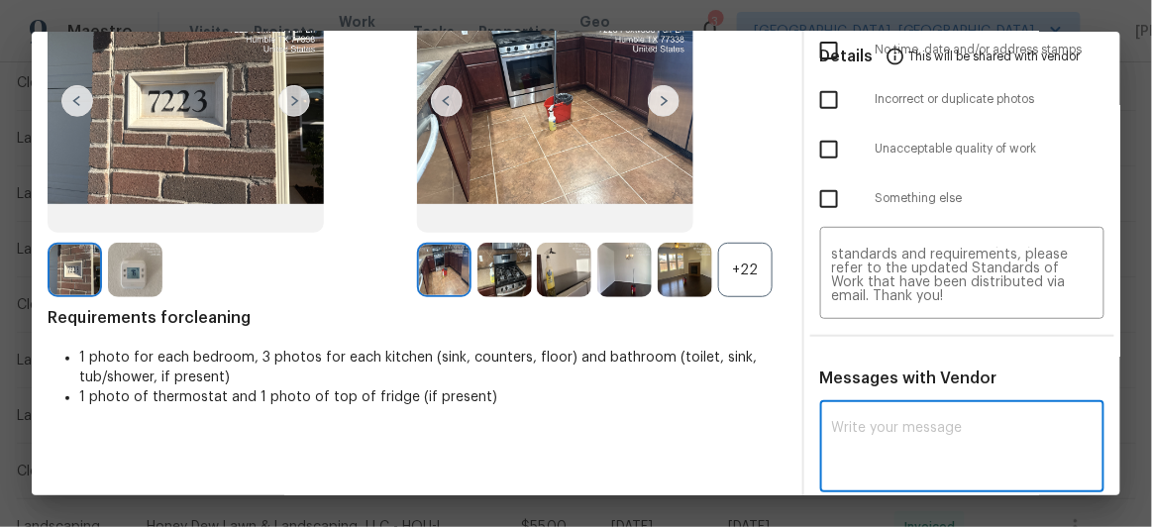
paste textarea "Maintenance Audit Team: Hello! Unfortunately, this Cleaning visit completed on …"
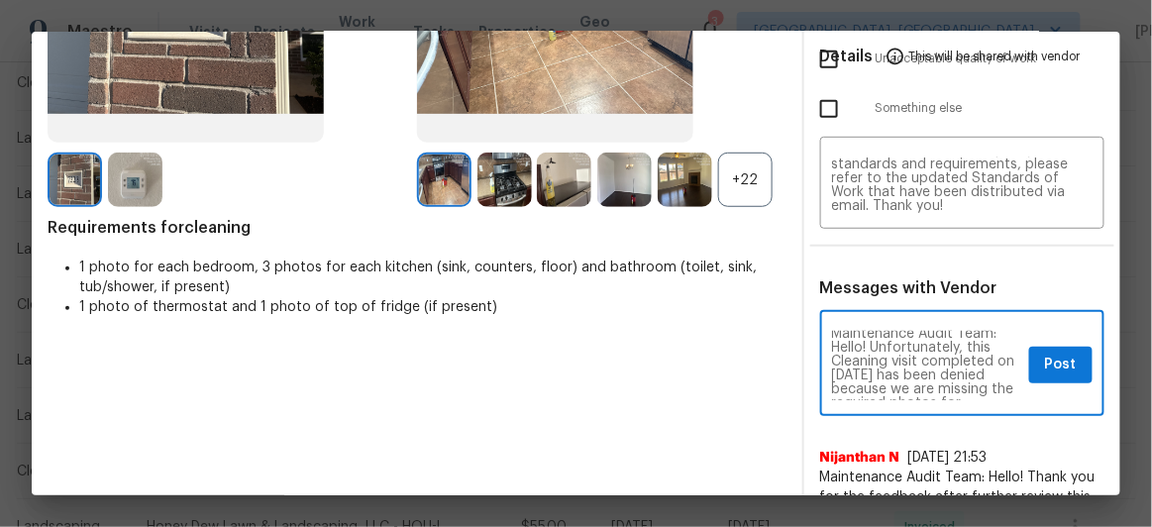
scroll to position [0, 0]
type textarea "Maintenance Audit Team: Hello! Unfortunately, this Cleaning visit completed on …"
click at [1045, 353] on span "Post" at bounding box center [1061, 365] width 32 height 25
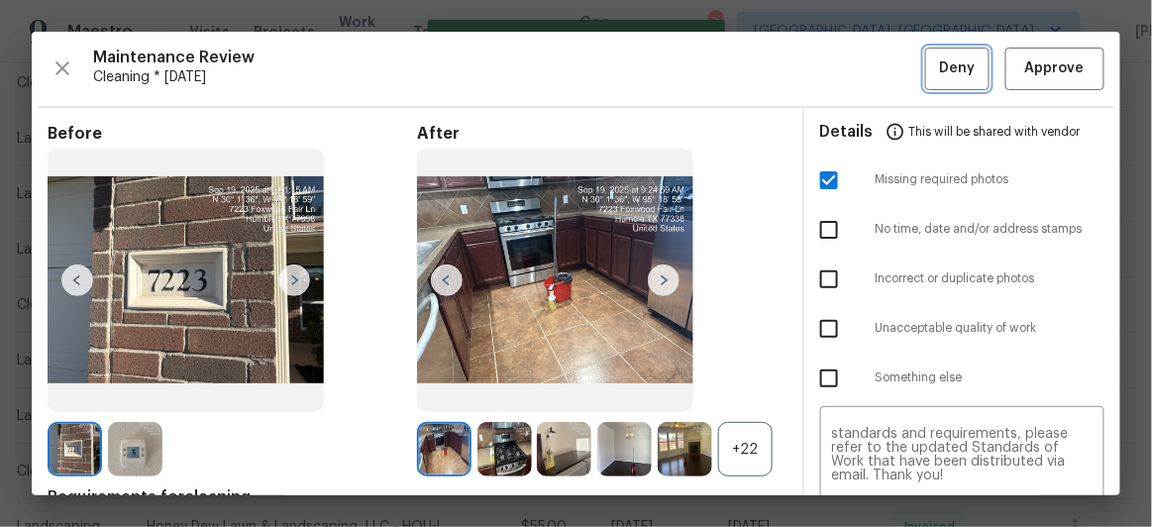
click at [937, 84] on button "Deny" at bounding box center [957, 69] width 64 height 43
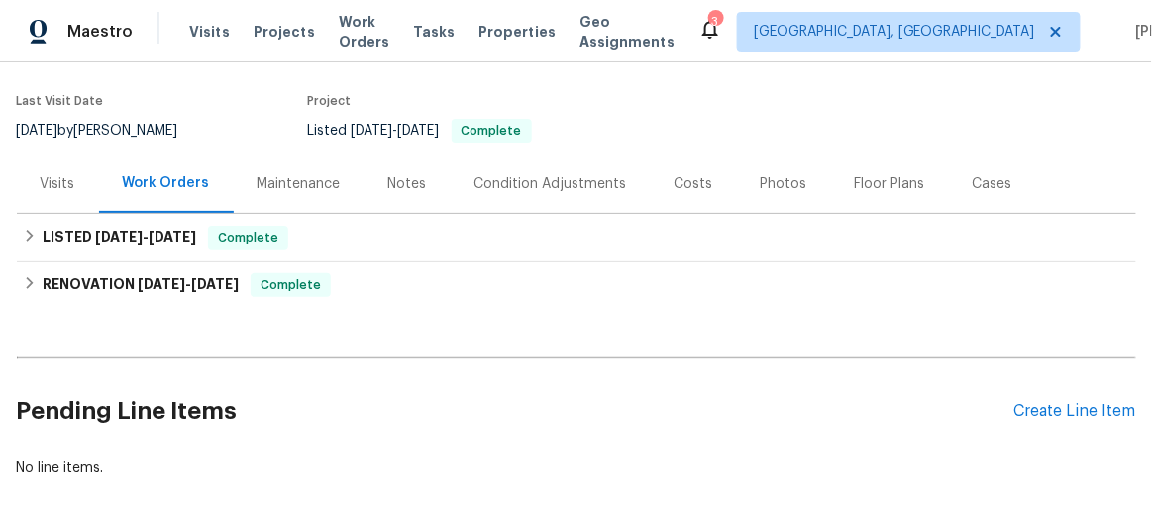
scroll to position [179, 0]
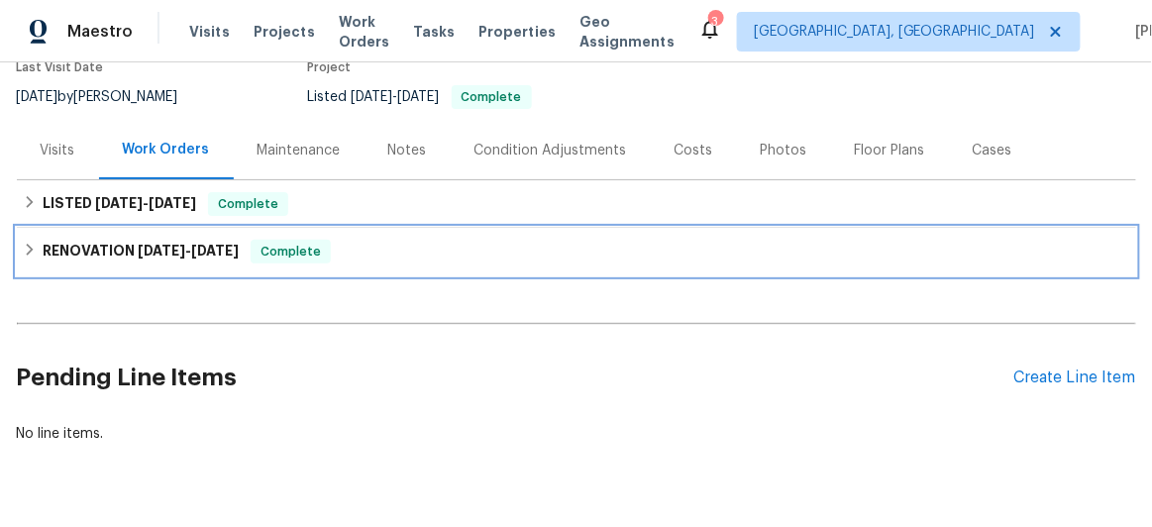
click at [23, 249] on icon at bounding box center [30, 250] width 14 height 14
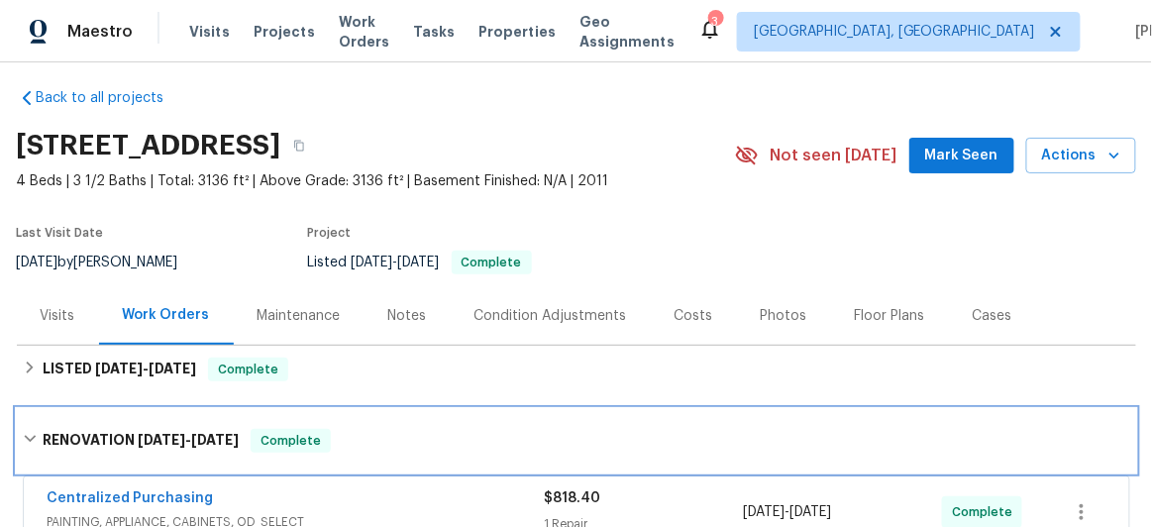
scroll to position [12, 0]
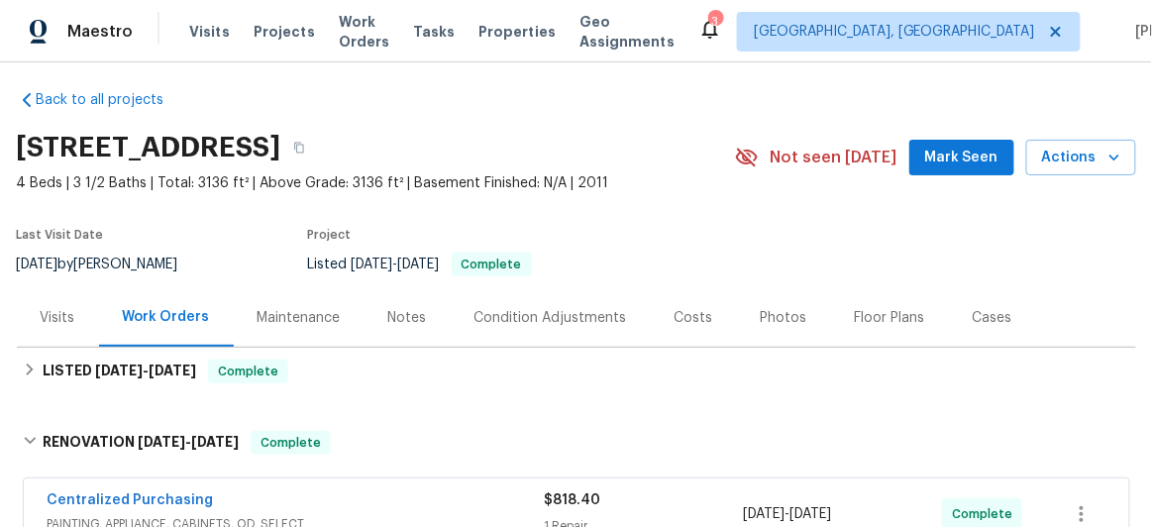
click at [761, 318] on div "Photos" at bounding box center [784, 318] width 47 height 20
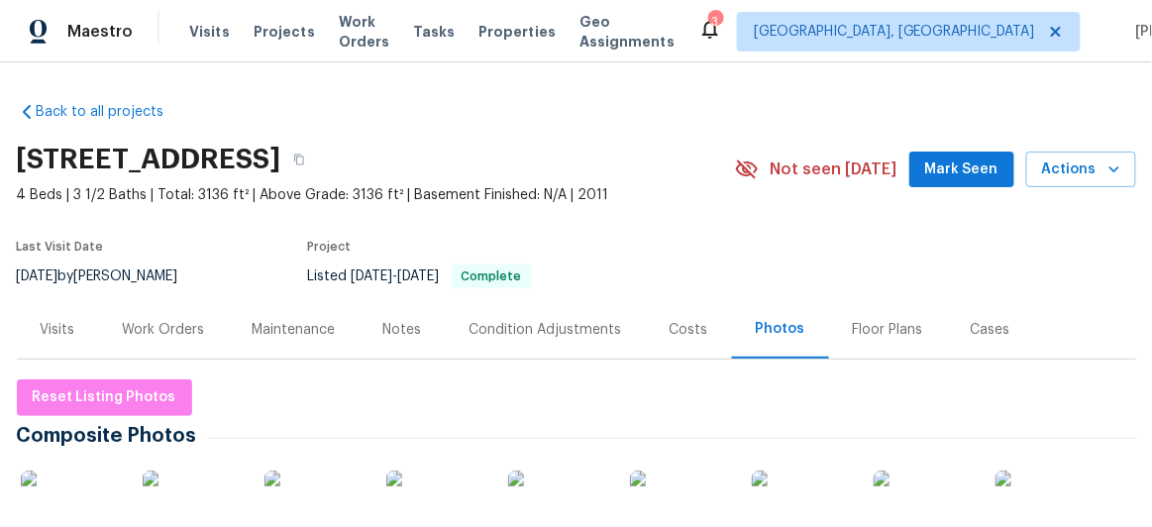
click at [58, 330] on div "Visits" at bounding box center [58, 330] width 35 height 20
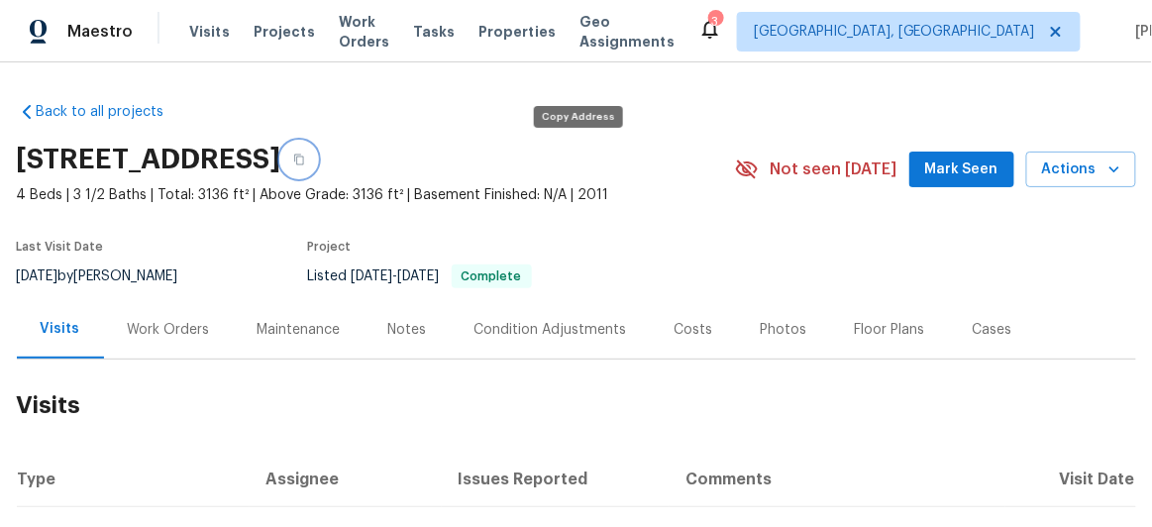
click at [305, 160] on icon "button" at bounding box center [299, 160] width 12 height 12
drag, startPoint x: 63, startPoint y: 192, endPoint x: 132, endPoint y: 190, distance: 68.4
click at [132, 190] on span "4 Beds | 3 1/2 Baths | Total: 3136 ft² | Above Grade: 3136 ft² | Basement Finis…" at bounding box center [376, 195] width 718 height 20
click at [124, 233] on div "Last Visit Date [DATE] by [PERSON_NAME] Project Listed [DATE] - [DATE] Complete" at bounding box center [352, 264] width 671 height 71
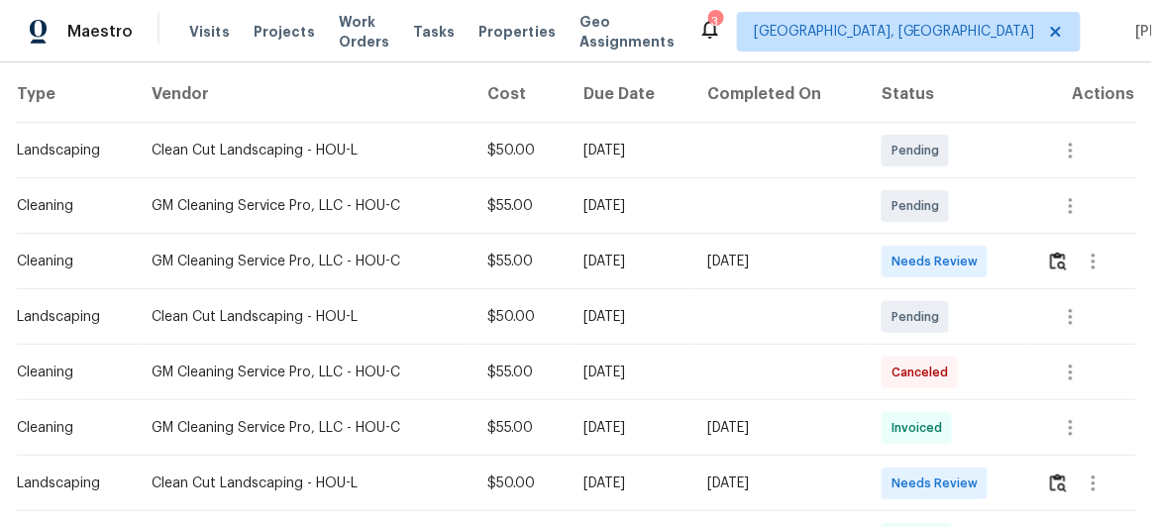
scroll to position [269, 0]
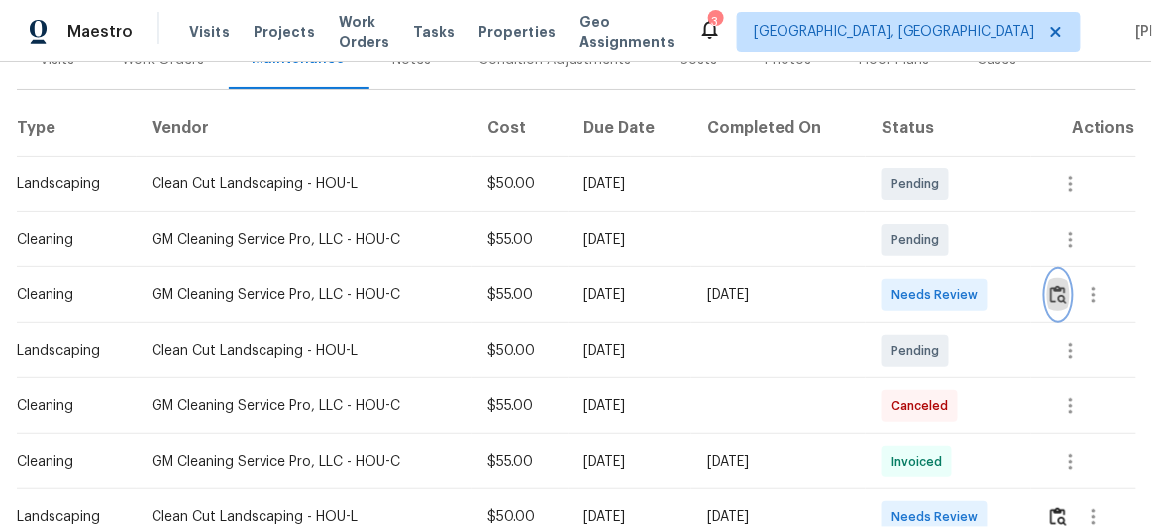
click at [1058, 291] on img "button" at bounding box center [1058, 294] width 17 height 19
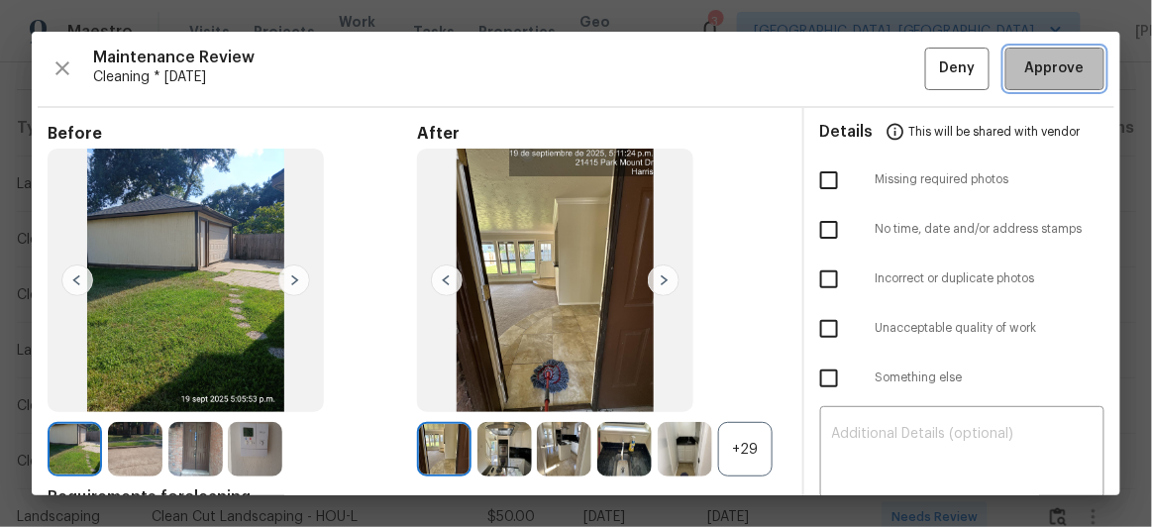
click at [1026, 84] on button "Approve" at bounding box center [1054, 69] width 99 height 43
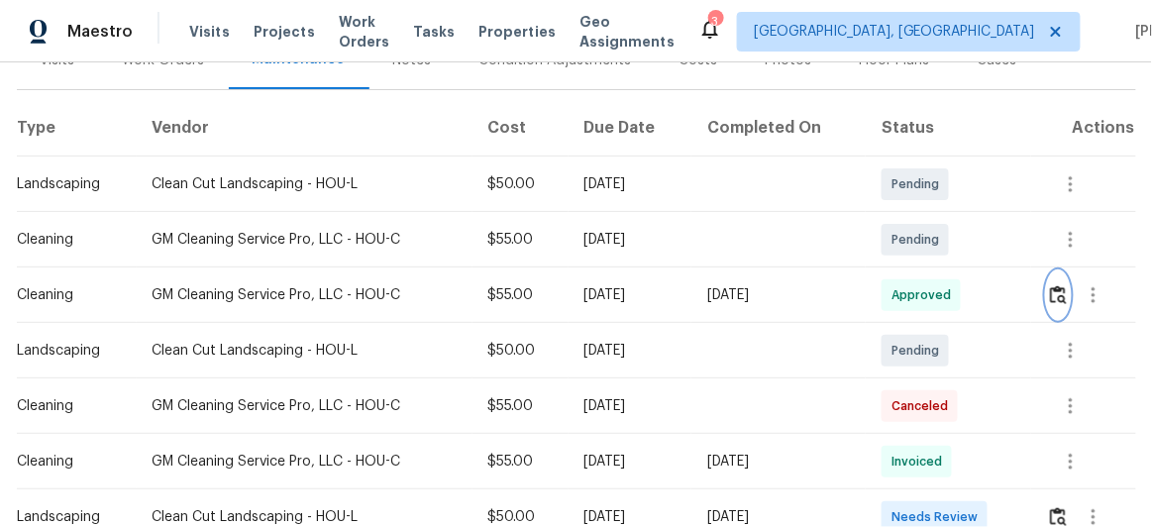
scroll to position [0, 0]
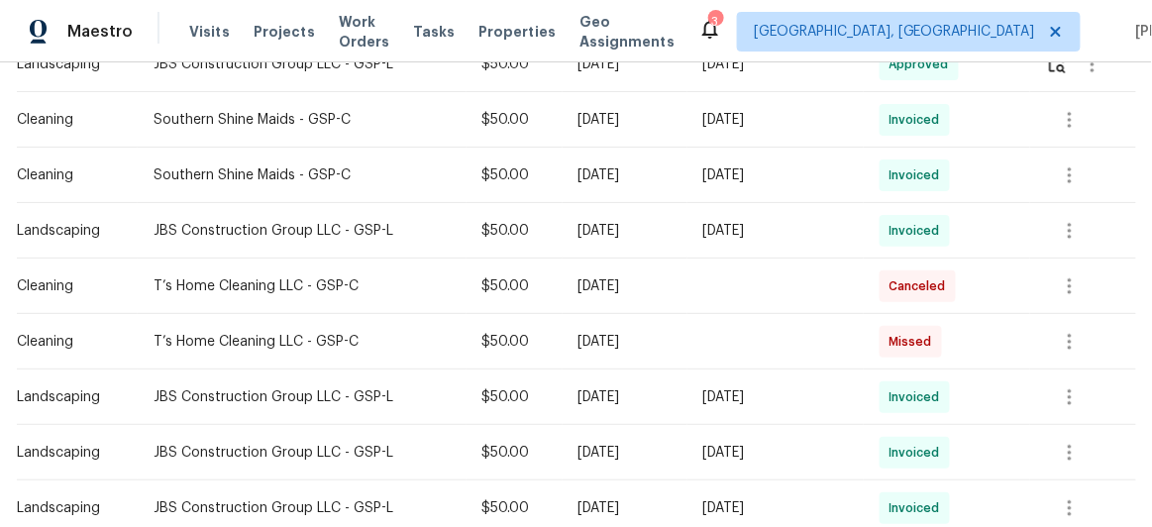
scroll to position [630, 0]
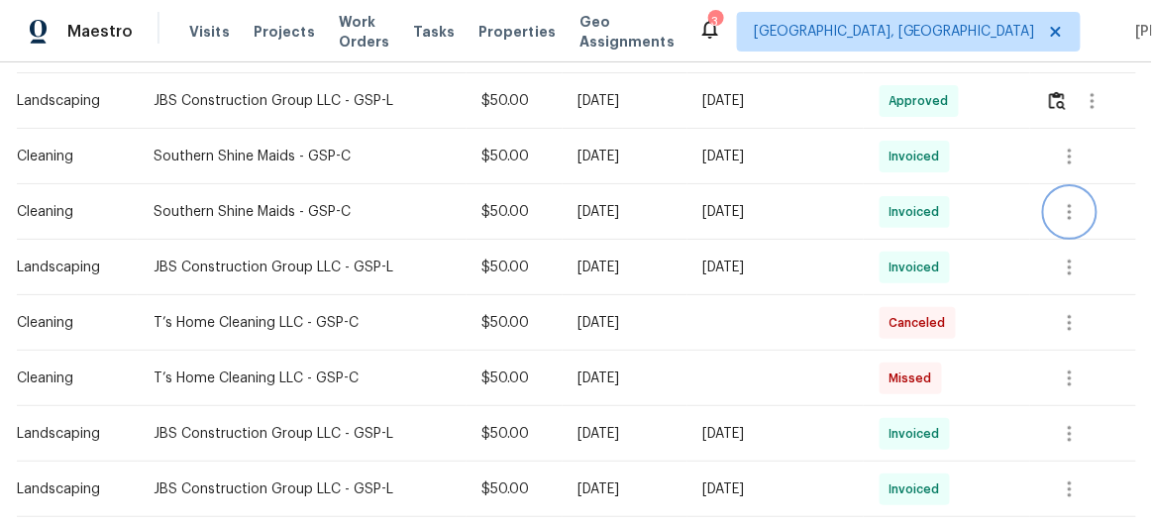
click at [1073, 208] on icon "button" at bounding box center [1070, 212] width 24 height 24
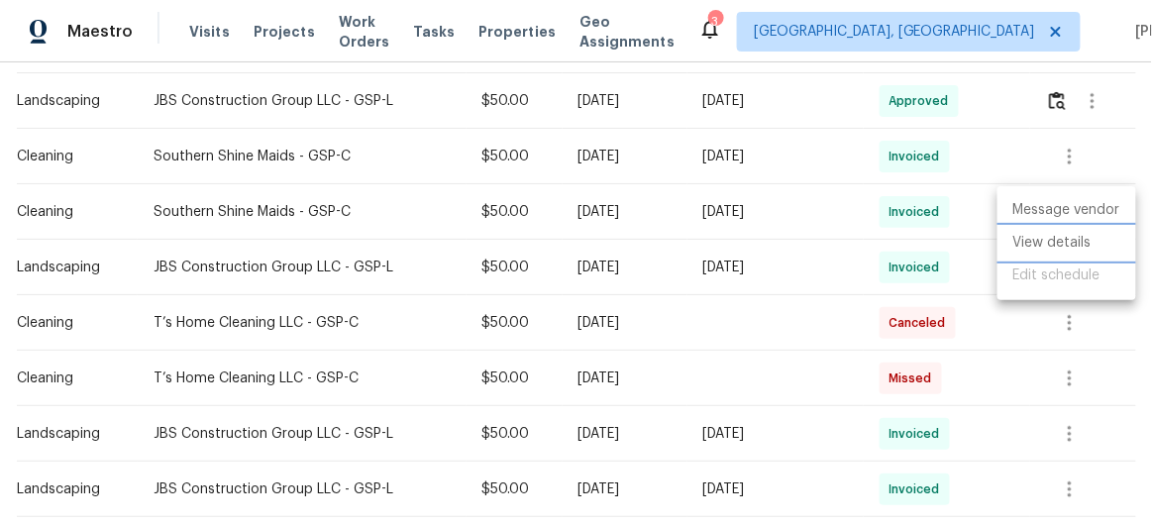
click at [1060, 241] on li "View details" at bounding box center [1066, 243] width 139 height 33
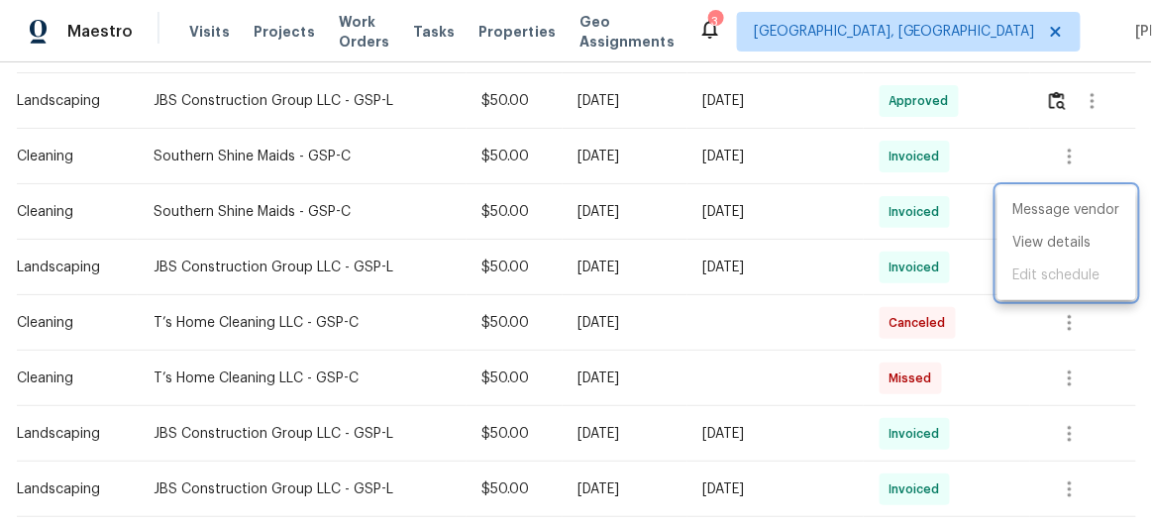
click at [1115, 341] on div at bounding box center [576, 263] width 1152 height 527
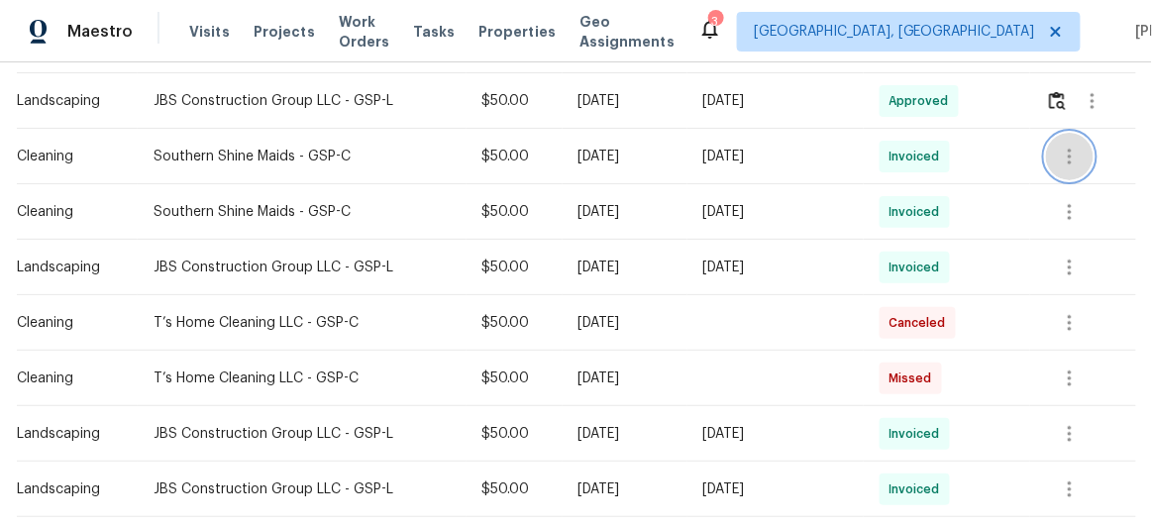
click at [1069, 158] on icon "button" at bounding box center [1070, 157] width 24 height 24
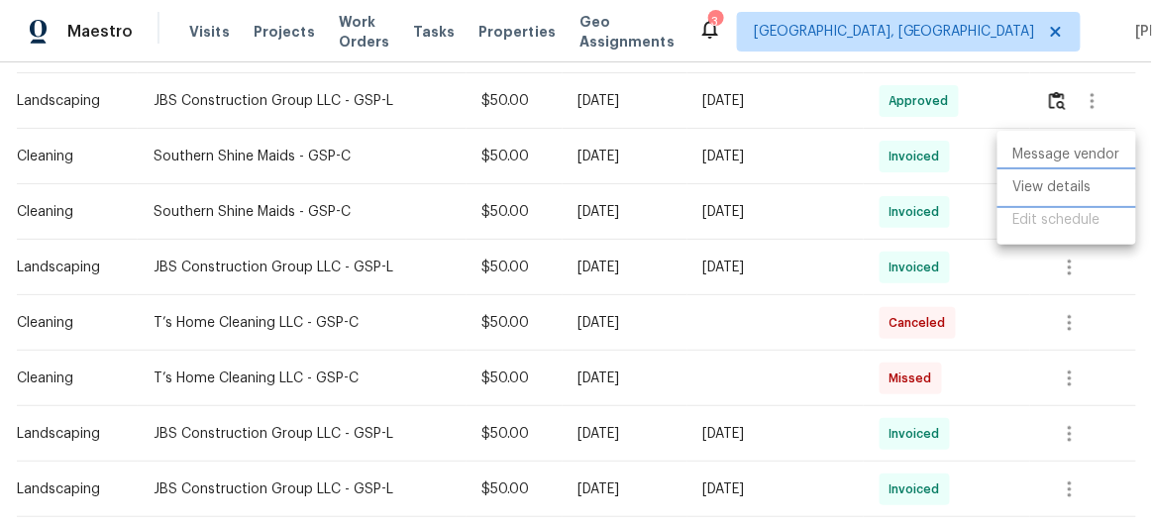
click at [1054, 190] on li "View details" at bounding box center [1066, 187] width 139 height 33
click at [1110, 283] on div at bounding box center [576, 263] width 1152 height 527
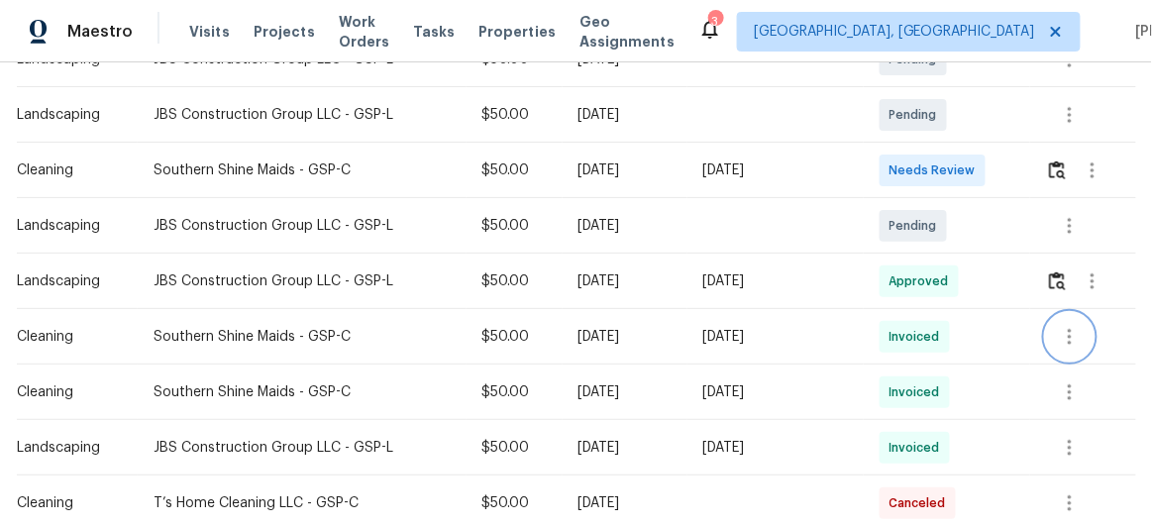
scroll to position [269, 0]
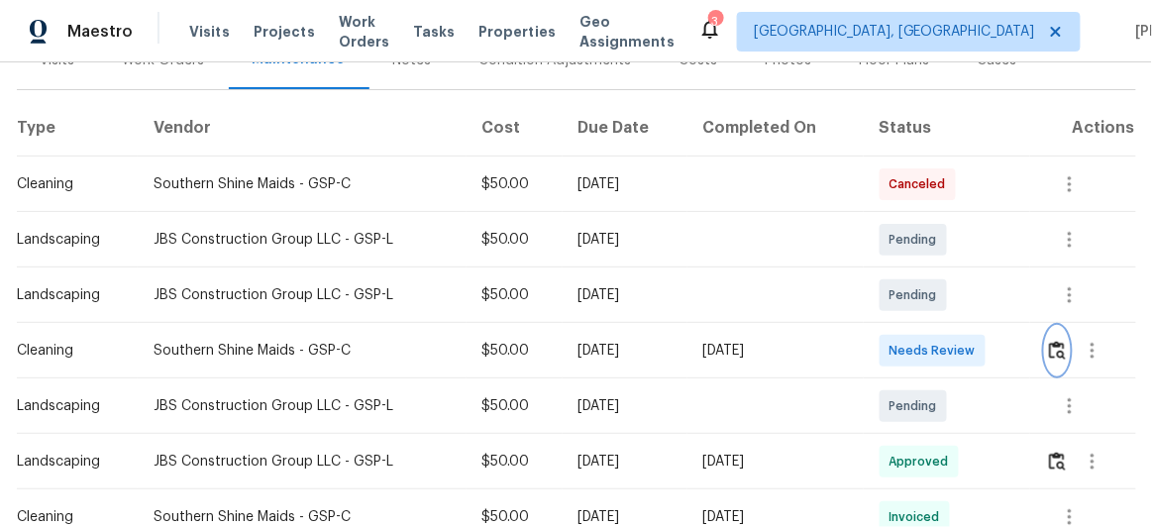
click at [1057, 345] on img "button" at bounding box center [1057, 350] width 17 height 19
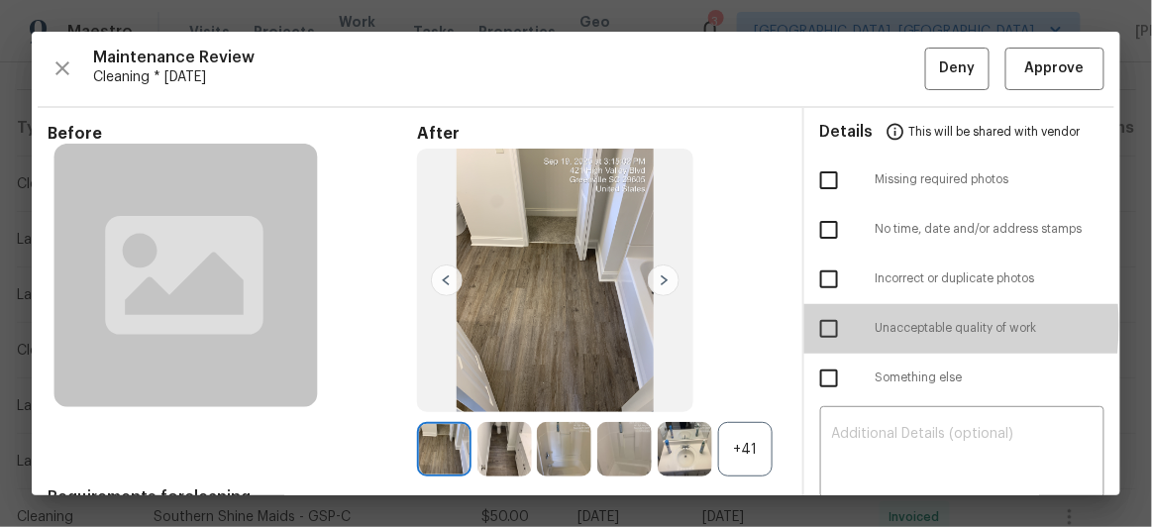
click at [822, 325] on input "checkbox" at bounding box center [829, 329] width 42 height 42
checkbox input "true"
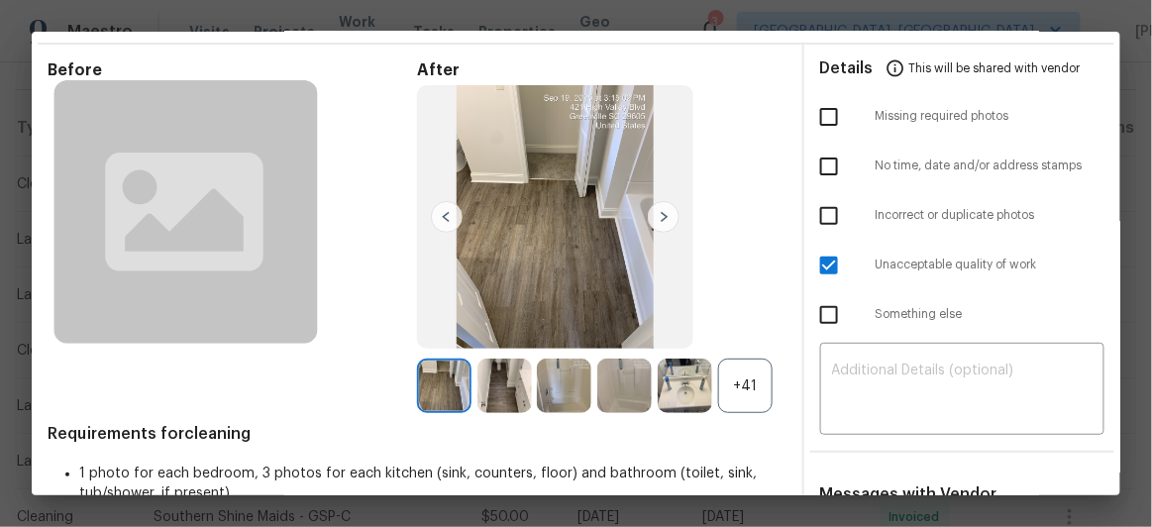
scroll to position [89, 0]
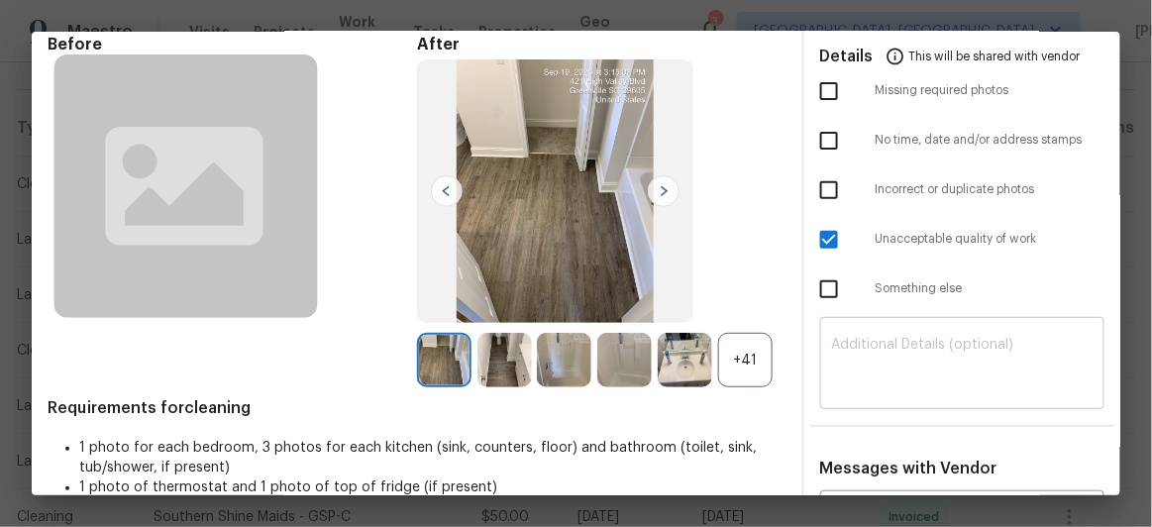
click at [834, 333] on div "​" at bounding box center [962, 365] width 285 height 87
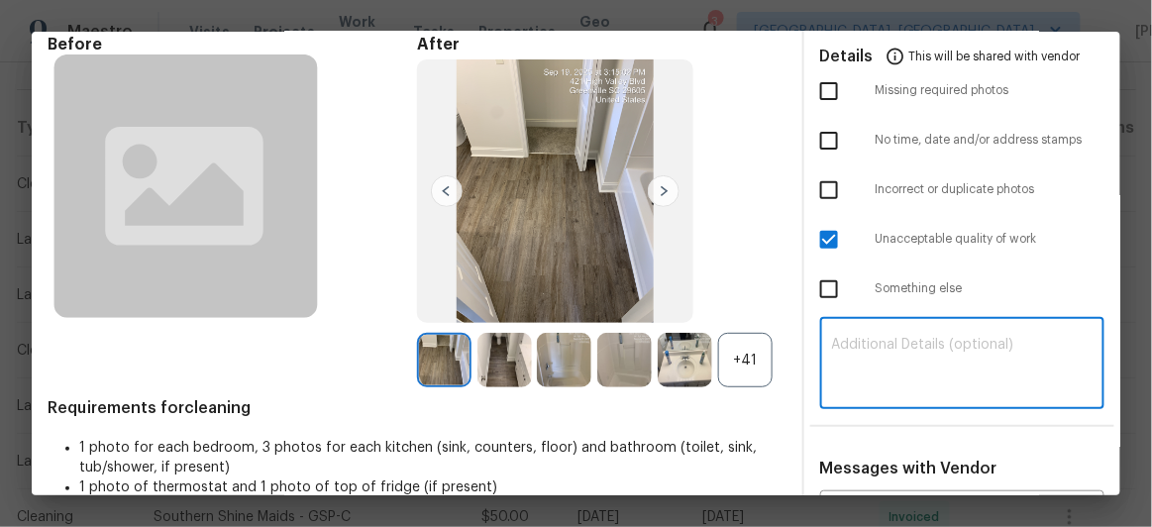
paste textarea "Maintenance Audit Team: Hello! Unfortunately, this Cleaning visit completed on …"
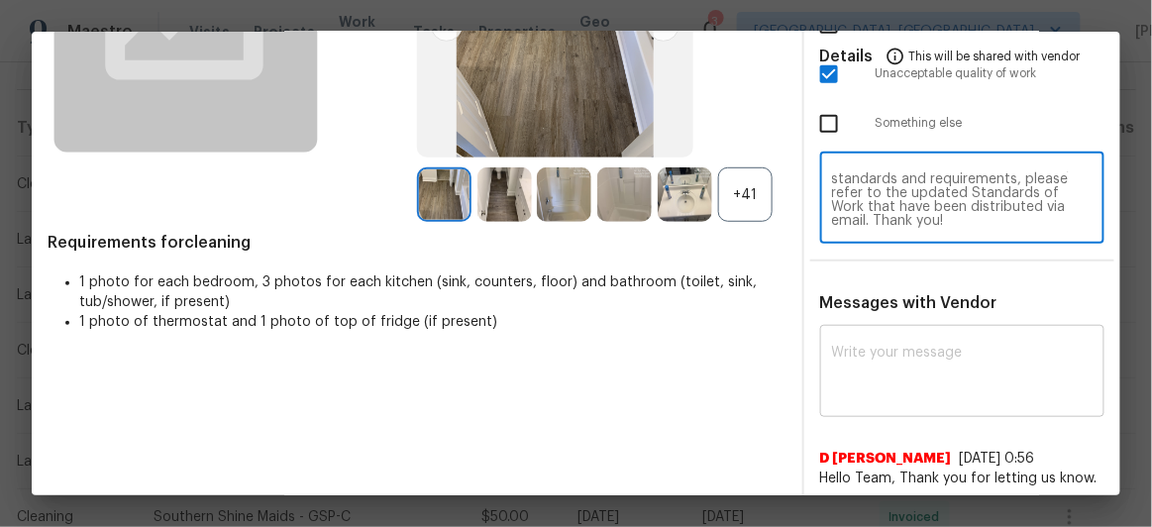
scroll to position [269, 0]
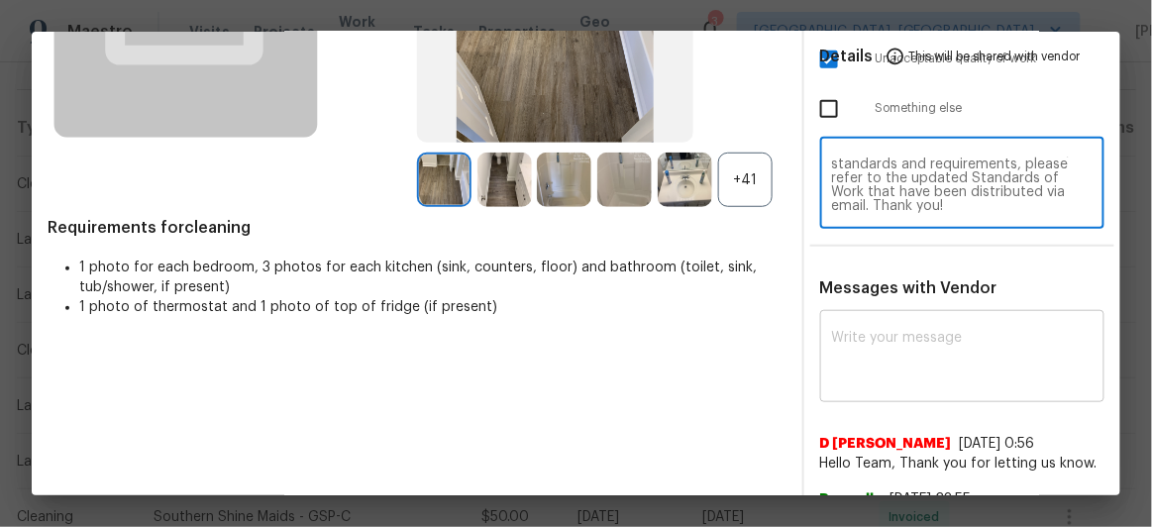
type textarea "Maintenance Audit Team: Hello! Unfortunately, this Cleaning visit completed on …"
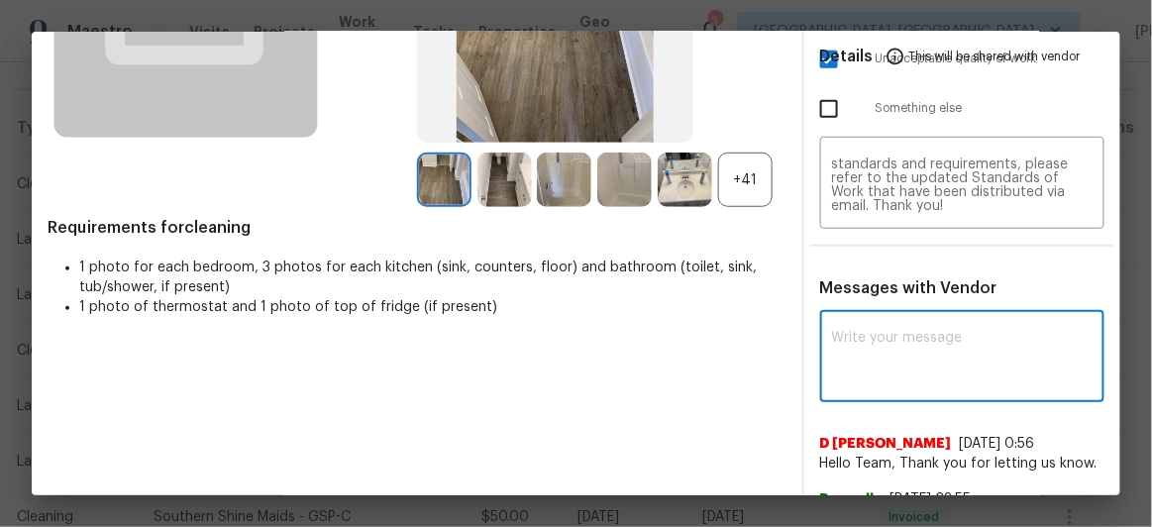
click at [845, 346] on textarea at bounding box center [962, 358] width 261 height 55
paste textarea "Maintenance Audit Team: Hello! Unfortunately, this Cleaning visit completed on …"
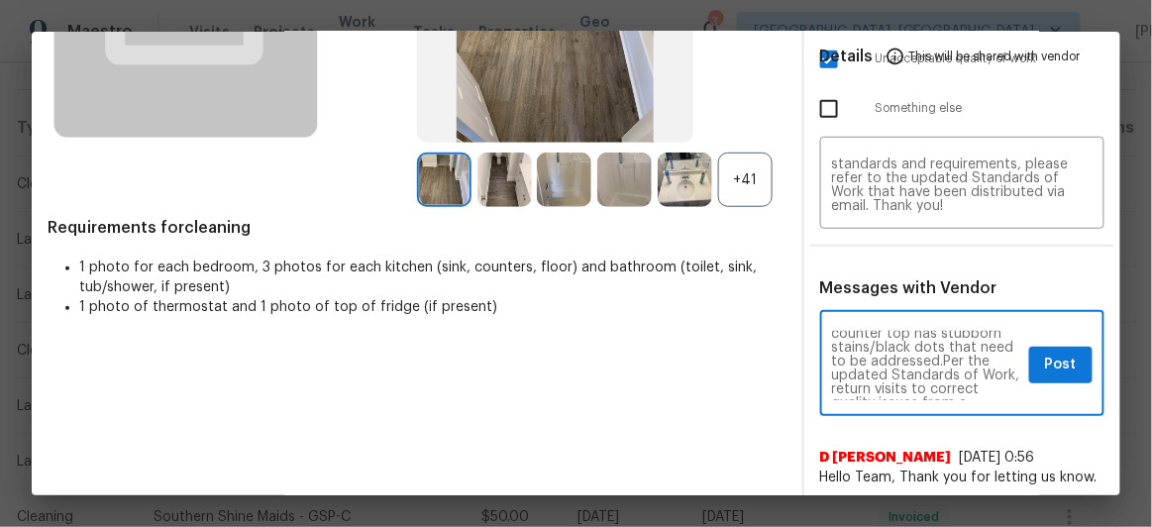
scroll to position [126, 0]
click at [892, 367] on textarea "Maintenance Audit Team: Hello! Unfortunately, this Cleaning visit completed on …" at bounding box center [927, 365] width 190 height 69
click at [894, 372] on textarea "Maintenance Audit Team: Hello! Unfortunately, this Cleaning visit completed on …" at bounding box center [927, 365] width 190 height 69
type textarea "Maintenance Audit Team: Hello! Unfortunately, this Cleaning visit completed on …"
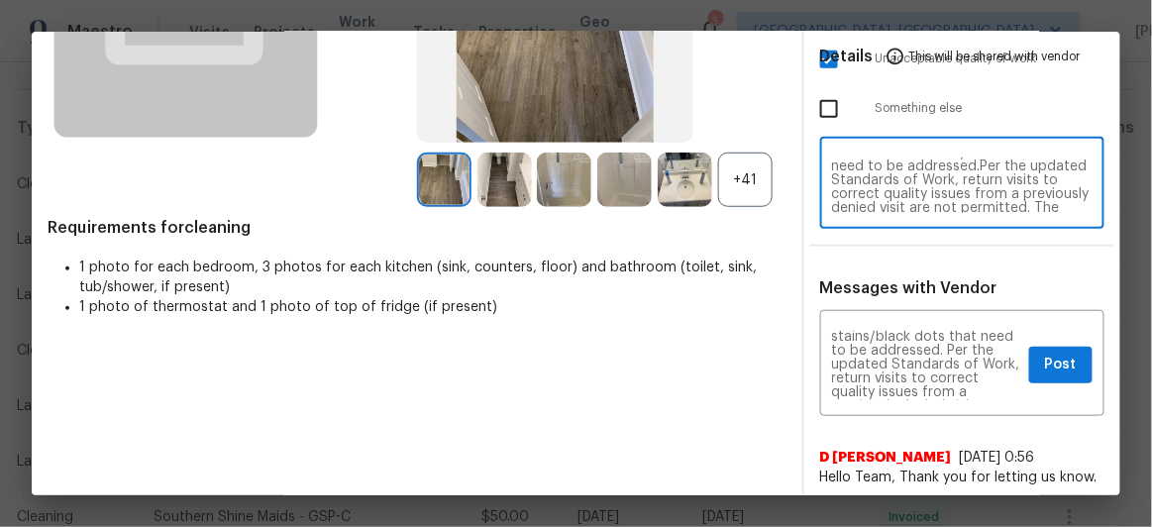
scroll to position [82, 0]
click at [894, 181] on textarea "Maintenance Audit Team: Hello! Unfortunately, this Cleaning visit completed on …" at bounding box center [962, 184] width 261 height 55
click at [894, 189] on textarea "Maintenance Audit Team: Hello! Unfortunately, this Cleaning visit completed on …" at bounding box center [962, 184] width 261 height 55
type textarea "Maintenance Audit Team: Hello! Unfortunately, this Cleaning visit completed on …"
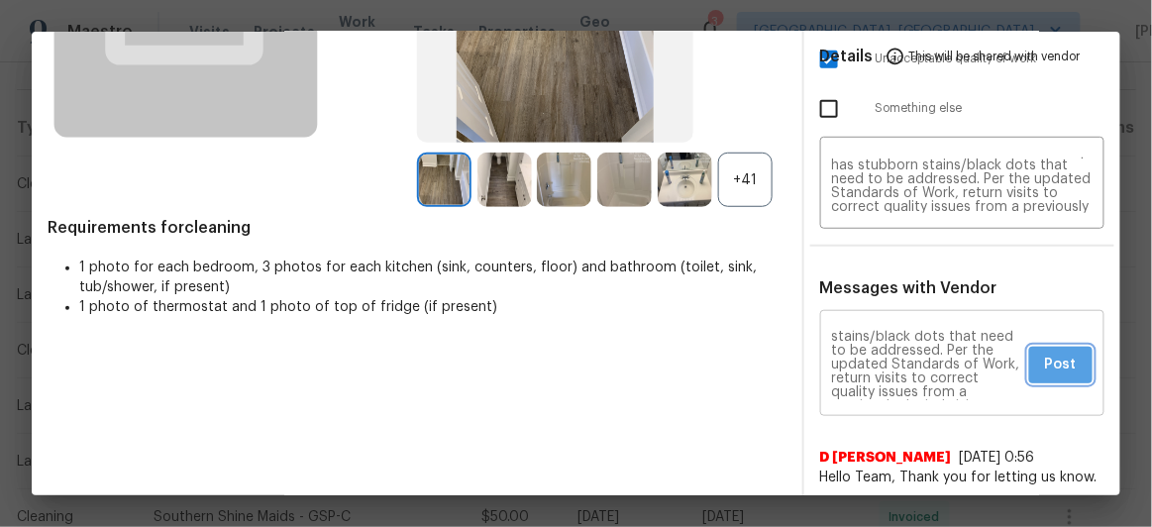
click at [1045, 367] on span "Post" at bounding box center [1061, 365] width 32 height 25
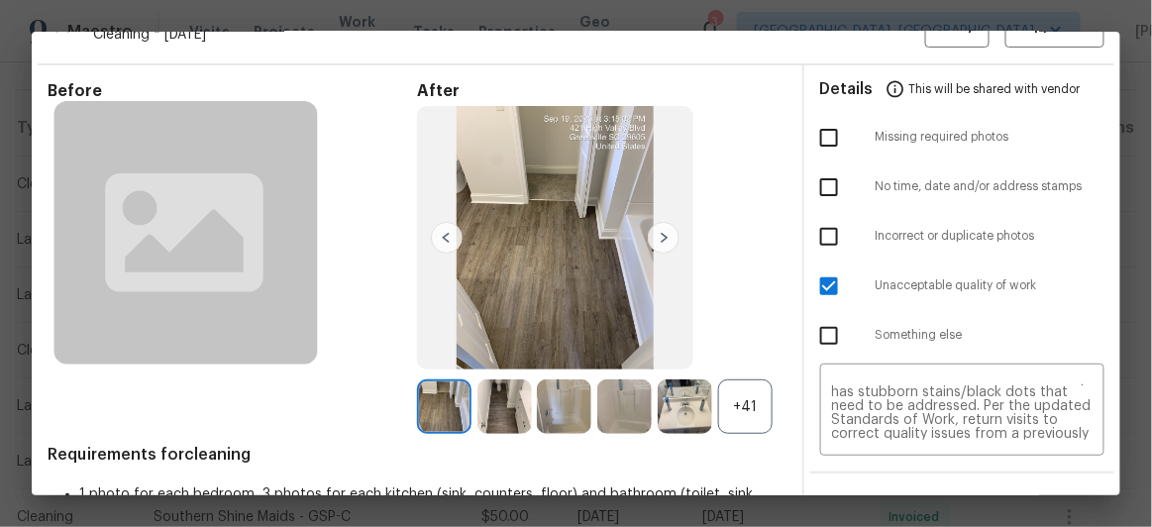
scroll to position [0, 0]
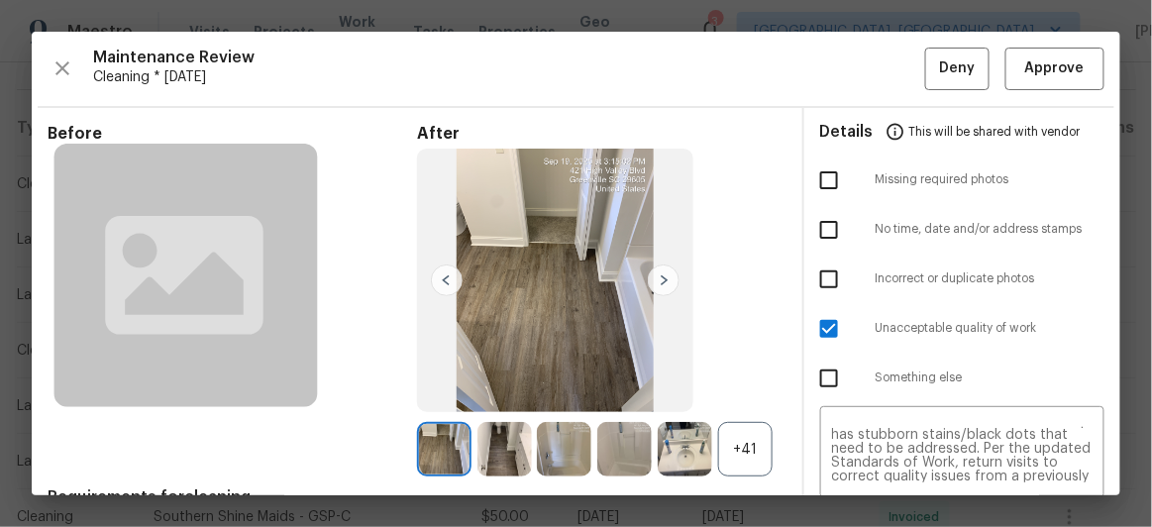
click at [947, 88] on div "Maintenance Review Cleaning * Fri, Sep 19 Deny Approve Before After +41 Require…" at bounding box center [576, 263] width 1088 height 463
click at [947, 82] on button "Deny" at bounding box center [957, 69] width 64 height 43
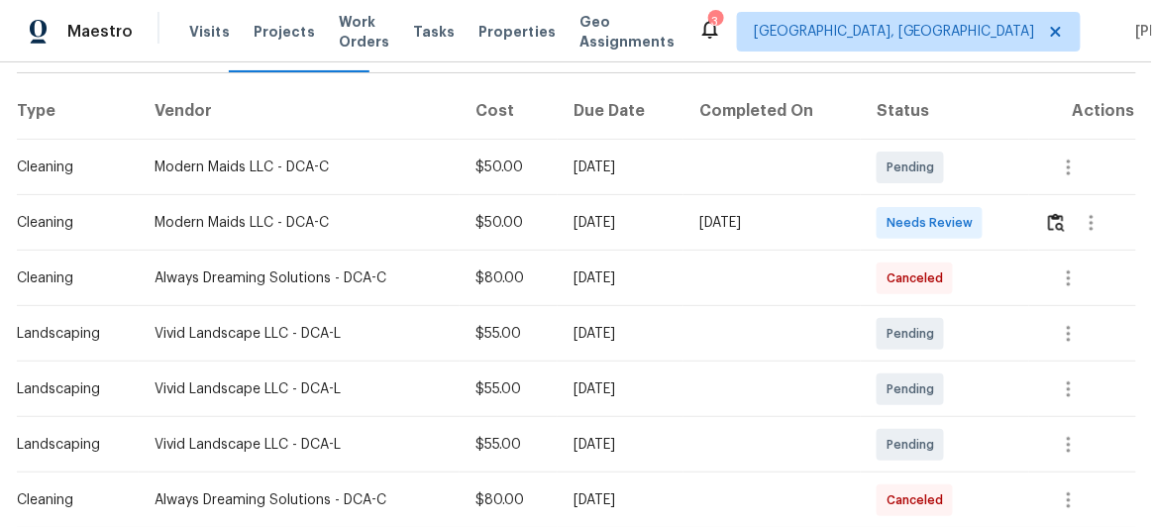
scroll to position [269, 0]
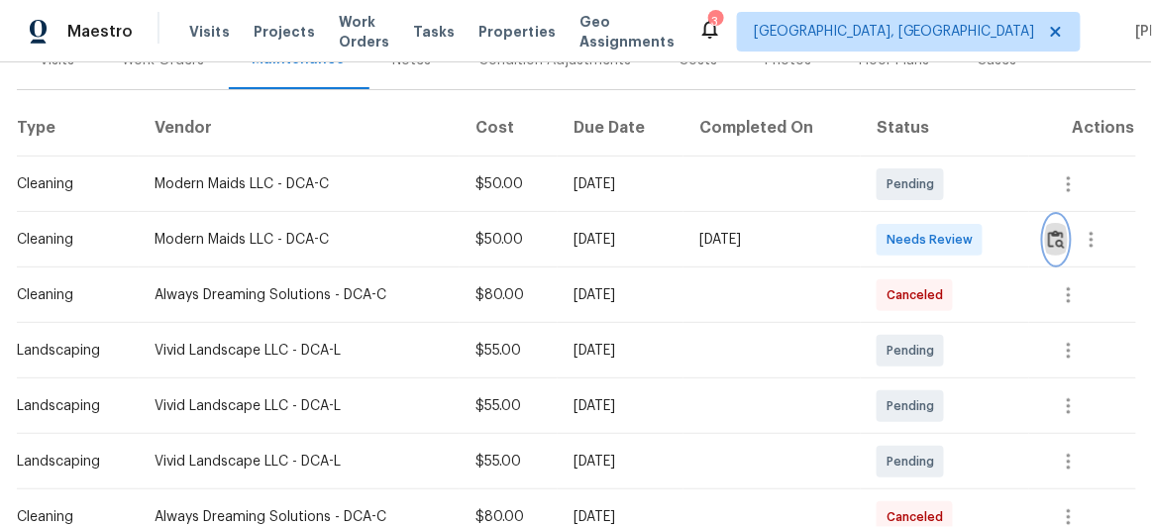
click at [1053, 240] on img "button" at bounding box center [1056, 239] width 17 height 19
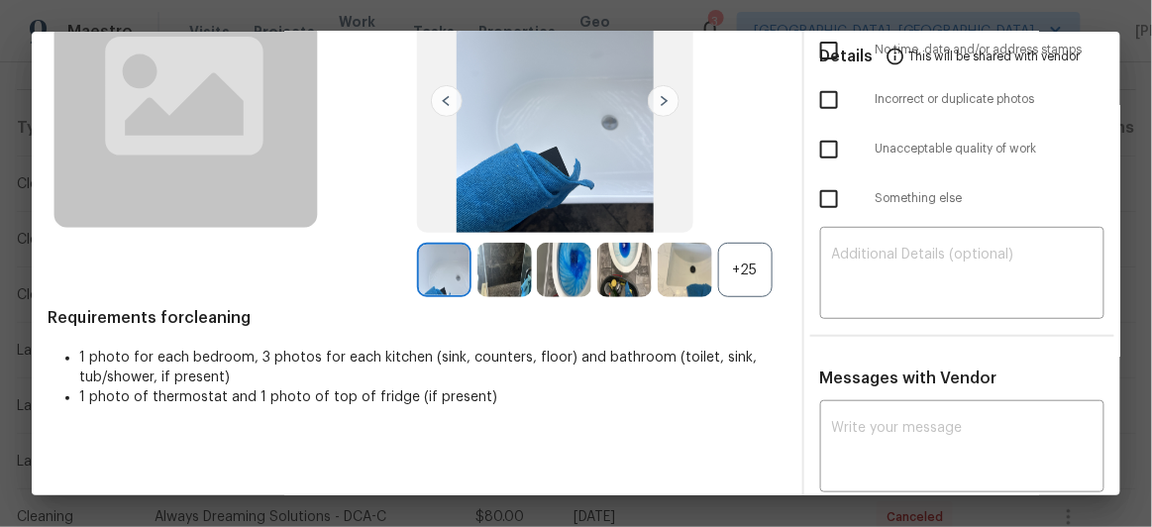
scroll to position [234, 0]
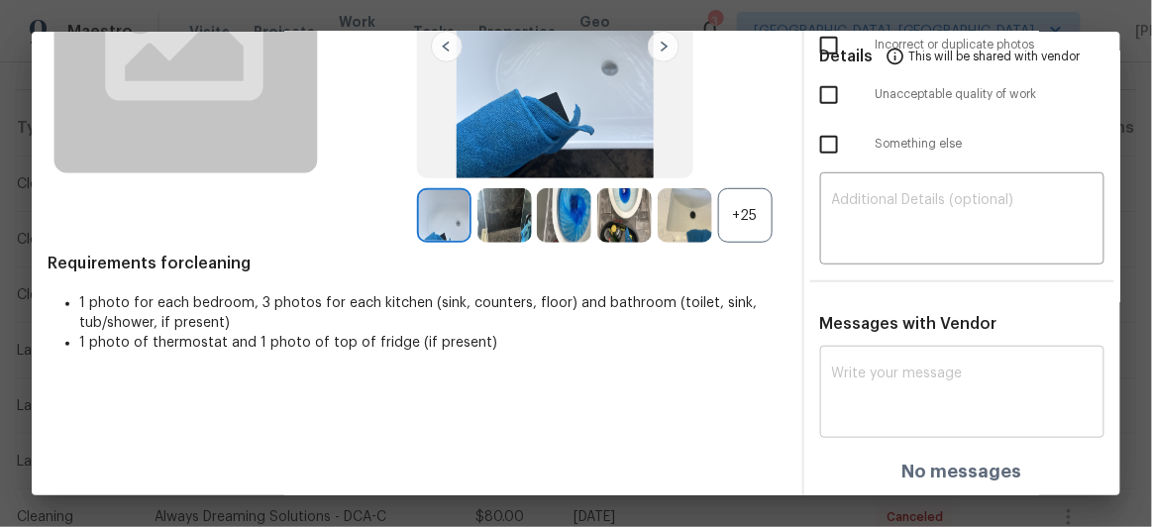
click at [848, 357] on div "x ​" at bounding box center [962, 394] width 285 height 87
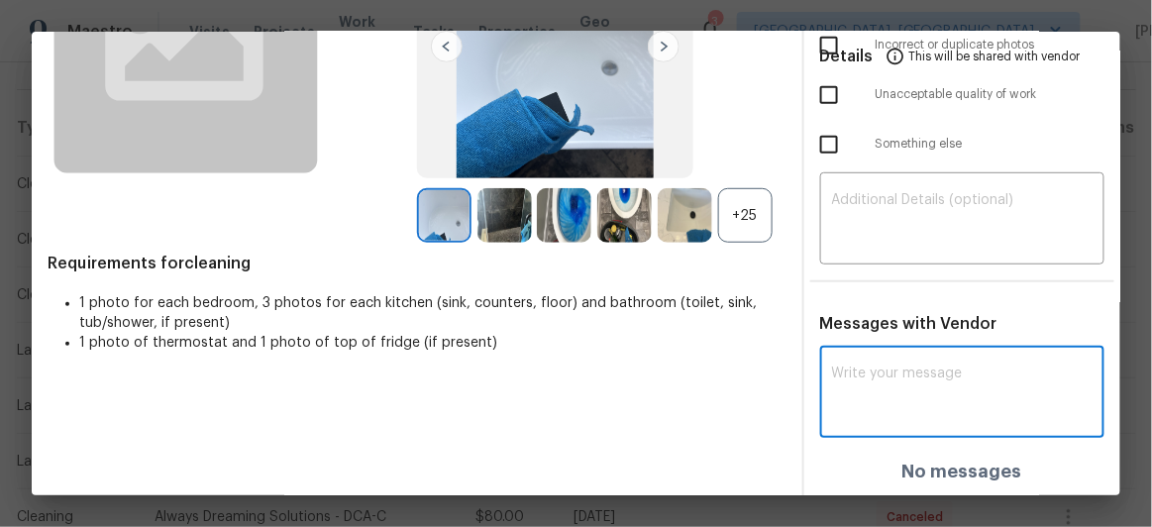
paste textarea "Maintenance Audit Team: Hello! After further review the visit has been approved…"
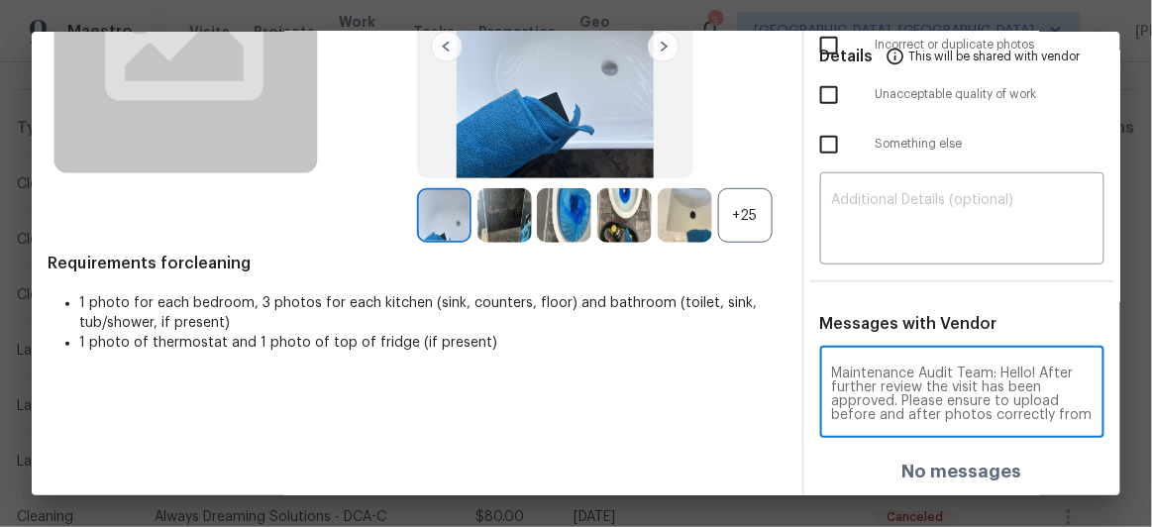
scroll to position [27, 0]
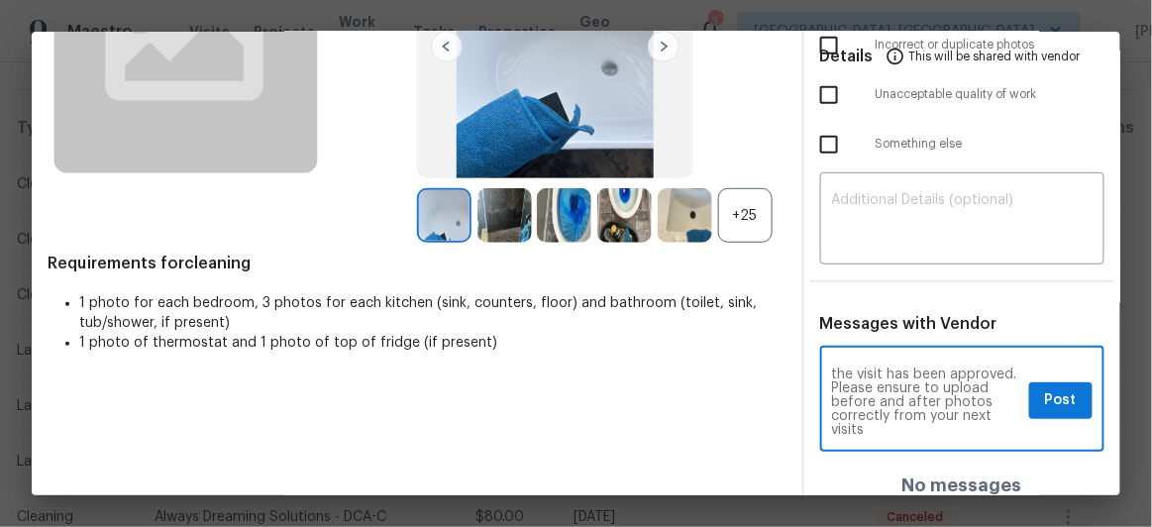
click at [930, 410] on textarea "Maintenance Audit Team: Hello! After further review the visit has been approved…" at bounding box center [927, 400] width 190 height 69
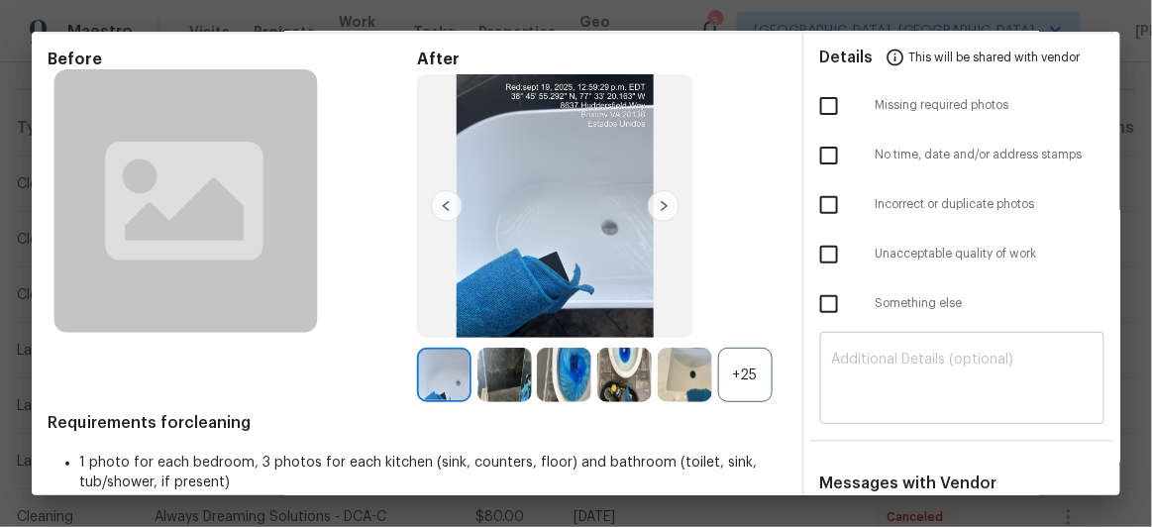
scroll to position [248, 0]
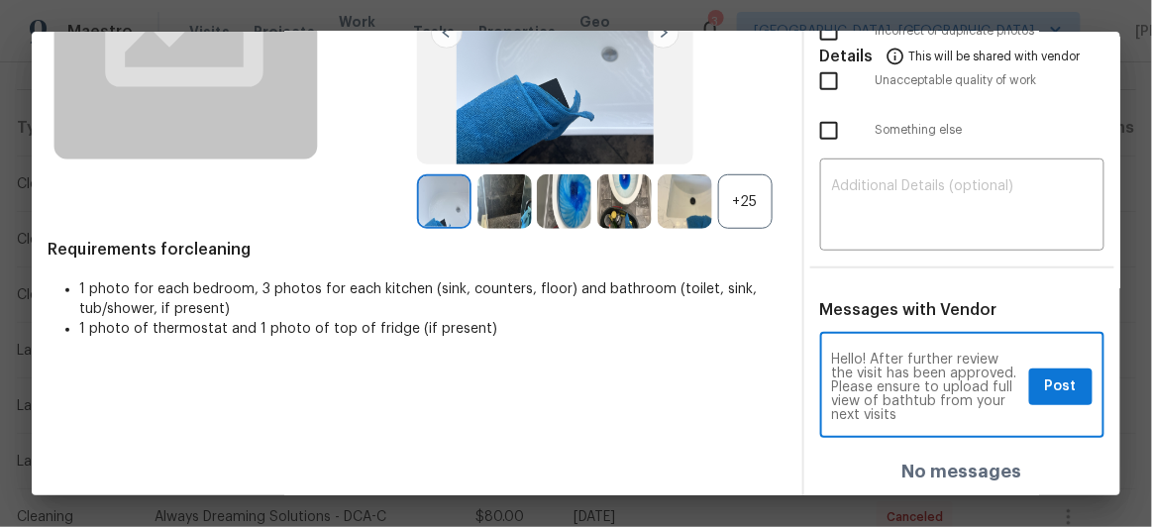
type textarea "Maintenance Audit Team: Hello! After further review the visit has been approved…"
click at [1046, 401] on button "Post" at bounding box center [1060, 386] width 63 height 37
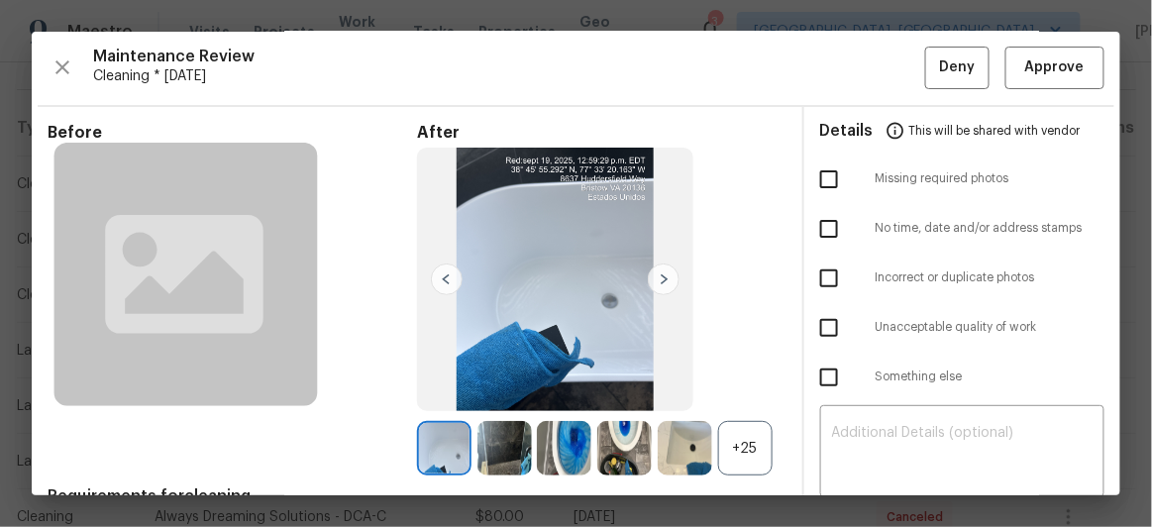
scroll to position [0, 0]
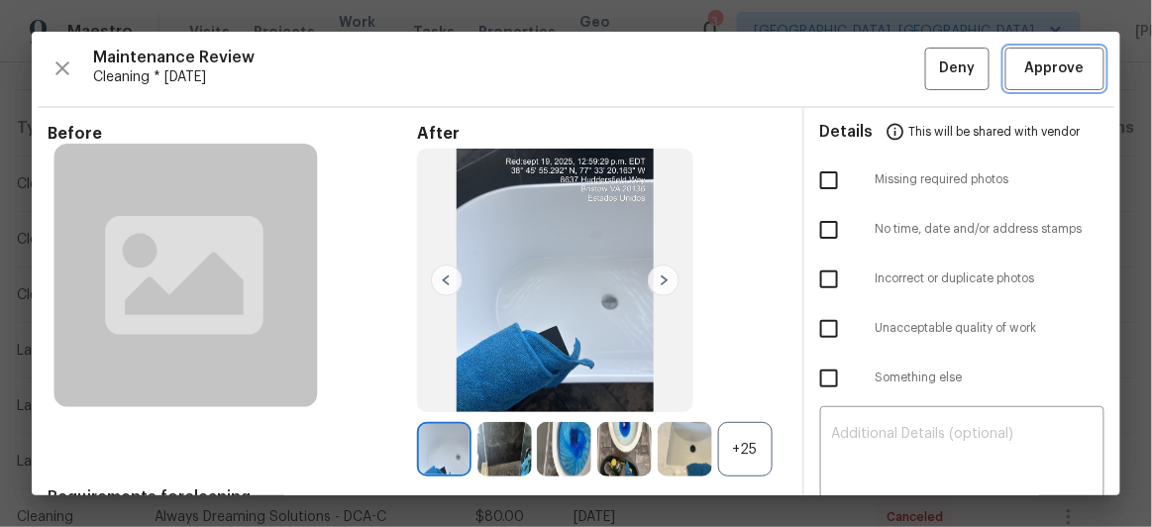
click at [1025, 73] on span "Approve" at bounding box center [1054, 68] width 59 height 25
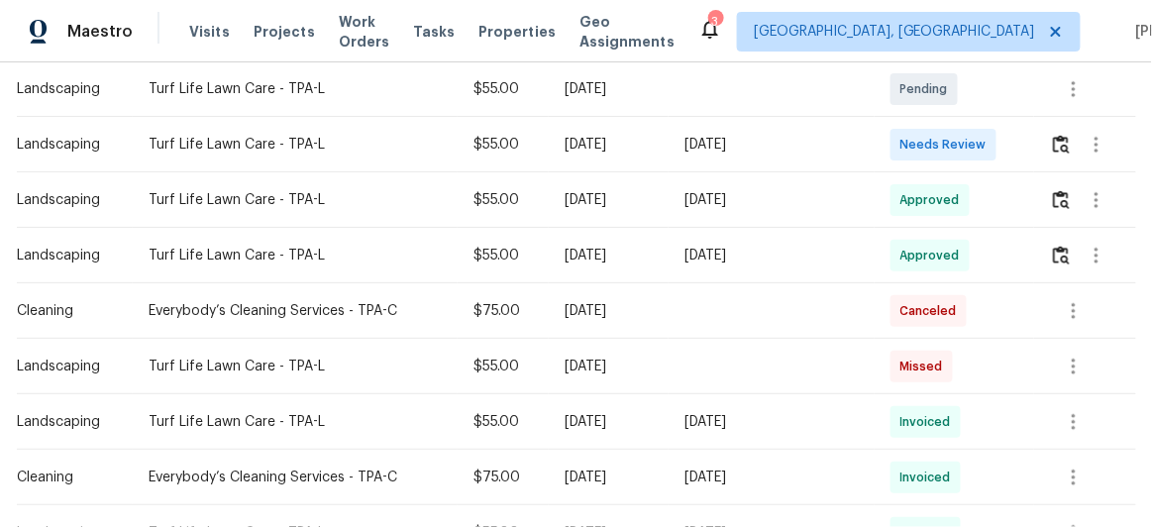
scroll to position [360, 0]
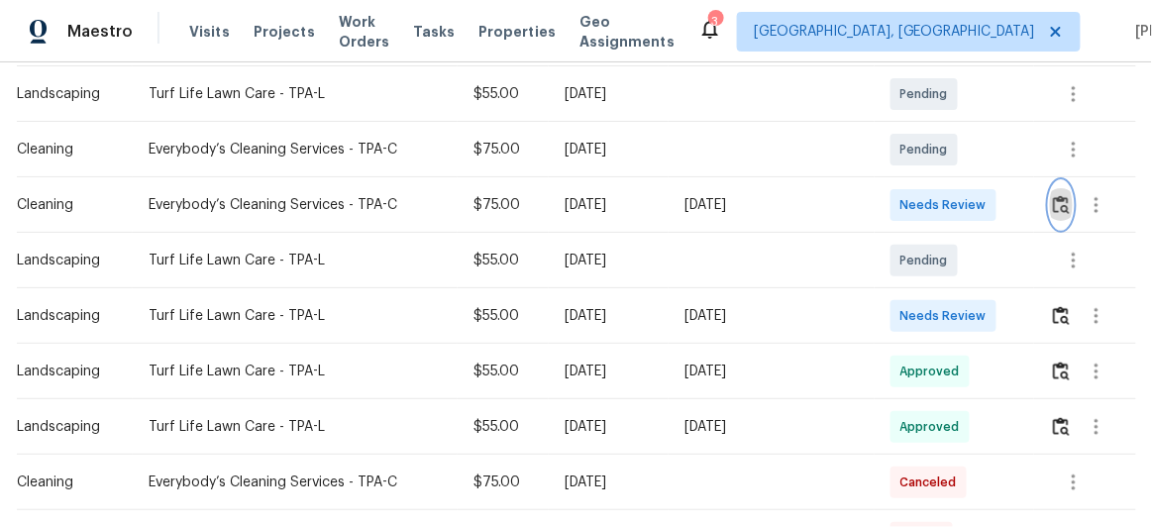
click at [1053, 197] on img "button" at bounding box center [1061, 204] width 17 height 19
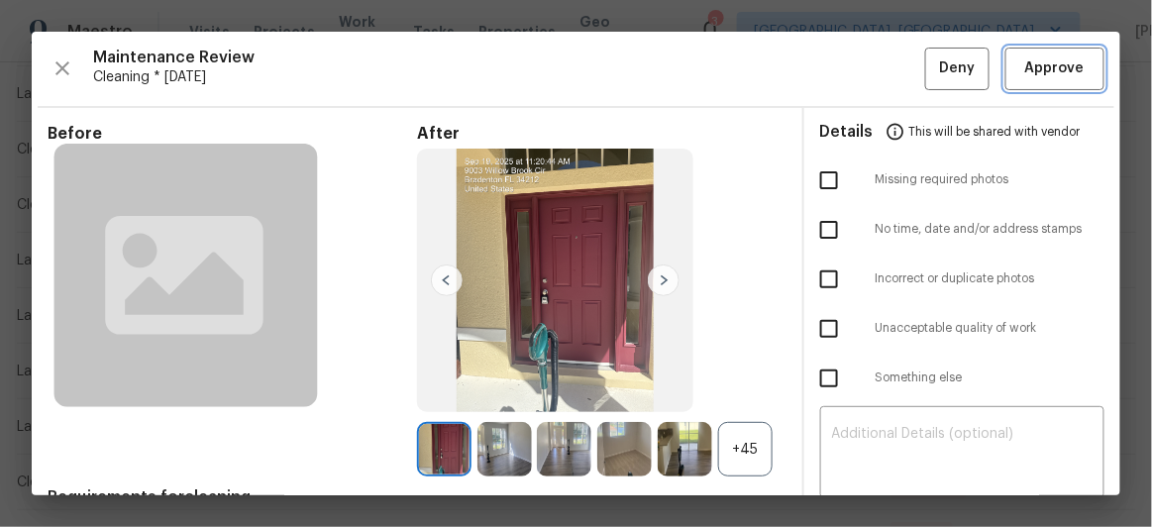
click at [1072, 70] on span "Approve" at bounding box center [1054, 68] width 67 height 25
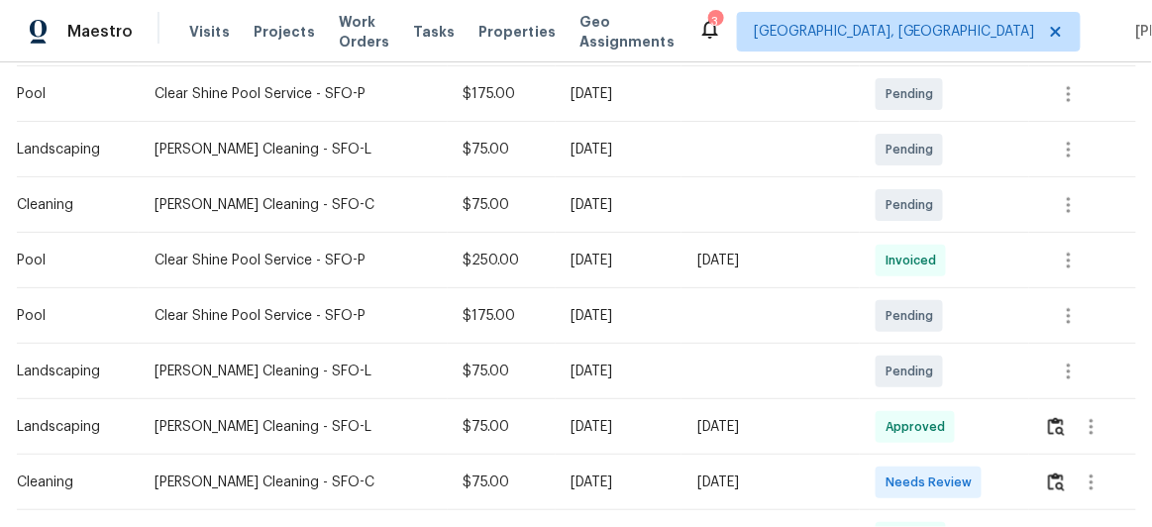
scroll to position [540, 0]
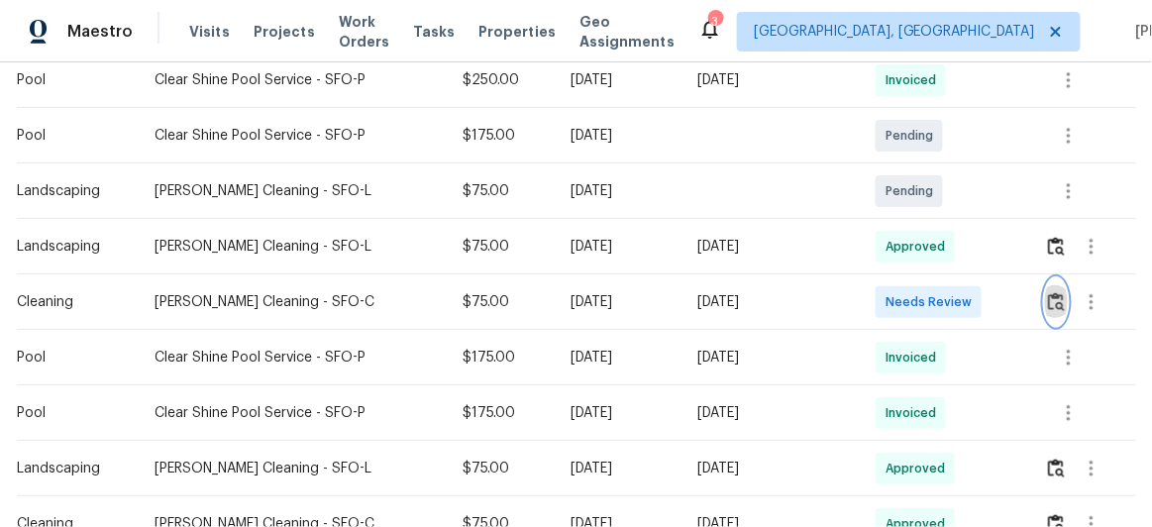
click at [1059, 299] on img "button" at bounding box center [1056, 301] width 17 height 19
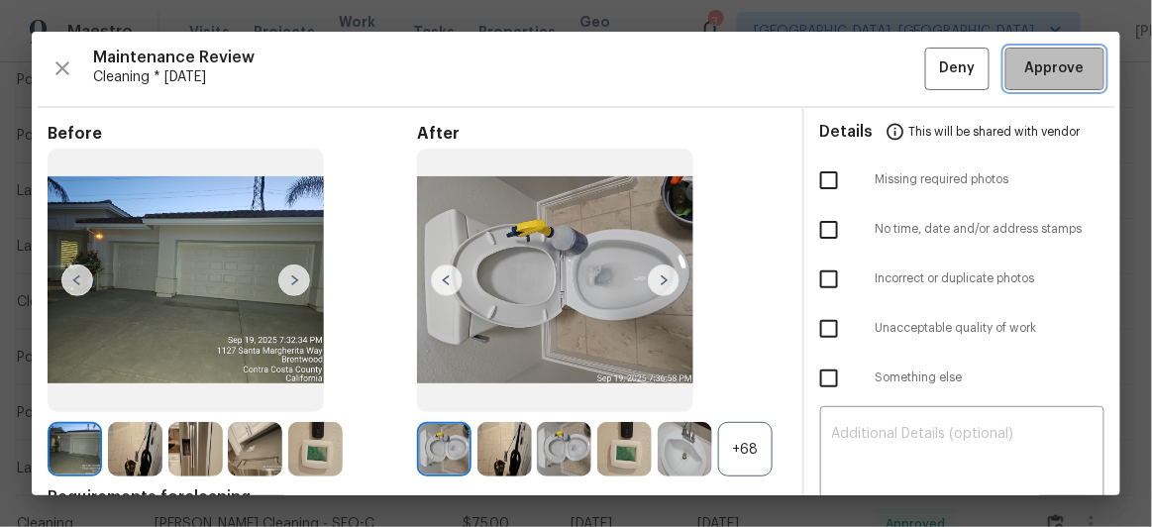
click at [1069, 66] on span "Approve" at bounding box center [1054, 68] width 59 height 25
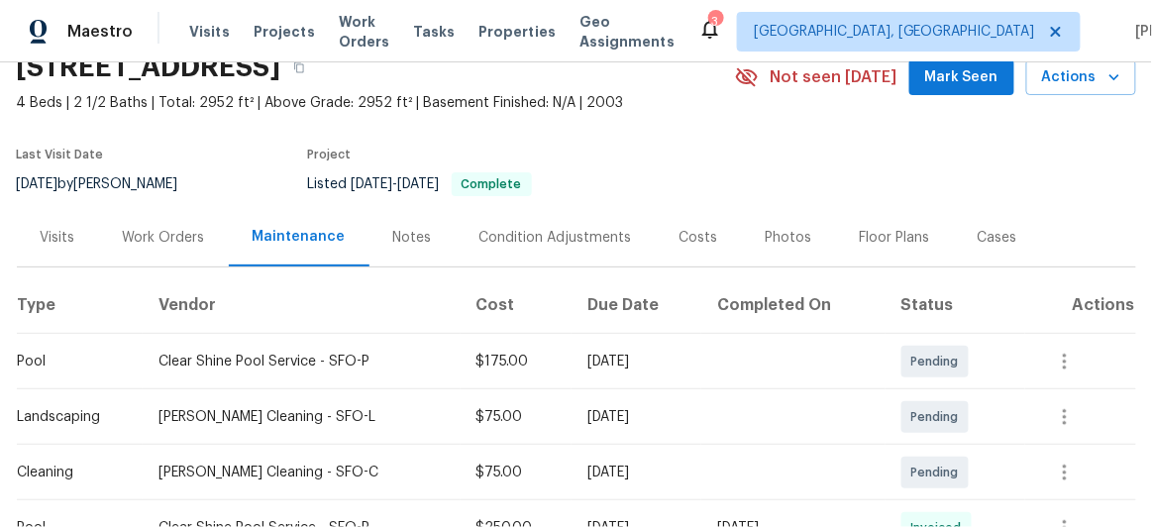
scroll to position [0, 0]
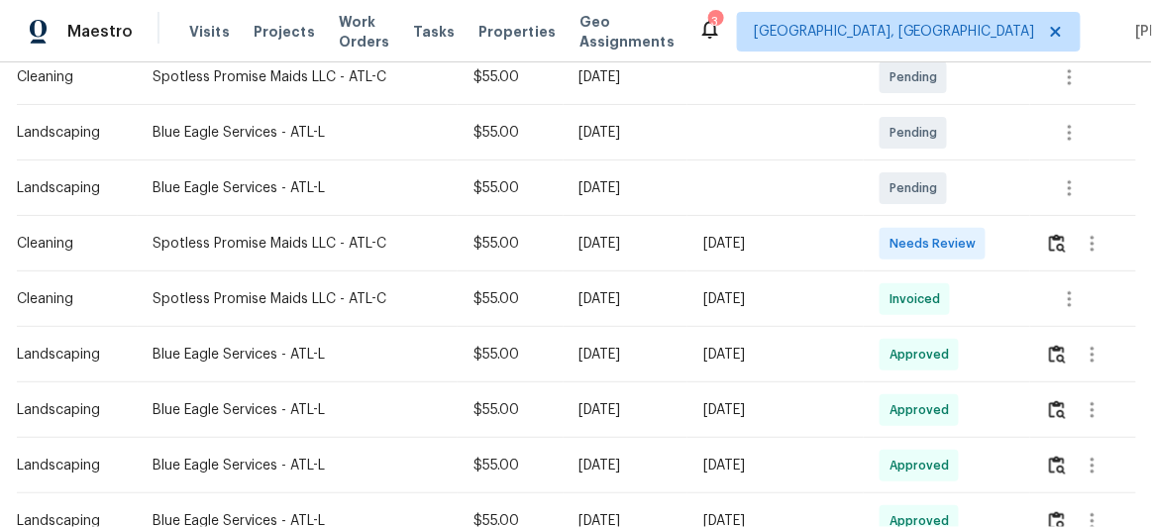
scroll to position [360, 0]
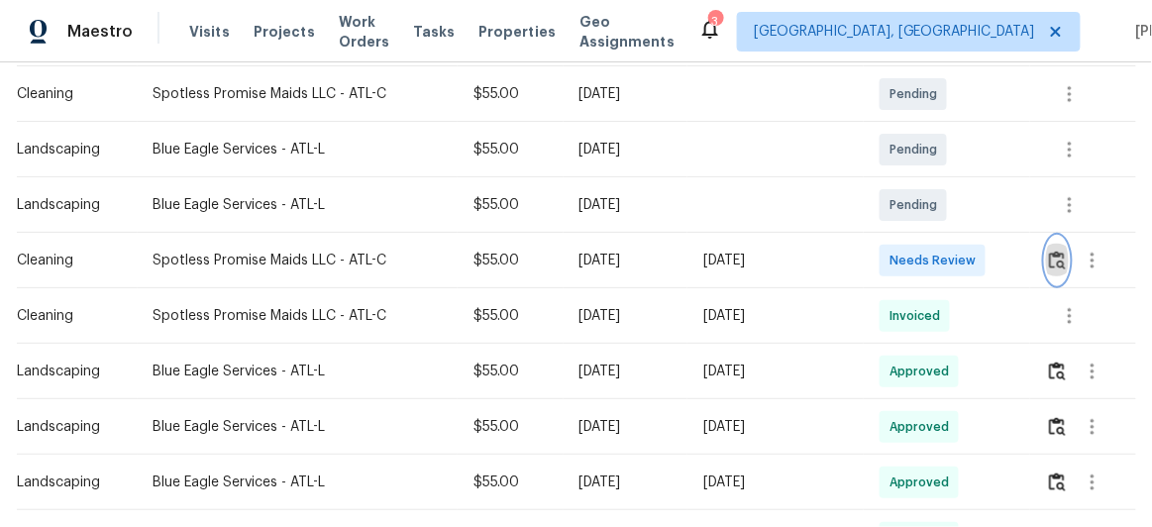
click at [1051, 257] on img "button" at bounding box center [1057, 260] width 17 height 19
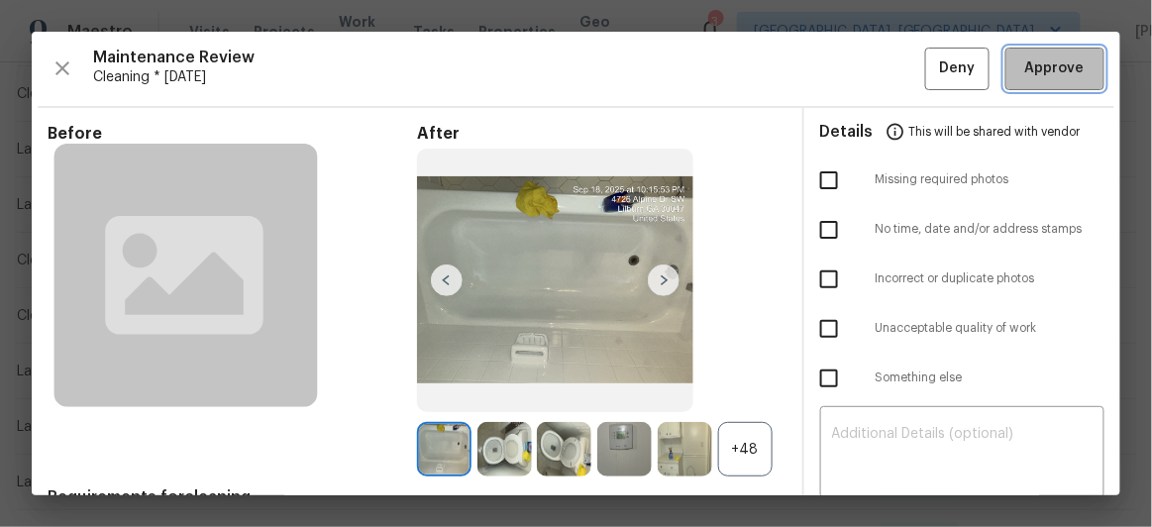
click at [1029, 75] on span "Approve" at bounding box center [1054, 68] width 59 height 25
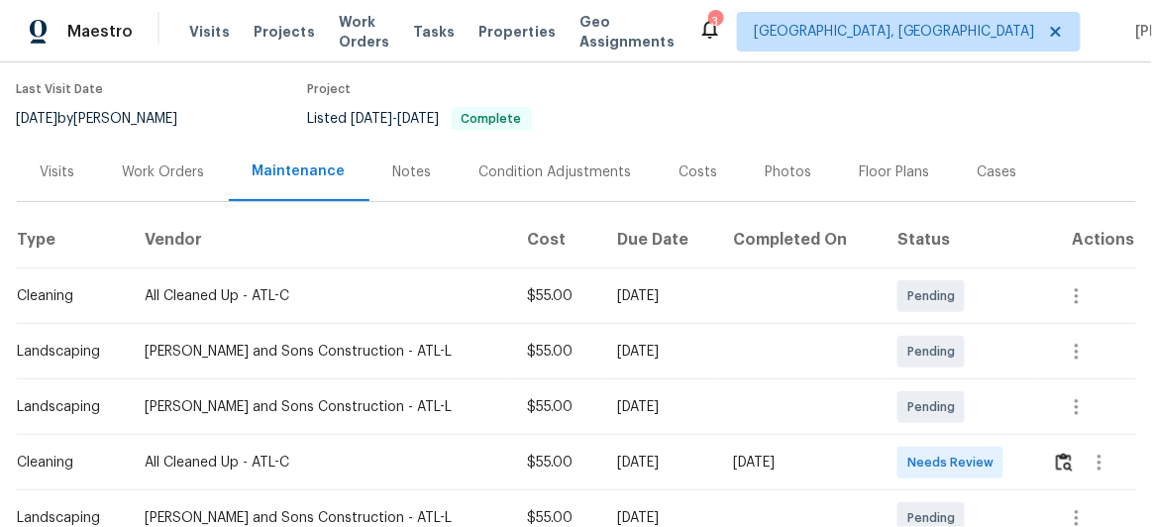
scroll to position [450, 0]
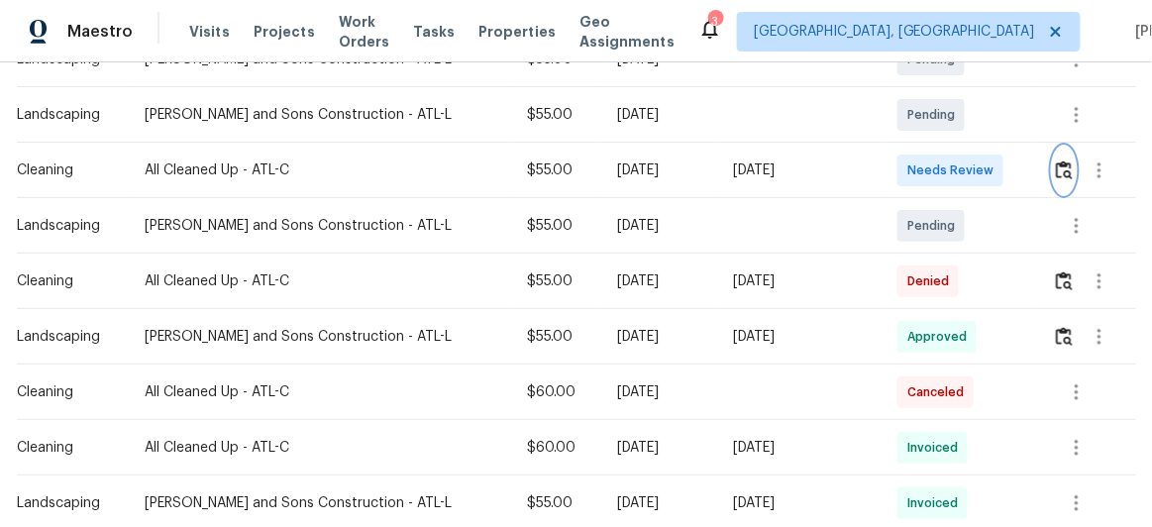
click at [1060, 168] on img "button" at bounding box center [1064, 169] width 17 height 19
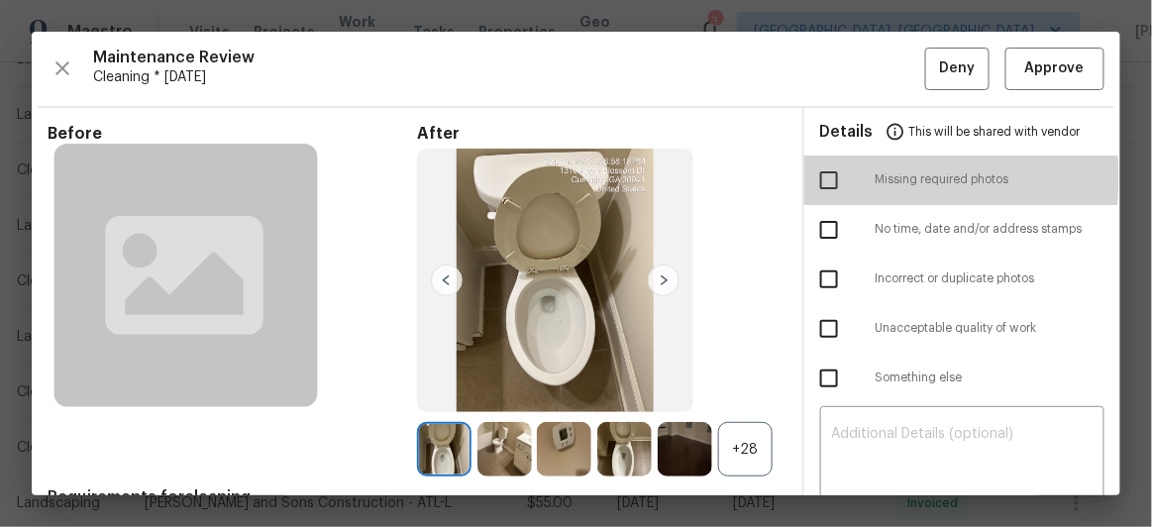
drag, startPoint x: 822, startPoint y: 175, endPoint x: 821, endPoint y: 227, distance: 51.5
click at [821, 175] on input "checkbox" at bounding box center [829, 180] width 42 height 42
checkbox input "true"
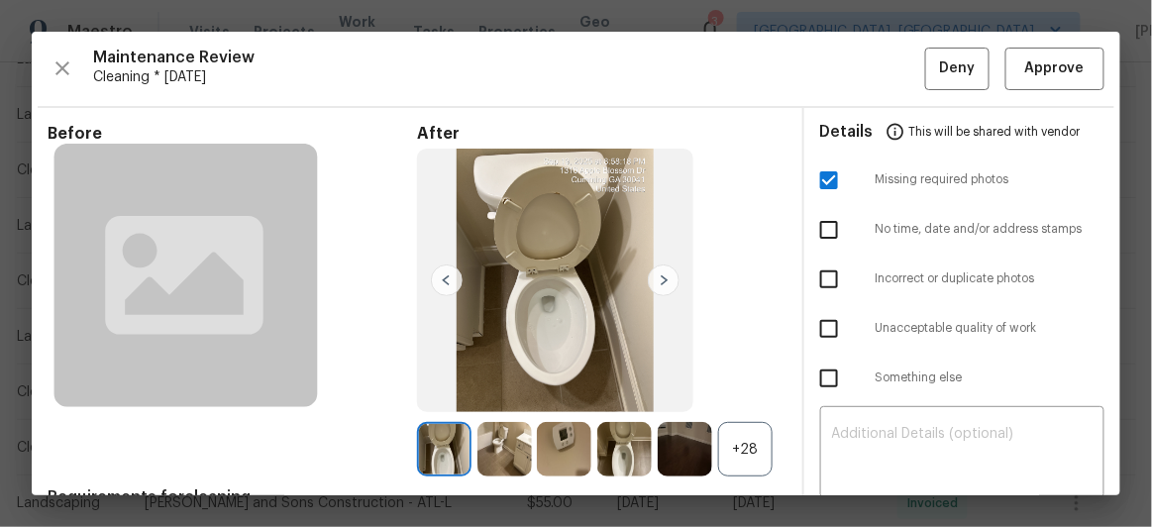
click at [815, 373] on input "checkbox" at bounding box center [829, 379] width 42 height 42
checkbox input "true"
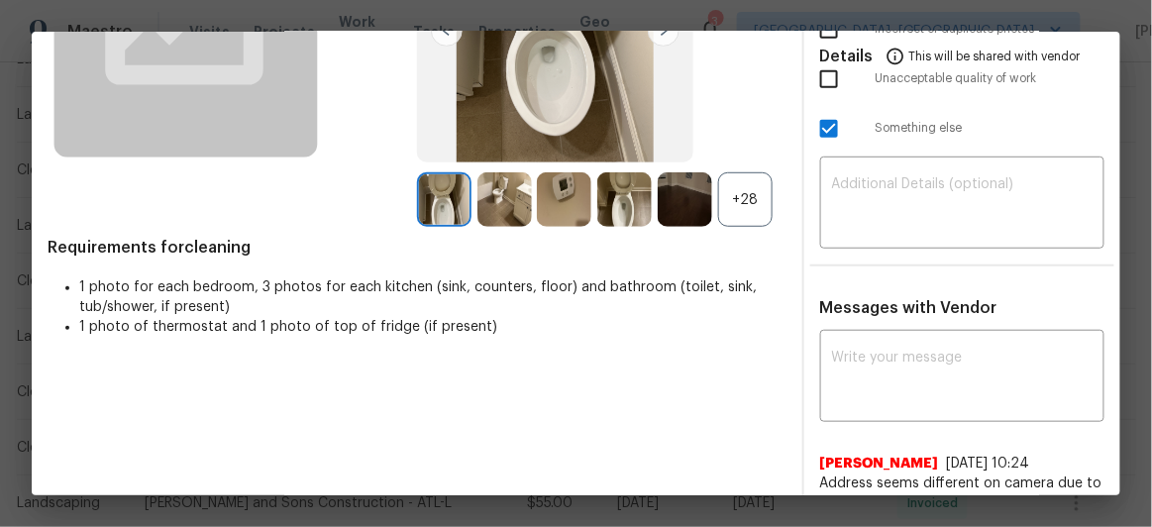
scroll to position [269, 0]
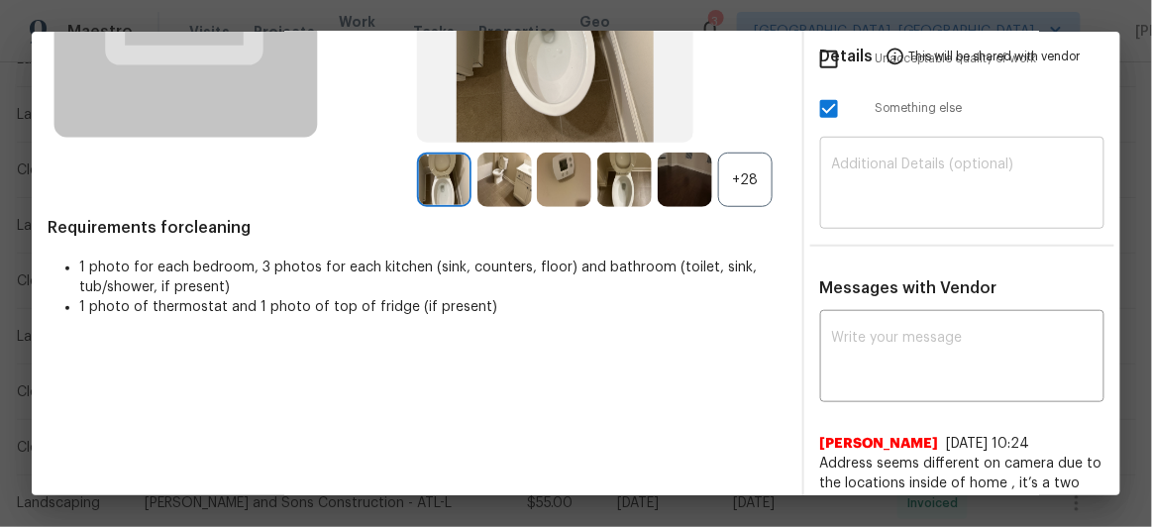
click at [848, 174] on textarea at bounding box center [962, 184] width 261 height 55
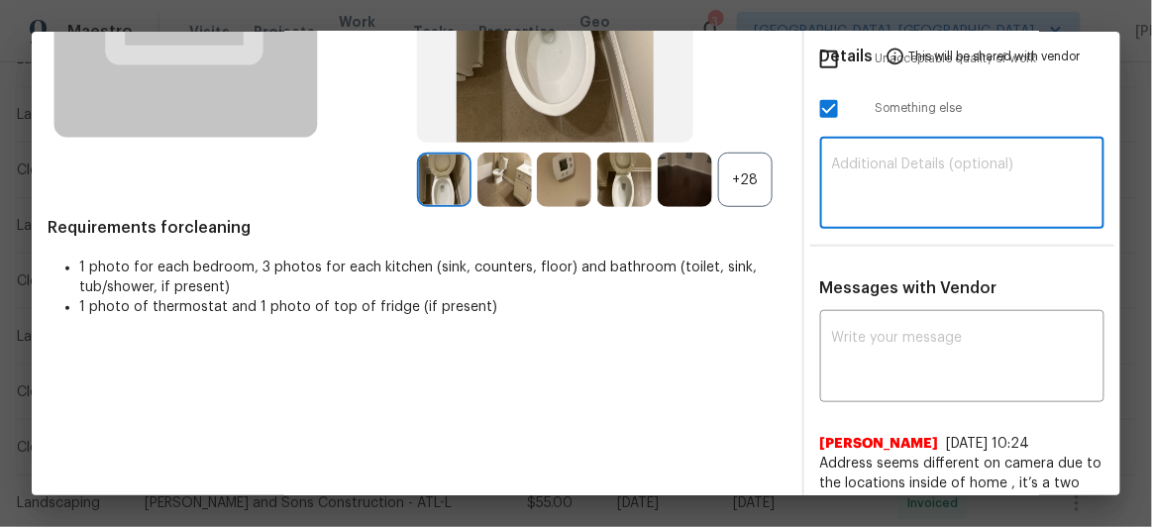
paste textarea "Maintenance Audit Team: Hello! Unfortunately, this Cleaning visit completed on …"
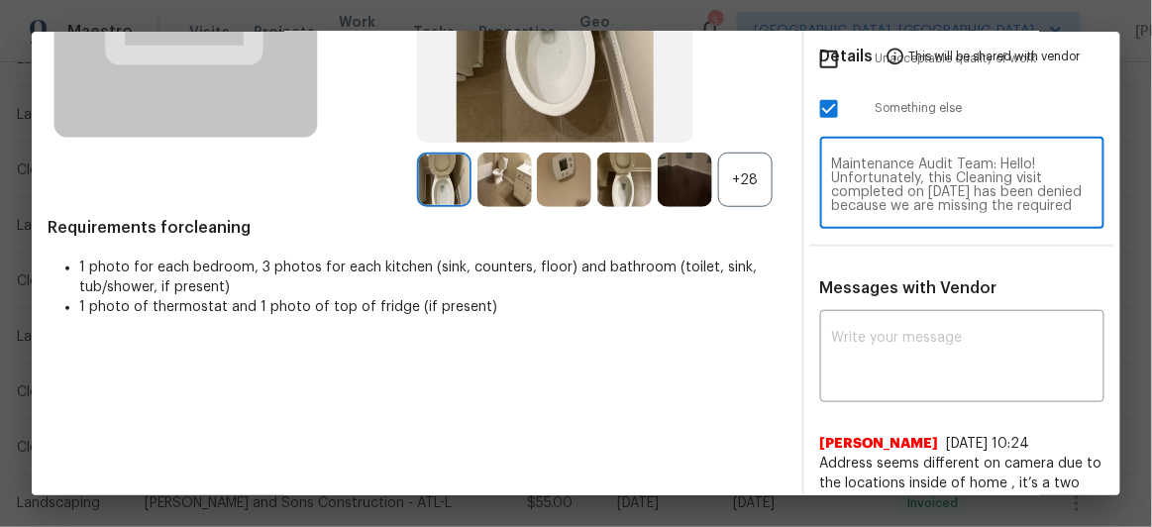
scroll to position [222, 0]
type textarea "Maintenance Audit Team: Hello! Unfortunately, this Cleaning visit completed on …"
click at [845, 337] on textarea at bounding box center [962, 358] width 261 height 55
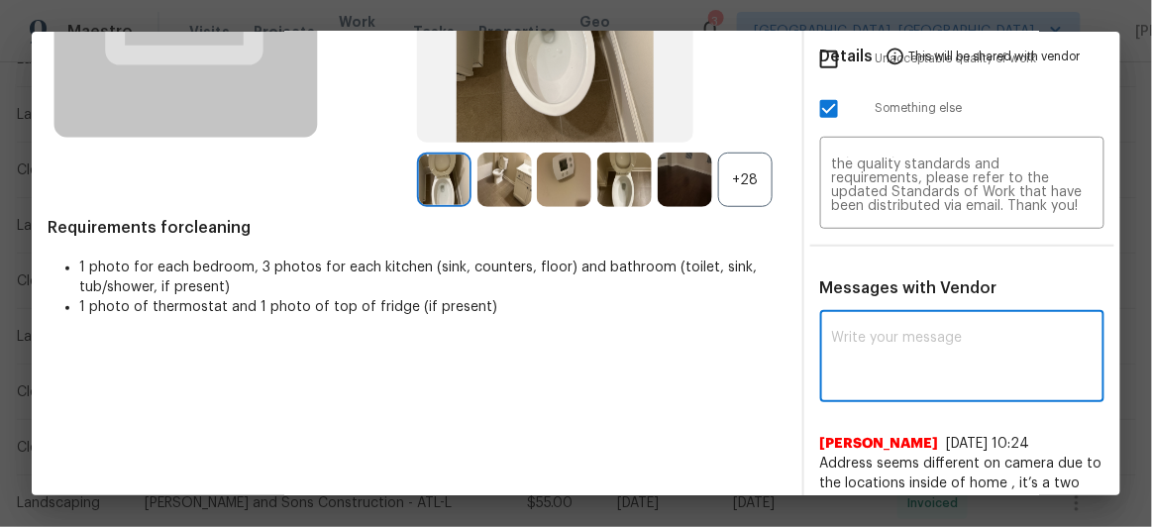
paste textarea "Maintenance Audit Team: Hello! Unfortunately, this Cleaning visit completed on …"
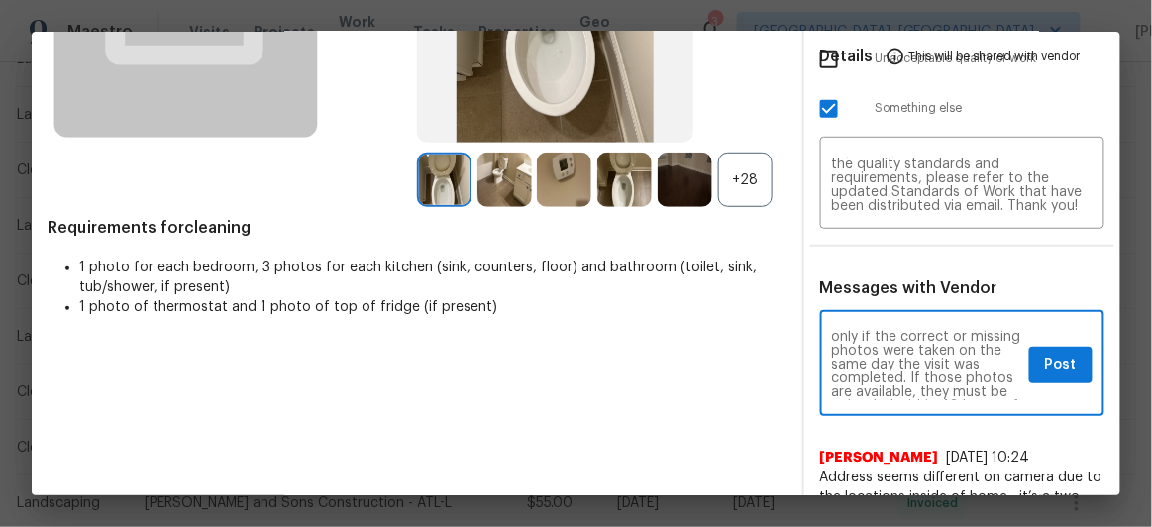
scroll to position [144, 0]
type textarea "Maintenance Audit Team: Hello! Unfortunately, this Cleaning visit completed on …"
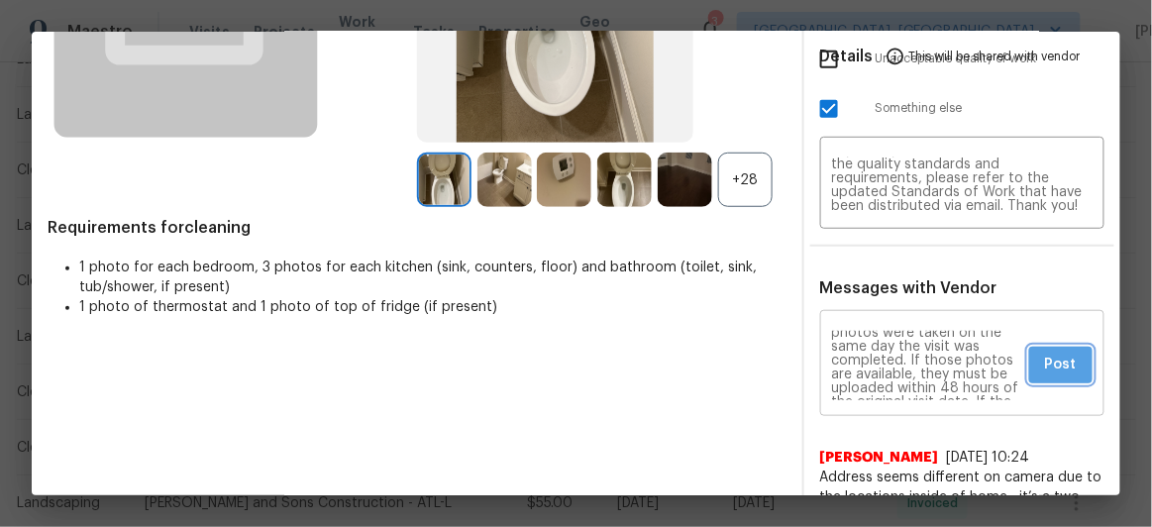
click at [1050, 361] on span "Post" at bounding box center [1061, 365] width 32 height 25
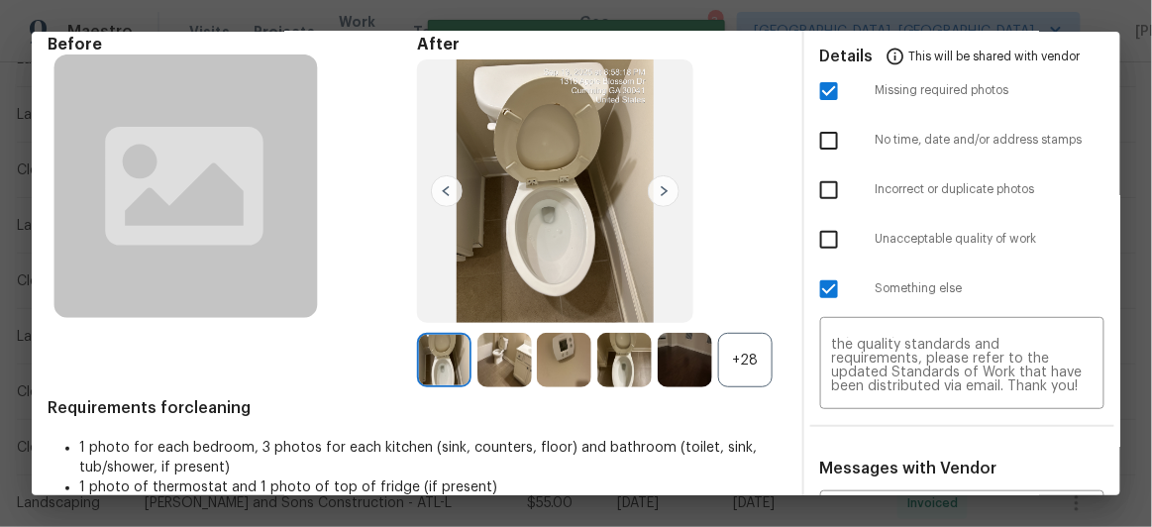
scroll to position [0, 0]
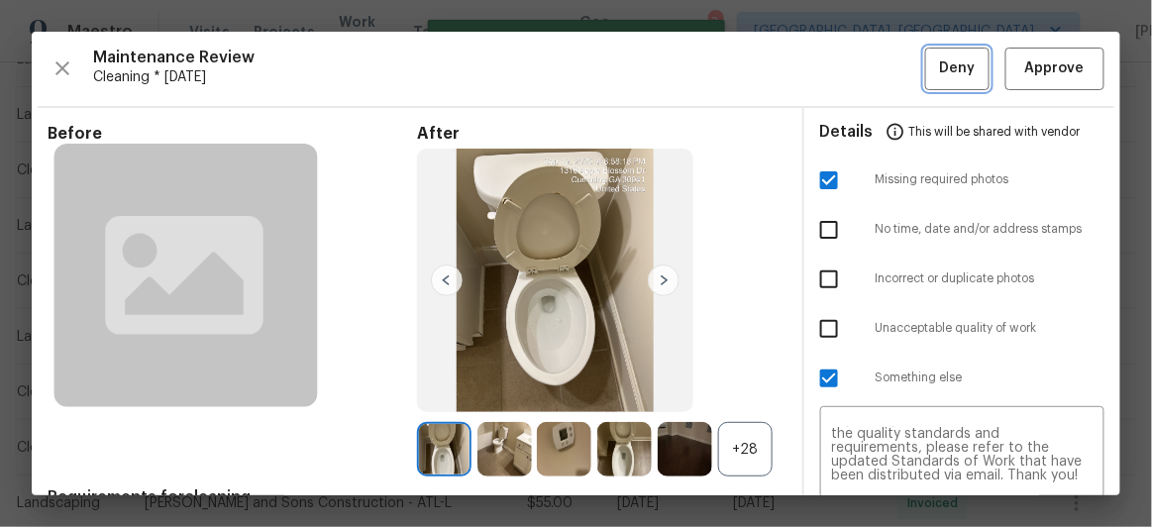
click at [940, 71] on span "Deny" at bounding box center [958, 68] width 36 height 25
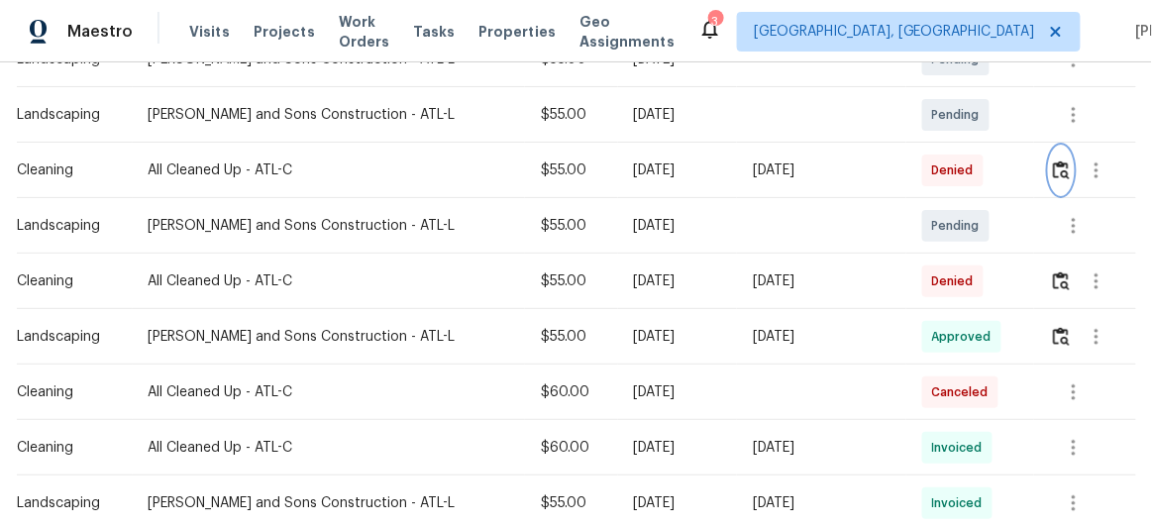
scroll to position [179, 0]
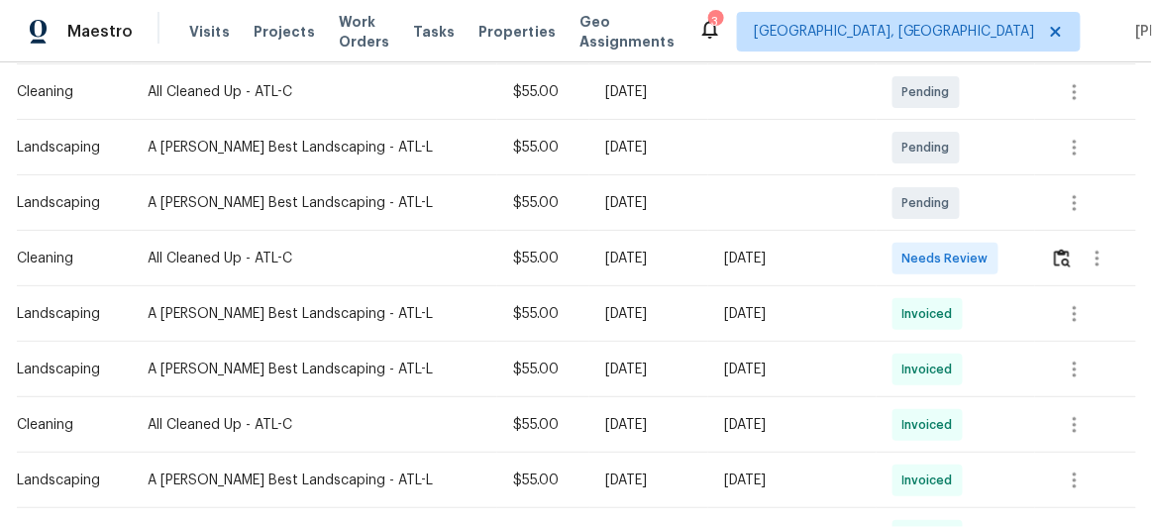
scroll to position [360, 0]
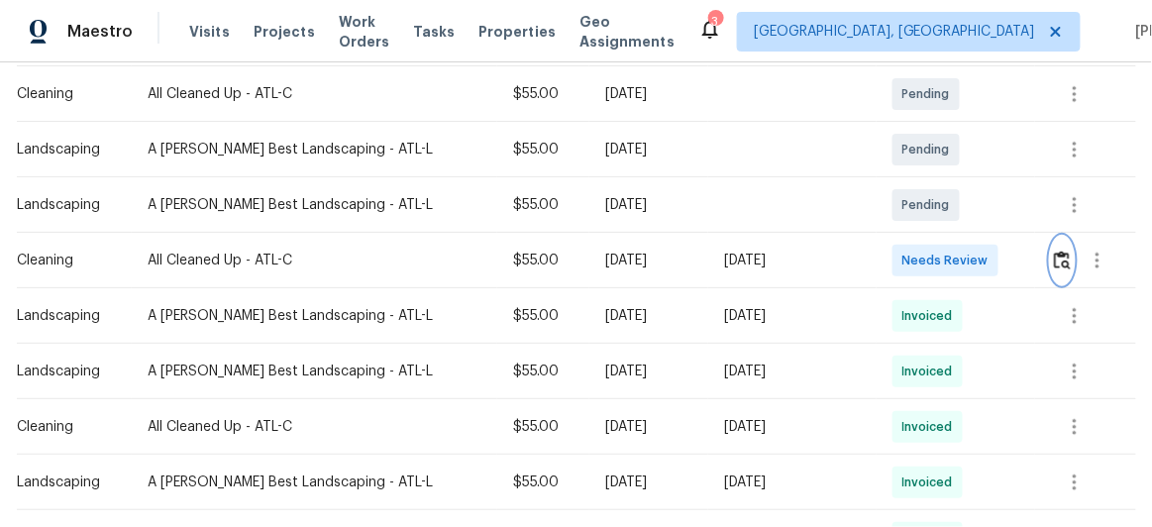
click at [1054, 259] on img "button" at bounding box center [1062, 260] width 17 height 19
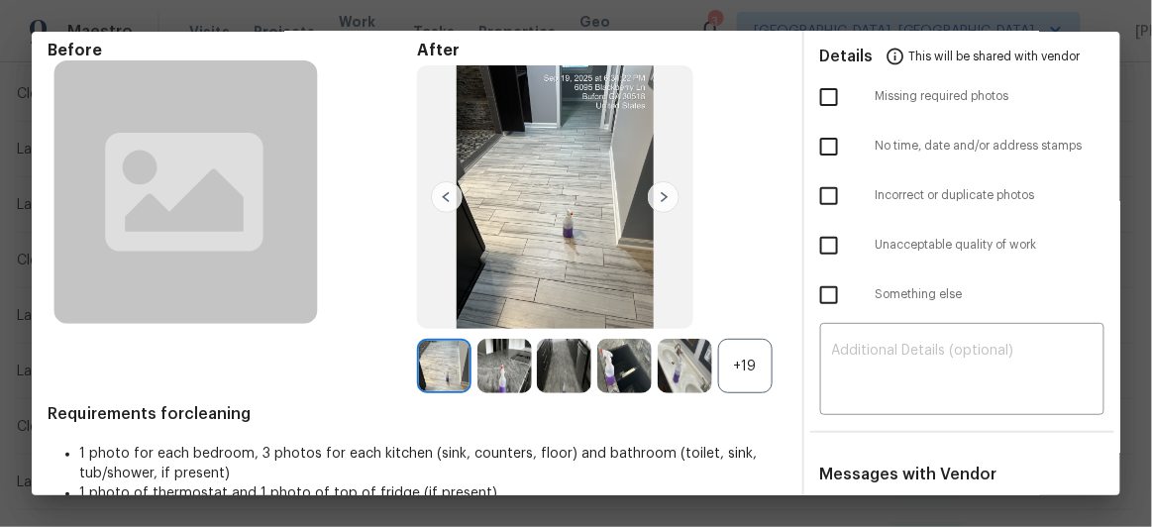
scroll to position [234, 0]
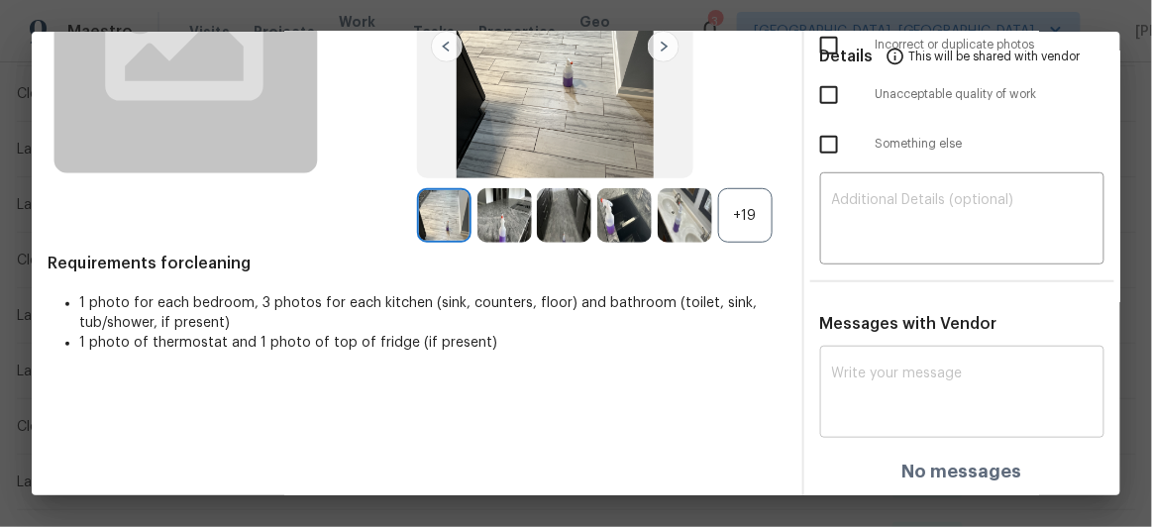
click at [832, 358] on div "x ​" at bounding box center [962, 394] width 285 height 87
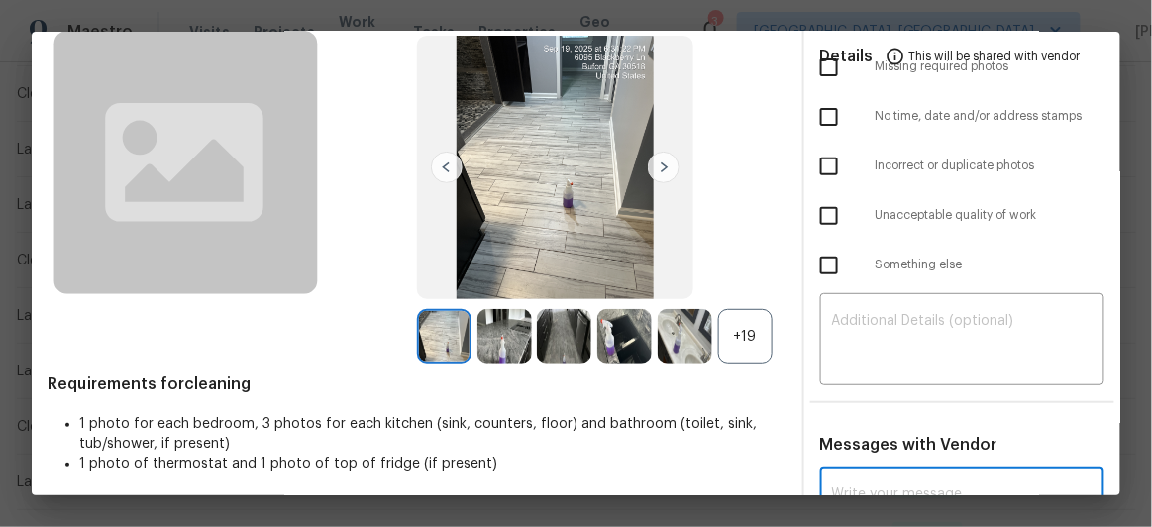
scroll to position [0, 0]
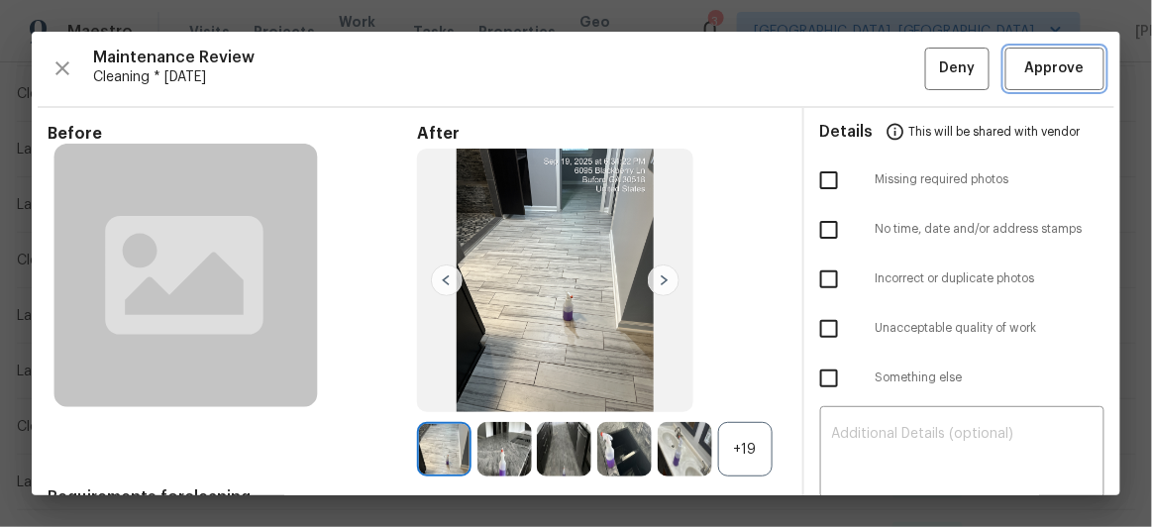
click at [1043, 79] on span "Approve" at bounding box center [1054, 68] width 59 height 25
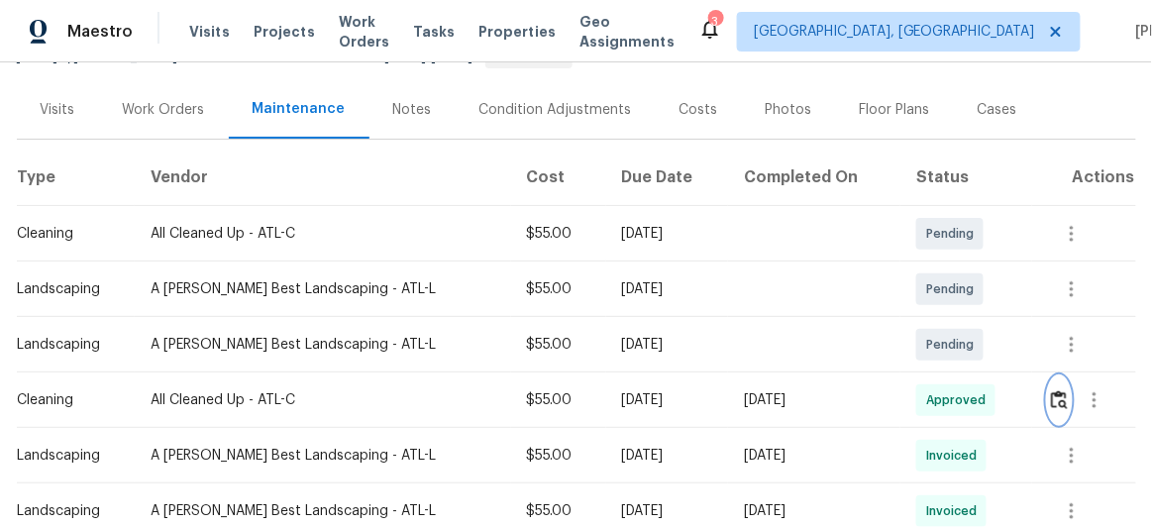
scroll to position [179, 0]
